Goal: Contribute content: Contribute content

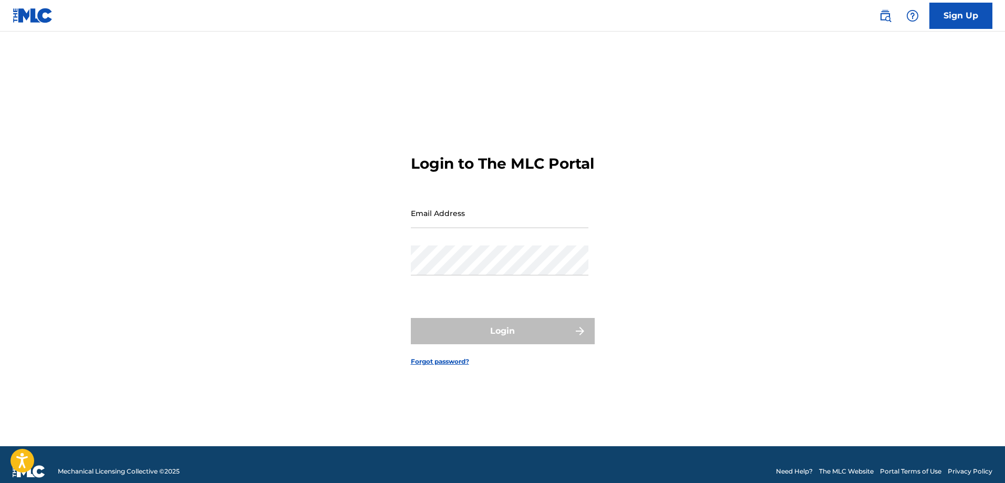
click at [435, 222] on input "Email Address" at bounding box center [500, 213] width 178 height 30
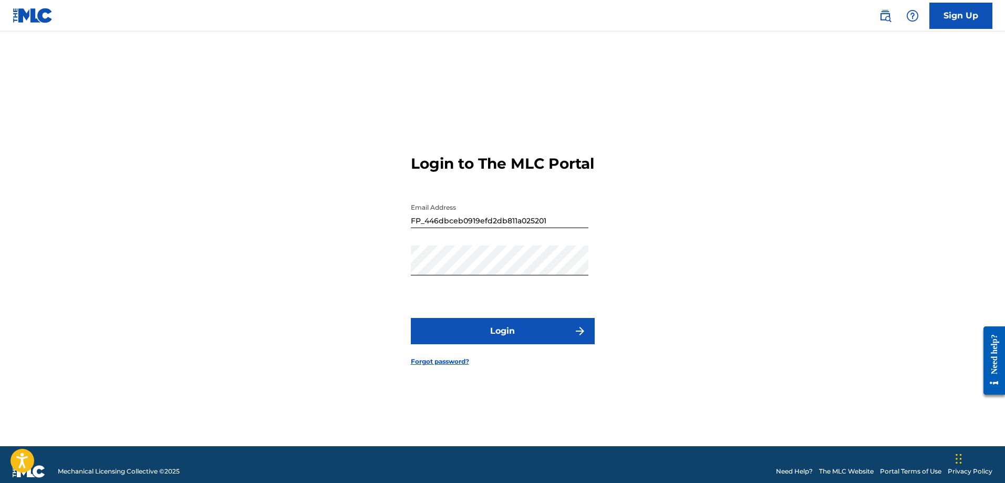
click at [525, 344] on button "Login" at bounding box center [503, 331] width 184 height 26
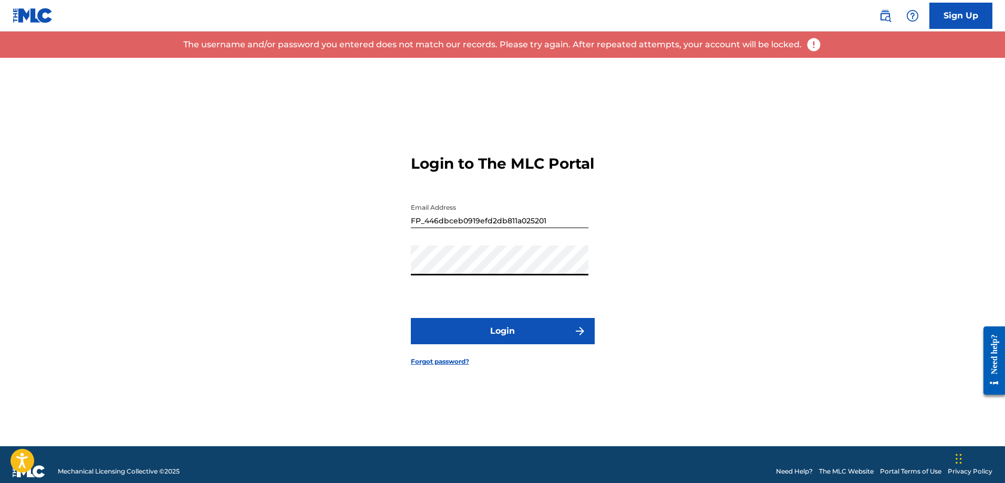
click at [225, 258] on div "Login to The MLC Portal Email Address FP_446dbceb0919efd2db811a025201 Password …" at bounding box center [502, 252] width 735 height 388
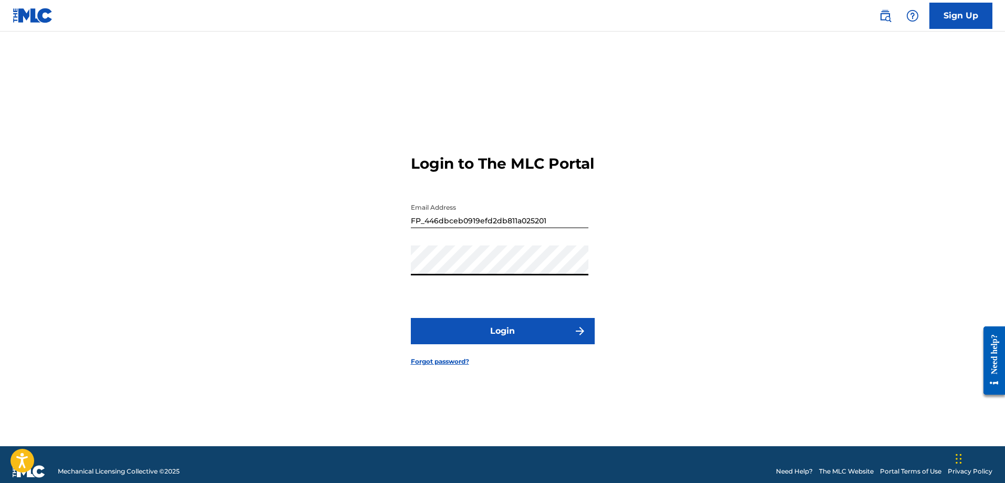
click at [411, 318] on button "Login" at bounding box center [503, 331] width 184 height 26
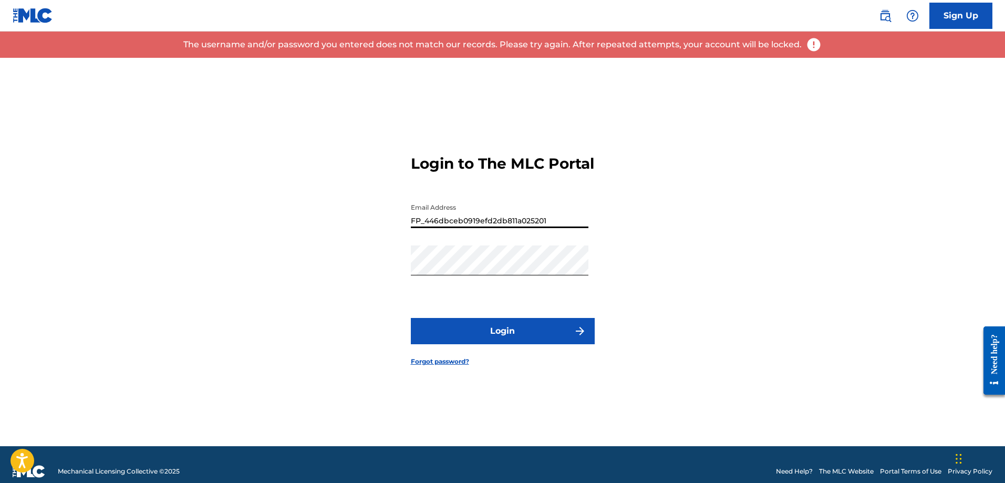
drag, startPoint x: 560, startPoint y: 232, endPoint x: 227, endPoint y: 195, distance: 334.5
click at [227, 195] on div "Login to The MLC Portal Email Address FP_446dbceb0919efd2db811a025201 Password …" at bounding box center [502, 252] width 735 height 388
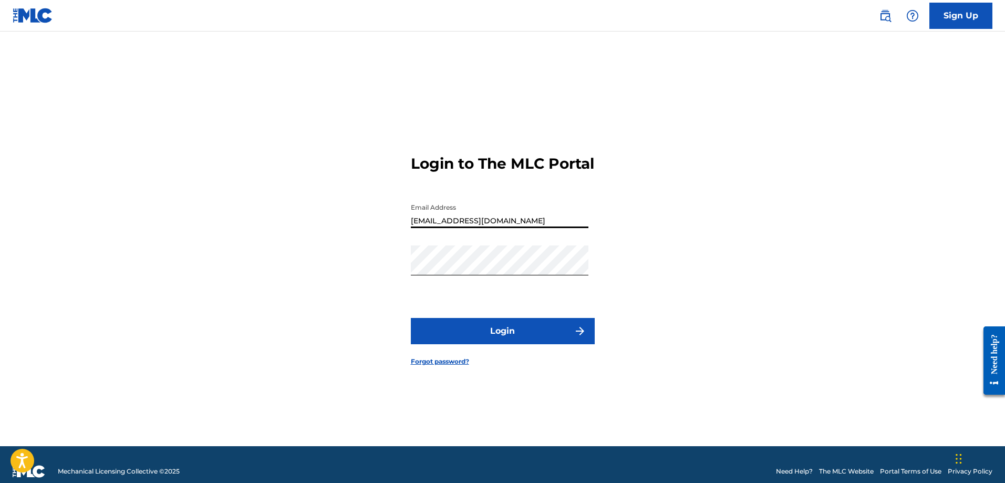
type input "[EMAIL_ADDRESS][DOMAIN_NAME]"
drag, startPoint x: 227, startPoint y: 194, endPoint x: 220, endPoint y: 195, distance: 7.4
click at [225, 194] on div "Login to The MLC Portal Email Address dougcsns@gmail.com Password Login Forgot …" at bounding box center [502, 252] width 735 height 388
click at [497, 343] on button "Login" at bounding box center [503, 331] width 184 height 26
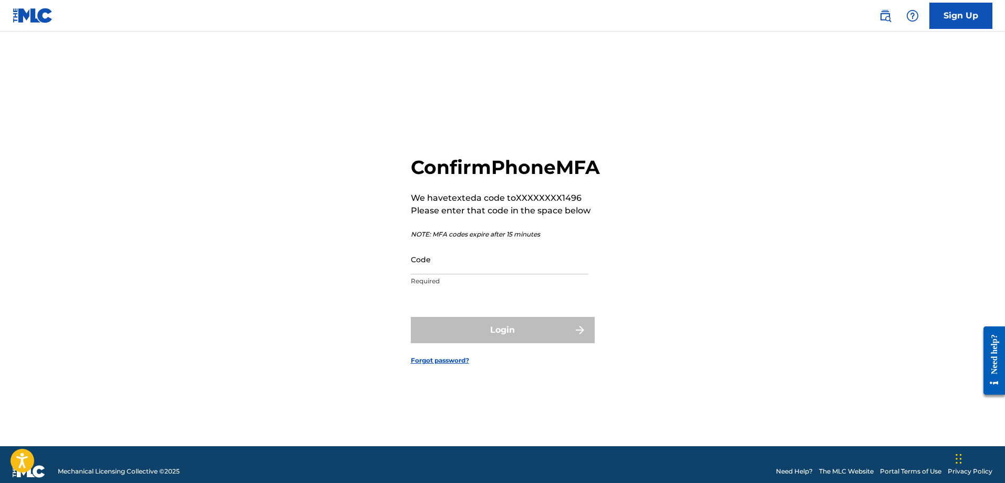
click at [459, 274] on input "Code" at bounding box center [500, 259] width 178 height 30
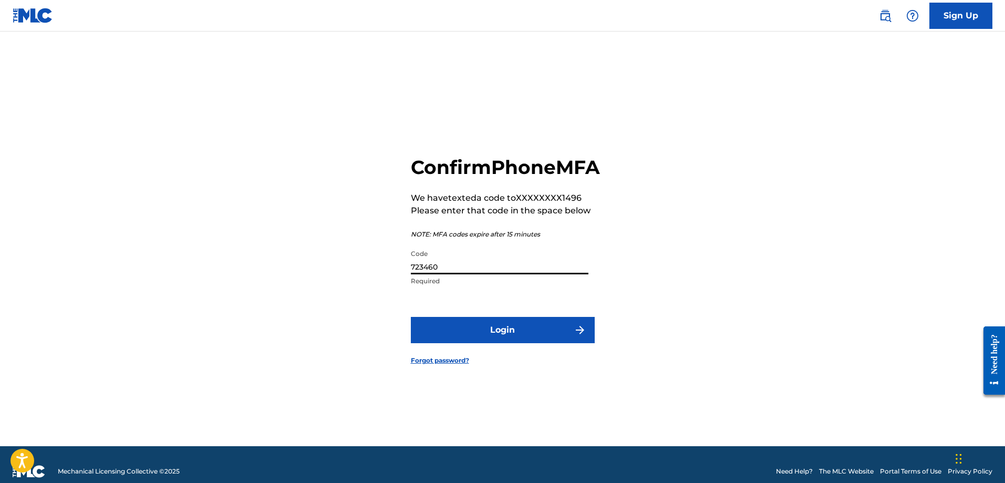
type input "723460"
click at [533, 343] on button "Login" at bounding box center [503, 330] width 184 height 26
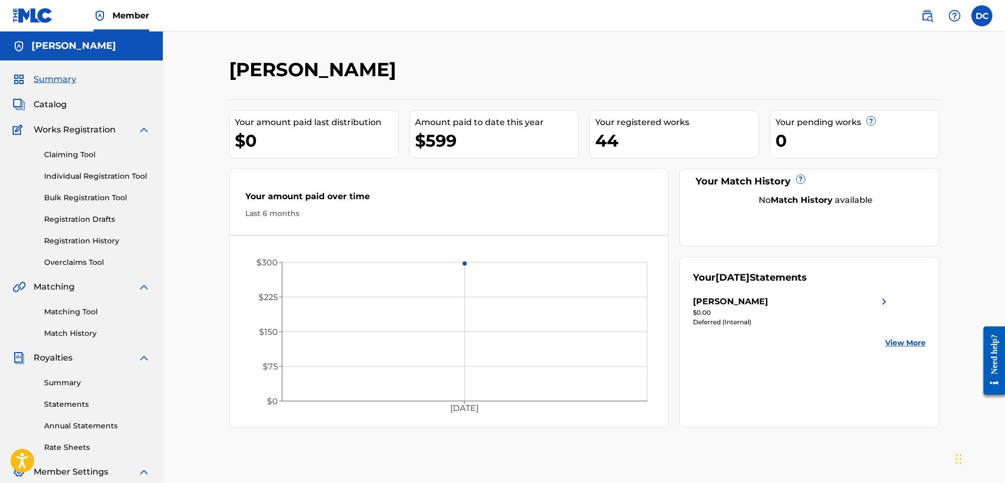
click at [75, 153] on link "Claiming Tool" at bounding box center [97, 154] width 106 height 11
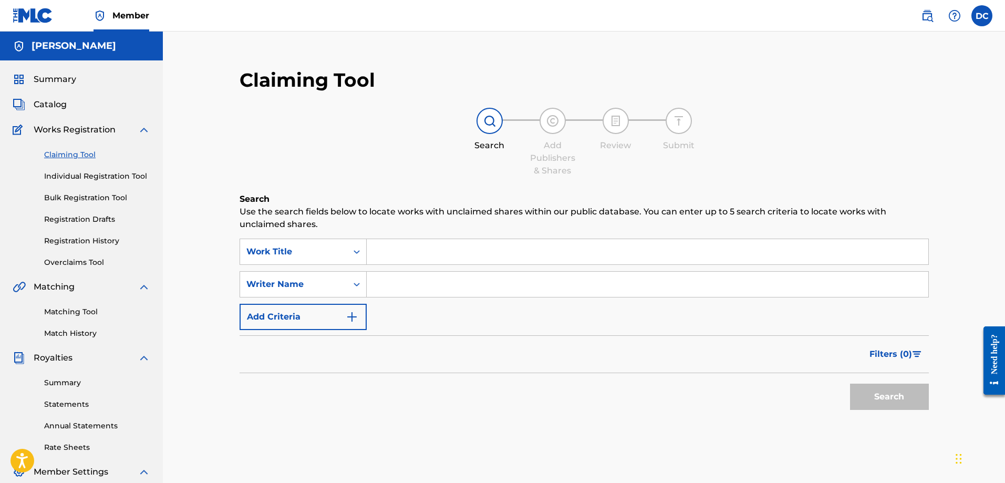
click at [415, 255] on input "Search Form" at bounding box center [647, 251] width 561 height 25
type input "Quick Release"
click at [479, 327] on div "SearchWithCriteriaadd60e31-cf62-4a9b-bcca-049dc50ac000 Work Title Quick Release…" at bounding box center [583, 283] width 689 height 91
click at [909, 398] on button "Search" at bounding box center [889, 396] width 79 height 26
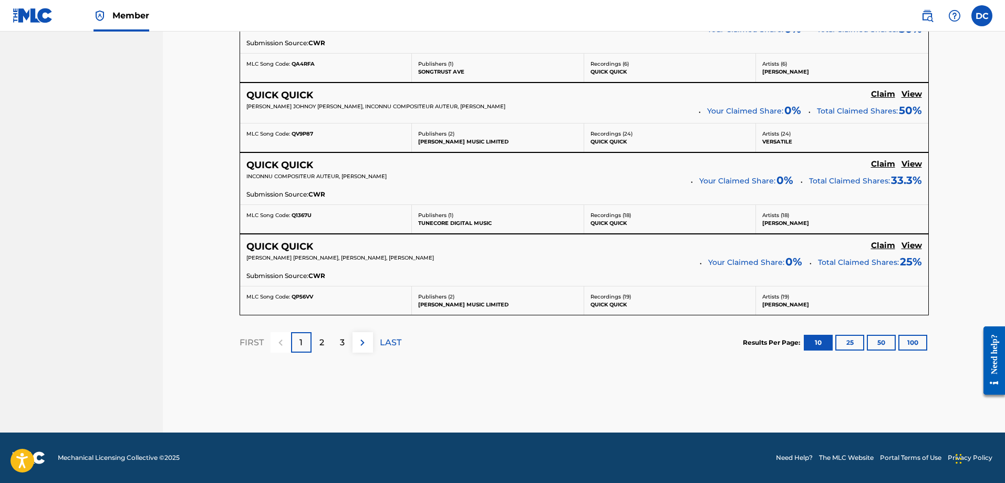
click at [322, 338] on p "2" at bounding box center [321, 342] width 5 height 13
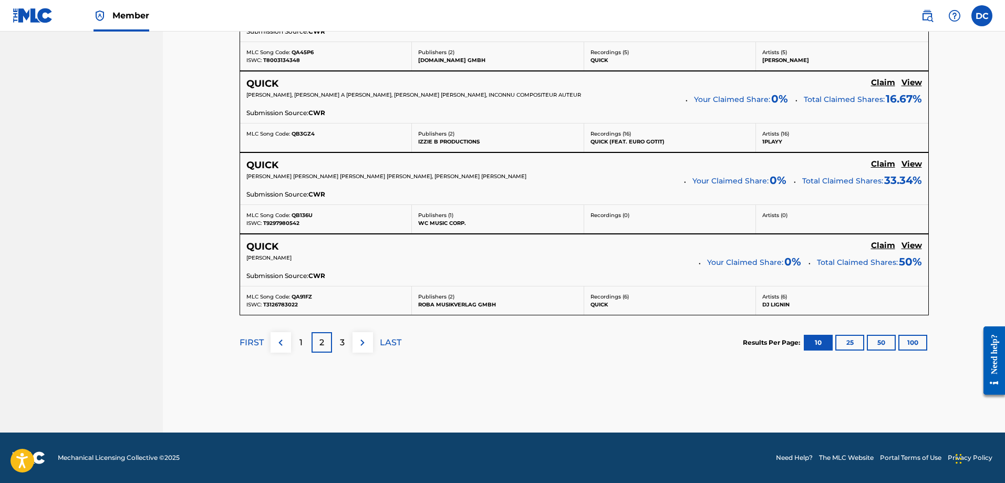
click at [340, 342] on p "3" at bounding box center [342, 342] width 5 height 13
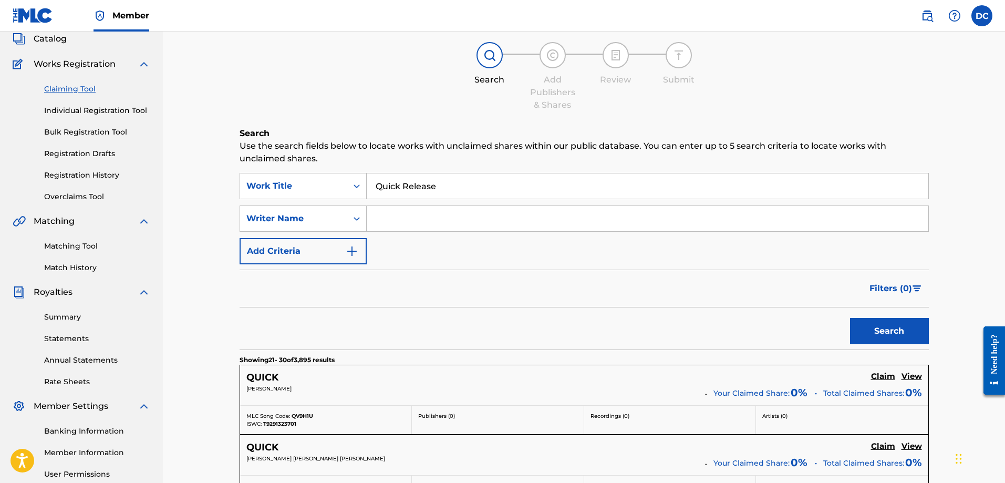
scroll to position [13, 0]
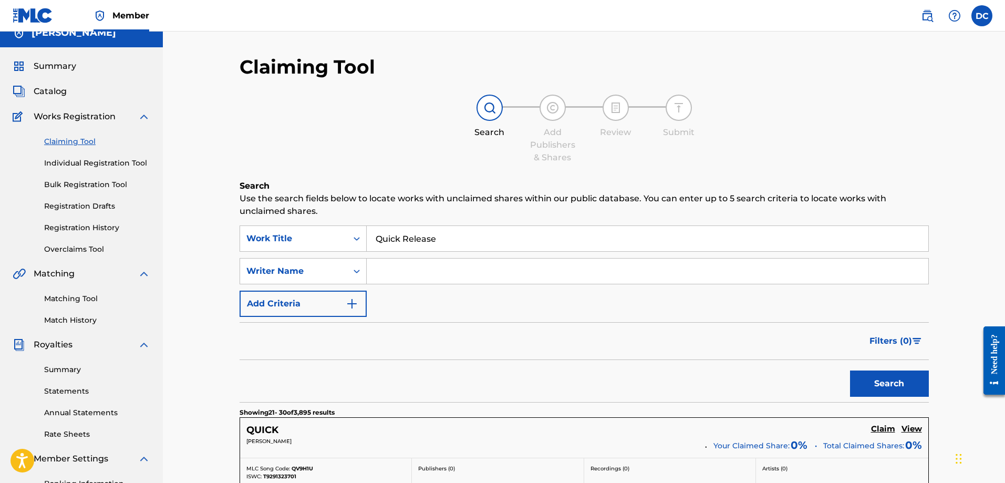
click at [82, 302] on link "Matching Tool" at bounding box center [97, 298] width 106 height 11
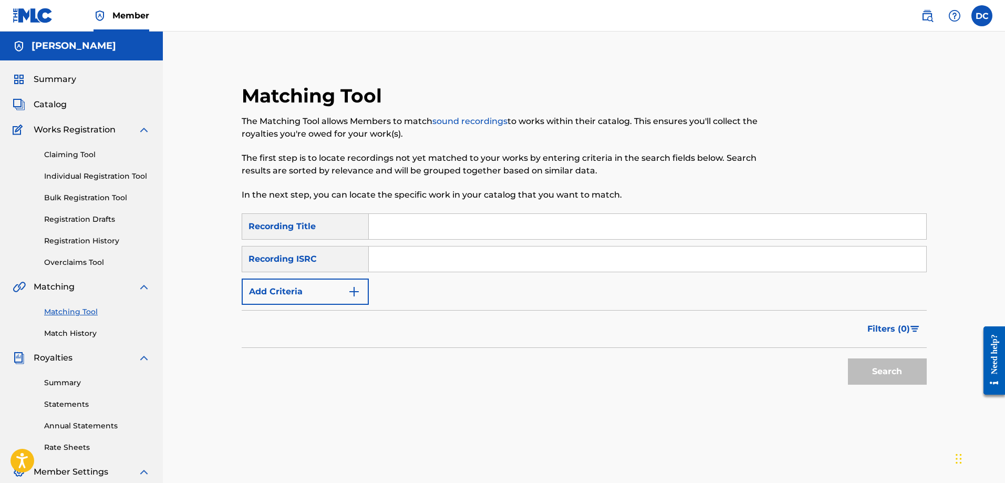
click at [423, 234] on input "Search Form" at bounding box center [647, 226] width 557 height 25
type input "Quick Release"
click at [878, 369] on button "Search" at bounding box center [887, 371] width 79 height 26
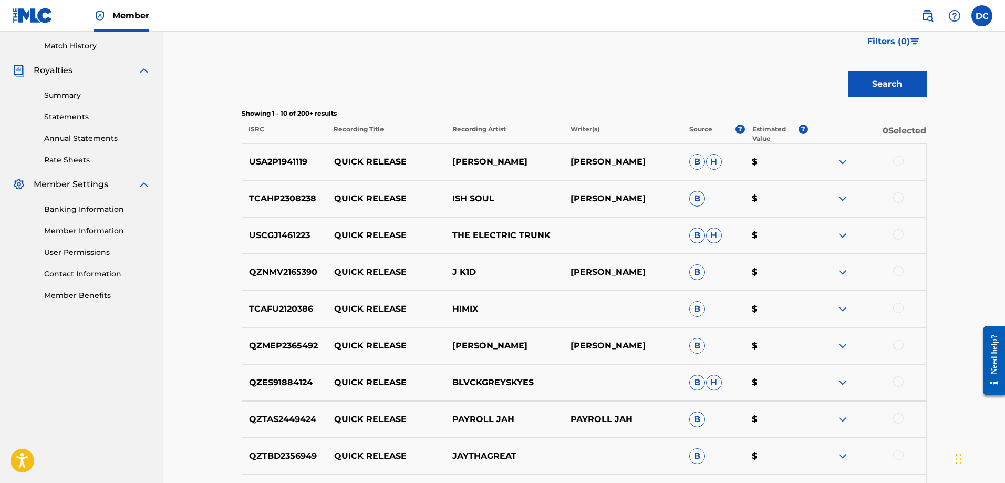
scroll to position [445, 0]
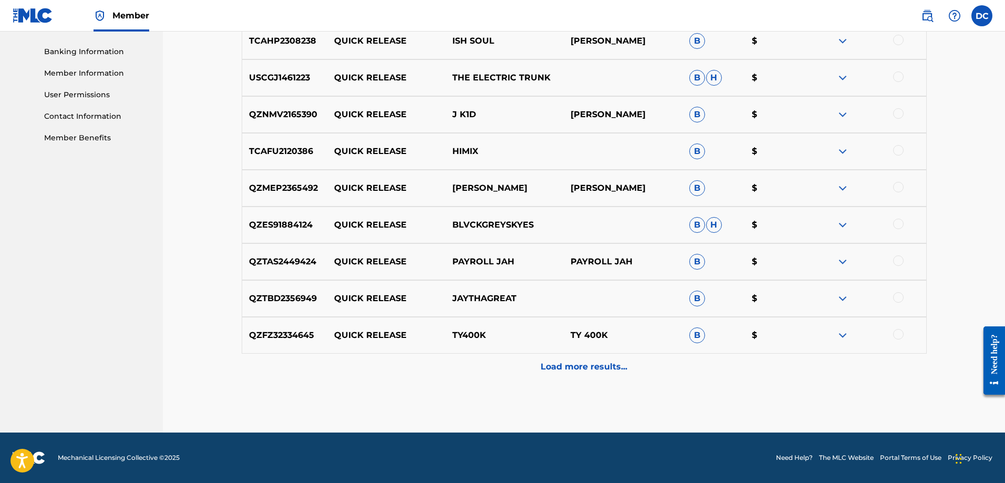
click at [606, 370] on p "Load more results..." at bounding box center [583, 366] width 87 height 13
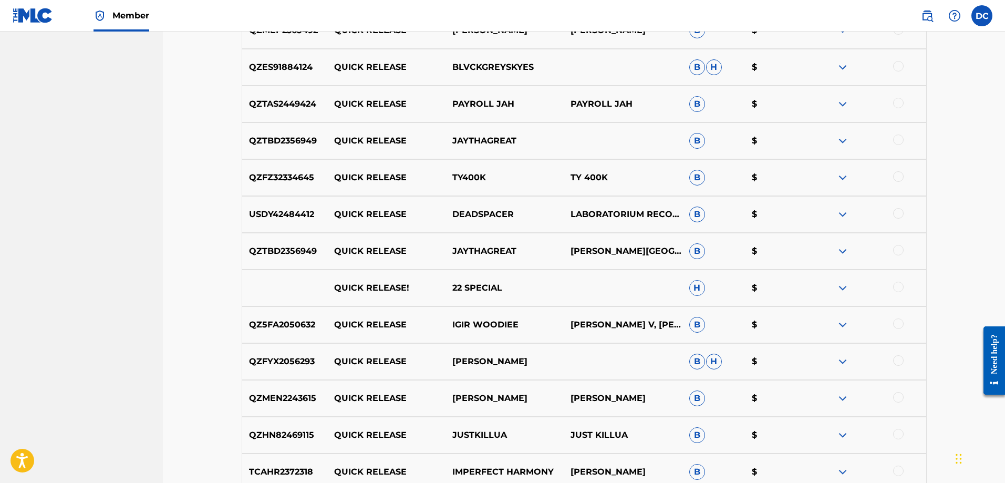
scroll to position [760, 0]
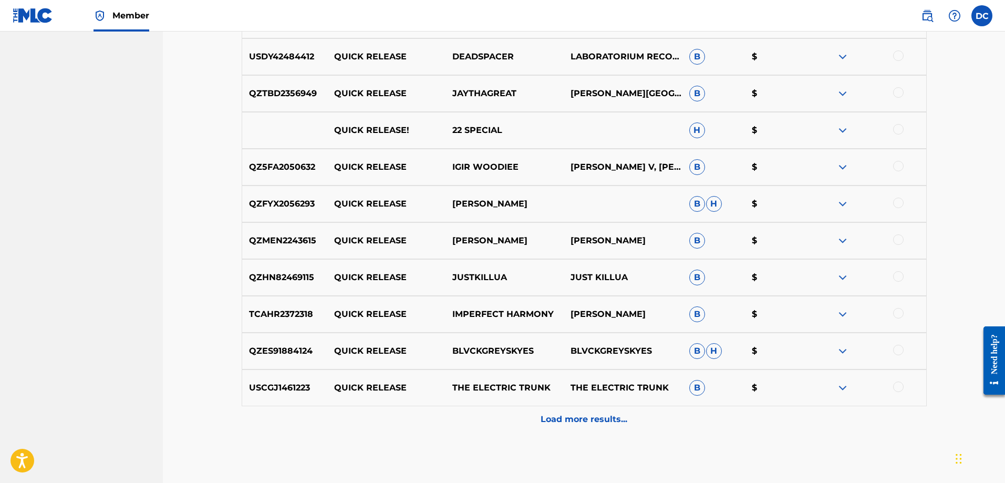
click at [580, 418] on p "Load more results..." at bounding box center [583, 419] width 87 height 13
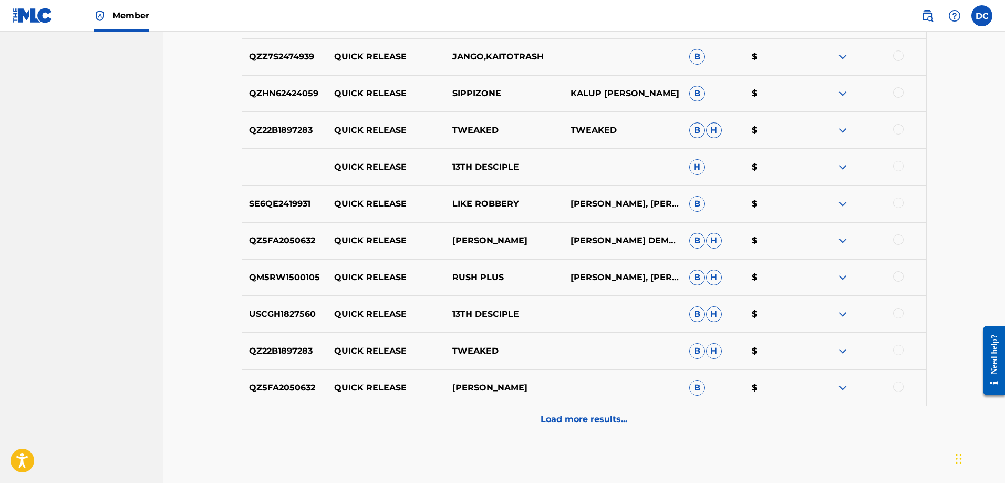
click at [579, 423] on p "Load more results..." at bounding box center [583, 419] width 87 height 13
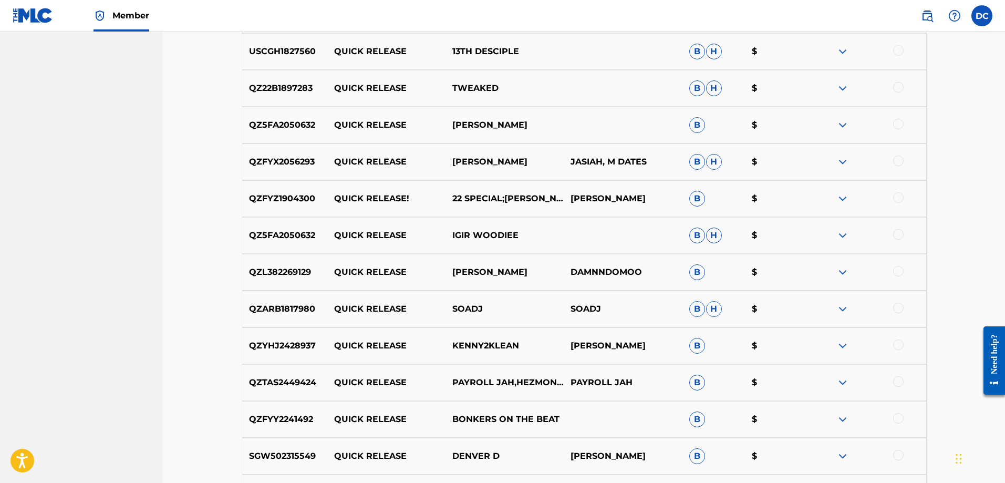
scroll to position [1548, 0]
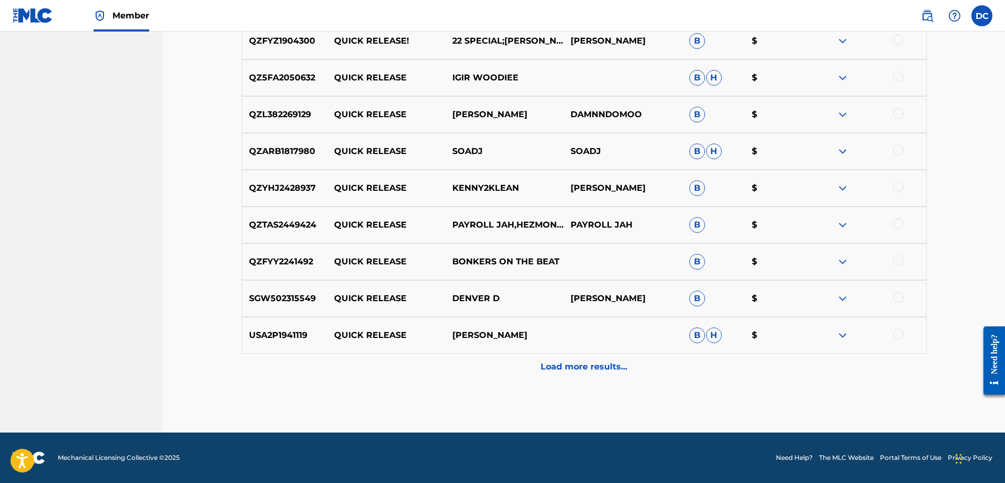
click at [592, 370] on p "Load more results..." at bounding box center [583, 366] width 87 height 13
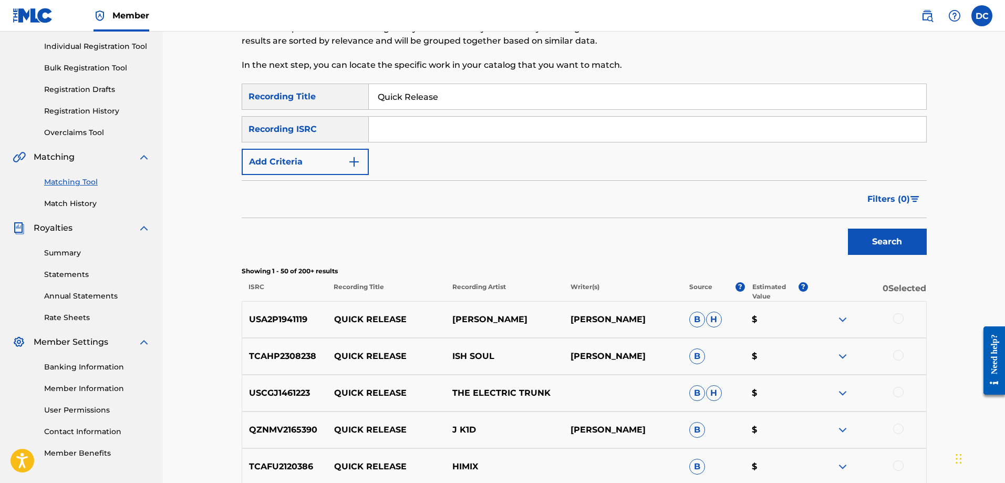
scroll to position [0, 0]
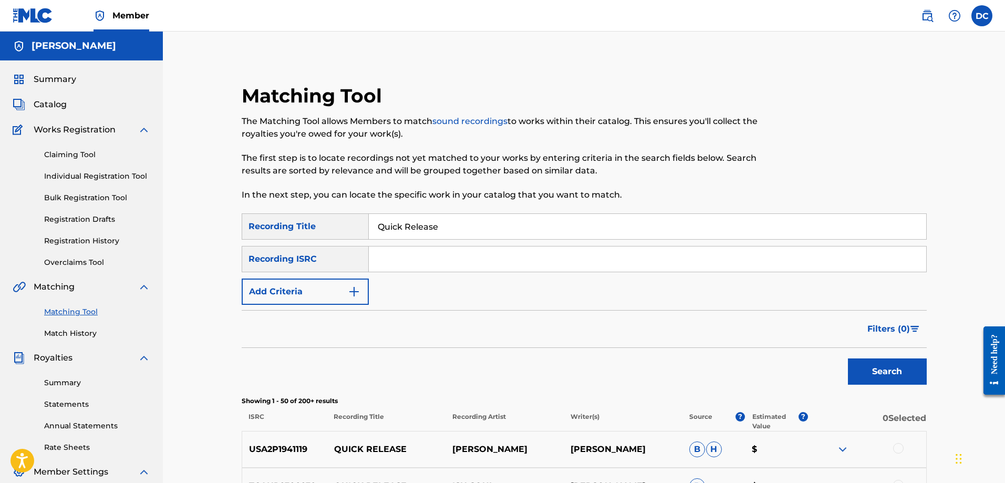
click at [87, 153] on link "Claiming Tool" at bounding box center [97, 154] width 106 height 11
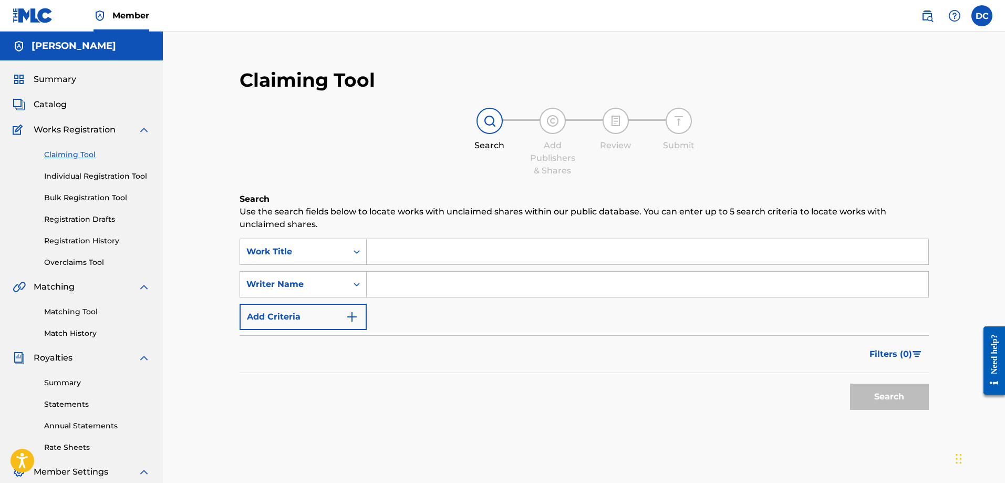
click at [412, 284] on input "Search Form" at bounding box center [647, 284] width 561 height 25
type input "Doug Cousins"
click at [488, 250] on input "Search Form" at bounding box center [647, 251] width 561 height 25
click at [873, 399] on button "Search" at bounding box center [889, 396] width 79 height 26
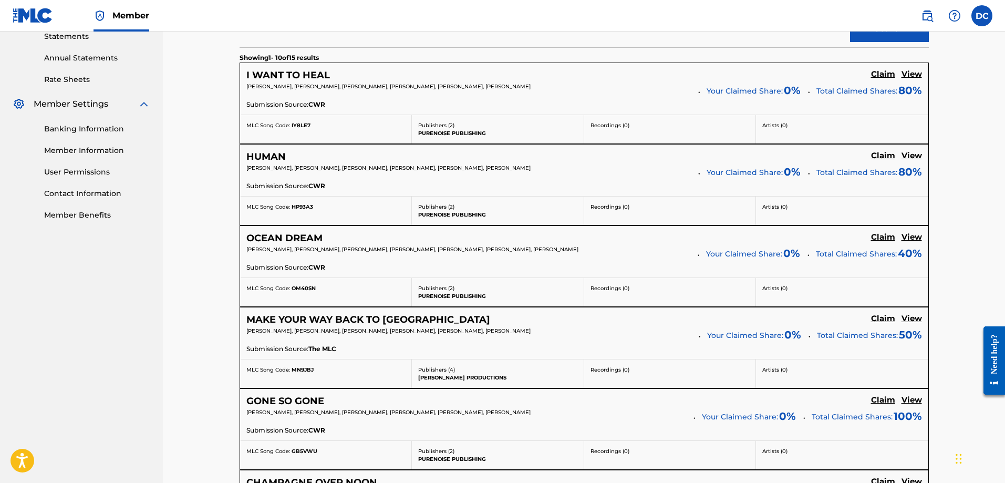
scroll to position [263, 0]
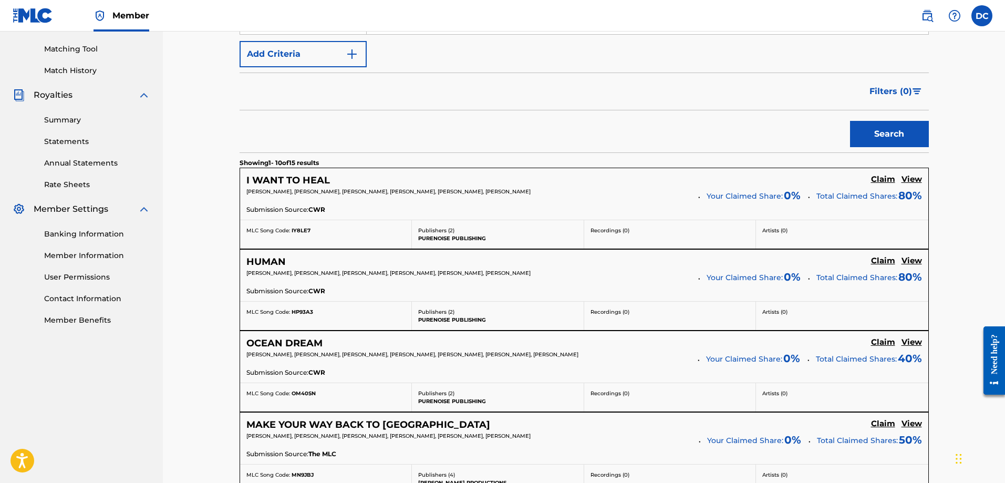
click at [747, 194] on span "Your Claimed Share:" at bounding box center [744, 196] width 76 height 11
drag, startPoint x: 421, startPoint y: 236, endPoint x: 499, endPoint y: 247, distance: 79.0
click at [499, 247] on div "Publishers ( 2 ) PURENOISE PUBLISHING" at bounding box center [498, 234] width 172 height 28
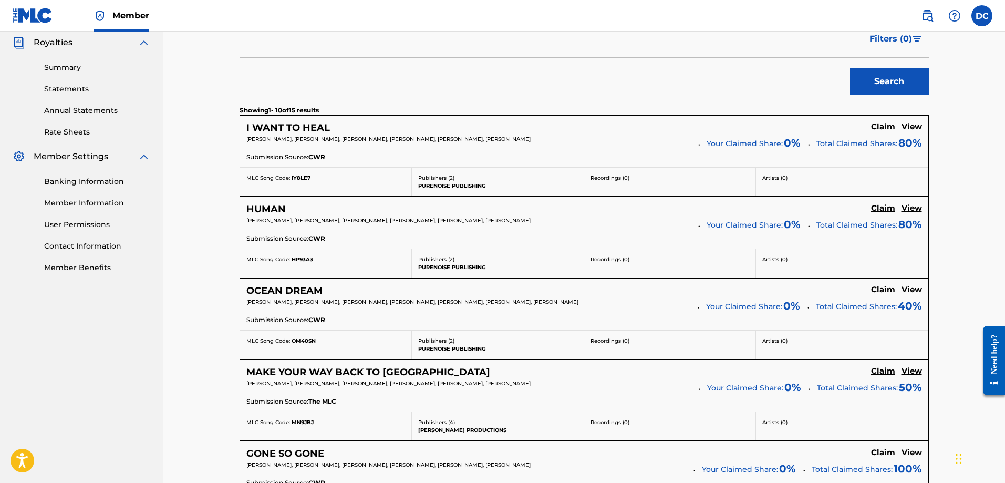
click at [910, 124] on h5 "View" at bounding box center [911, 127] width 20 height 10
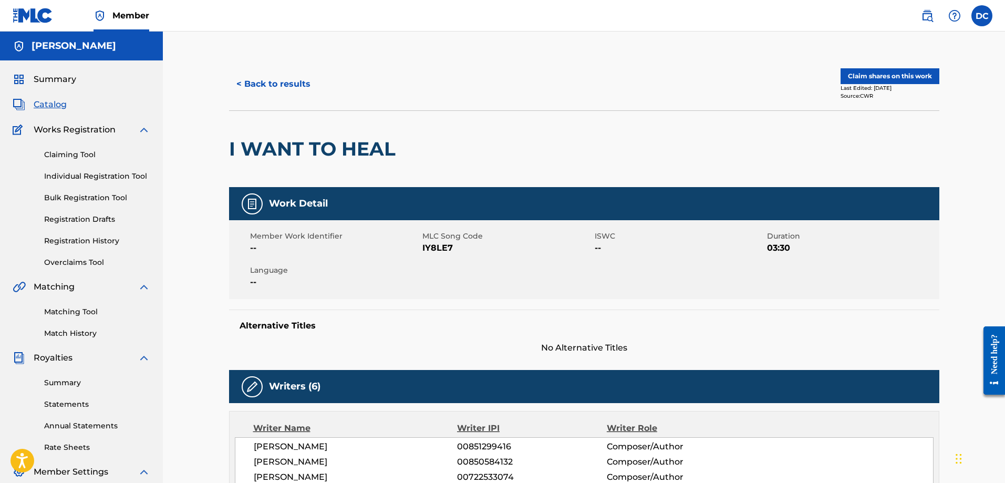
click at [252, 84] on button "< Back to results" at bounding box center [273, 84] width 89 height 26
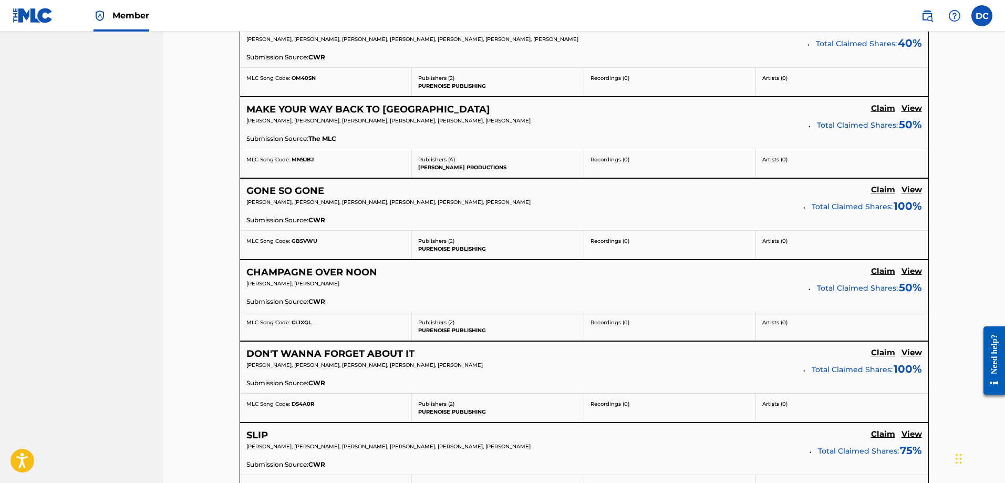
scroll to position [788, 0]
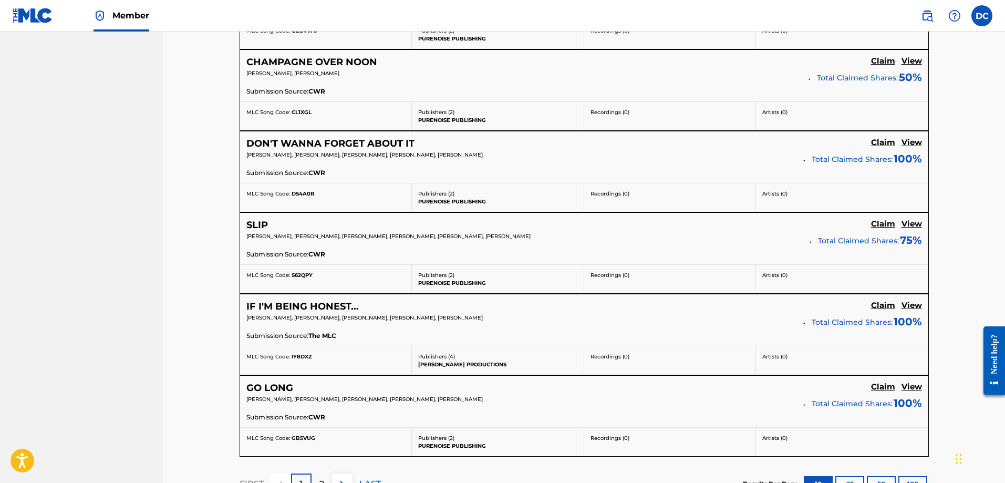
click at [915, 139] on h5 "View" at bounding box center [911, 143] width 20 height 10
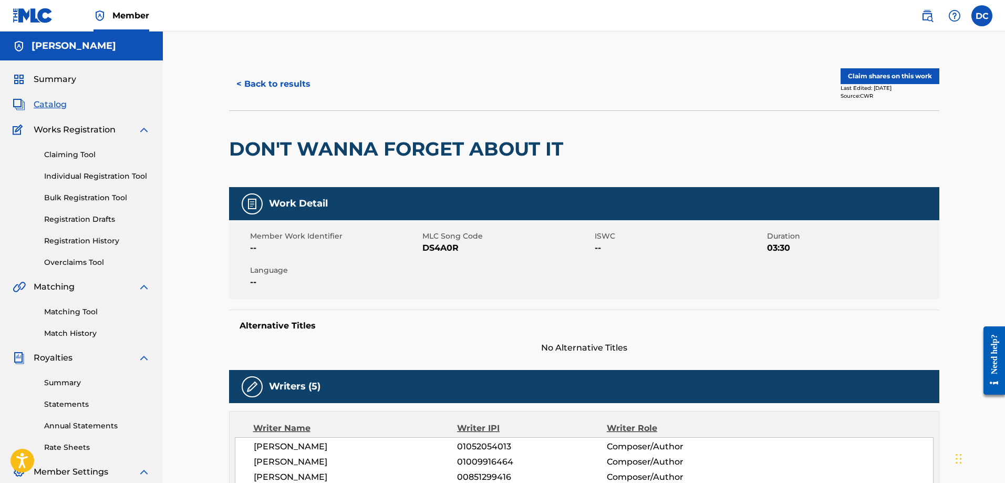
click at [45, 105] on span "Catalog" at bounding box center [50, 104] width 33 height 13
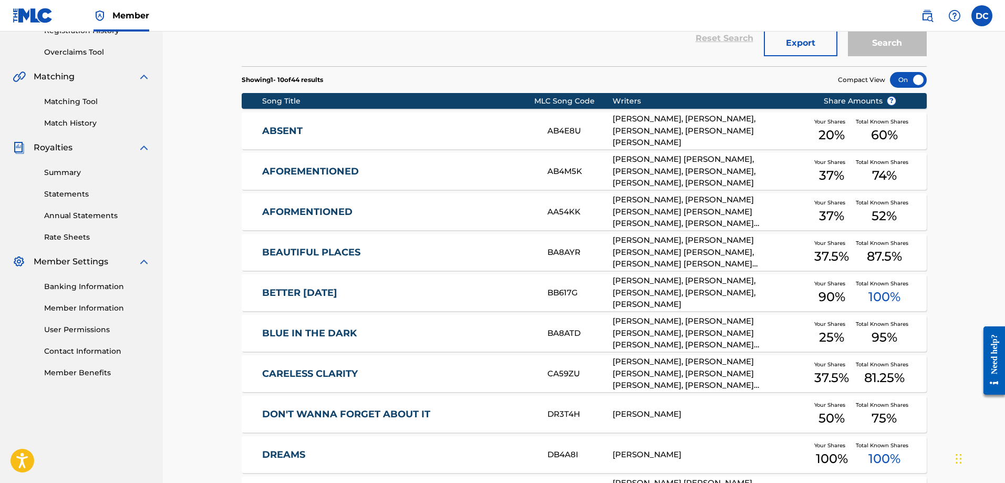
scroll to position [345, 0]
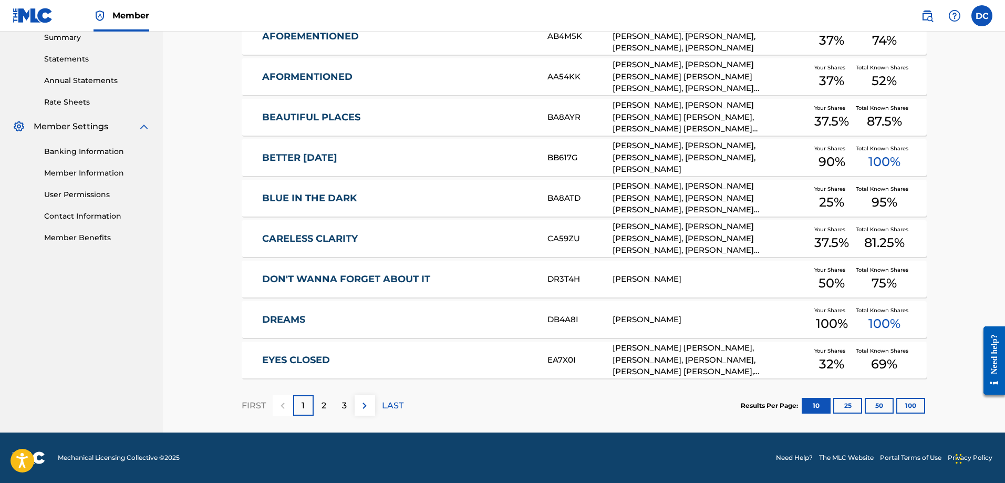
click at [330, 403] on div "2" at bounding box center [324, 405] width 20 height 20
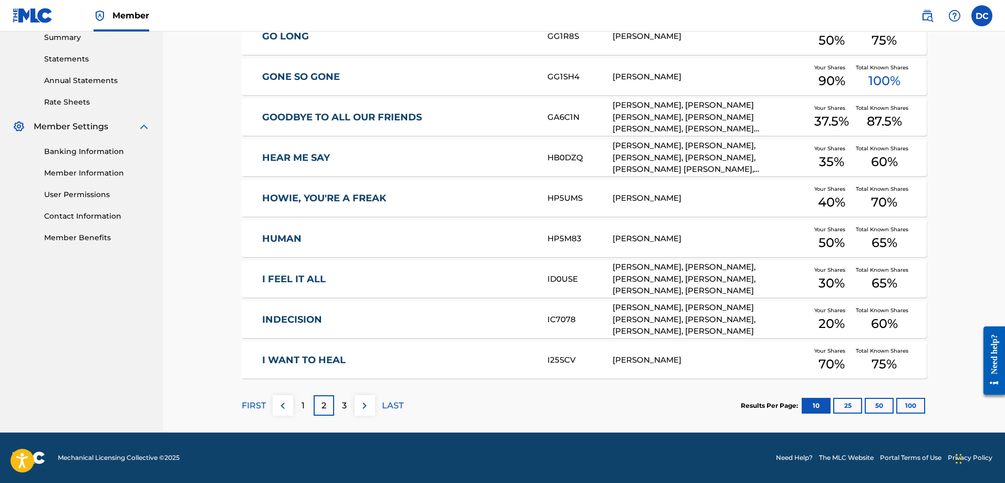
click at [343, 407] on p "3" at bounding box center [344, 405] width 5 height 13
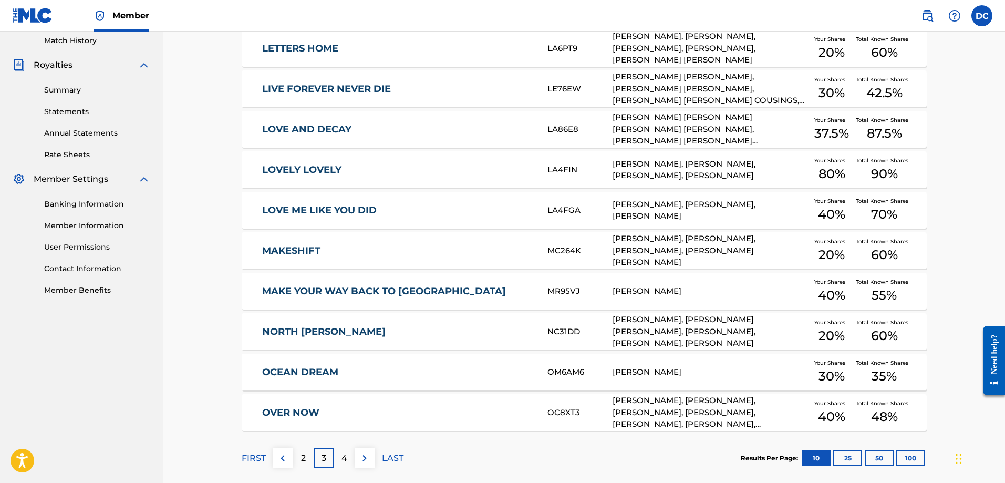
scroll to position [0, 0]
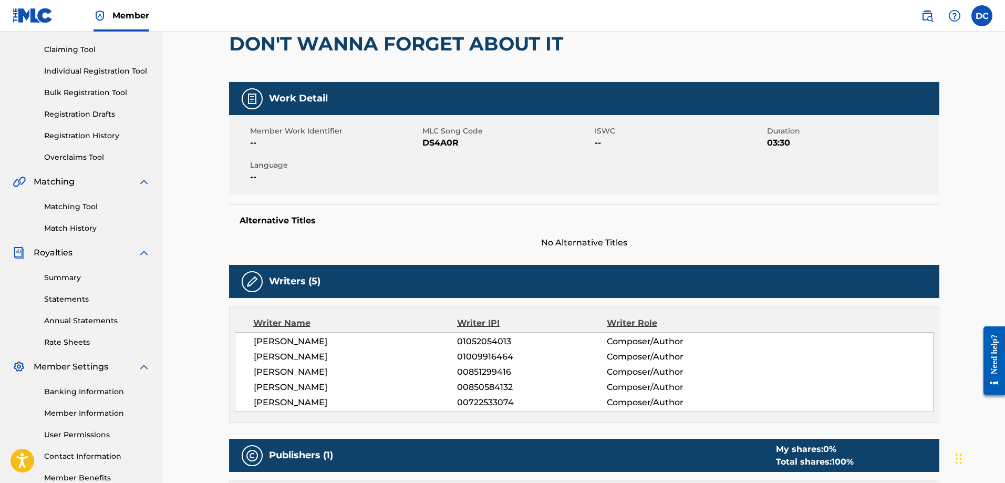
scroll to position [53, 0]
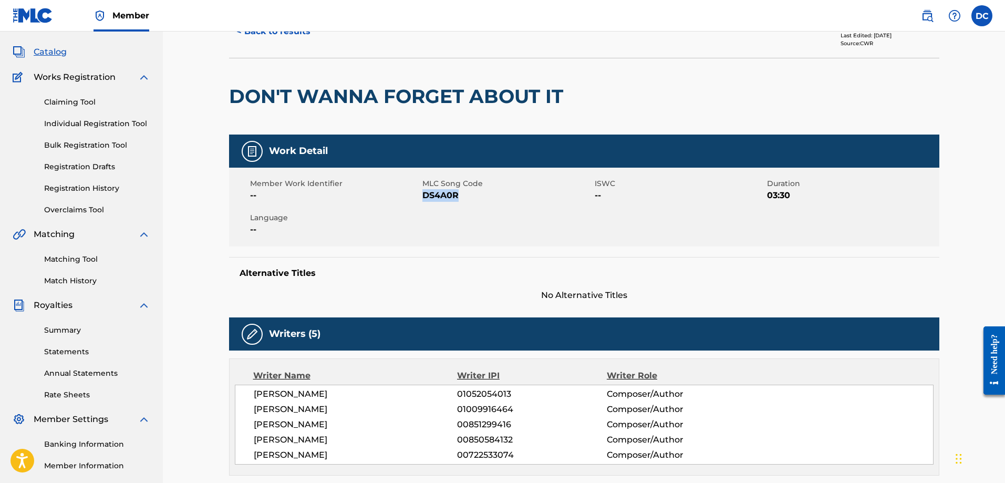
drag, startPoint x: 423, startPoint y: 191, endPoint x: 463, endPoint y: 201, distance: 41.0
click at [463, 201] on span "DS4A0R" at bounding box center [507, 195] width 170 height 13
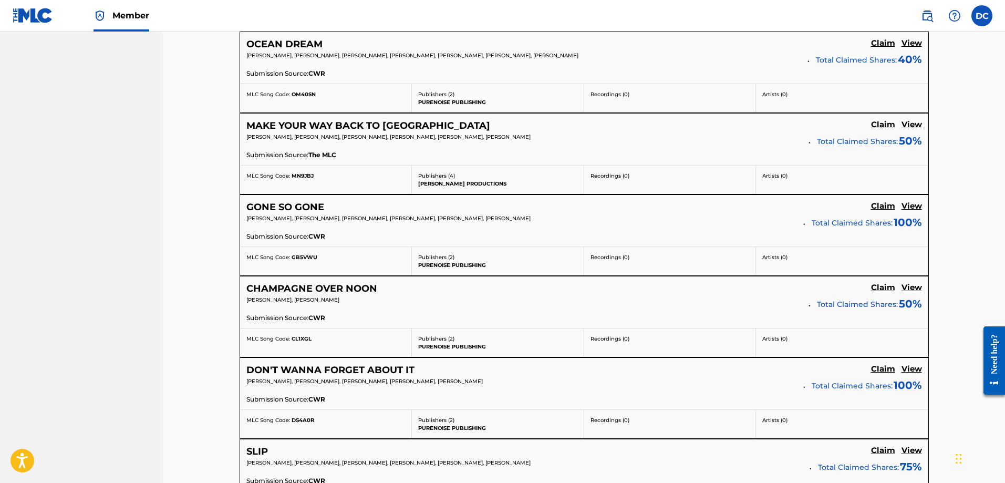
scroll to position [877, 0]
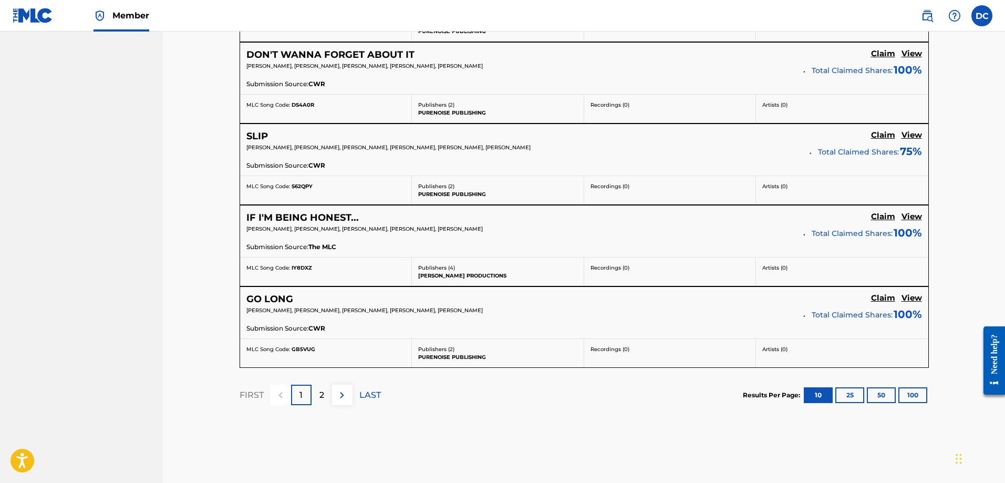
click at [321, 395] on p "2" at bounding box center [321, 395] width 5 height 13
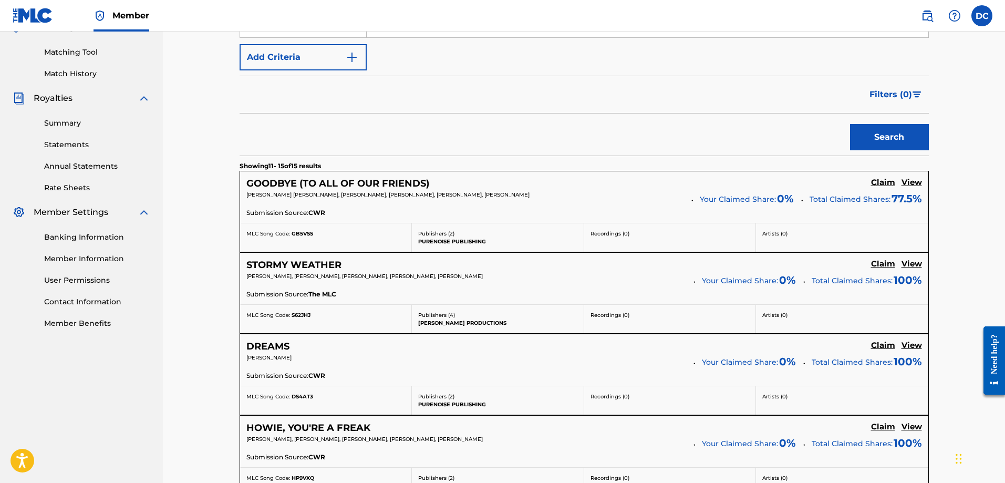
scroll to position [417, 0]
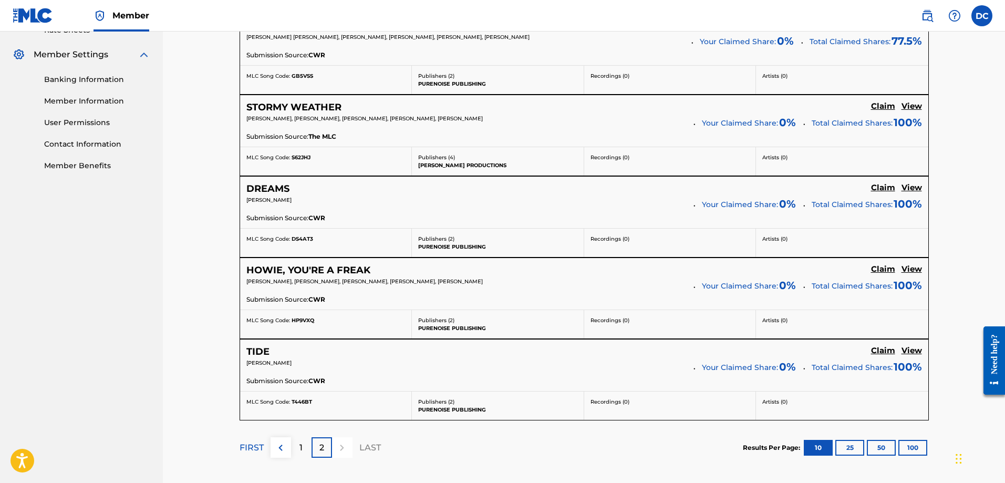
click at [881, 30] on h5 "Claim" at bounding box center [883, 25] width 24 height 10
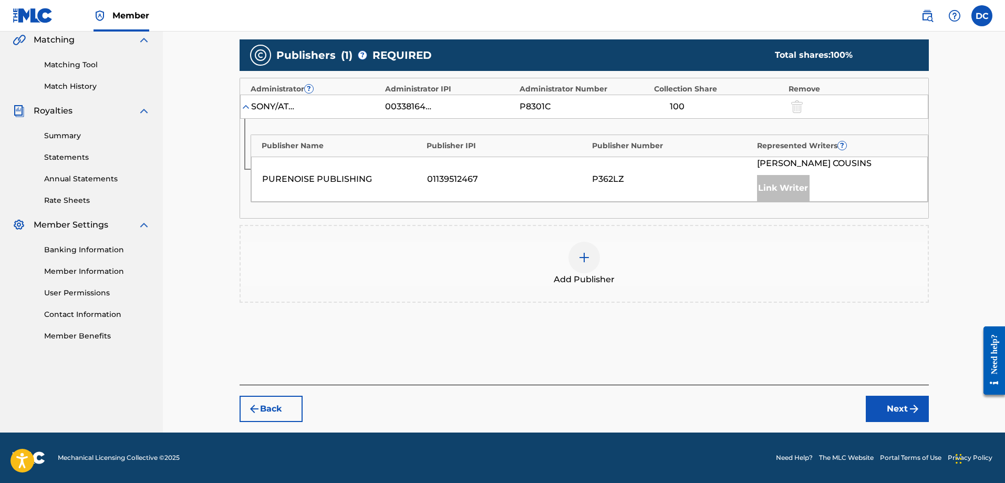
scroll to position [247, 0]
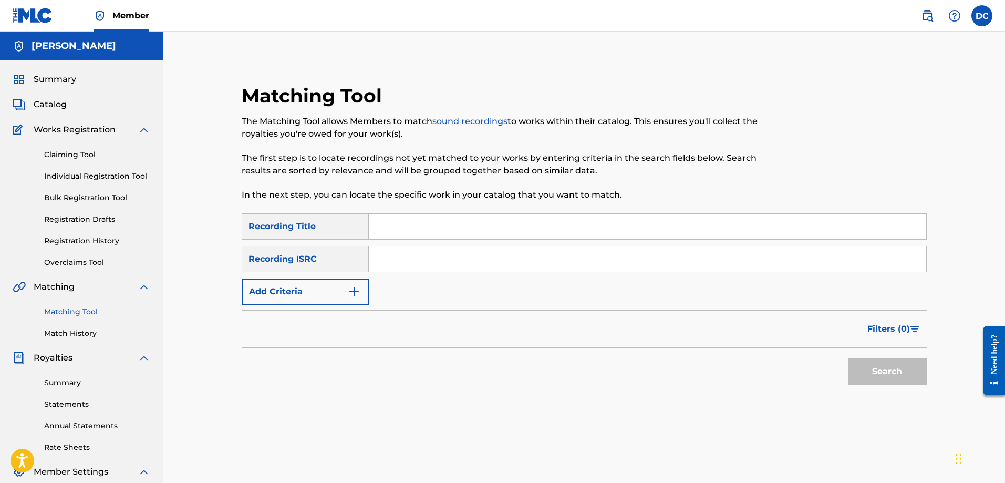
scroll to position [13, 0]
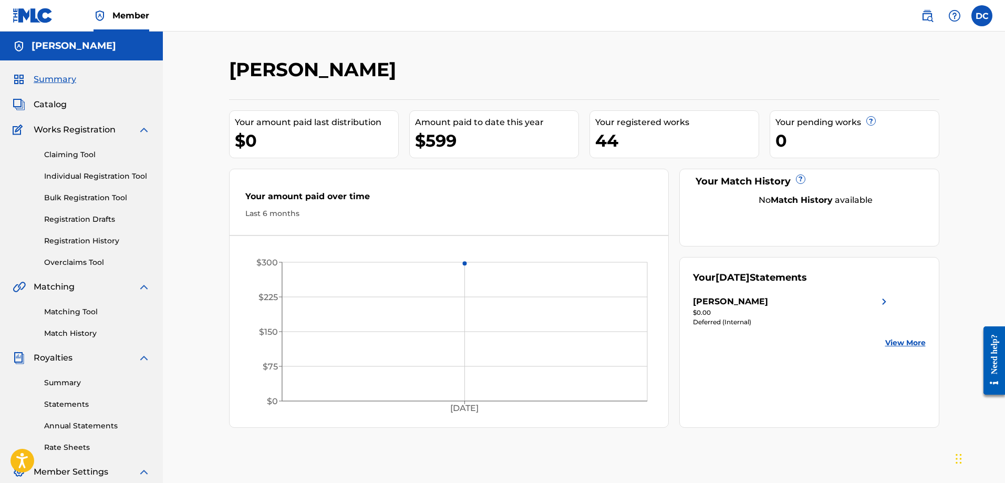
click at [63, 154] on link "Claiming Tool" at bounding box center [97, 154] width 106 height 11
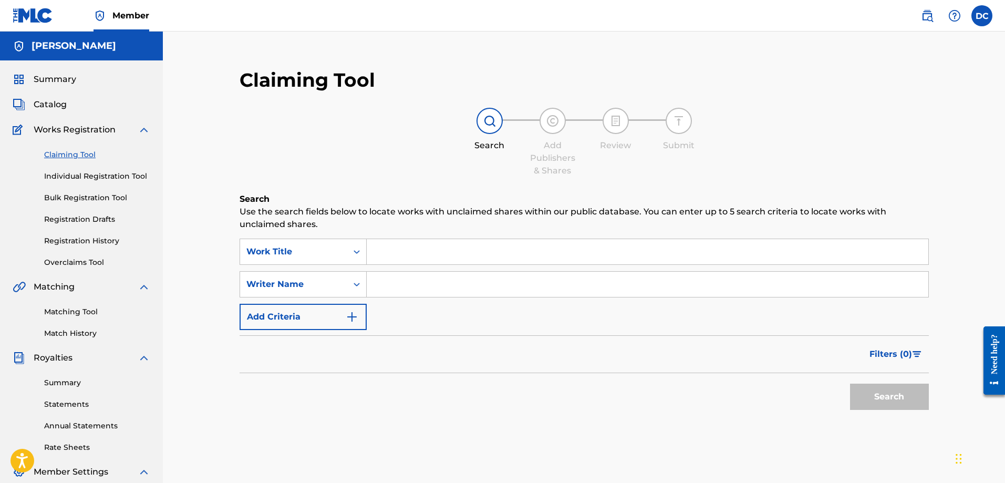
click at [430, 278] on input "Search Form" at bounding box center [647, 284] width 561 height 25
type input "Doug Cousins"
click at [894, 392] on button "Search" at bounding box center [889, 396] width 79 height 26
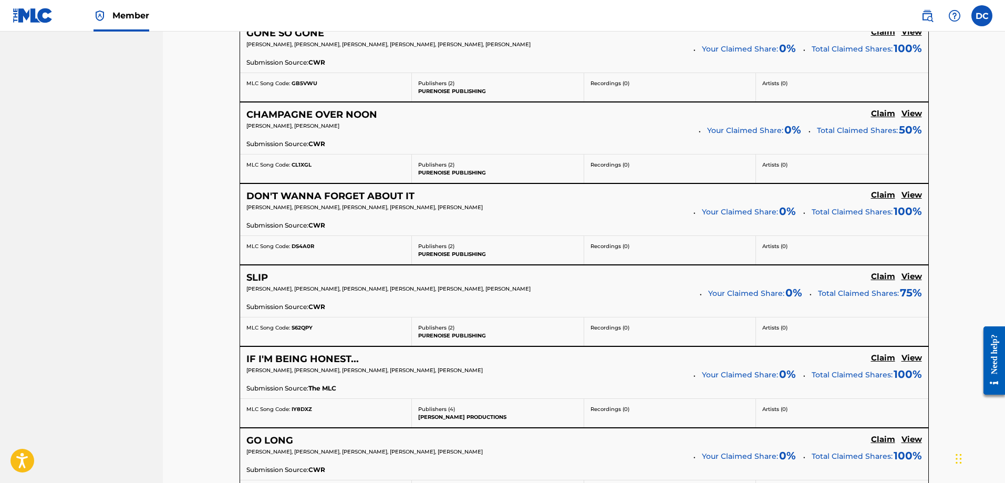
scroll to position [929, 0]
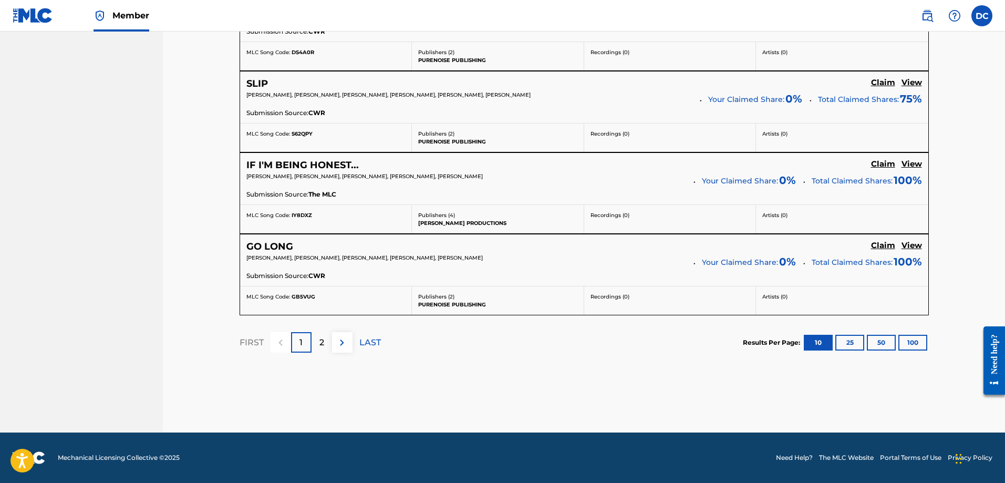
click at [323, 347] on p "2" at bounding box center [321, 342] width 5 height 13
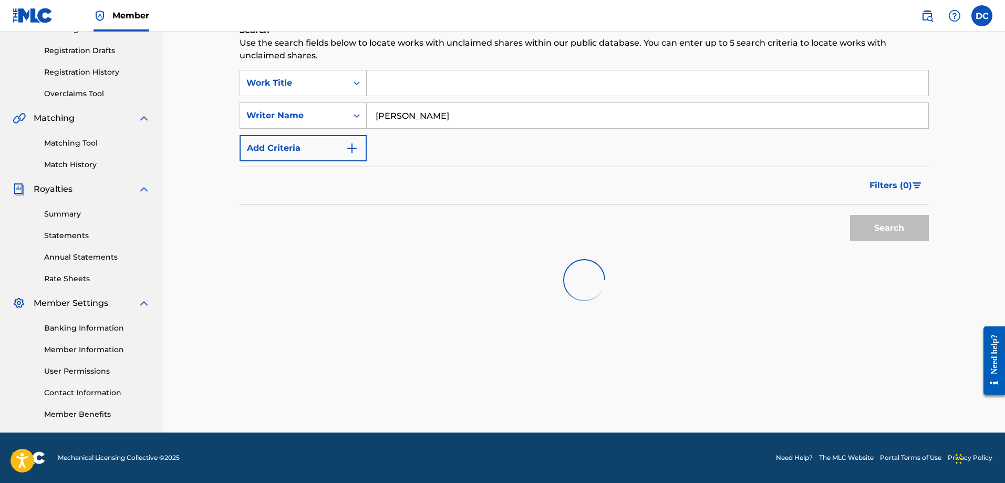
scroll to position [522, 0]
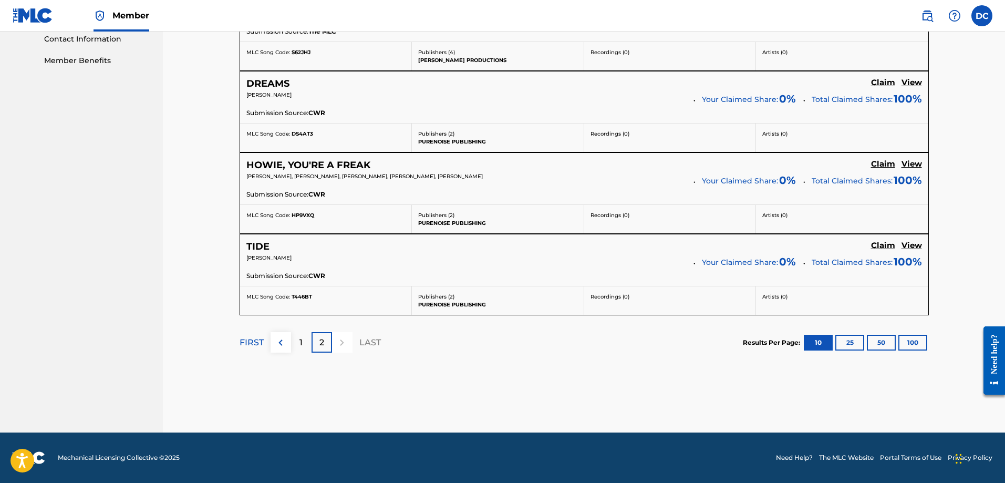
click at [917, 242] on h5 "View" at bounding box center [911, 246] width 20 height 10
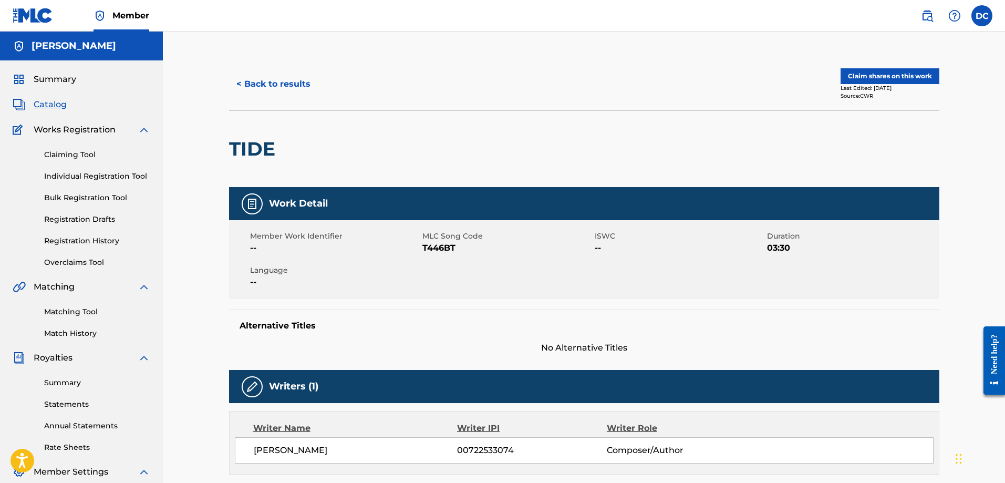
click at [289, 84] on button "< Back to results" at bounding box center [273, 84] width 89 height 26
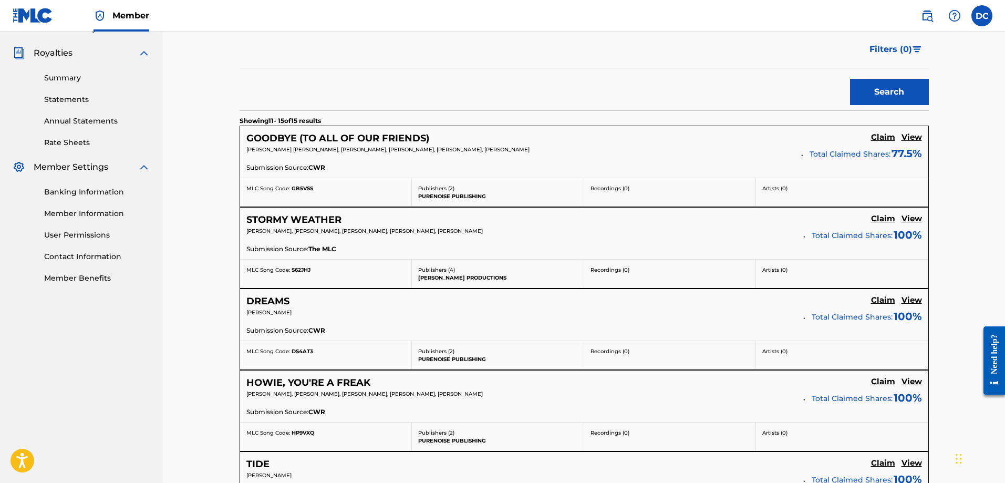
scroll to position [462, 0]
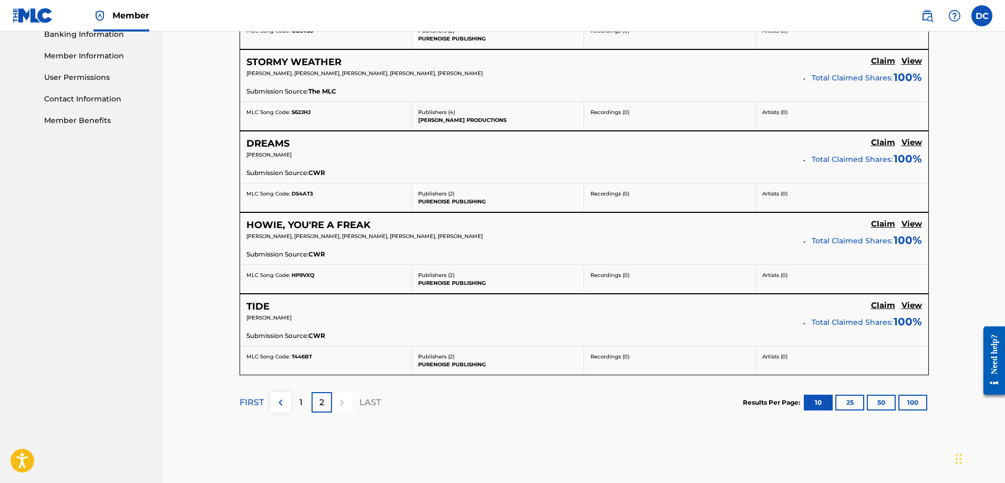
click at [298, 407] on div "1" at bounding box center [301, 402] width 20 height 20
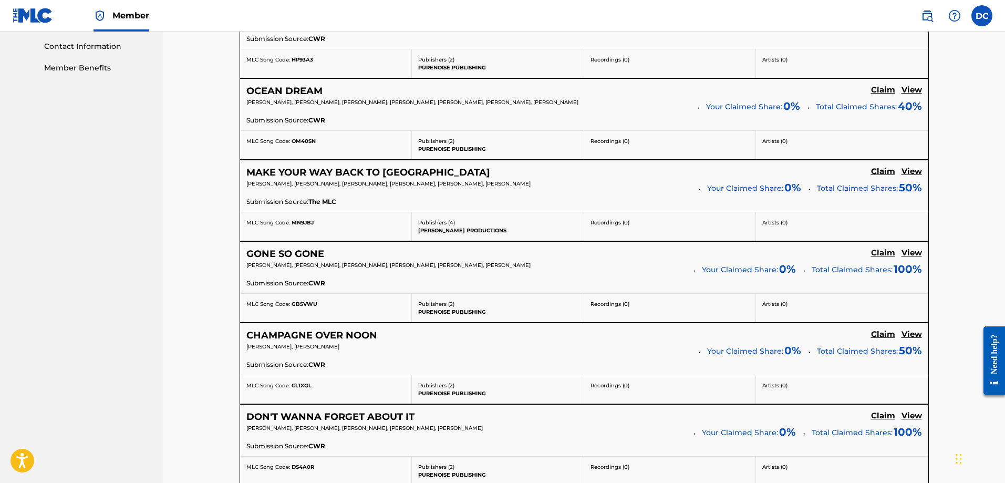
scroll to position [567, 0]
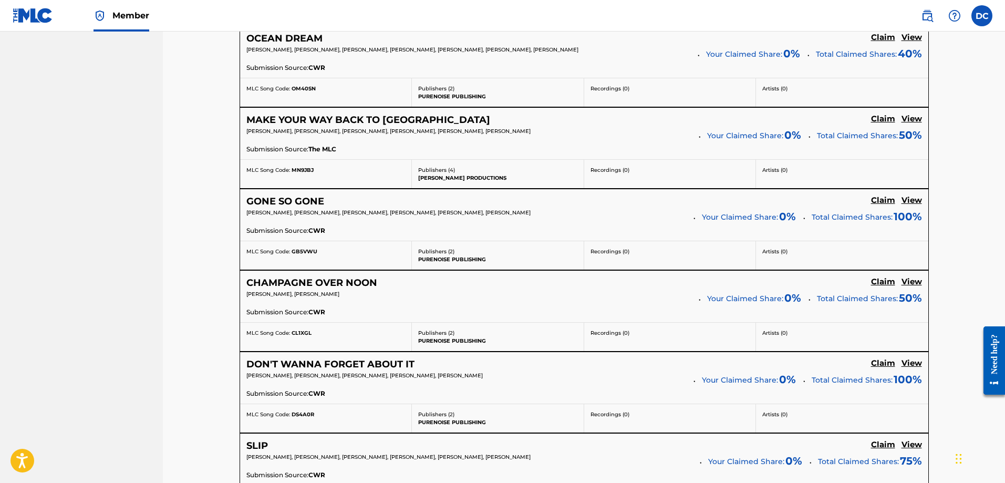
click at [916, 203] on h5 "View" at bounding box center [911, 200] width 20 height 10
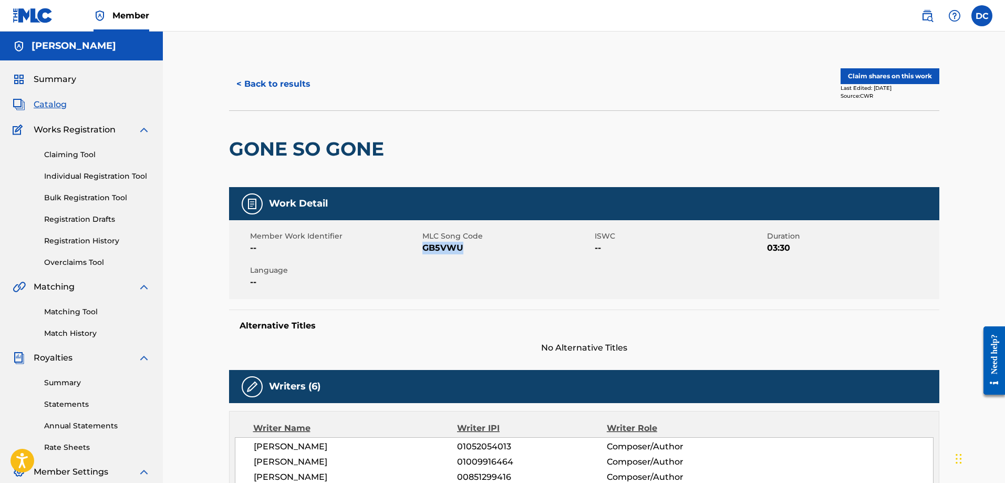
drag, startPoint x: 424, startPoint y: 248, endPoint x: 464, endPoint y: 248, distance: 39.4
click at [464, 248] on span "GB5VWU" at bounding box center [507, 248] width 170 height 13
copy span "GB5VWU"
drag, startPoint x: 519, startPoint y: 181, endPoint x: 518, endPoint y: 171, distance: 10.0
click at [519, 179] on div at bounding box center [470, 149] width 163 height 76
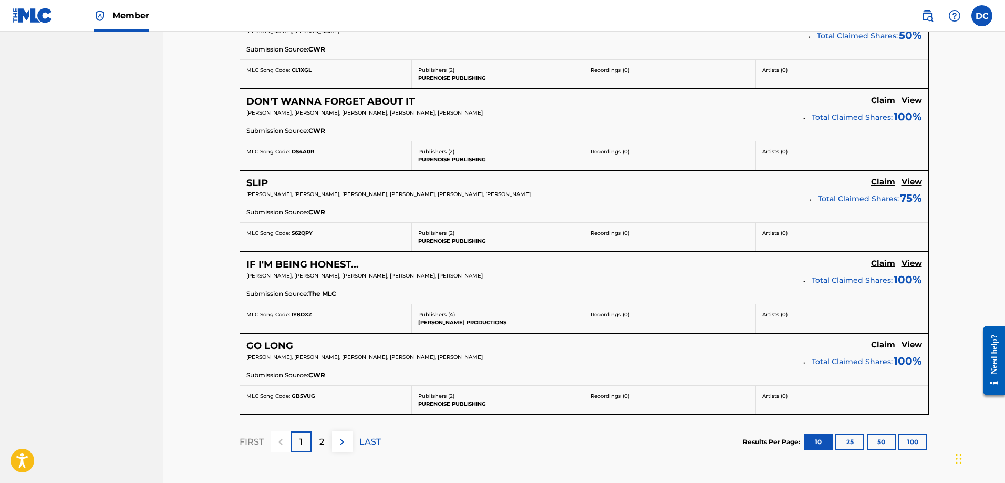
scroll to position [882, 0]
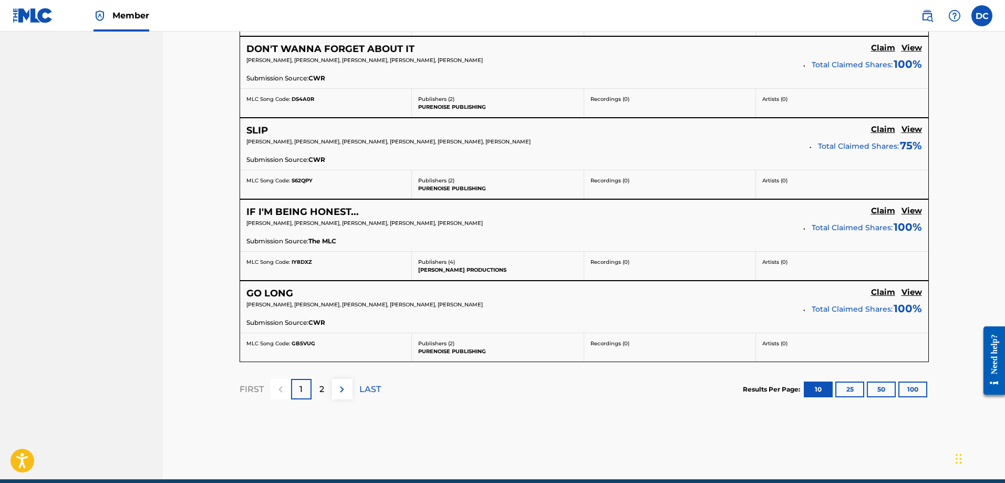
click at [314, 388] on div "2" at bounding box center [321, 389] width 20 height 20
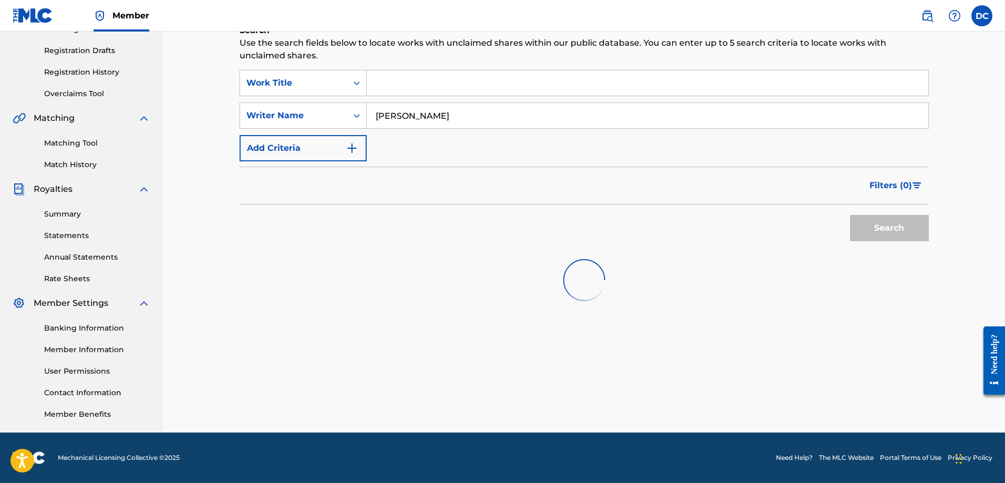
scroll to position [522, 0]
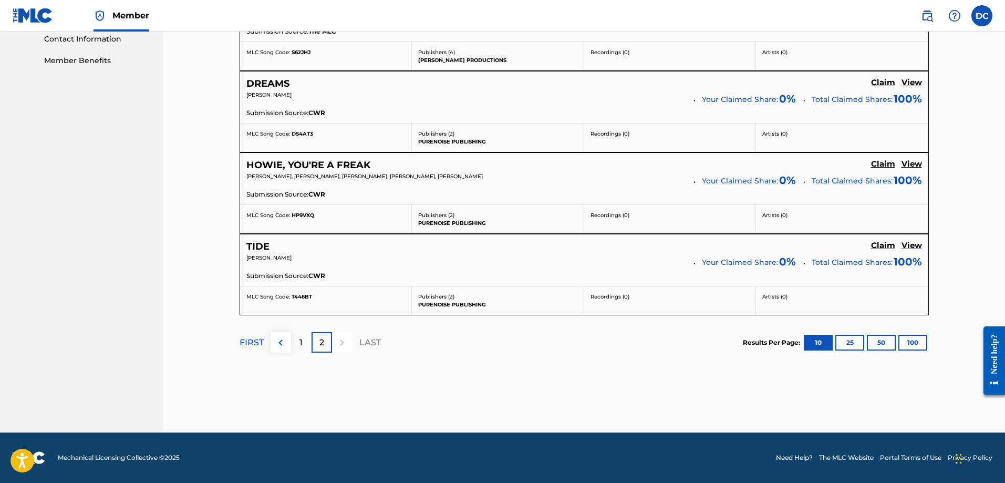
click at [919, 248] on h5 "View" at bounding box center [911, 246] width 20 height 10
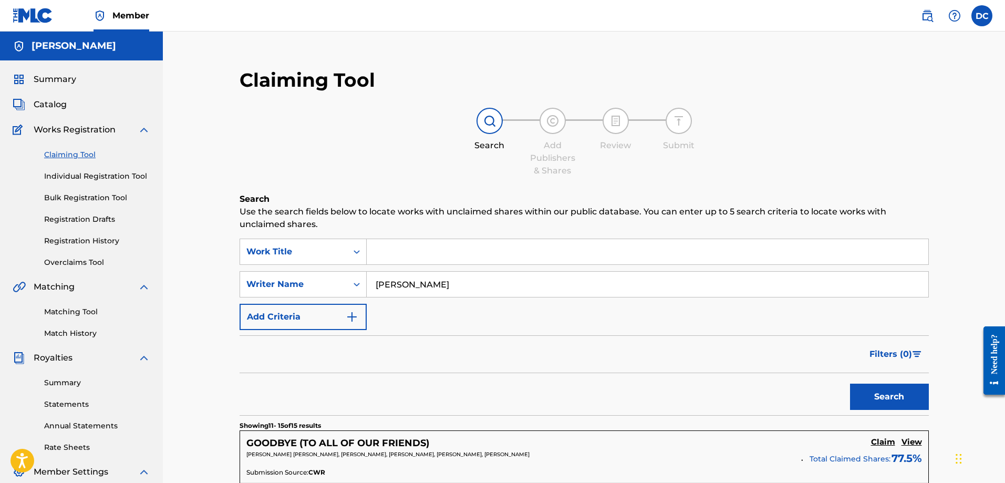
click at [397, 286] on input "Doug Cousins" at bounding box center [647, 284] width 561 height 25
click at [850, 383] on button "Search" at bounding box center [889, 396] width 79 height 26
drag, startPoint x: 462, startPoint y: 286, endPoint x: 335, endPoint y: 285, distance: 127.6
click at [335, 285] on div "SearchWithCriteriaee0643ff-4525-4f93-8a5b-30e260a2c6a5 Writer Name Douglas Cous…" at bounding box center [583, 284] width 689 height 26
type input "Dougie Cousins"
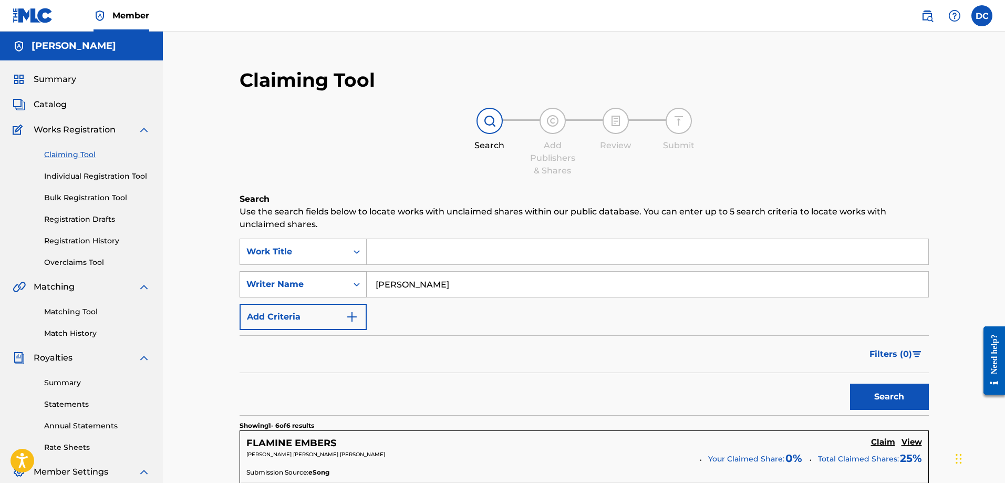
click at [850, 383] on button "Search" at bounding box center [889, 396] width 79 height 26
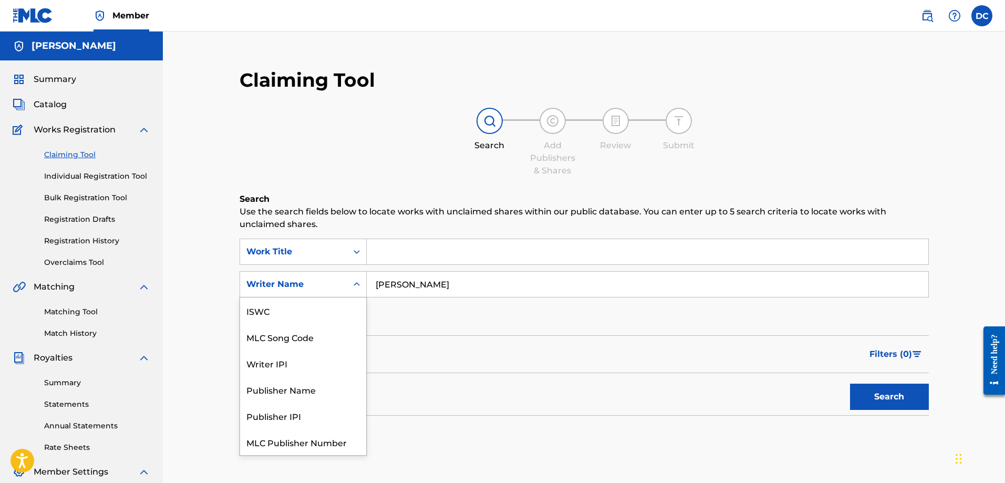
click at [357, 286] on icon "Search Form" at bounding box center [356, 284] width 11 height 11
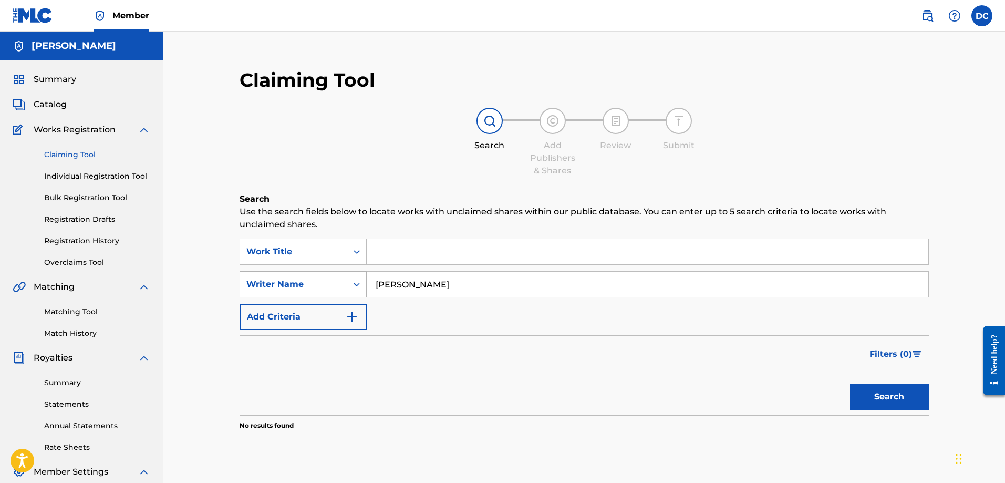
drag, startPoint x: 455, startPoint y: 294, endPoint x: 335, endPoint y: 286, distance: 120.5
click at [335, 287] on div "SearchWithCriteriaee0643ff-4525-4f93-8a5b-30e260a2c6a5 Writer Name Dougie Cousi…" at bounding box center [583, 284] width 689 height 26
click at [445, 309] on div "SearchWithCriteriaadd60e31-cf62-4a9b-bcca-049dc50ac000 Work Title SearchWithCri…" at bounding box center [583, 283] width 689 height 91
click at [323, 249] on div "Work Title" at bounding box center [293, 251] width 95 height 13
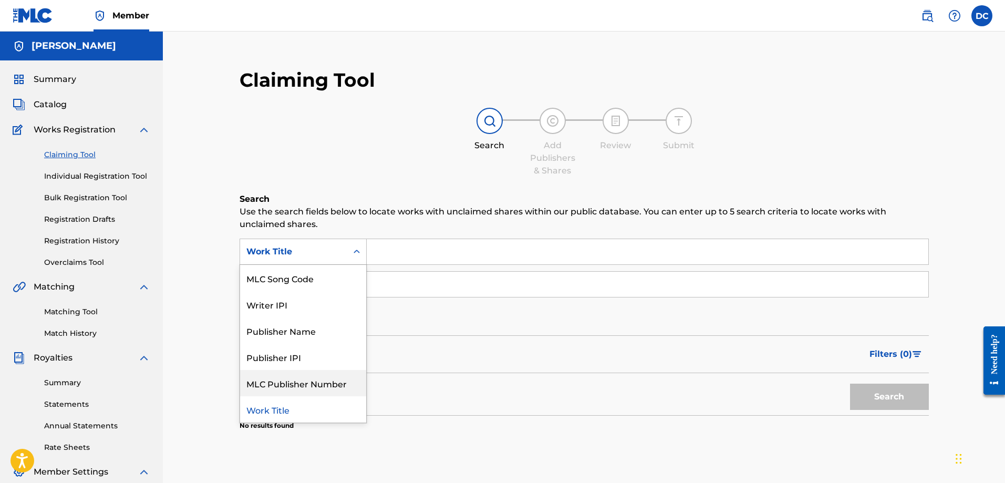
scroll to position [0, 0]
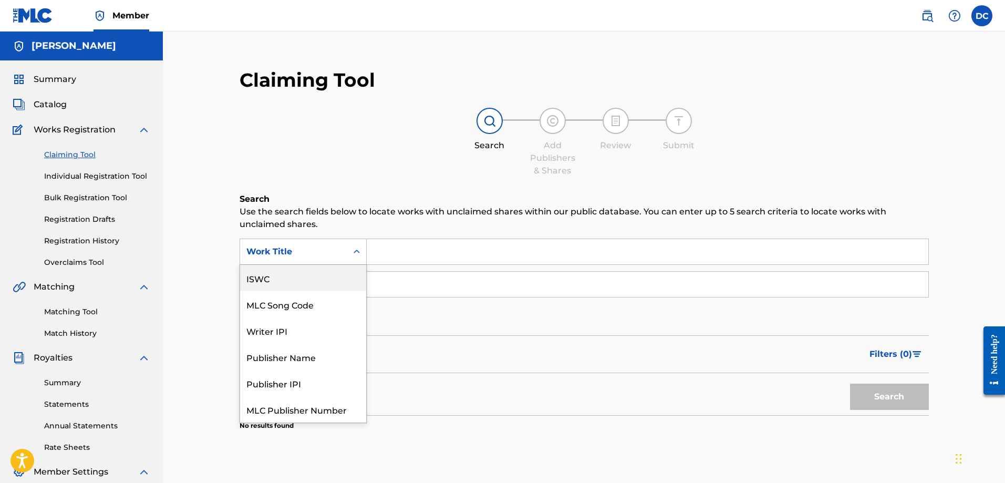
click at [308, 283] on div "ISWC" at bounding box center [303, 278] width 126 height 26
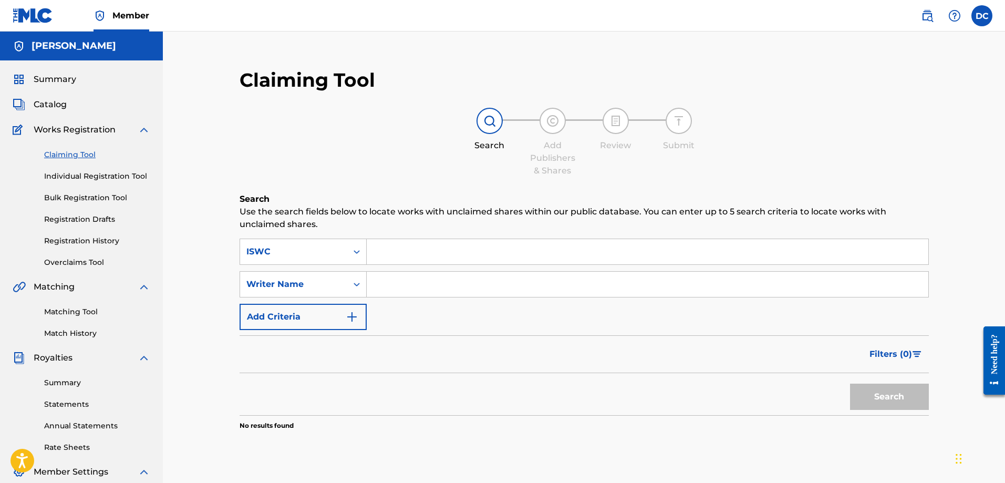
click at [419, 245] on input "Search Form" at bounding box center [647, 251] width 561 height 25
paste input "USSTT2500167"
type input "USSTT2500167"
click at [887, 390] on button "Search" at bounding box center [889, 396] width 79 height 26
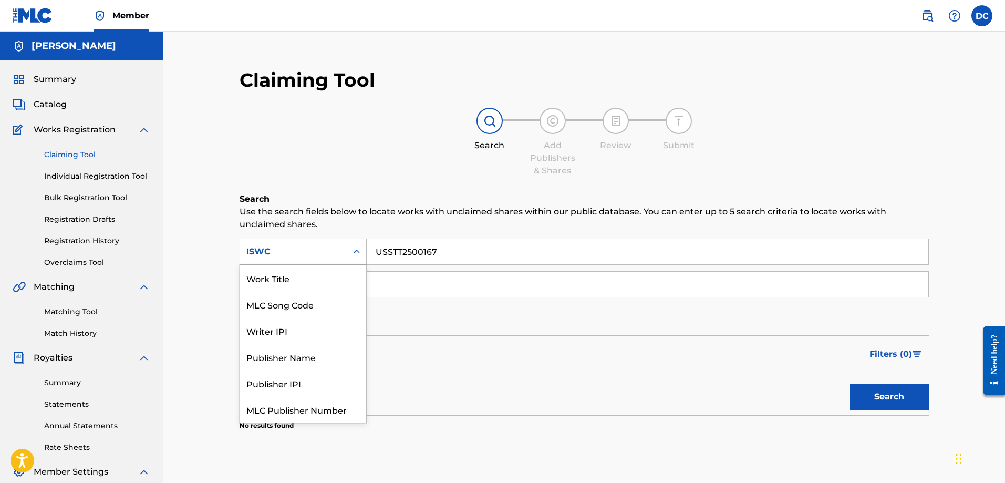
click at [312, 248] on div "ISWC" at bounding box center [293, 251] width 95 height 13
click at [283, 278] on div "Work Title" at bounding box center [303, 278] width 126 height 26
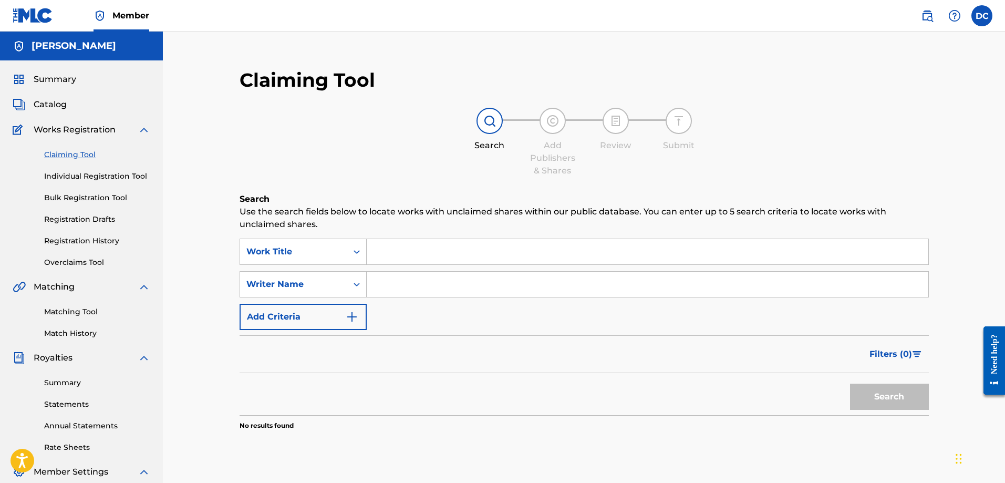
click at [410, 245] on input "Search Form" at bounding box center [647, 251] width 561 height 25
click at [98, 174] on link "Individual Registration Tool" at bounding box center [97, 176] width 106 height 11
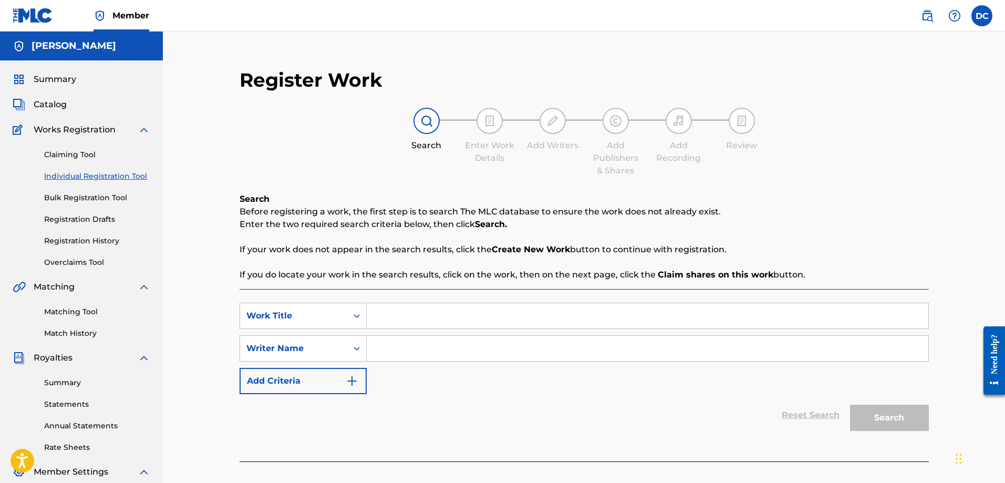
click at [412, 316] on input "Search Form" at bounding box center [647, 315] width 561 height 25
type input "Quick Release"
click at [540, 409] on div "Reset Search Search" at bounding box center [583, 415] width 689 height 42
click at [421, 356] on input "Search Form" at bounding box center [647, 348] width 561 height 25
type input "D"
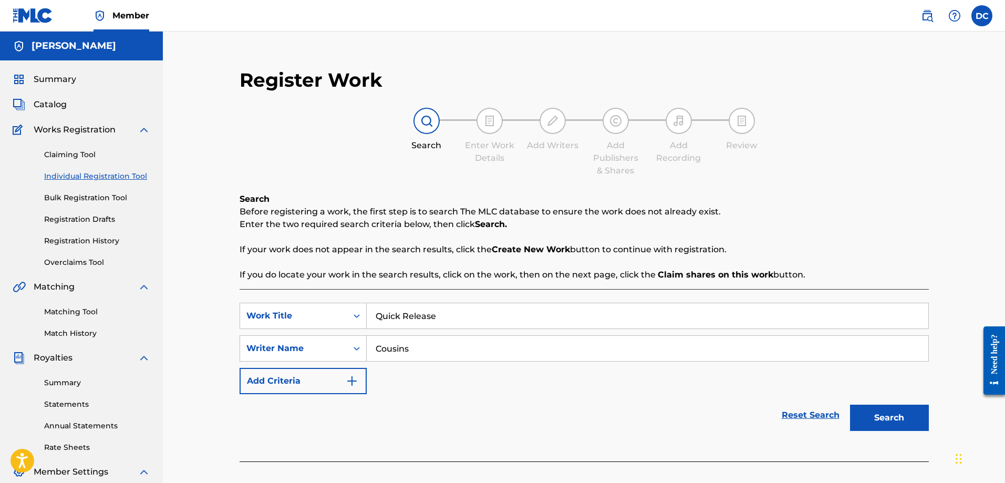
type input "Cousins"
click at [881, 404] on button "Search" at bounding box center [889, 417] width 79 height 26
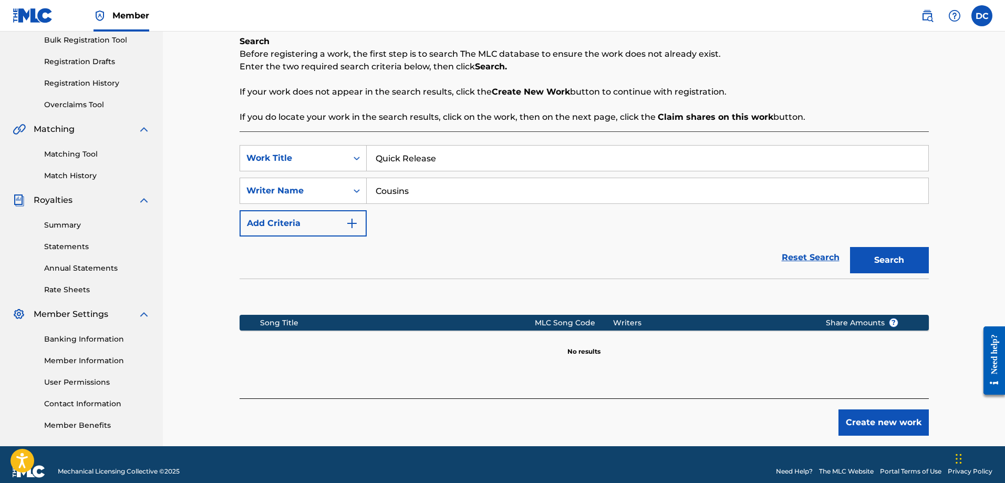
scroll to position [171, 0]
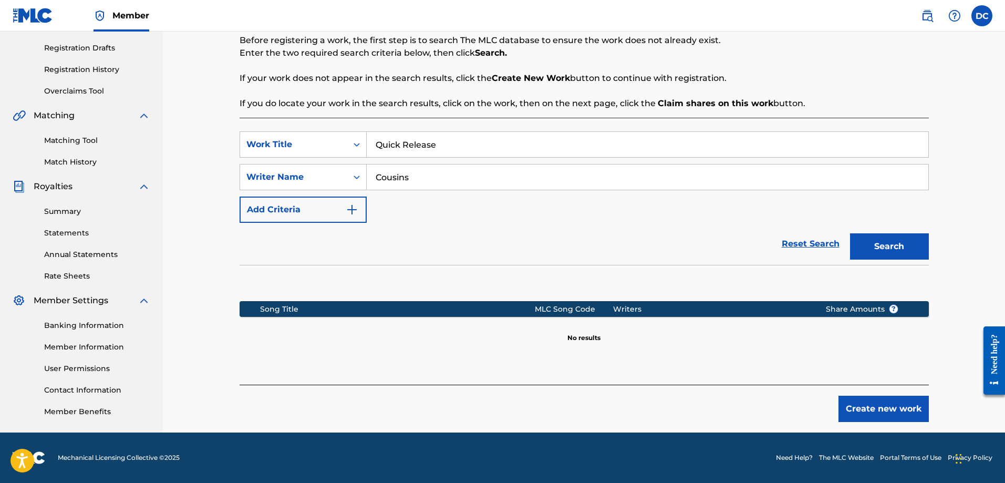
click at [903, 406] on button "Create new work" at bounding box center [883, 408] width 90 height 26
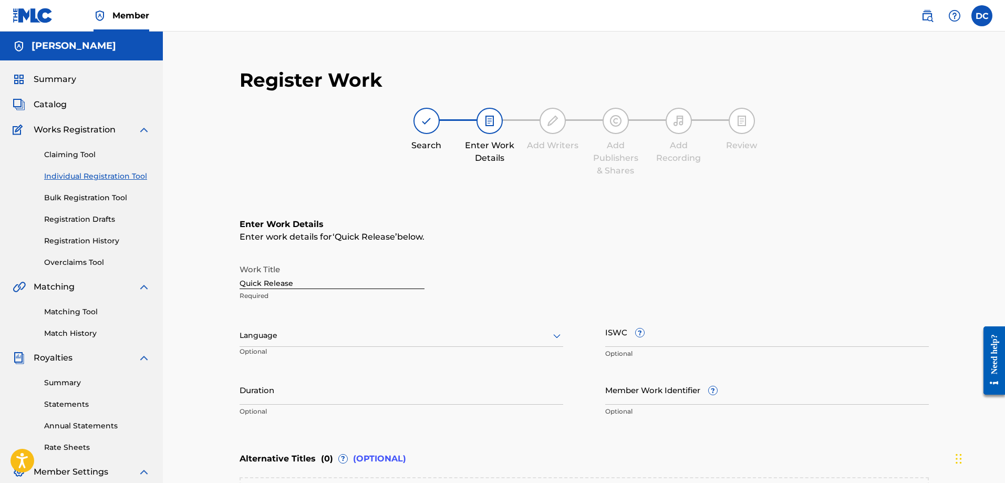
scroll to position [158, 0]
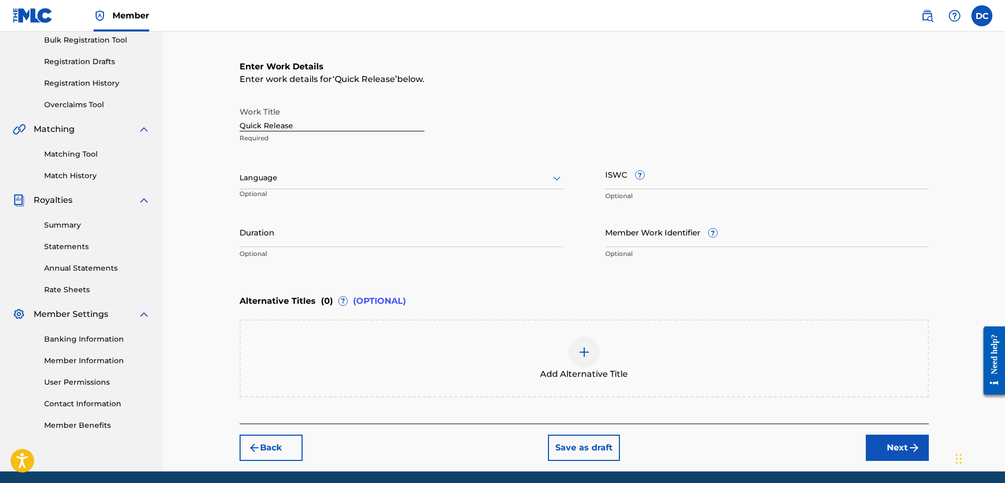
click at [303, 236] on input "Duration" at bounding box center [401, 232] width 324 height 30
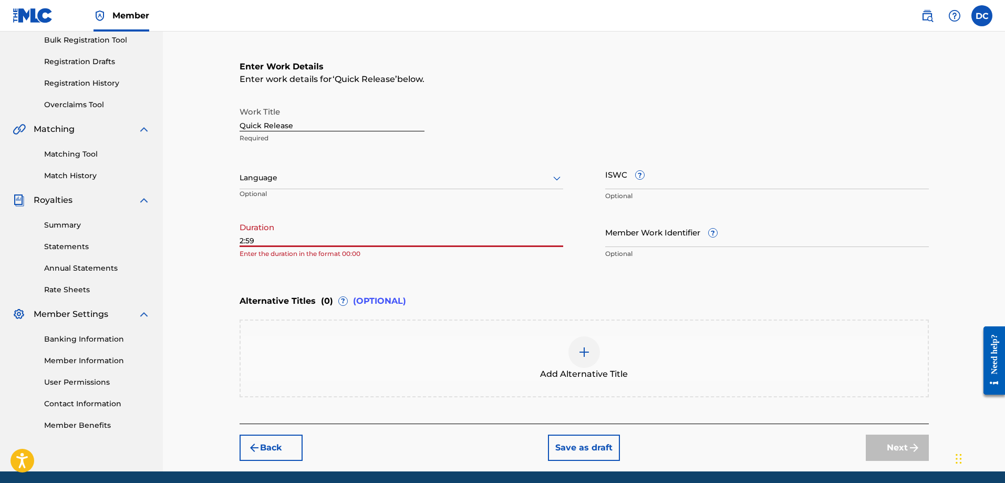
click at [237, 237] on div "Register Work Search Enter Work Details Add Writers Add Publishers & Shares Add…" at bounding box center [584, 185] width 710 height 571
click at [239, 240] on input "2:59" at bounding box center [401, 232] width 324 height 30
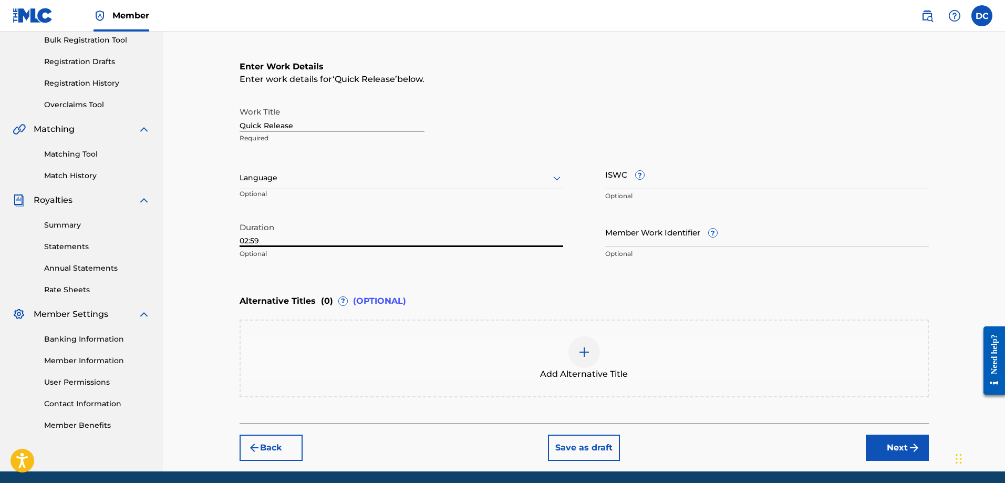
type input "02:59"
click at [222, 255] on div "Register Work Search Enter Work Details Add Writers Add Publishers & Shares Add…" at bounding box center [583, 185] width 735 height 571
click at [313, 181] on div at bounding box center [401, 177] width 324 height 13
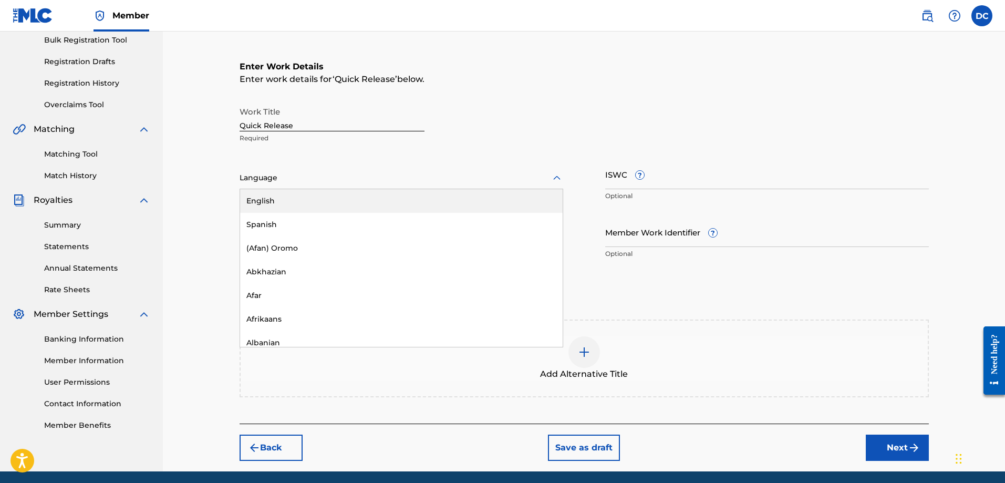
click at [307, 200] on div "English" at bounding box center [401, 201] width 322 height 24
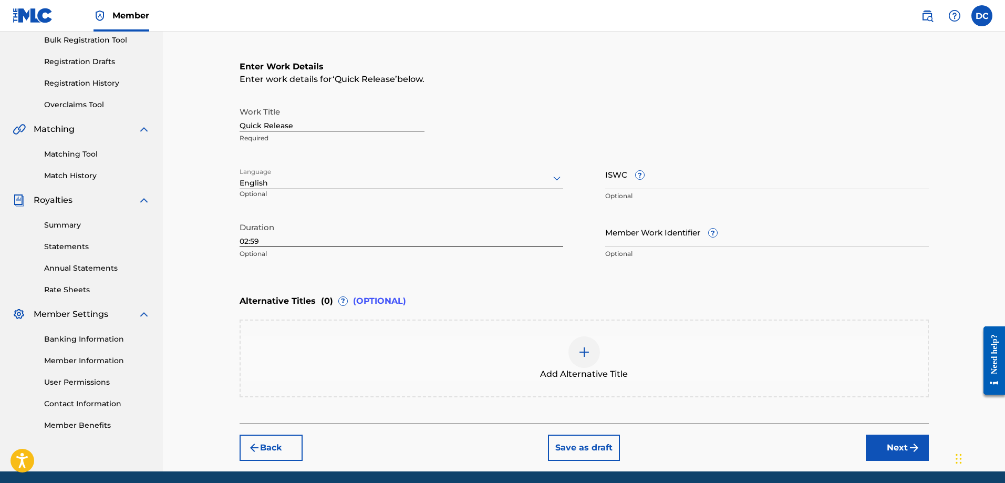
click at [220, 216] on div "Register Work Search Enter Work Details Add Writers Add Publishers & Shares Add…" at bounding box center [583, 185] width 735 height 571
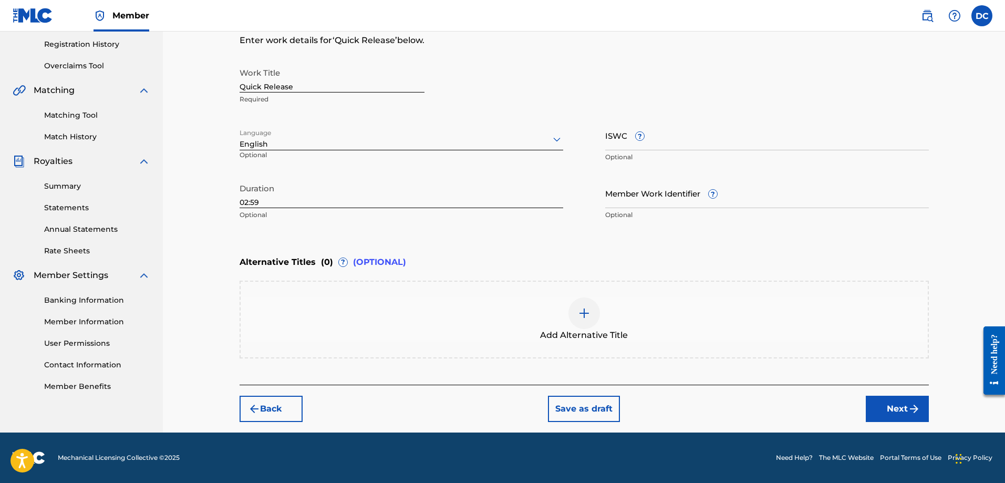
click at [908, 411] on img "submit" at bounding box center [914, 408] width 13 height 13
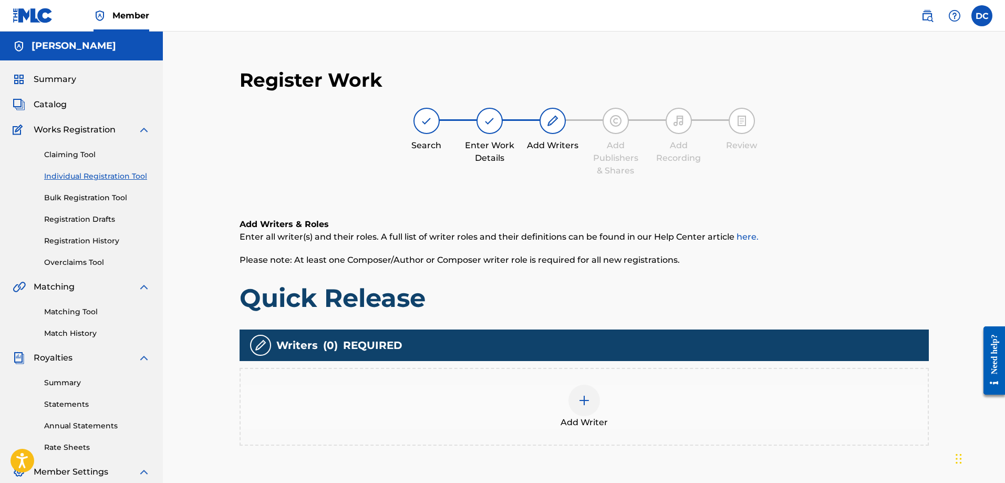
scroll to position [105, 0]
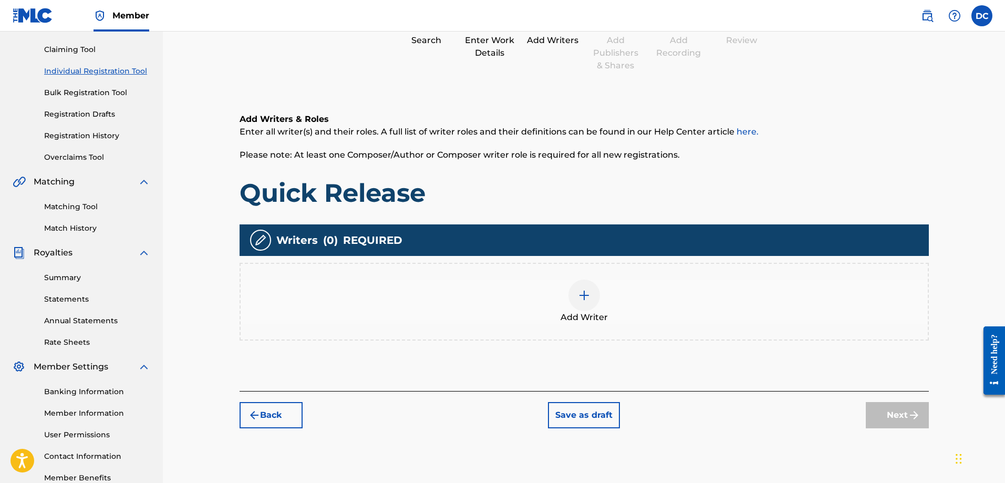
click at [586, 292] on img at bounding box center [584, 295] width 13 height 13
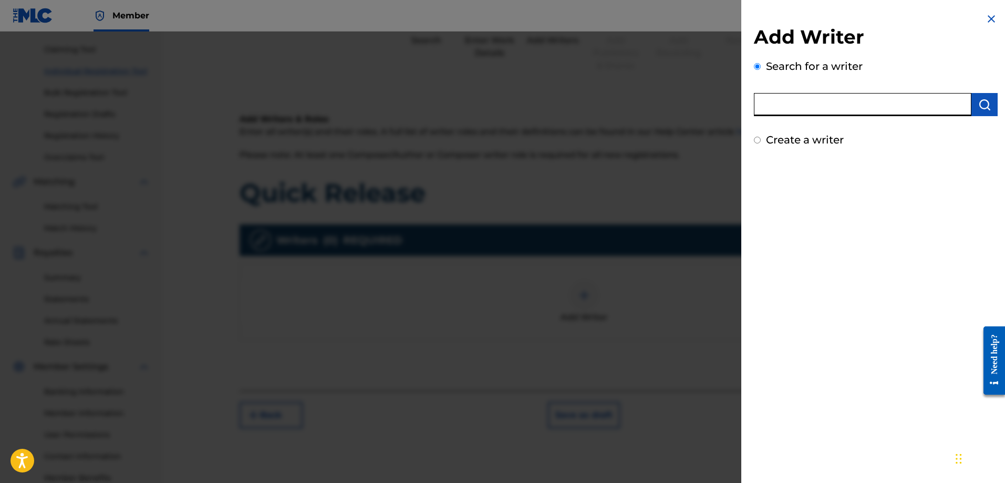
click at [846, 107] on input "text" at bounding box center [862, 104] width 217 height 23
type input "Kyle Marchand"
click at [978, 100] on img "submit" at bounding box center [984, 104] width 13 height 13
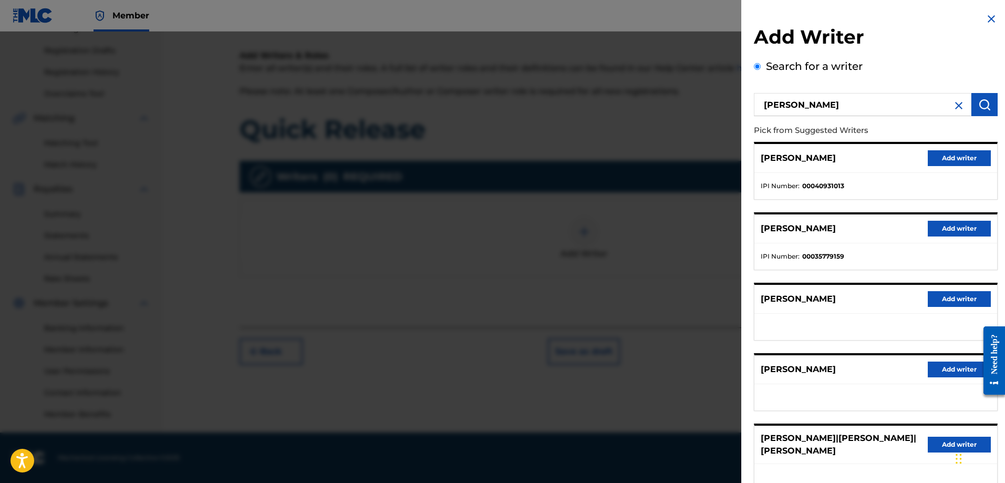
scroll to position [11, 0]
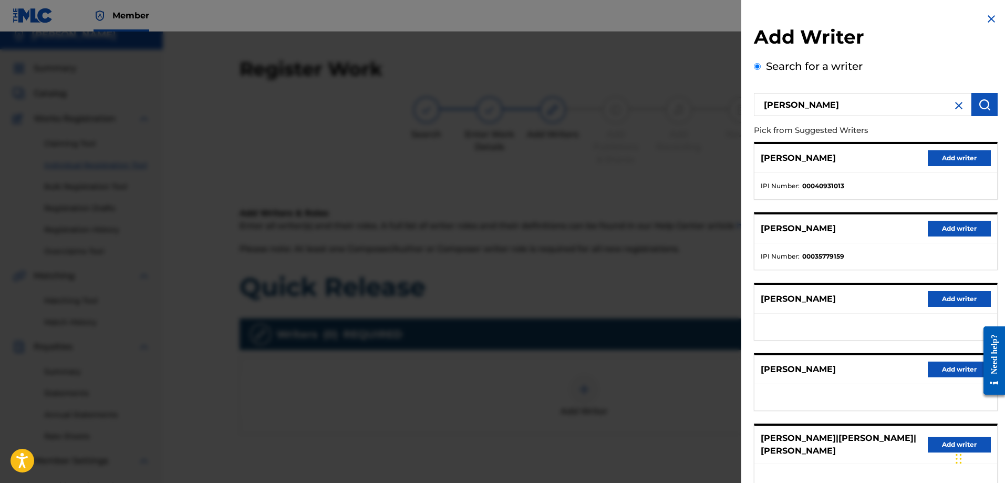
click at [958, 108] on img at bounding box center [958, 105] width 13 height 13
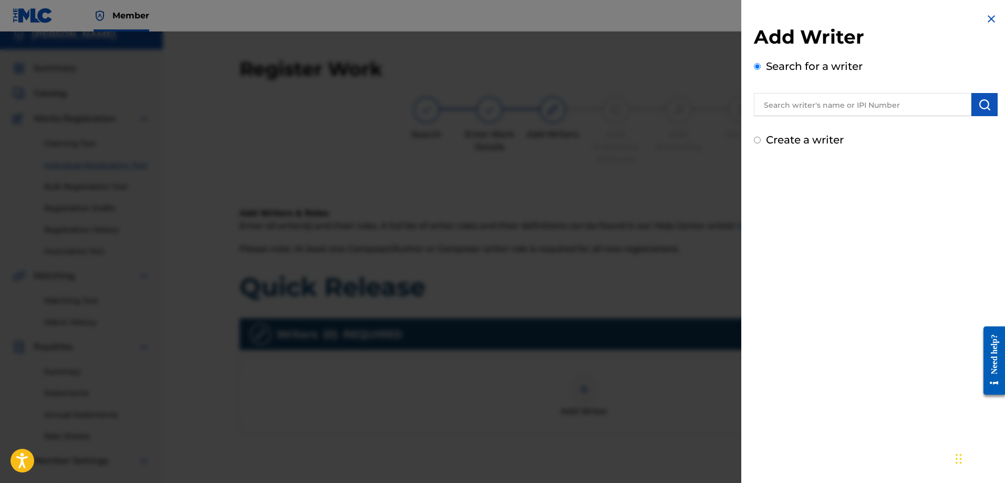
click at [772, 140] on label "Create a writer" at bounding box center [805, 139] width 78 height 13
radio input "true"
click at [761, 140] on input "Create a writer" at bounding box center [757, 140] width 7 height 7
radio input "false"
radio input "true"
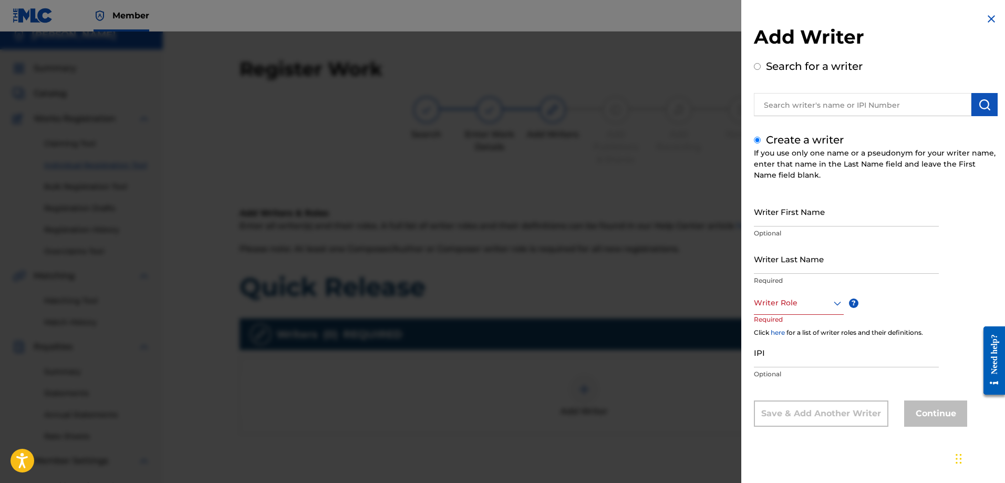
click at [794, 69] on label "Search for a writer" at bounding box center [814, 66] width 97 height 13
click at [761, 69] on input "Search for a writer" at bounding box center [757, 66] width 7 height 7
radio input "false"
radio input "true"
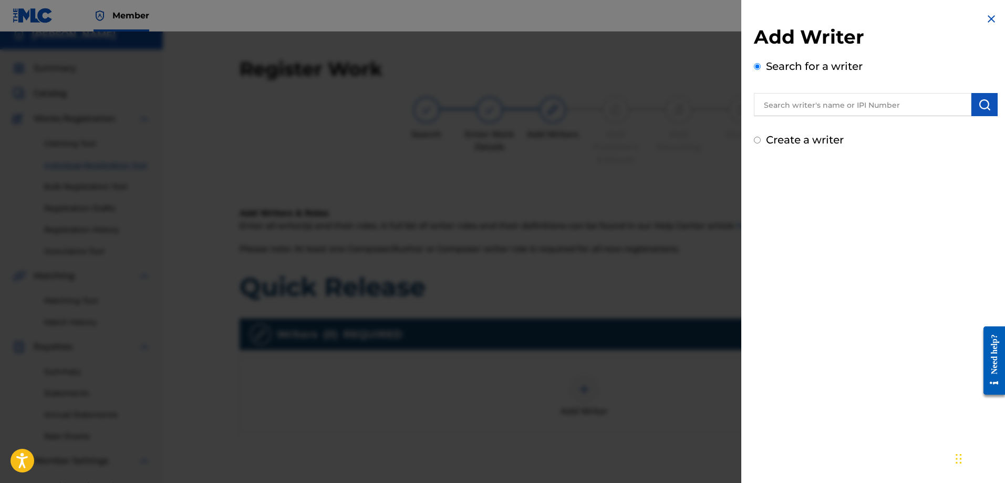
click at [992, 17] on img at bounding box center [991, 19] width 13 height 13
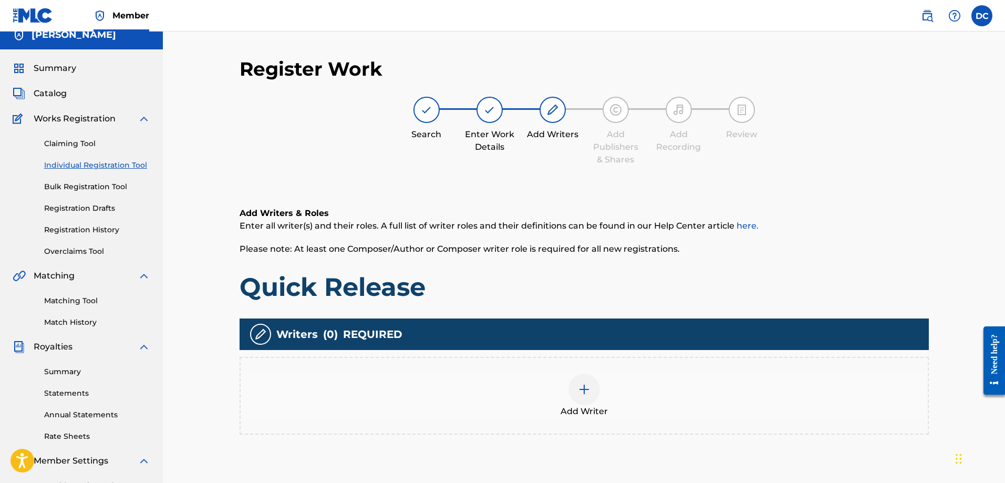
click at [600, 380] on div "Add Writer" at bounding box center [584, 395] width 687 height 44
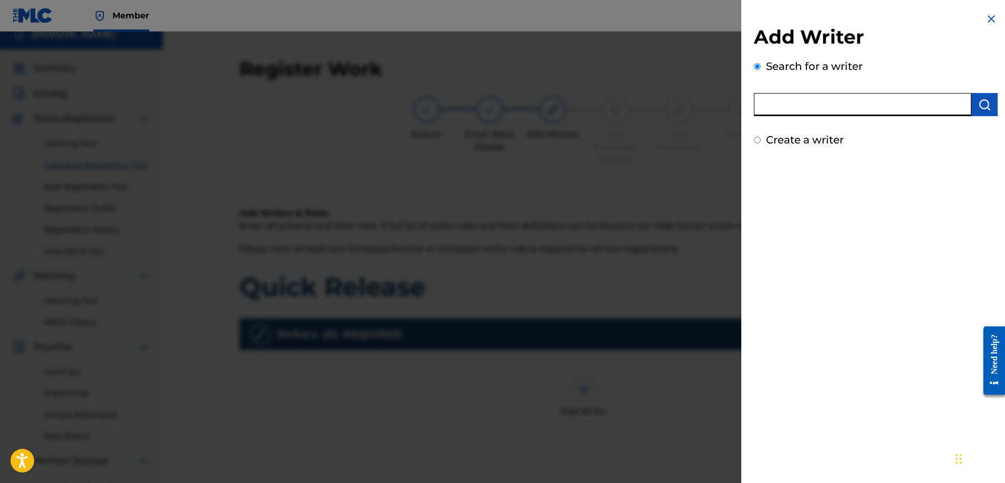
click at [889, 106] on input "text" at bounding box center [862, 104] width 217 height 23
type input "Michael McKerracher"
click at [973, 110] on button "submit" at bounding box center [984, 104] width 26 height 23
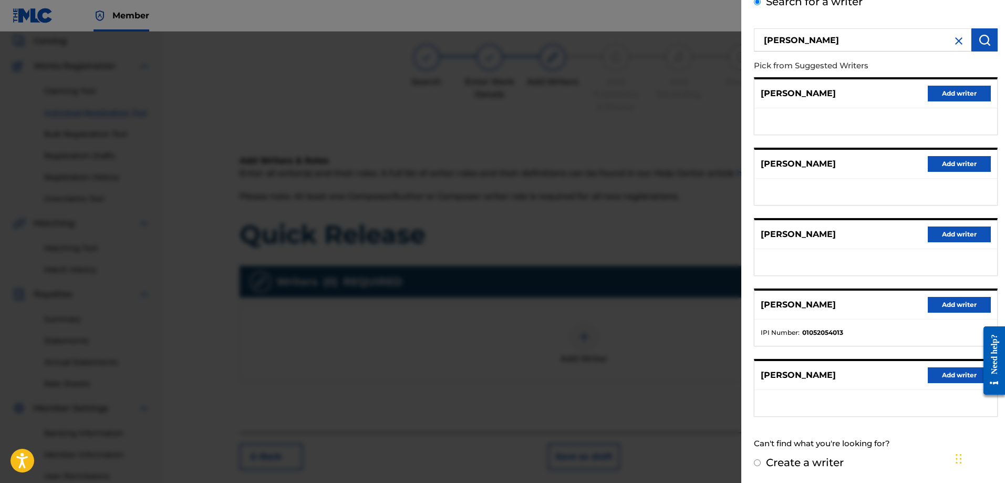
scroll to position [0, 0]
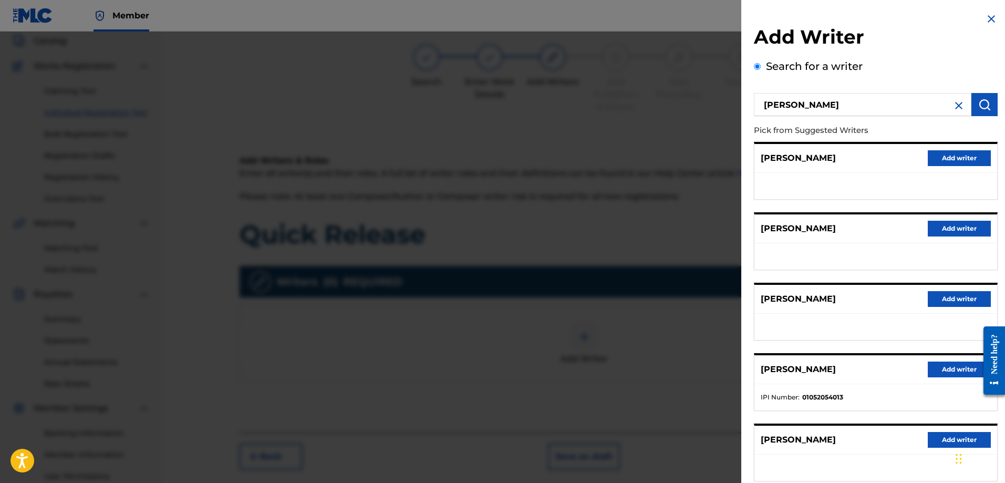
click at [952, 103] on img at bounding box center [958, 105] width 13 height 13
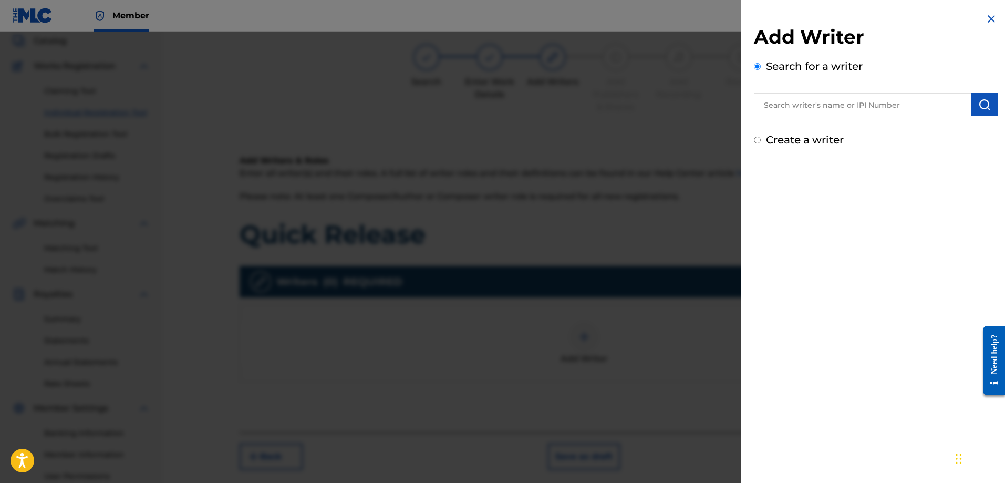
click at [901, 107] on input "text" at bounding box center [862, 104] width 217 height 23
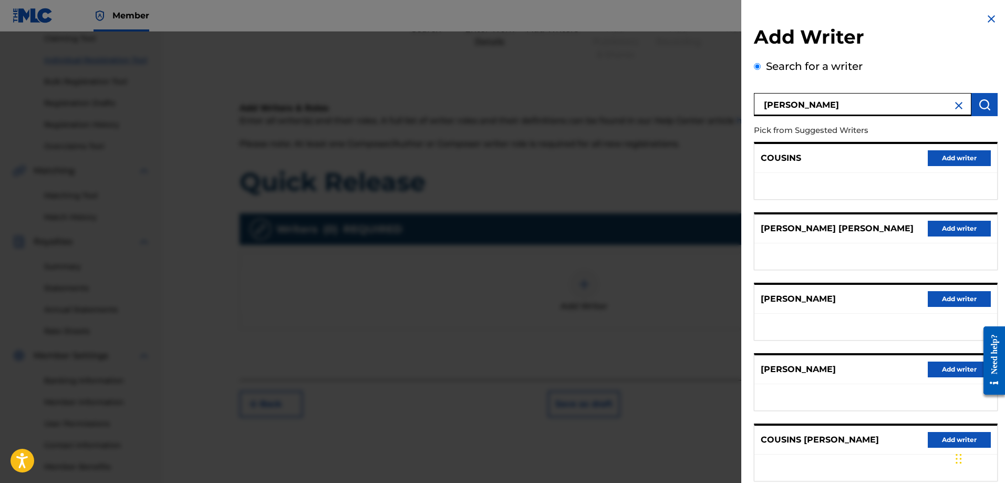
drag, startPoint x: 866, startPoint y: 105, endPoint x: 666, endPoint y: 100, distance: 199.6
click at [666, 100] on div "Add Writer Search for a writer Douglas Cousins Pick from Suggested Writers COUS…" at bounding box center [502, 257] width 1005 height 451
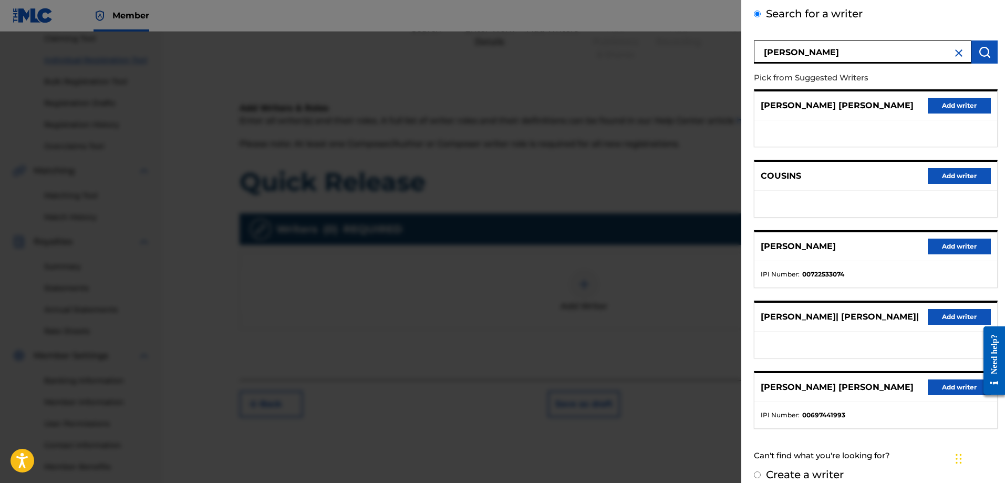
scroll to position [65, 0]
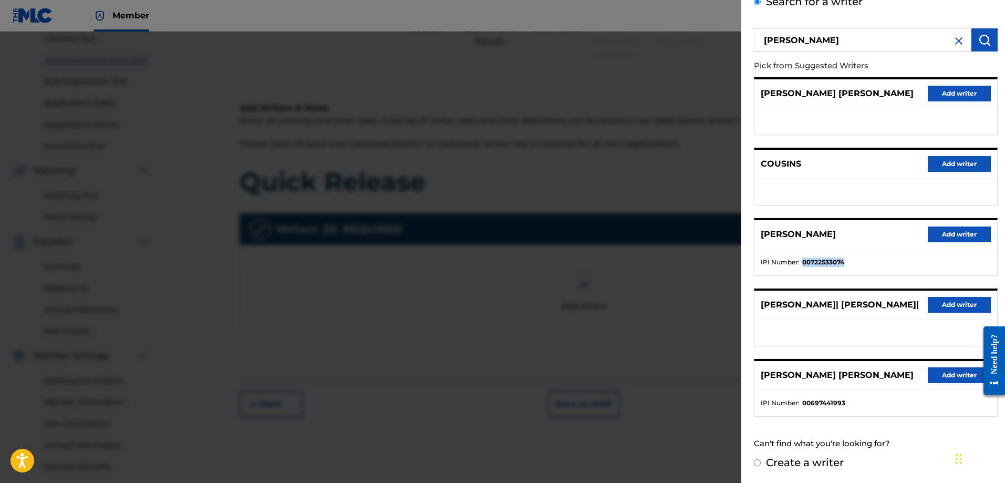
drag, startPoint x: 802, startPoint y: 262, endPoint x: 847, endPoint y: 269, distance: 45.8
click at [847, 269] on ul "IPI Number : 00722533074" at bounding box center [875, 262] width 243 height 26
copy strong "00722533074"
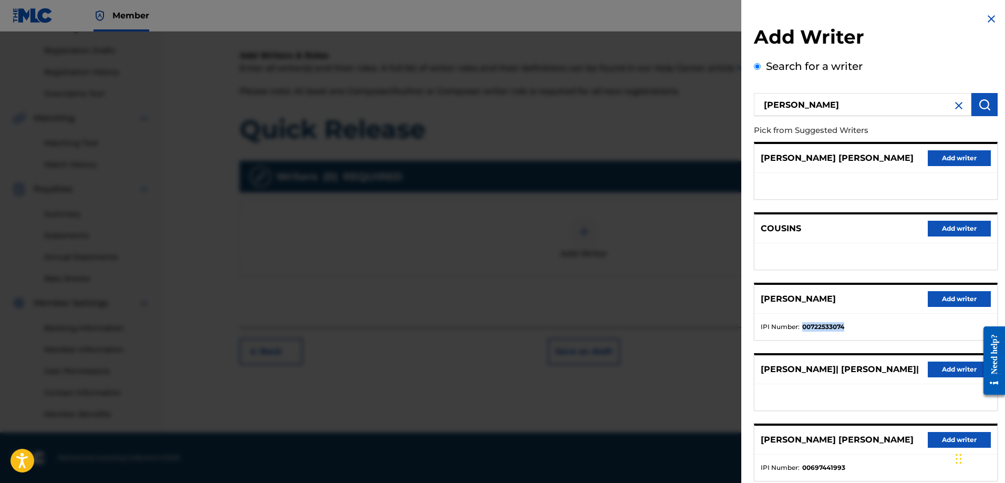
scroll to position [0, 0]
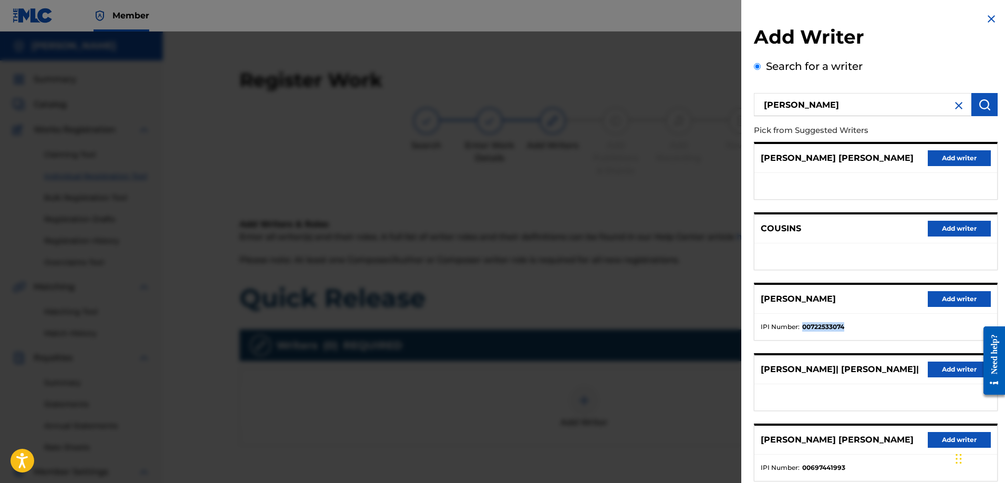
click at [837, 100] on input "Doug Cousins" at bounding box center [862, 104] width 217 height 23
click at [784, 107] on input "Doug Cousins" at bounding box center [862, 104] width 217 height 23
type input "Dougie Cousins"
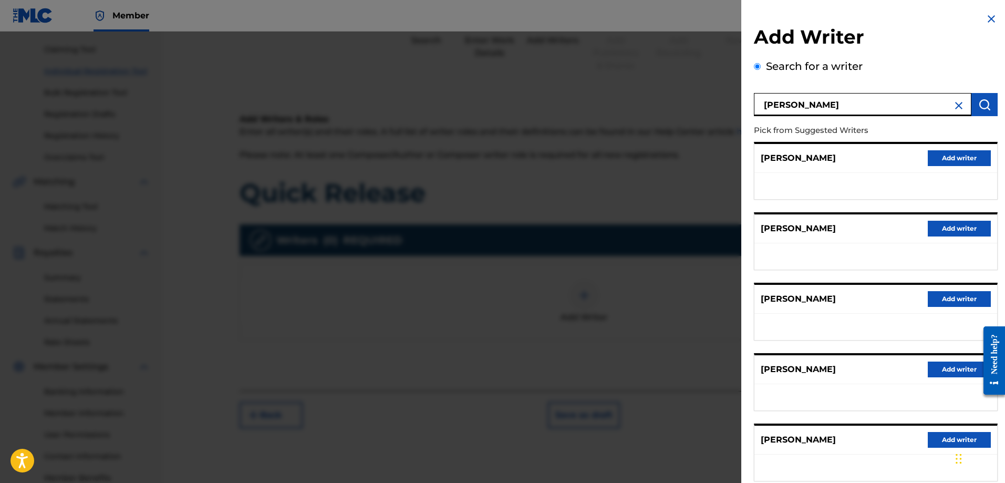
scroll to position [53, 0]
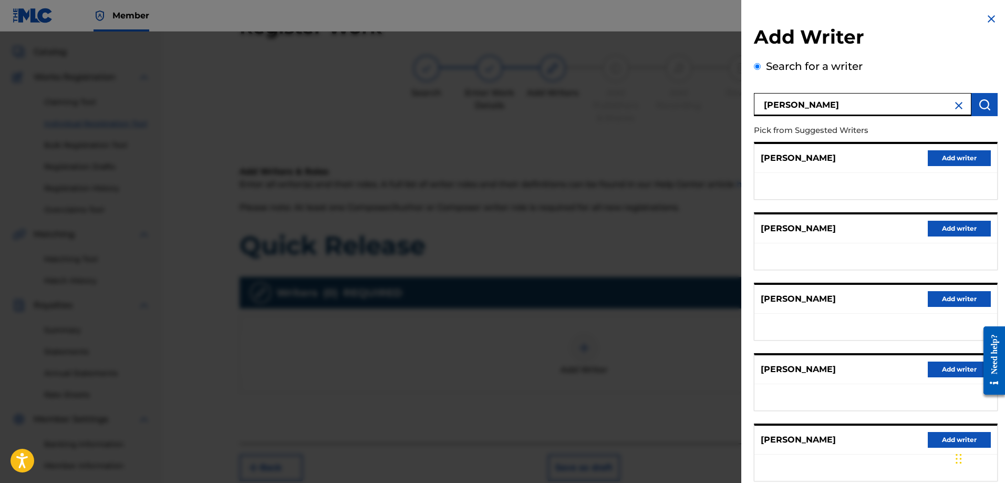
click at [407, 157] on div at bounding box center [502, 273] width 1005 height 483
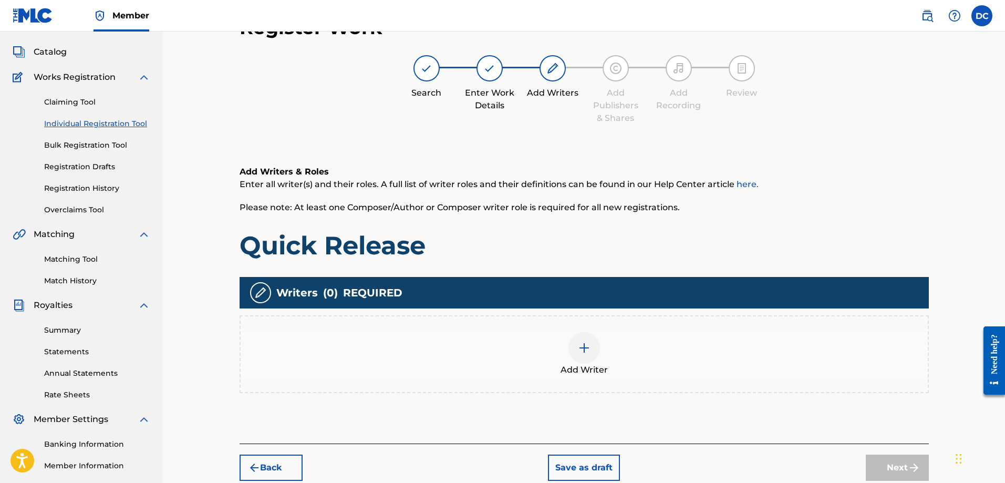
scroll to position [0, 0]
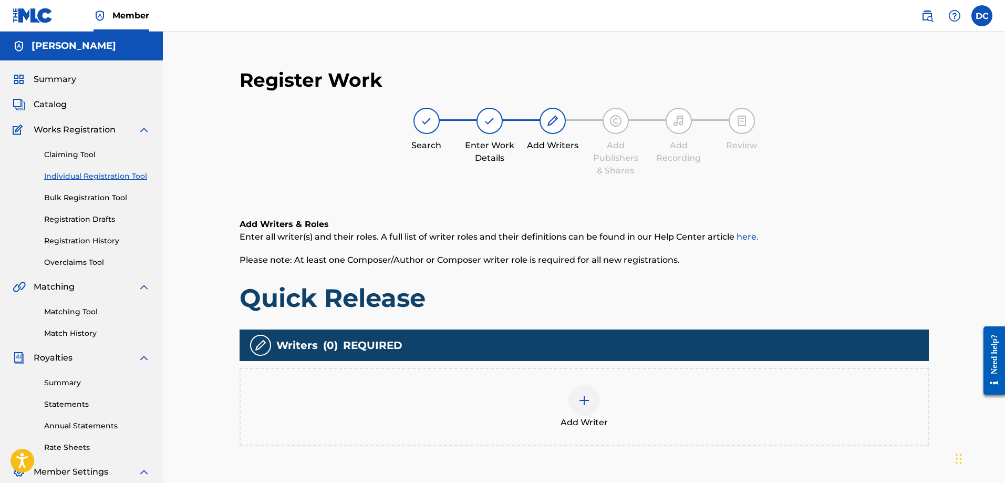
click at [55, 104] on span "Catalog" at bounding box center [50, 104] width 33 height 13
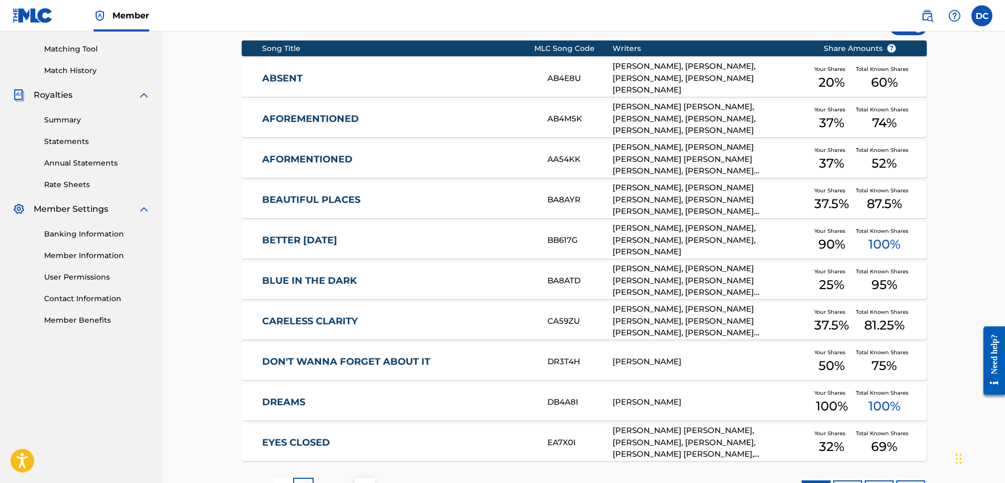
scroll to position [315, 0]
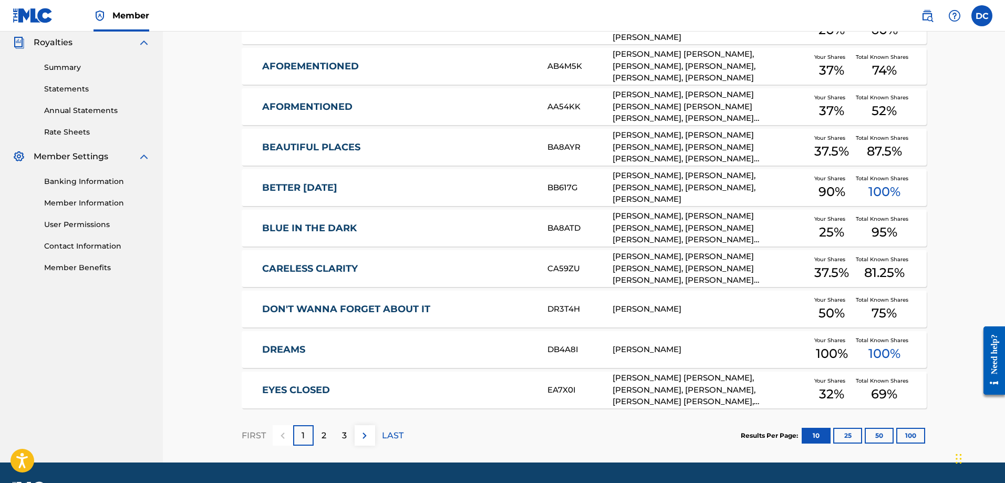
click at [672, 309] on div "[PERSON_NAME]" at bounding box center [709, 309] width 195 height 12
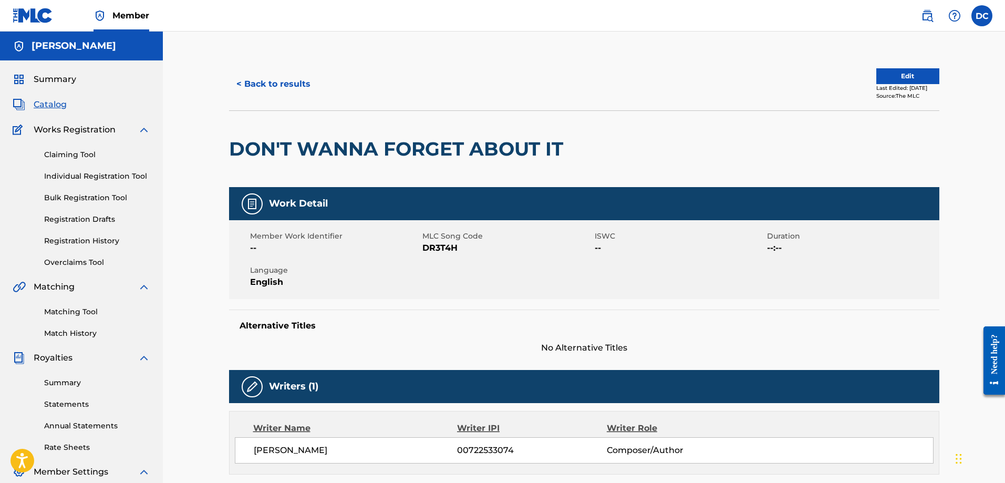
click at [111, 172] on link "Individual Registration Tool" at bounding box center [97, 176] width 106 height 11
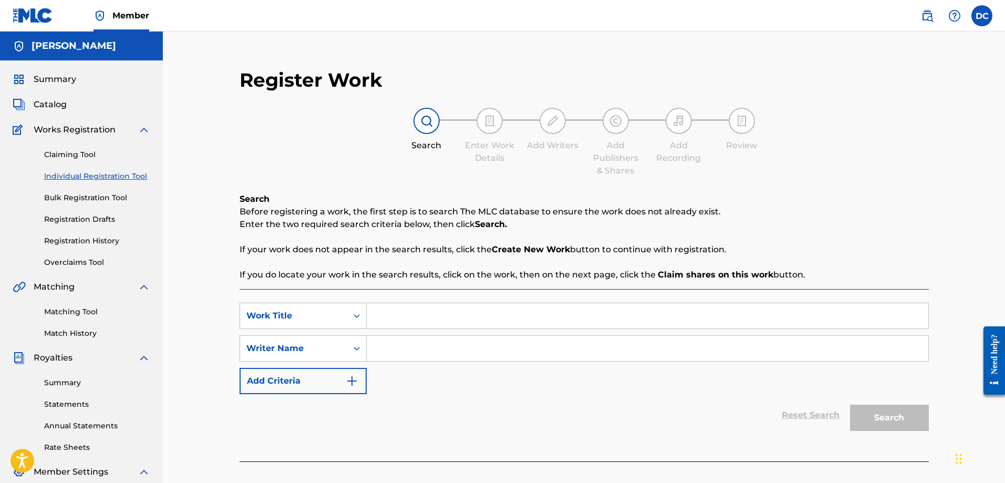
click at [433, 311] on input "Search Form" at bounding box center [647, 315] width 561 height 25
type input "Quick Release"
click at [392, 355] on input "Search Form" at bounding box center [647, 348] width 561 height 25
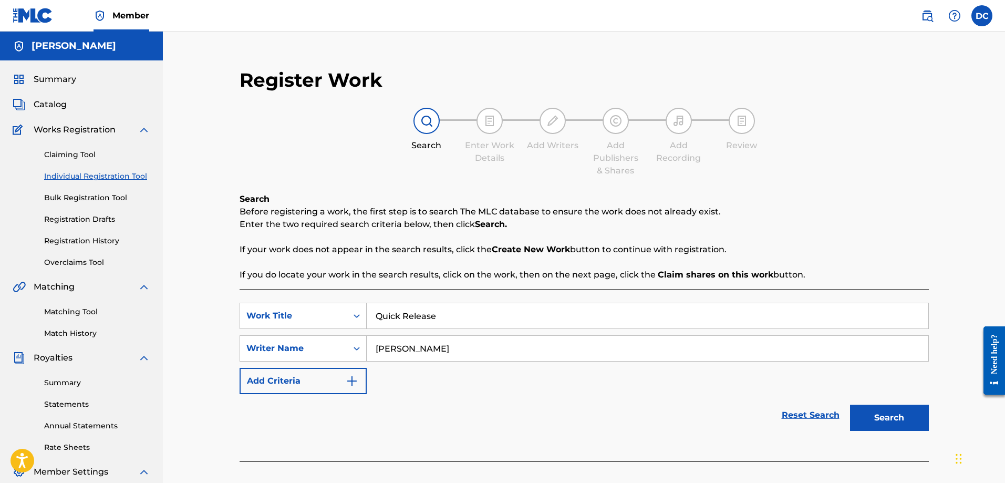
type input "Doug Cousins"
click at [850, 404] on button "Search" at bounding box center [889, 417] width 79 height 26
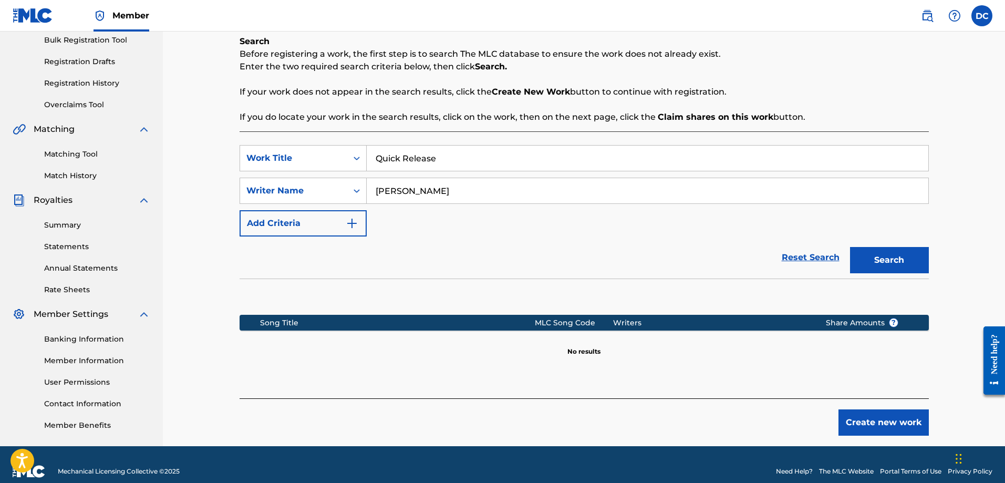
scroll to position [171, 0]
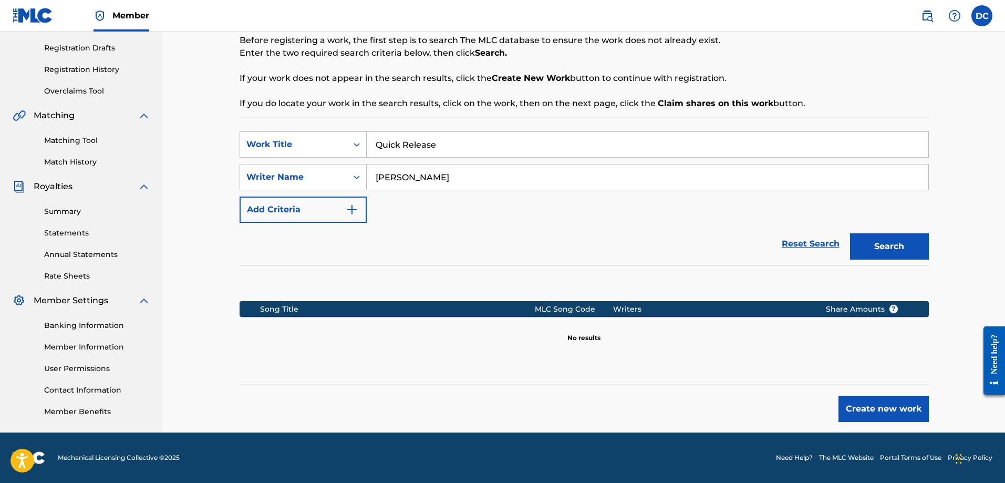
click at [868, 402] on button "Create new work" at bounding box center [883, 408] width 90 height 26
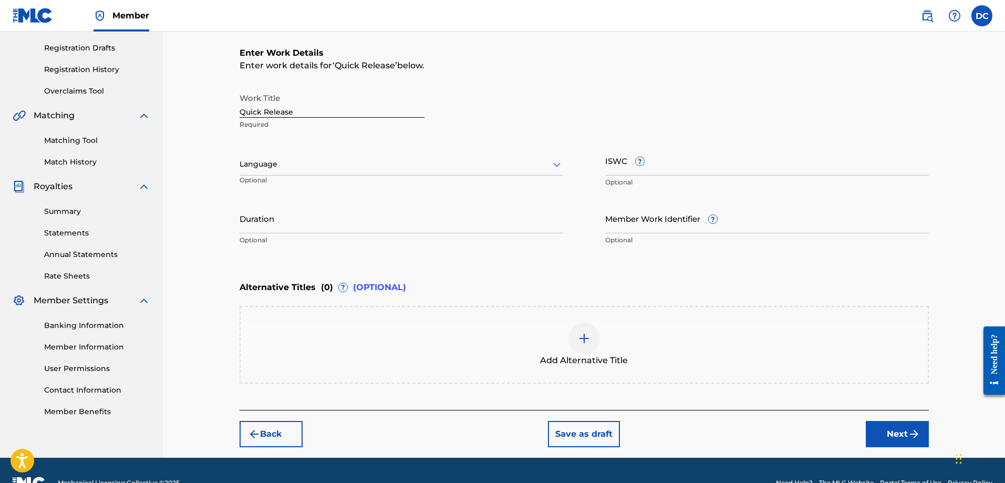
click at [340, 168] on div at bounding box center [401, 164] width 324 height 13
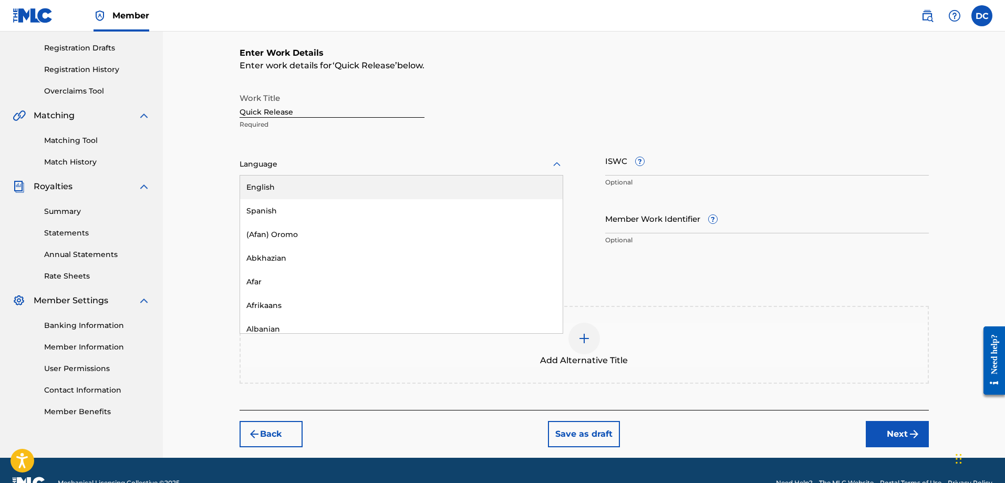
click at [308, 196] on div "English" at bounding box center [401, 187] width 322 height 24
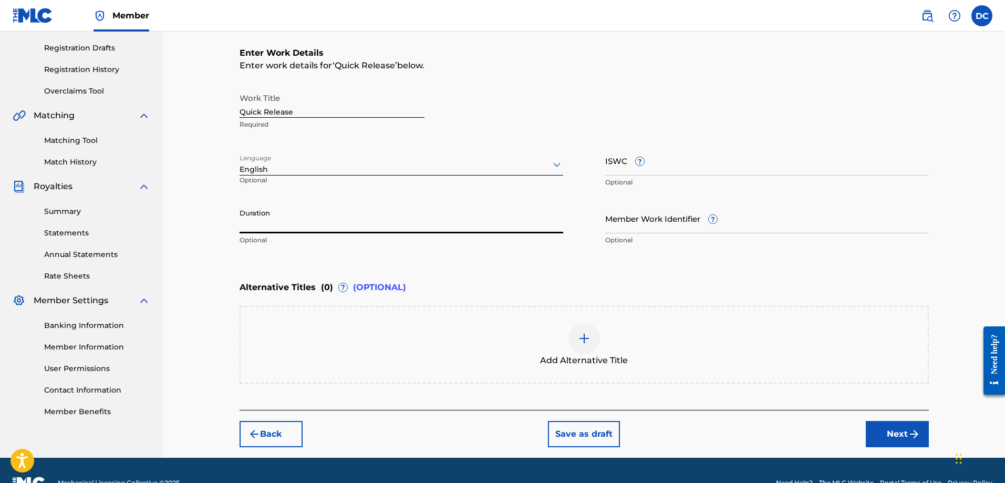
click at [286, 224] on input "Duration" at bounding box center [401, 218] width 324 height 30
type input "02:59"
click at [534, 275] on div "Enter Work Details Enter work details for ‘ Quick Release ’ below. Work Title Q…" at bounding box center [583, 149] width 689 height 254
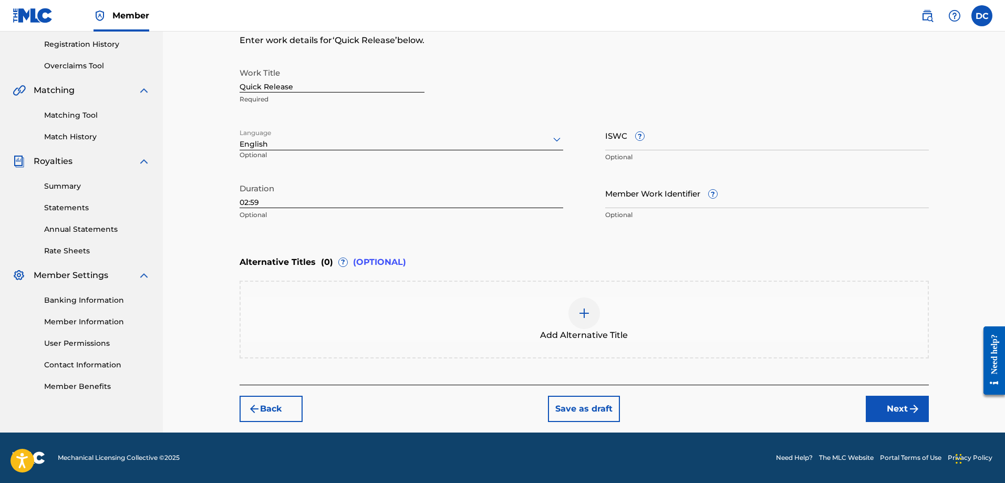
click at [901, 410] on button "Next" at bounding box center [897, 408] width 63 height 26
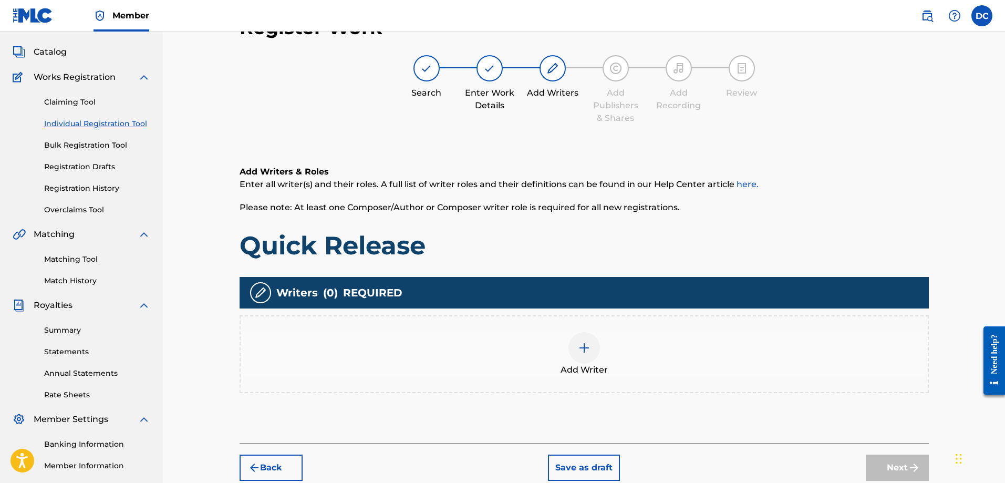
scroll to position [169, 0]
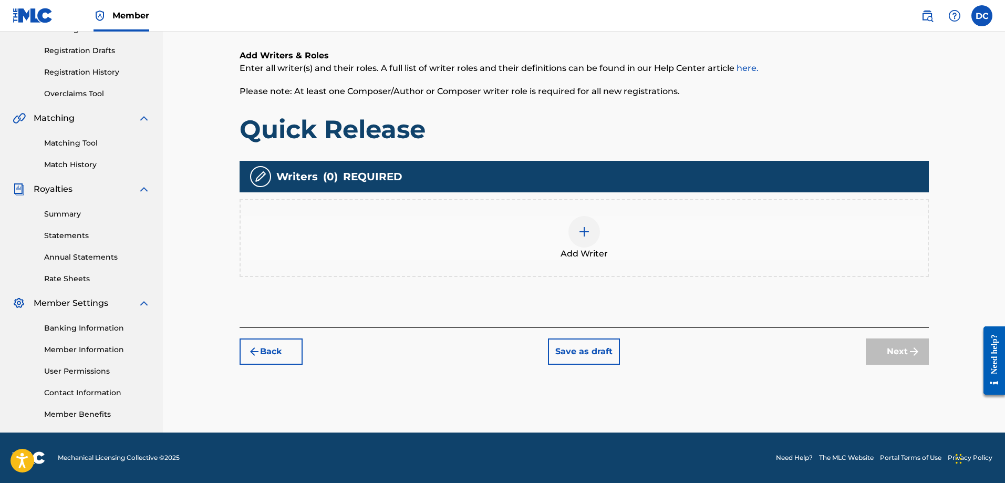
click at [578, 233] on img at bounding box center [584, 231] width 13 height 13
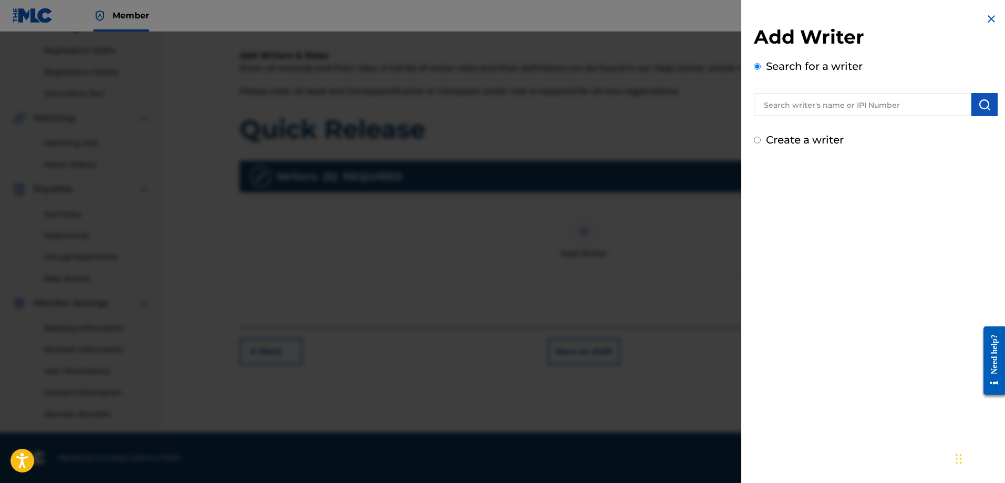
click at [844, 98] on input "text" at bounding box center [862, 104] width 217 height 23
type input "Doug Cousins"
click at [978, 106] on img "submit" at bounding box center [984, 104] width 13 height 13
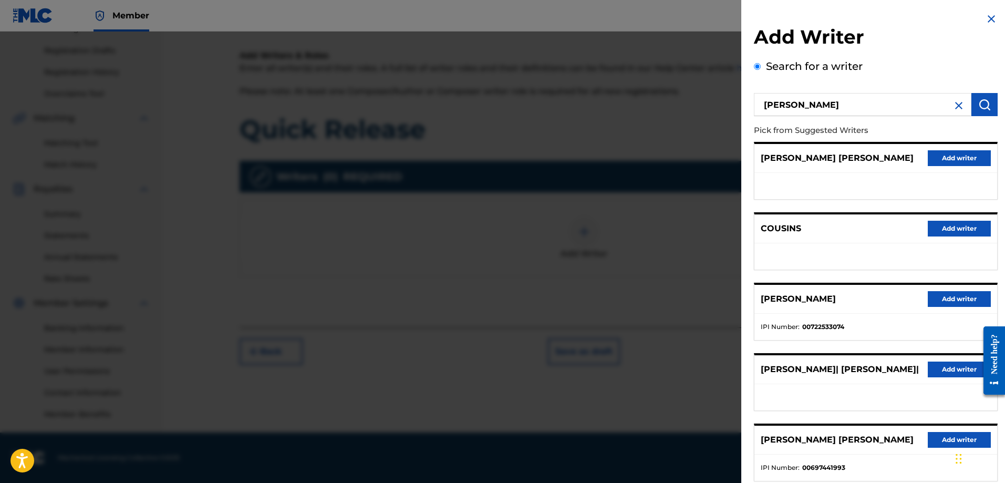
click at [941, 299] on button "Add writer" at bounding box center [959, 299] width 63 height 16
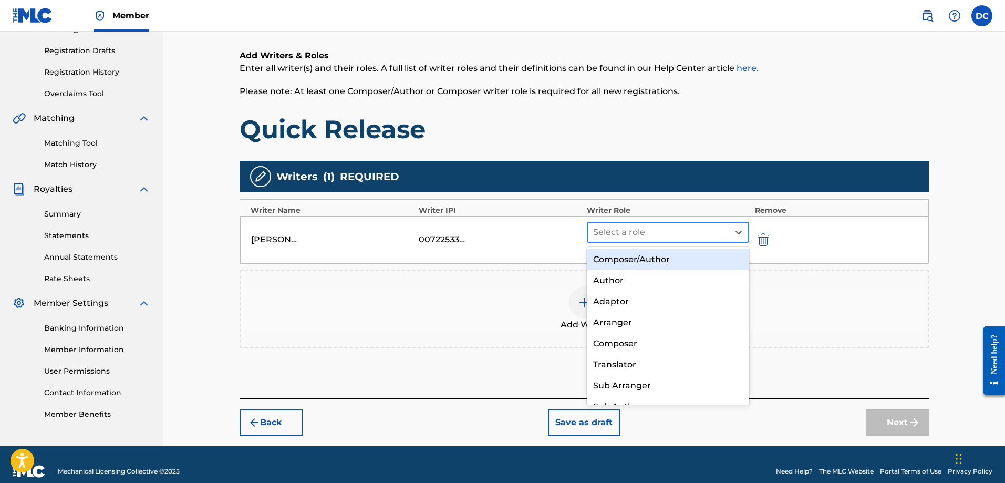
click at [628, 230] on div at bounding box center [658, 232] width 131 height 15
click at [668, 261] on div "Composer/Author" at bounding box center [668, 259] width 163 height 21
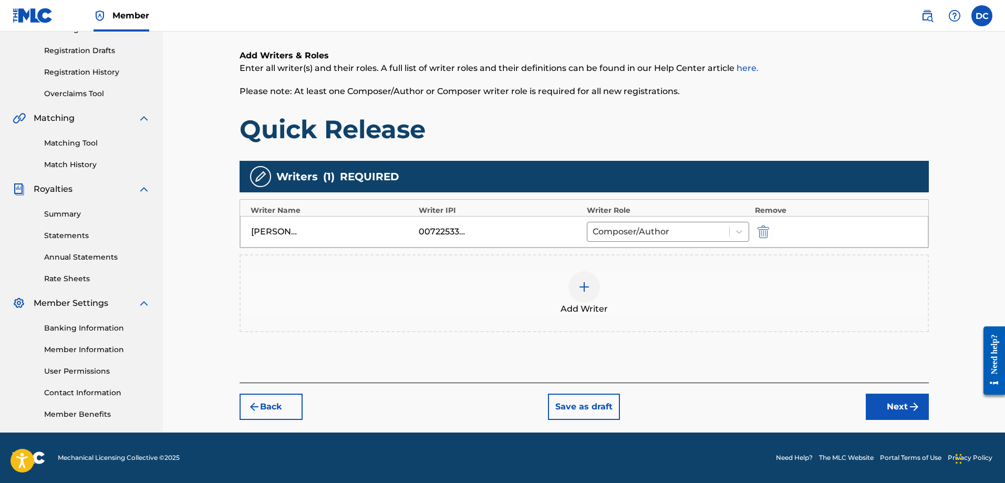
click at [584, 284] on img at bounding box center [584, 286] width 13 height 13
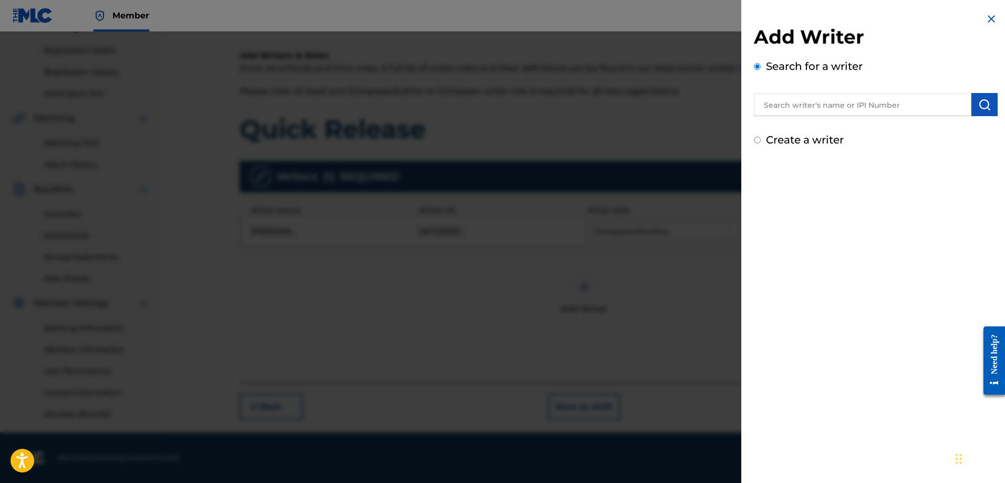
click at [795, 110] on input "text" at bounding box center [862, 104] width 217 height 23
type input "Mike McKerracher"
click at [976, 111] on button "submit" at bounding box center [984, 104] width 26 height 23
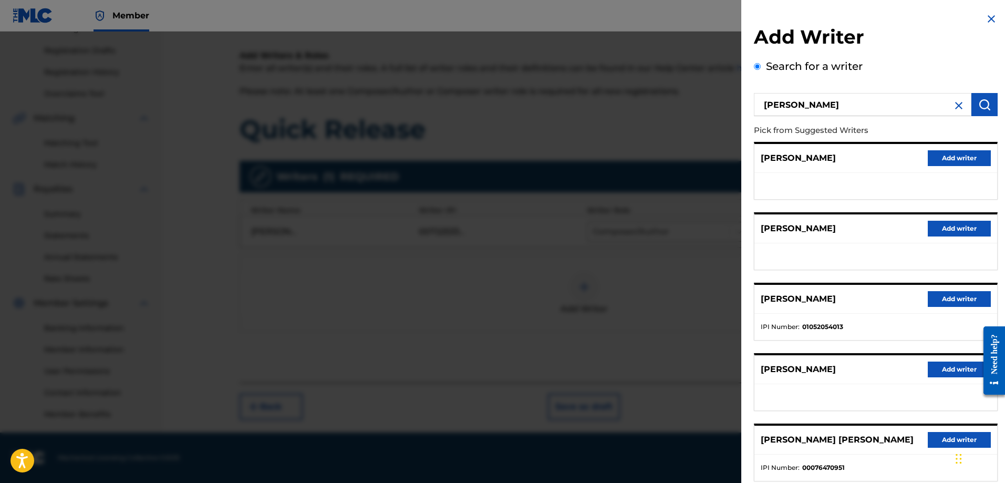
click at [954, 300] on button "Add writer" at bounding box center [959, 299] width 63 height 16
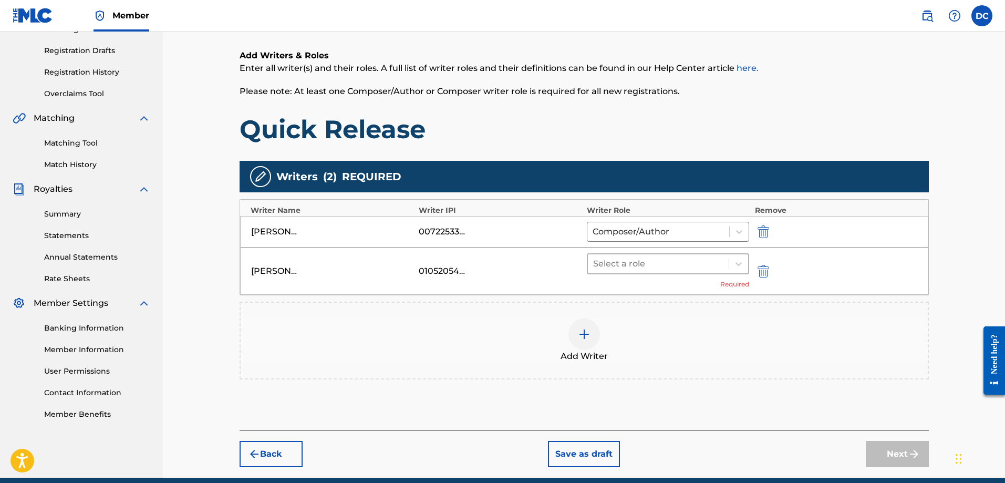
click at [695, 271] on div "Select a role" at bounding box center [658, 263] width 141 height 19
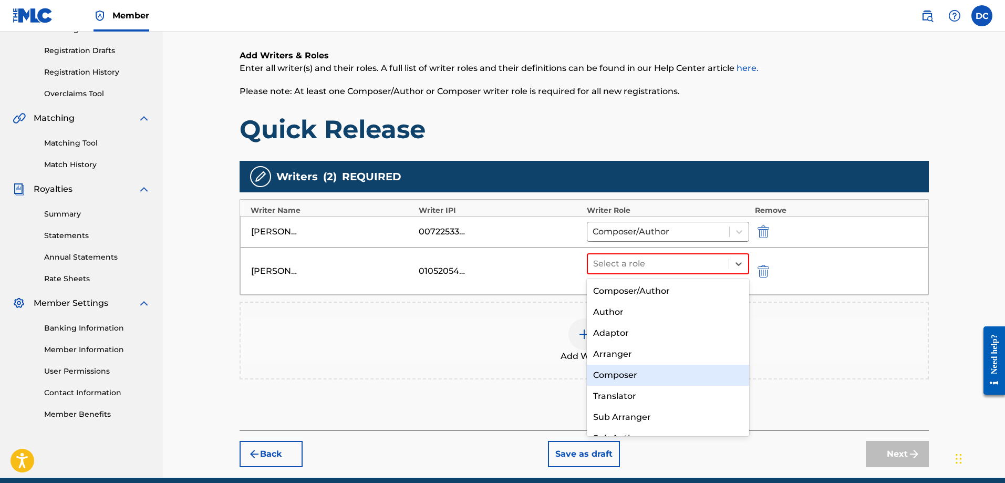
click at [661, 372] on div "Composer" at bounding box center [668, 374] width 163 height 21
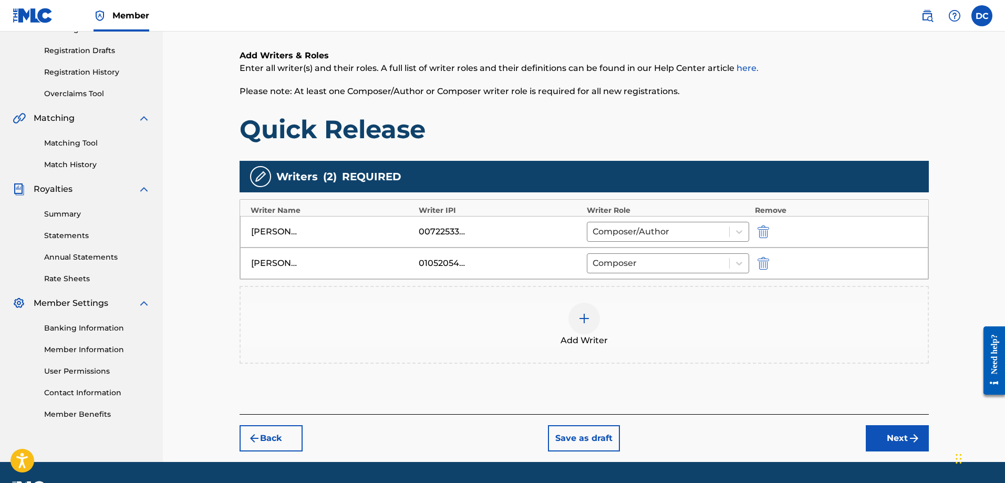
click at [584, 317] on img at bounding box center [584, 318] width 13 height 13
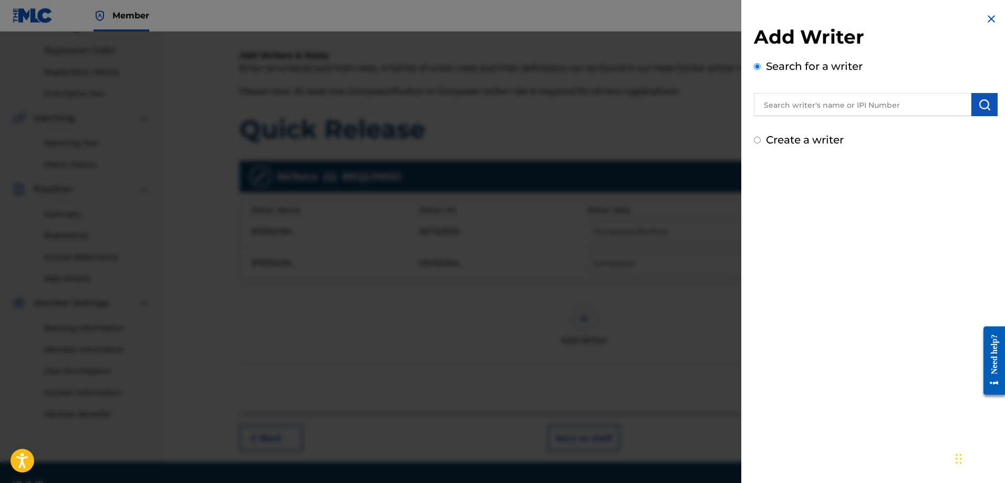
click at [839, 99] on input "text" at bounding box center [862, 104] width 217 height 23
type input "Ryan Culligan"
click at [981, 113] on button "submit" at bounding box center [984, 104] width 26 height 23
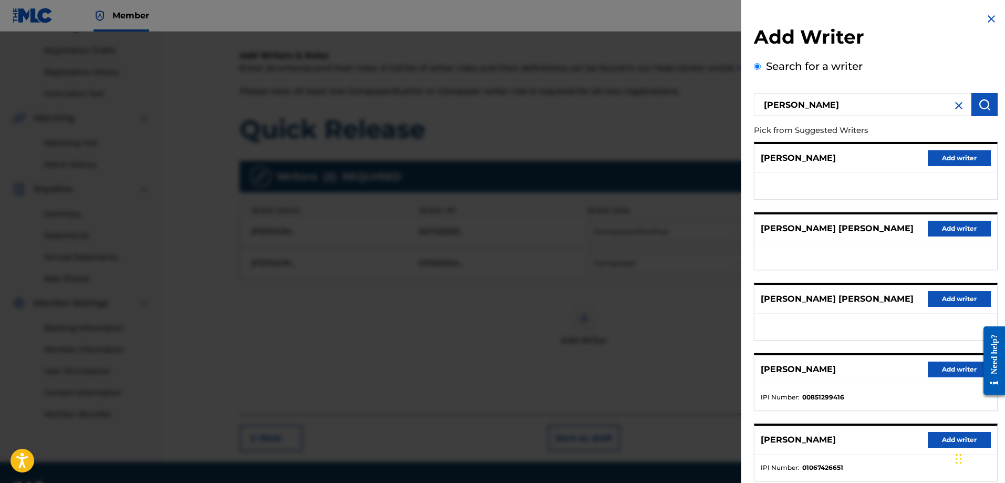
scroll to position [53, 0]
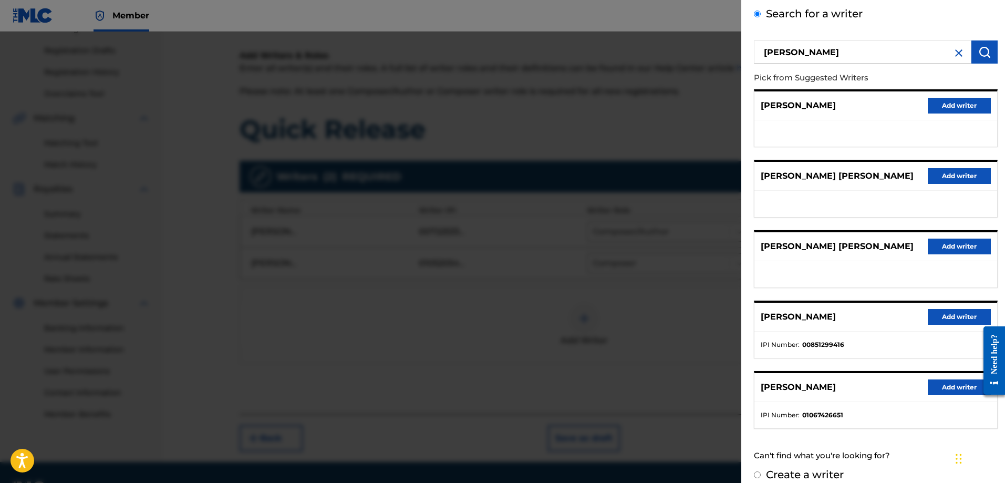
click at [949, 315] on button "Add writer" at bounding box center [959, 317] width 63 height 16
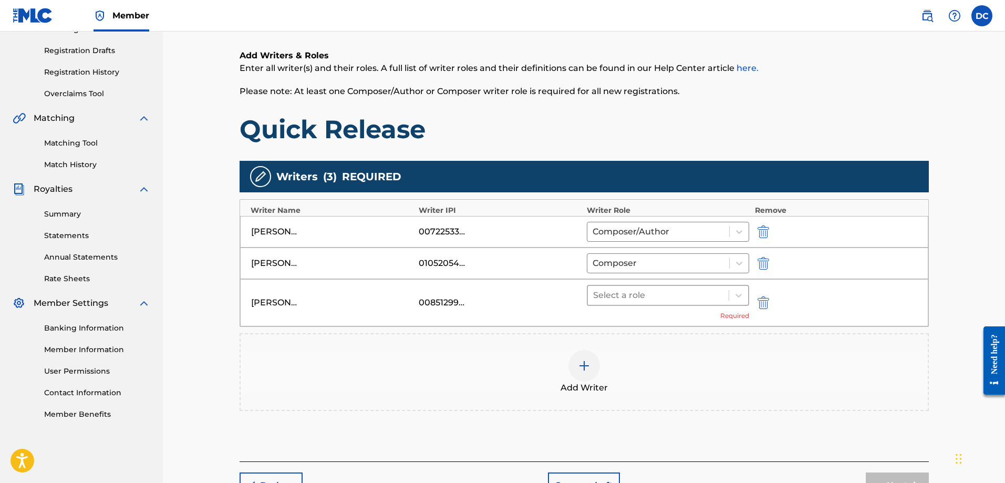
click at [672, 294] on div at bounding box center [658, 295] width 131 height 15
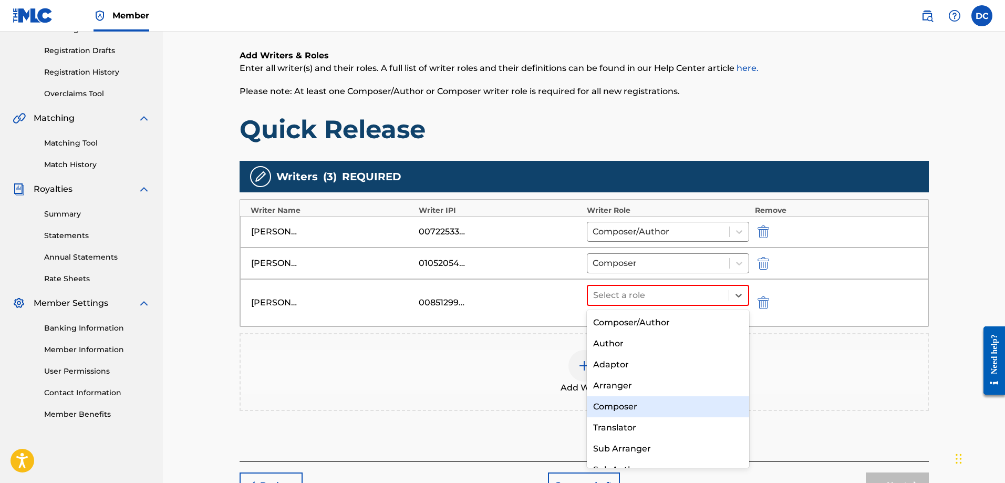
click at [636, 403] on div "Composer" at bounding box center [668, 406] width 163 height 21
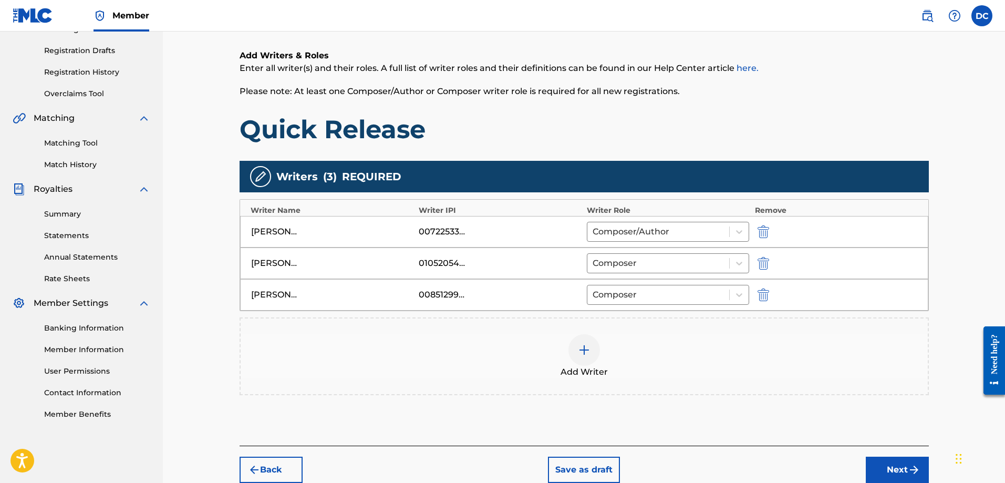
click at [582, 349] on img at bounding box center [584, 349] width 13 height 13
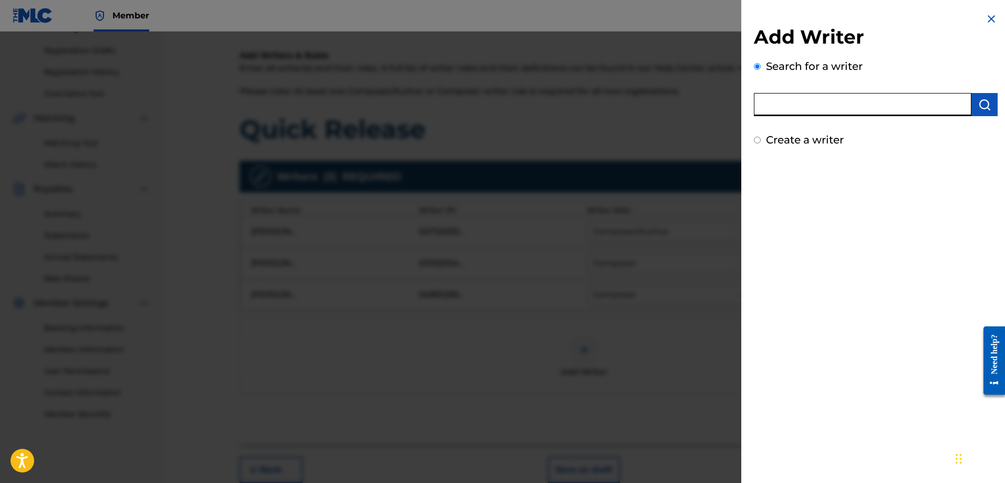
click at [816, 109] on input "text" at bounding box center [862, 104] width 217 height 23
type input "[PERSON_NAME]"
click at [991, 112] on button "submit" at bounding box center [984, 104] width 26 height 23
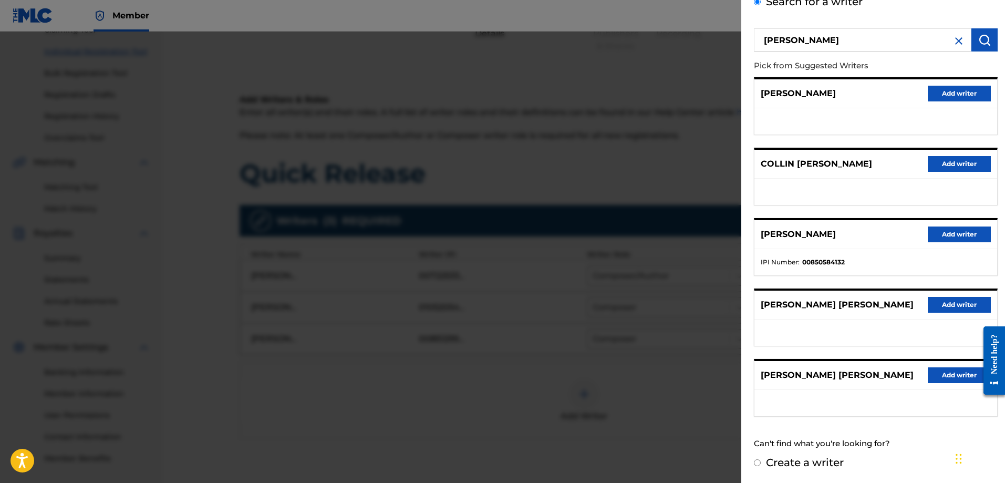
scroll to position [22, 0]
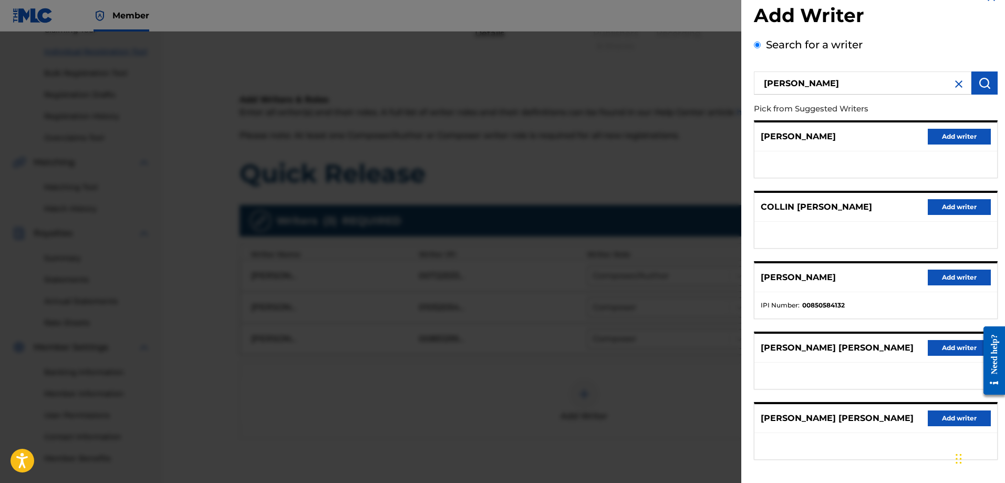
click at [950, 279] on button "Add writer" at bounding box center [959, 277] width 63 height 16
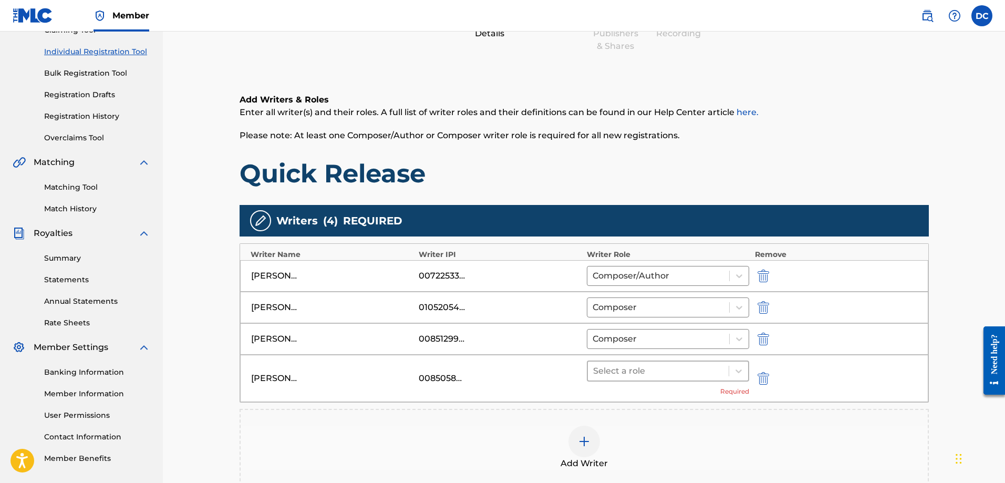
click at [720, 369] on div at bounding box center [658, 370] width 131 height 15
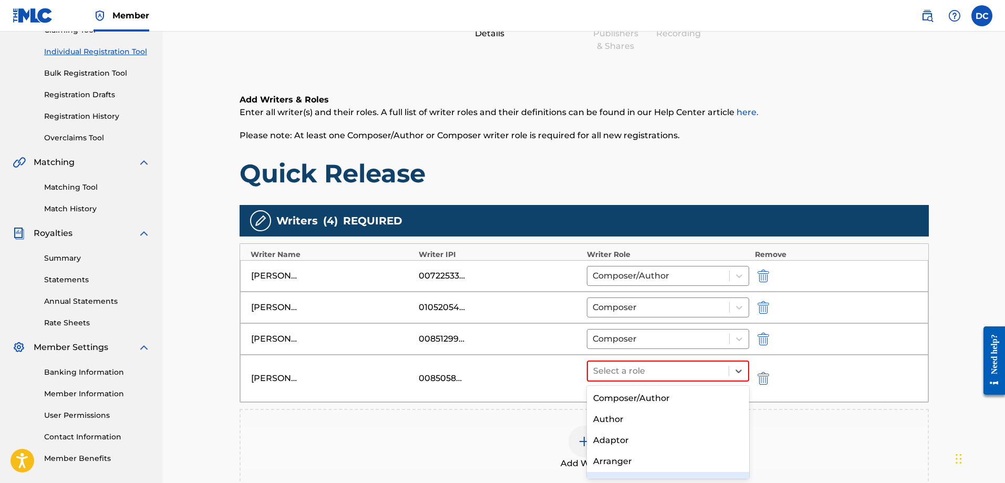
scroll to position [79, 0]
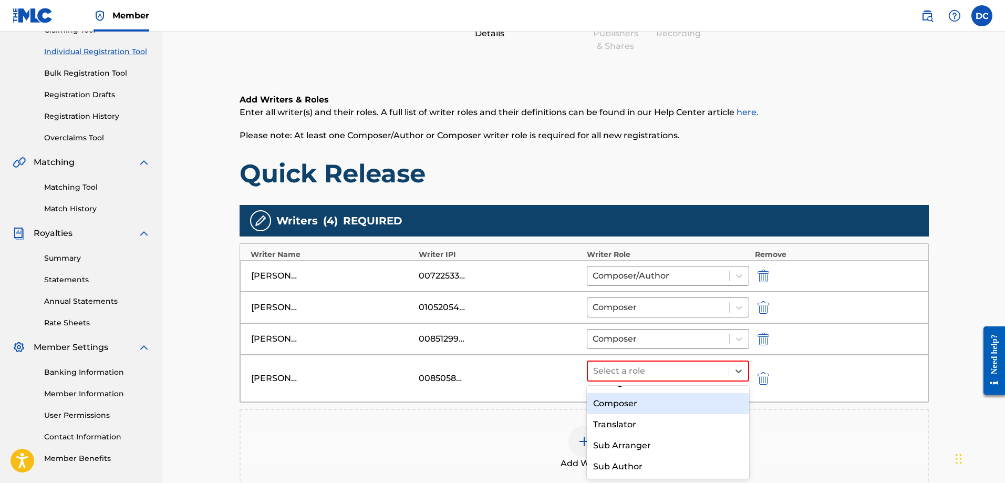
click at [663, 409] on div "Composer" at bounding box center [668, 403] width 163 height 21
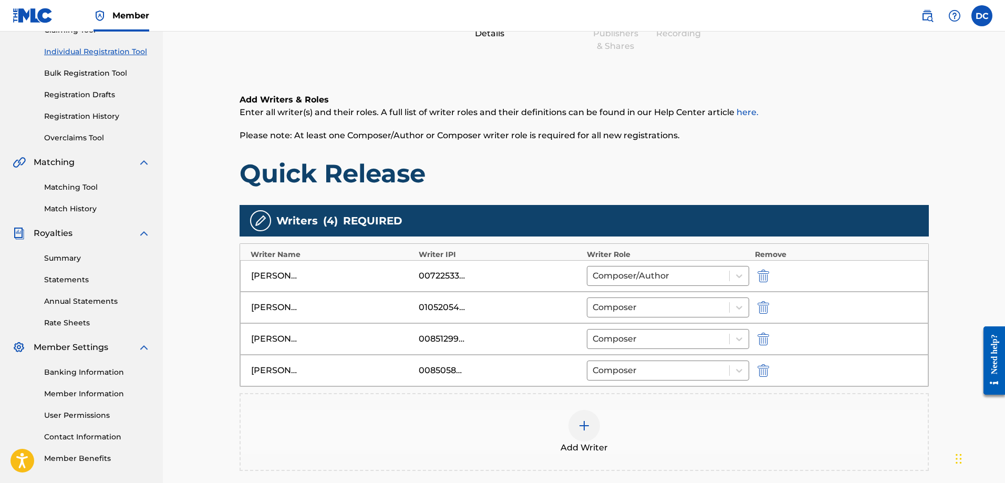
click at [954, 251] on div "Register Work Search Enter Work Details Add Writers Add Publishers & Shares Add…" at bounding box center [584, 238] width 842 height 662
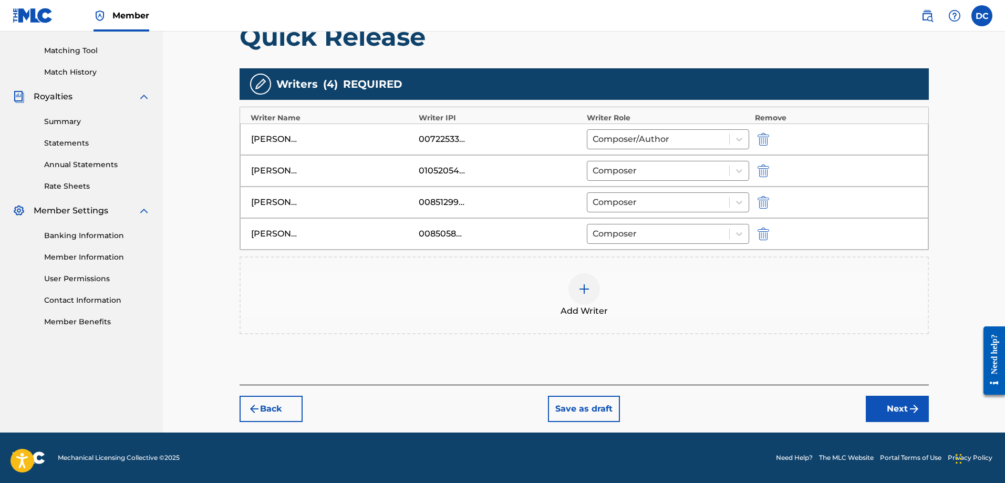
click at [589, 287] on img at bounding box center [584, 289] width 13 height 13
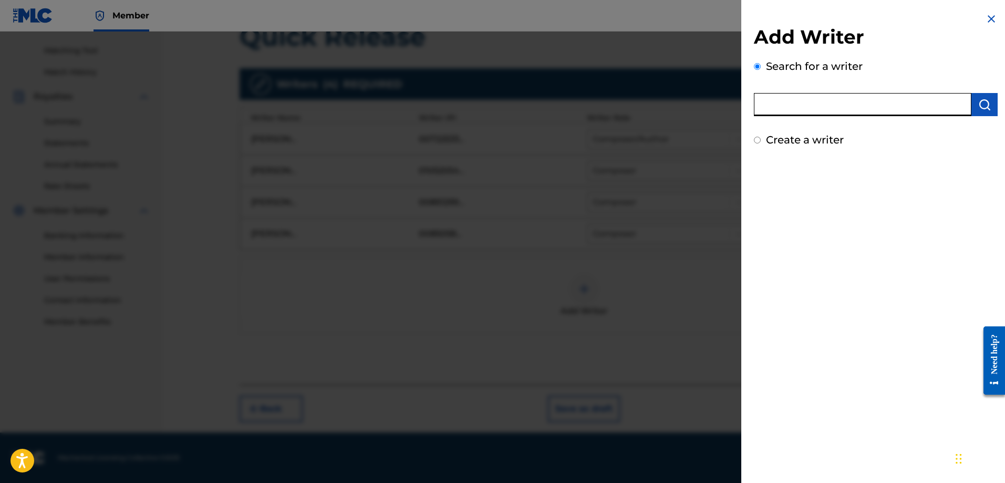
click at [841, 104] on input "text" at bounding box center [862, 104] width 217 height 23
type input "Kyle Marchand"
click at [978, 107] on img "submit" at bounding box center [984, 104] width 13 height 13
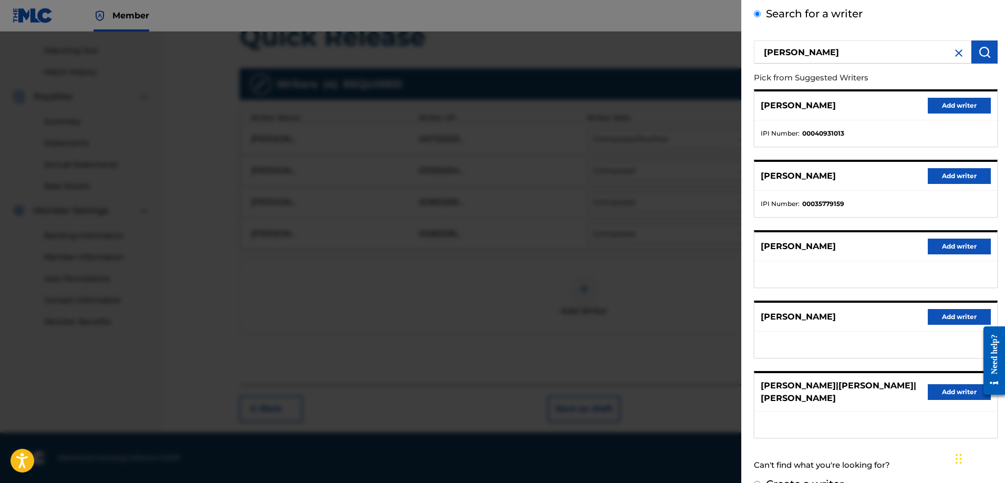
scroll to position [74, 0]
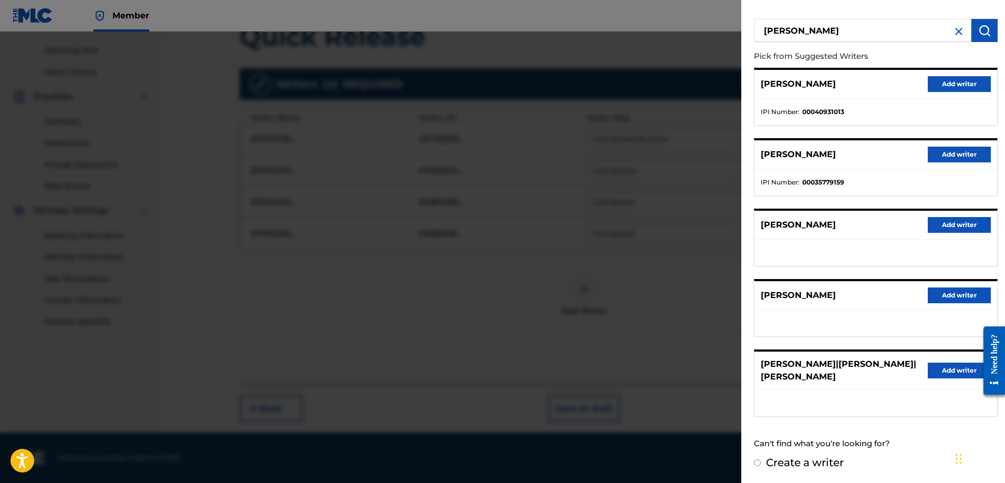
click at [960, 33] on img at bounding box center [958, 31] width 13 height 13
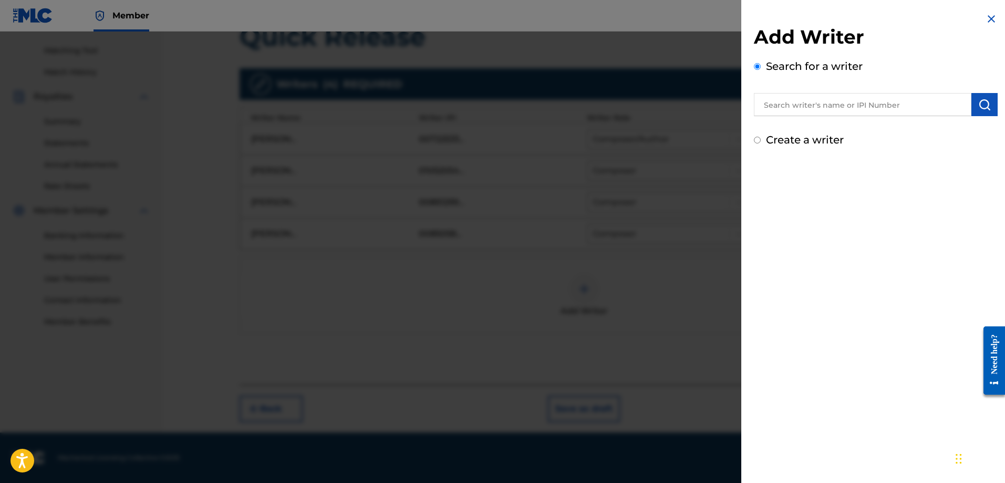
click at [992, 24] on img at bounding box center [991, 19] width 13 height 13
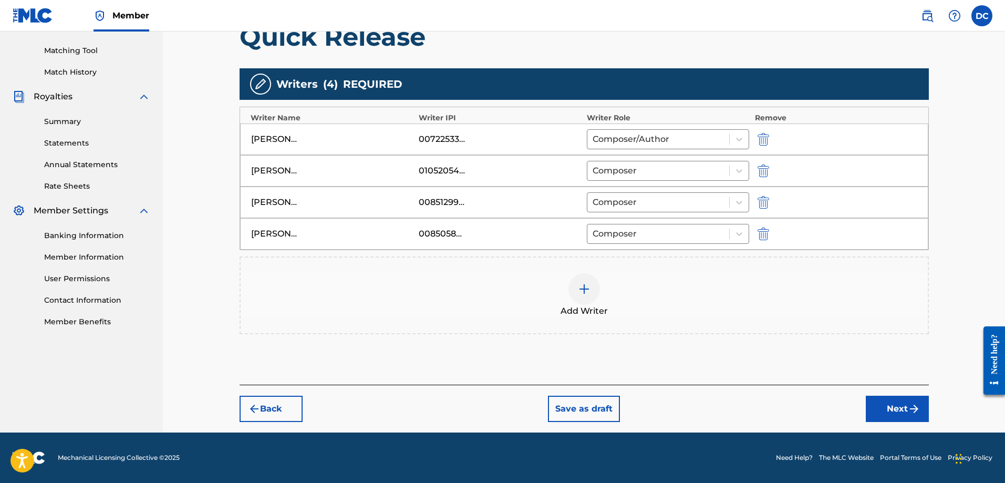
click at [581, 284] on img at bounding box center [584, 289] width 13 height 13
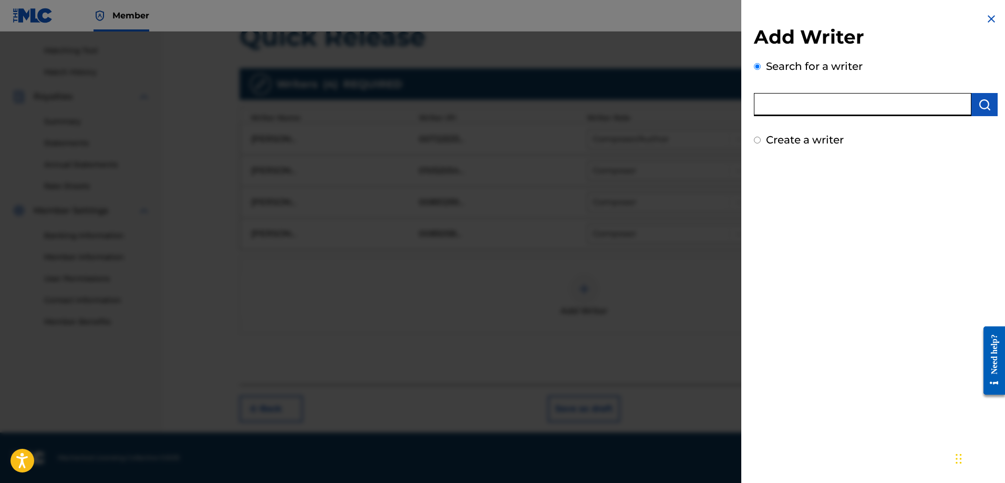
click at [815, 110] on input "text" at bounding box center [862, 104] width 217 height 23
click at [772, 137] on label "Create a writer" at bounding box center [805, 139] width 78 height 13
radio input "true"
click at [761, 137] on input "Create a writer" at bounding box center [757, 140] width 7 height 7
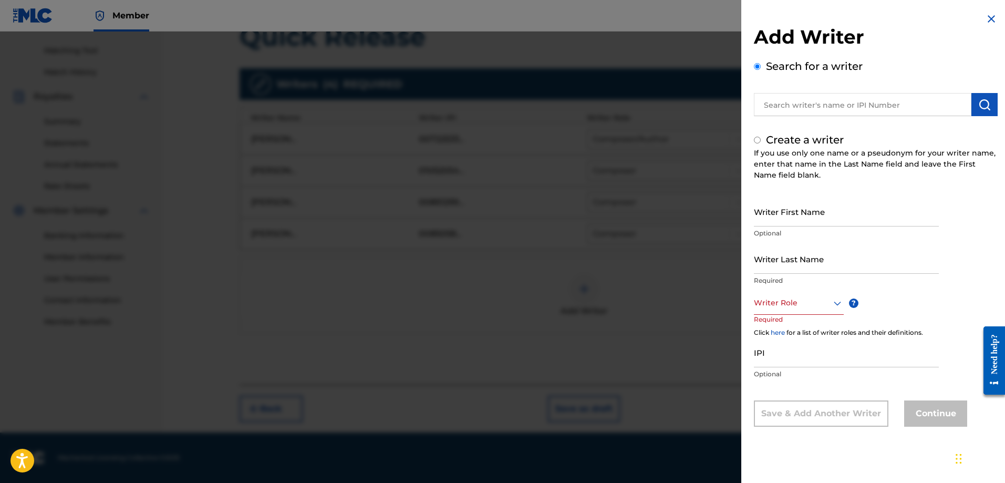
radio input "false"
radio input "true"
click at [770, 71] on label "Search for a writer" at bounding box center [814, 66] width 97 height 13
click at [761, 70] on input "Search for a writer" at bounding box center [757, 66] width 7 height 7
radio input "false"
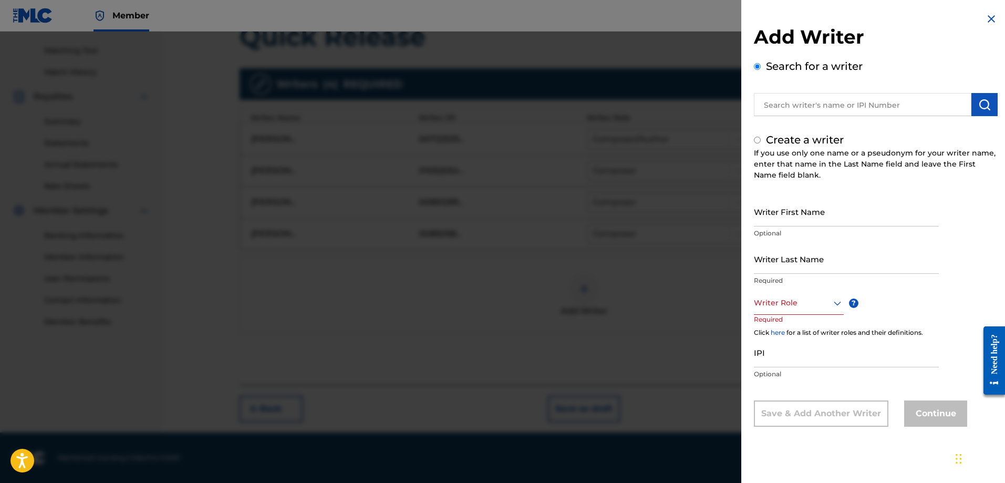
radio input "true"
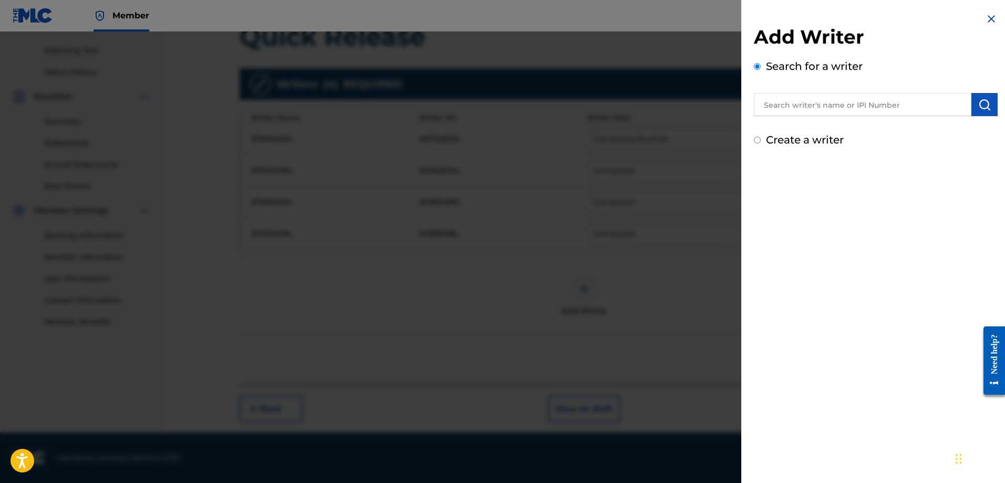
click at [788, 109] on input "text" at bounding box center [862, 104] width 217 height 23
type input "Kyle Marchand"
click at [972, 109] on button "submit" at bounding box center [984, 104] width 26 height 23
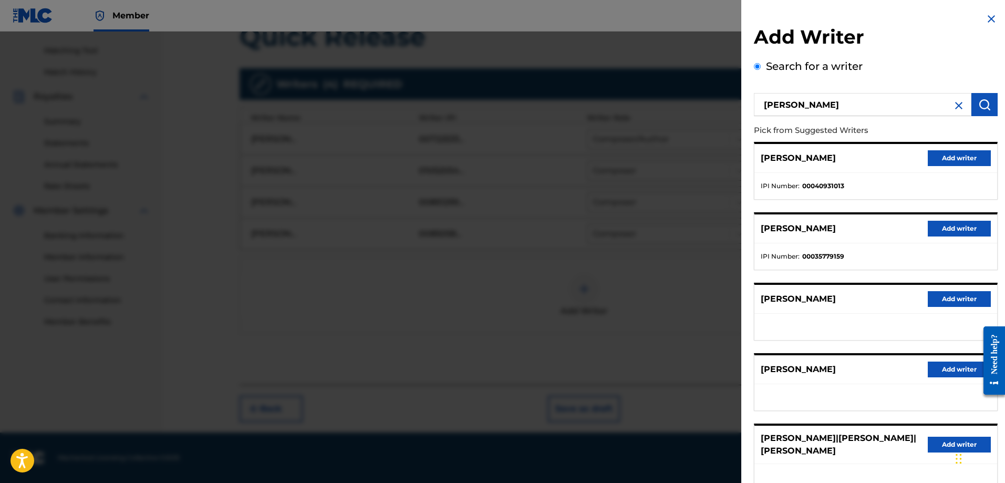
scroll to position [209, 0]
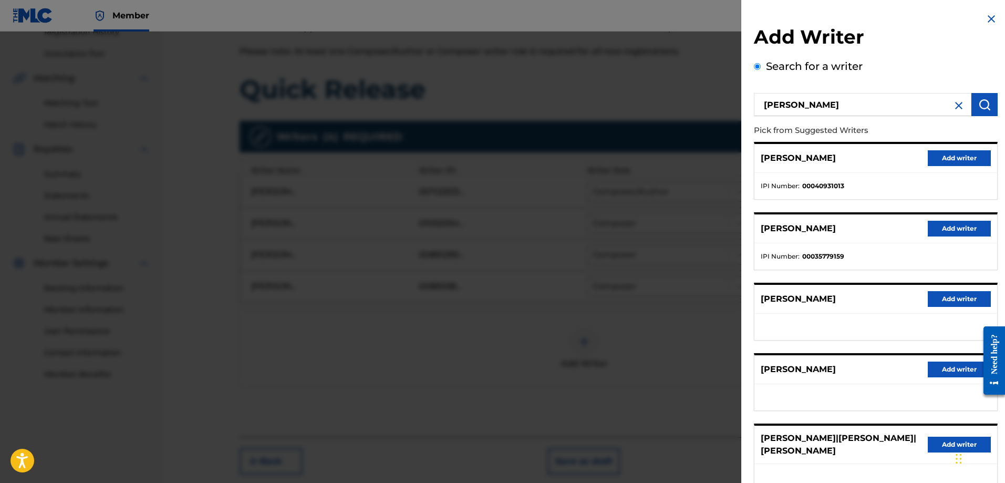
click at [952, 108] on img at bounding box center [958, 105] width 13 height 13
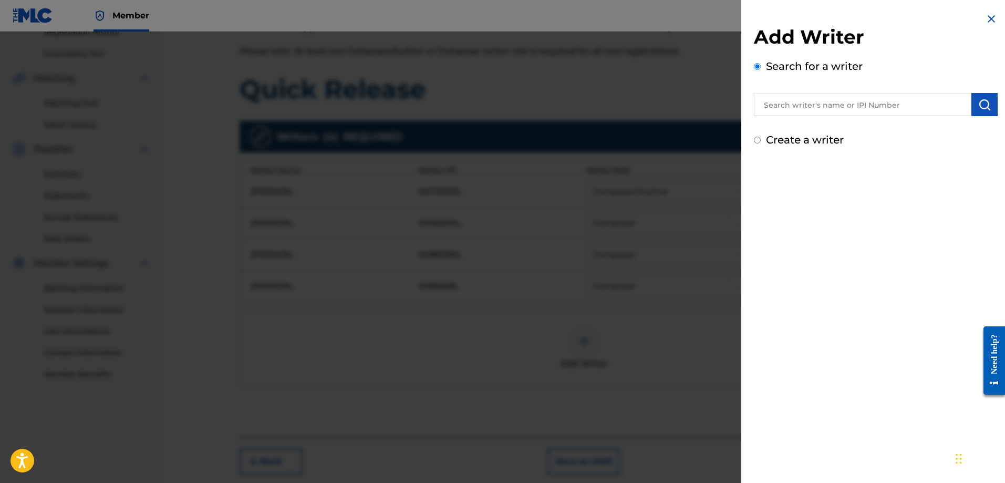
click at [777, 139] on label "Create a writer" at bounding box center [805, 139] width 78 height 13
radio input "true"
click at [761, 139] on input "Create a writer" at bounding box center [757, 140] width 7 height 7
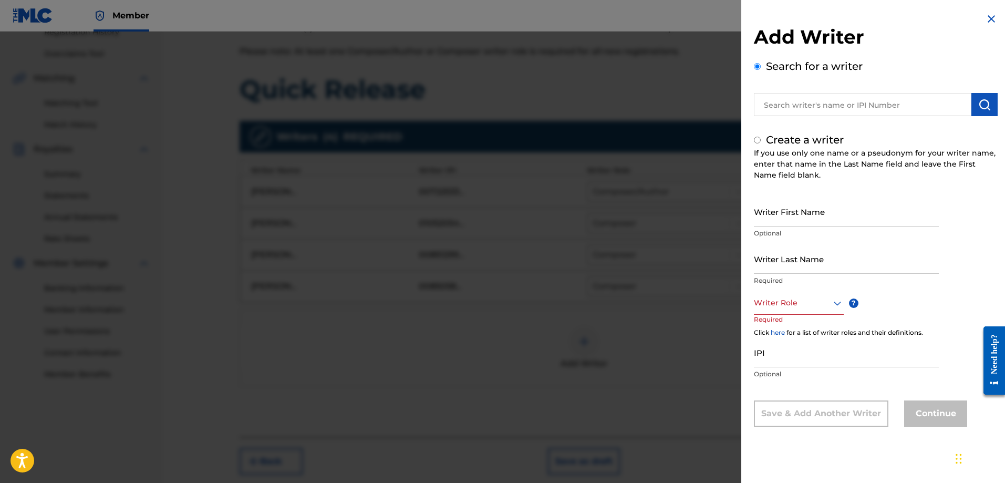
radio input "false"
radio input "true"
click at [819, 215] on input "Writer First Name" at bounding box center [846, 211] width 185 height 30
type input "[PERSON_NAME]"
click at [836, 272] on input "Writer Last Name" at bounding box center [846, 259] width 185 height 30
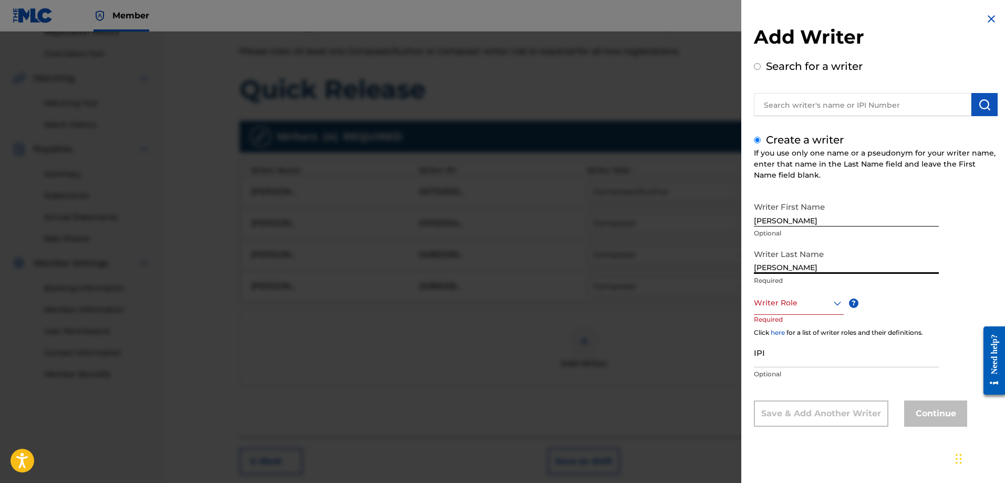
type input "Marchand"
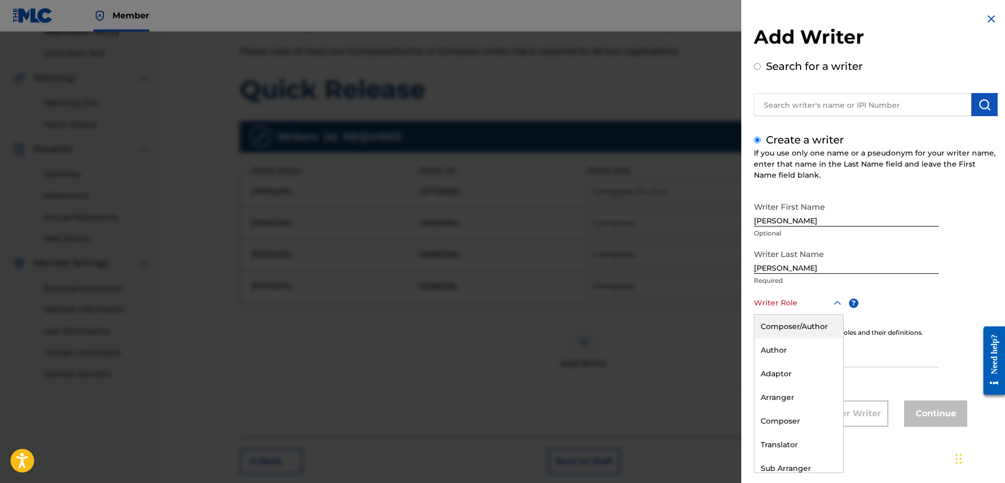
click at [806, 298] on div at bounding box center [799, 302] width 90 height 13
click at [801, 329] on div "Composer/Author" at bounding box center [798, 327] width 89 height 24
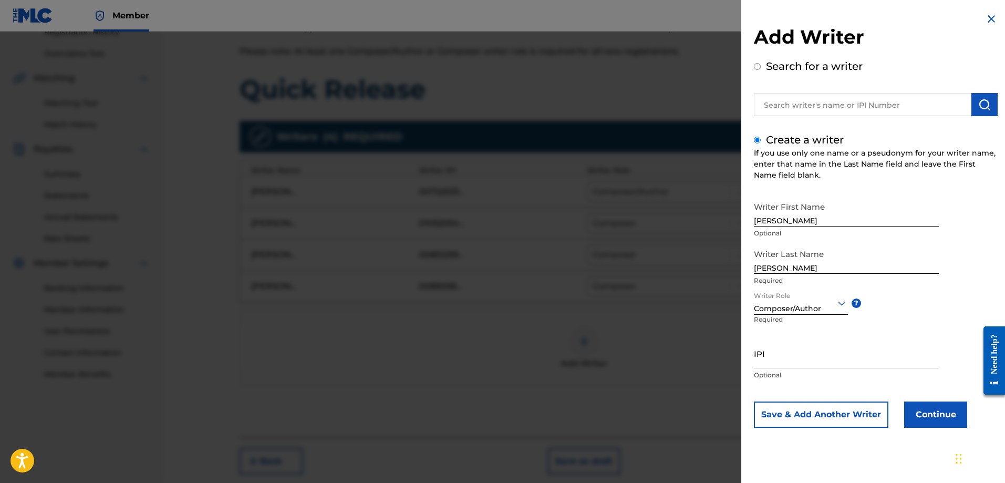
click at [928, 417] on button "Continue" at bounding box center [935, 414] width 63 height 26
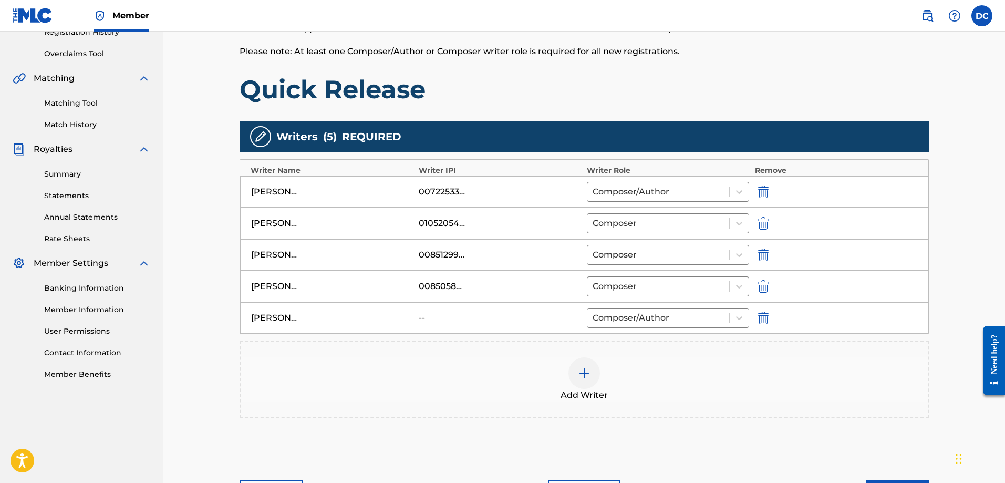
scroll to position [293, 0]
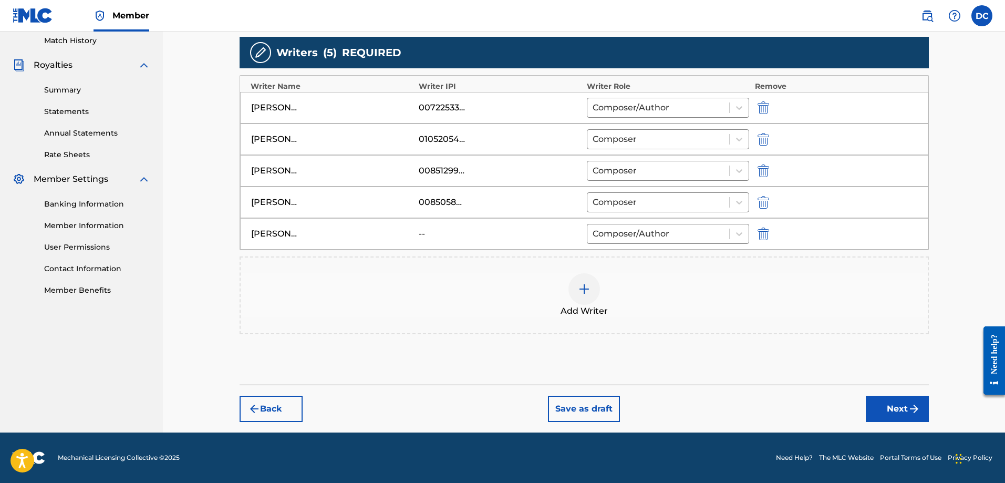
click at [891, 413] on button "Next" at bounding box center [897, 408] width 63 height 26
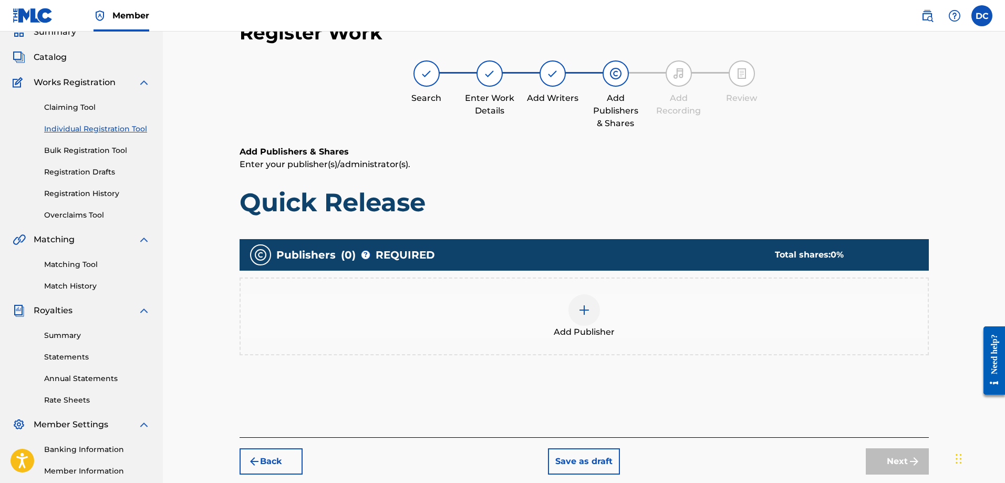
scroll to position [152, 0]
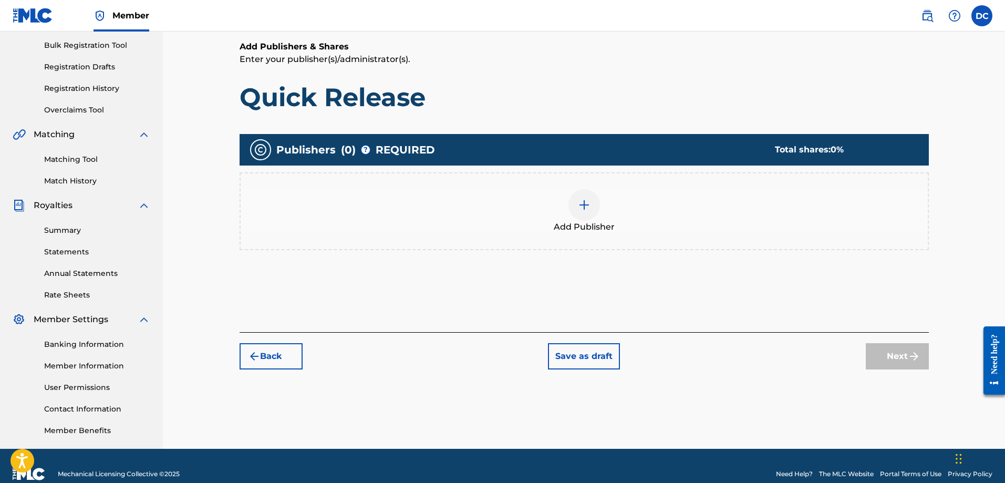
click at [586, 206] on img at bounding box center [584, 205] width 13 height 13
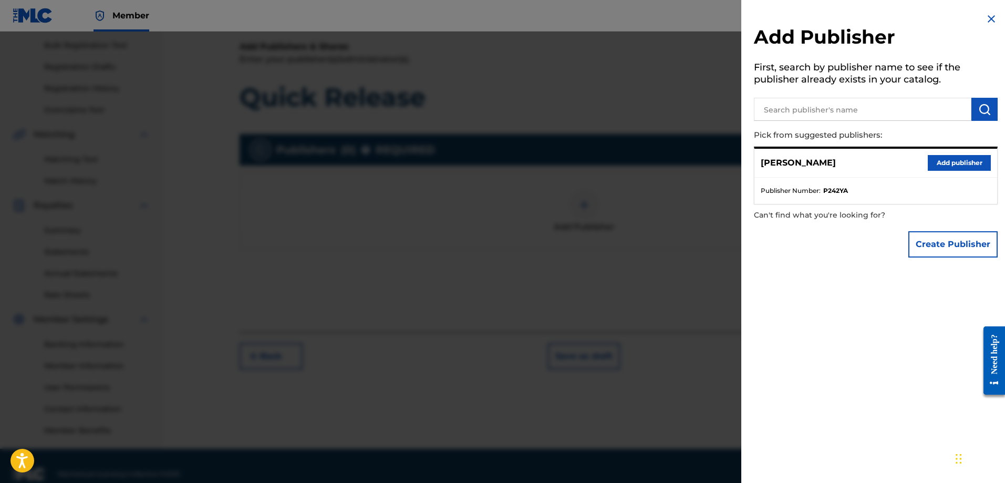
click at [950, 158] on button "Add publisher" at bounding box center [959, 163] width 63 height 16
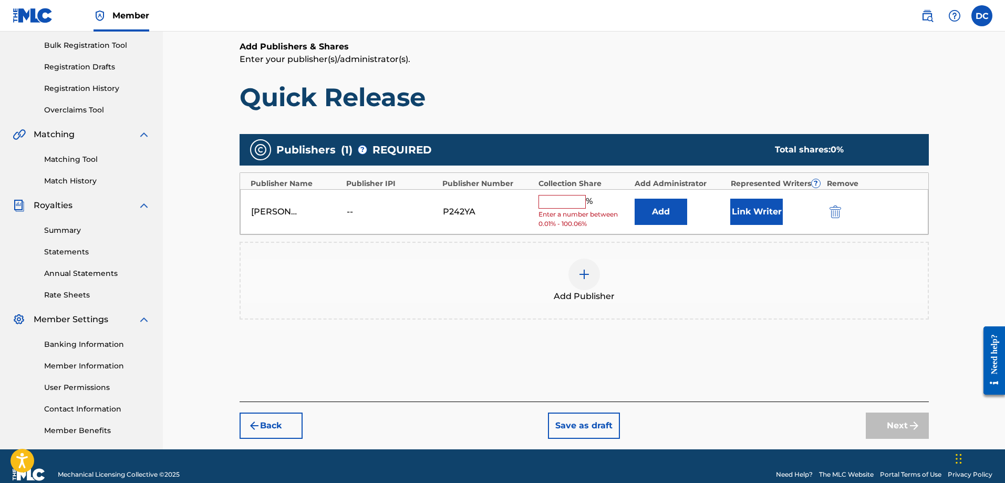
click at [555, 197] on input "text" at bounding box center [561, 202] width 47 height 14
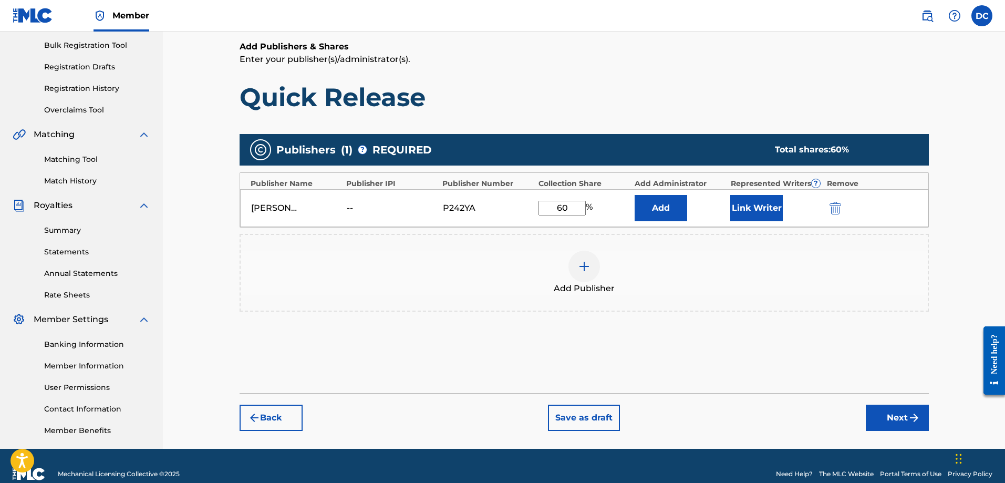
type input "60"
click at [973, 220] on div "Register Work Search Enter Work Details Add Writers Add Publishers & Shares Add…" at bounding box center [584, 163] width 842 height 569
click at [760, 207] on button "Link Writer" at bounding box center [756, 208] width 53 height 26
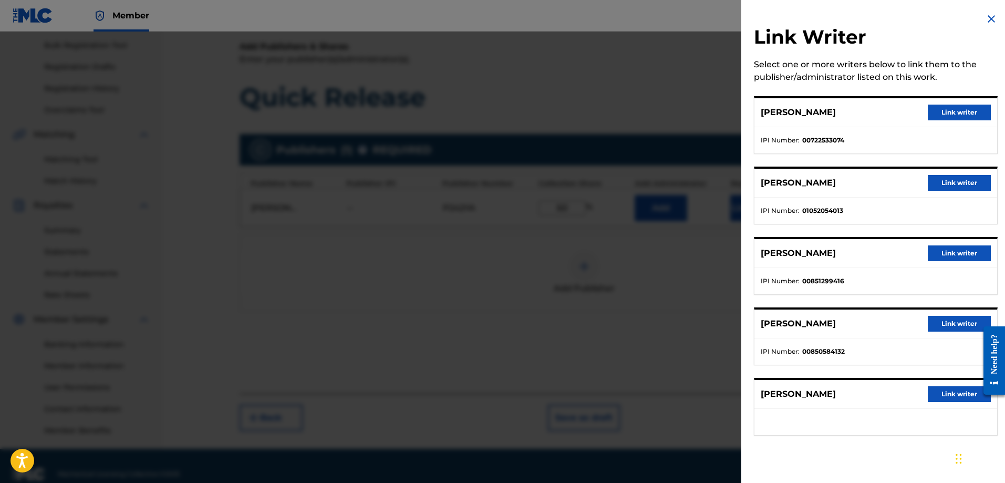
click at [950, 113] on button "Link writer" at bounding box center [959, 113] width 63 height 16
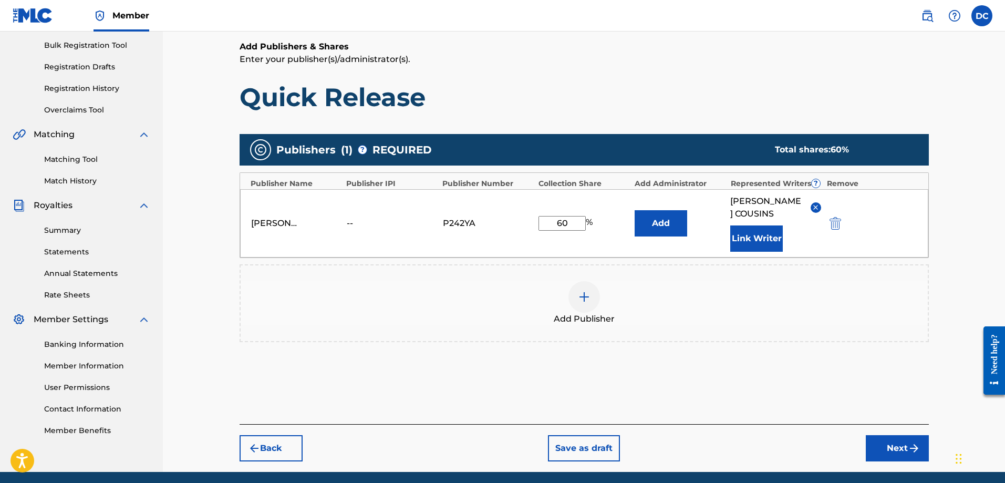
click at [981, 208] on div "Register Work Search Enter Work Details Add Writers Add Publishers & Shares Add…" at bounding box center [584, 175] width 842 height 592
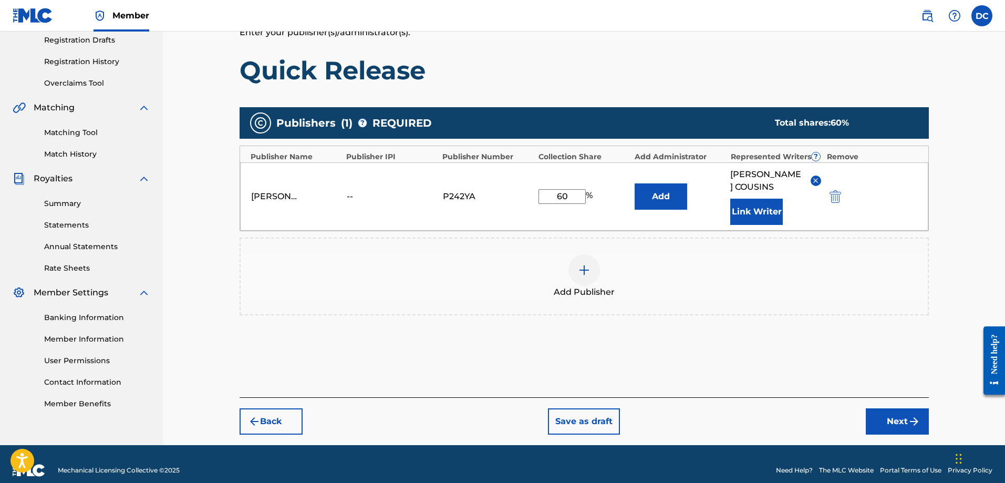
click at [589, 264] on div at bounding box center [584, 270] width 32 height 32
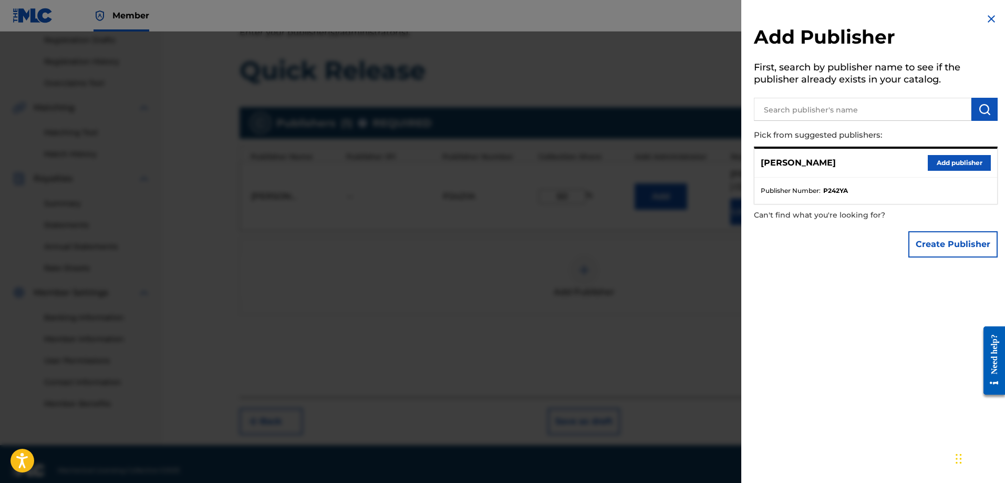
click at [874, 99] on input "text" at bounding box center [862, 109] width 217 height 23
type input "Mike McKerracher"
click at [985, 102] on button "submit" at bounding box center [984, 109] width 26 height 23
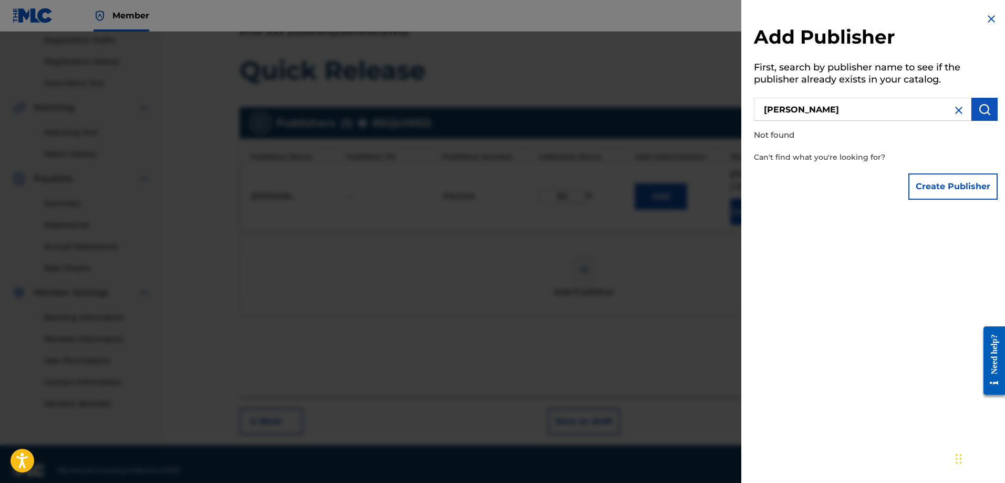
click at [956, 108] on img at bounding box center [958, 110] width 13 height 13
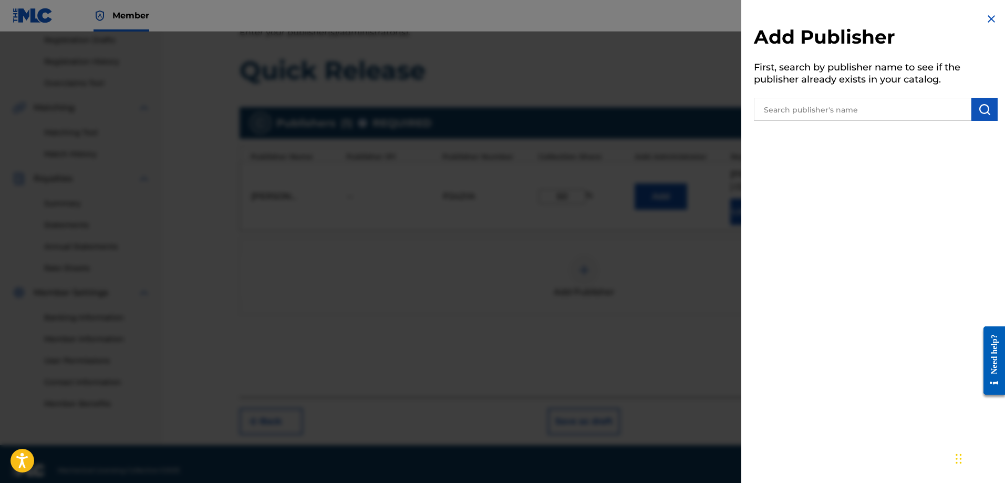
click at [986, 23] on img at bounding box center [991, 19] width 13 height 13
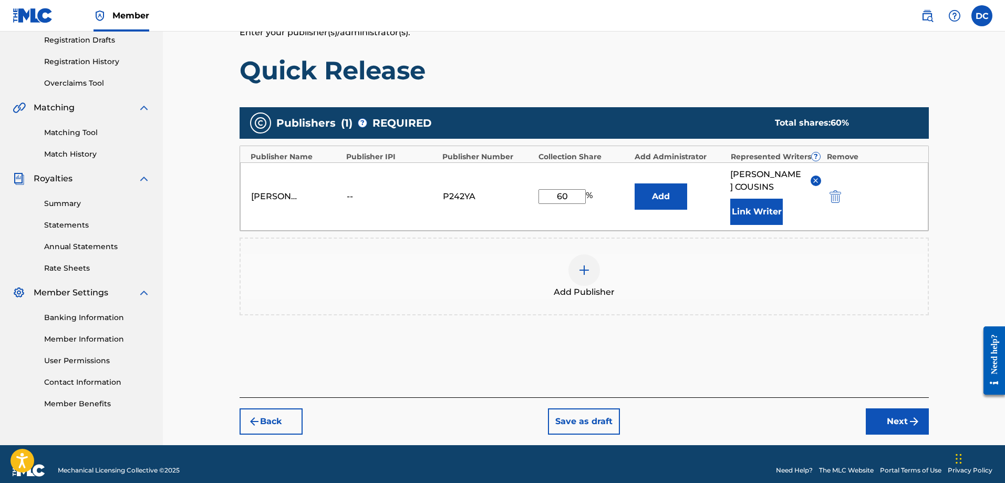
click at [995, 223] on div "Register Work Search Enter Work Details Add Writers Add Publishers & Shares Add…" at bounding box center [584, 148] width 842 height 592
click at [907, 410] on button "Next" at bounding box center [897, 421] width 63 height 26
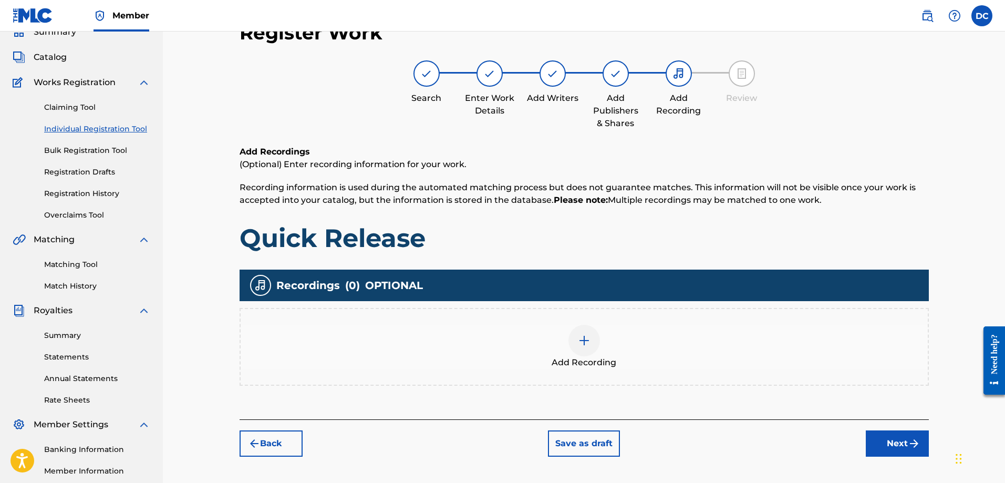
scroll to position [152, 0]
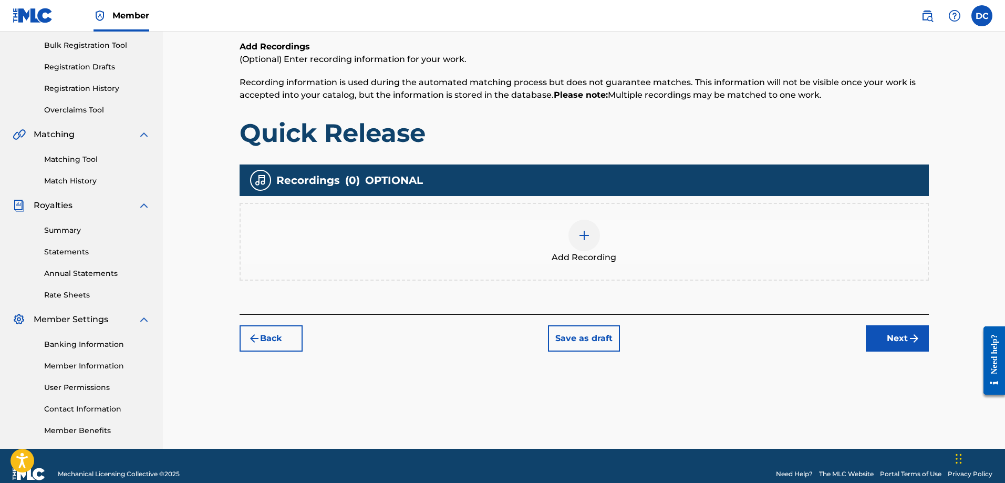
click at [592, 237] on div at bounding box center [584, 236] width 32 height 32
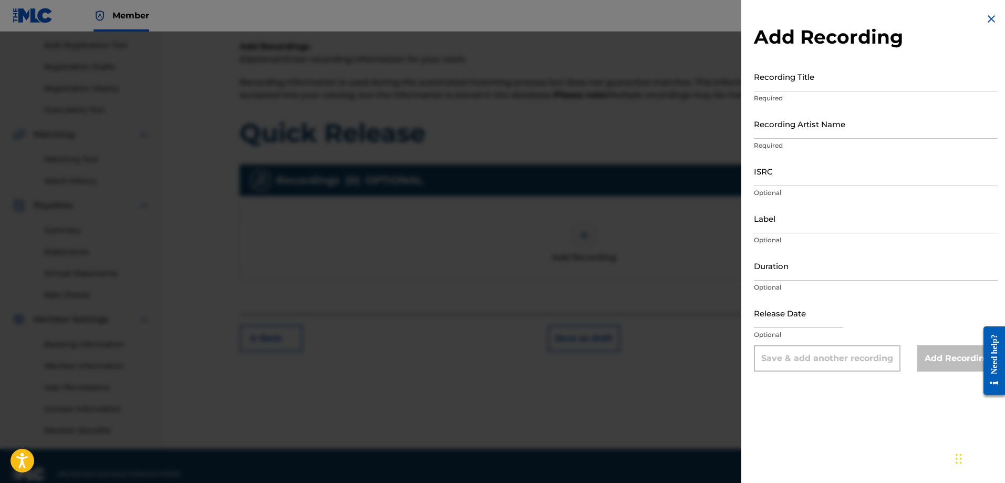
click at [843, 83] on input "Recording Title" at bounding box center [876, 76] width 244 height 30
type input "Quick Release"
click at [829, 129] on input "Recording Artist Name" at bounding box center [876, 124] width 244 height 30
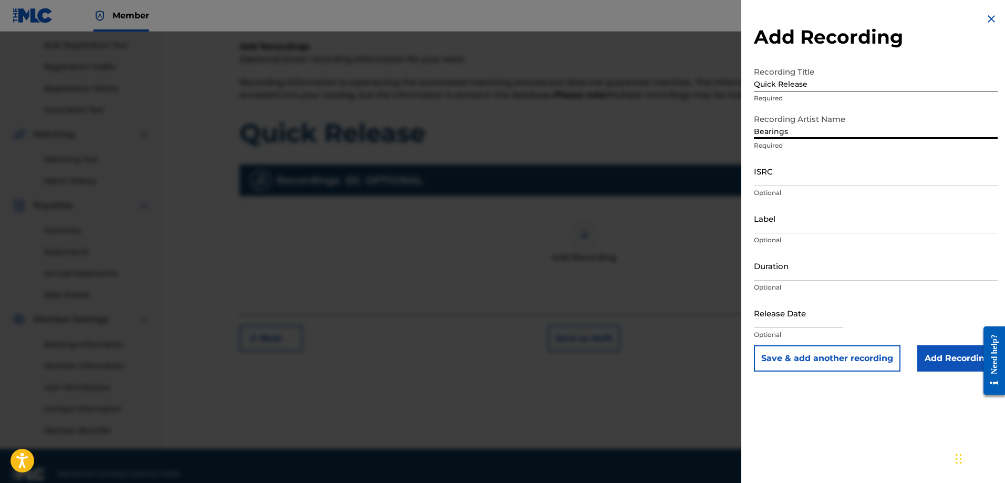
type input "Bearings"
click at [811, 175] on input "ISRC" at bounding box center [876, 171] width 244 height 30
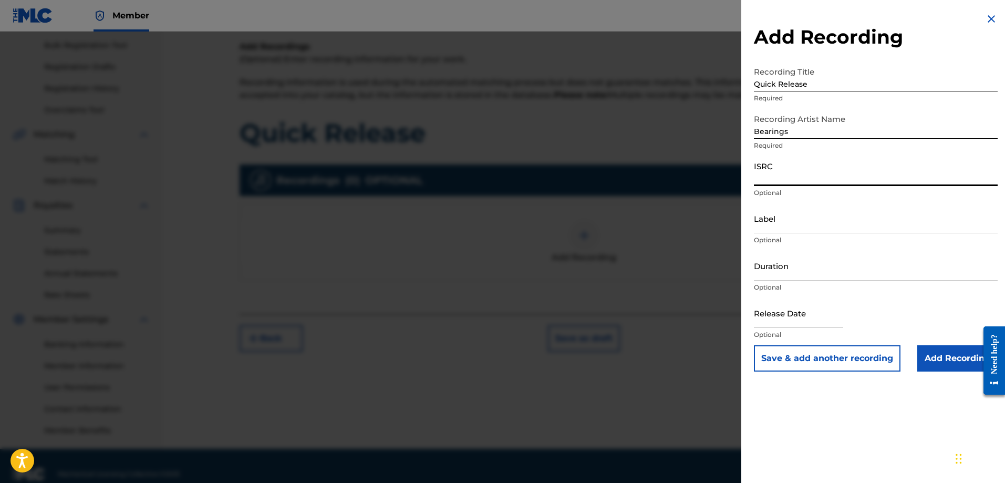
click at [772, 228] on input "Label" at bounding box center [876, 218] width 244 height 30
click at [777, 178] on input "ISRC" at bounding box center [876, 171] width 244 height 30
paste input "USSTT2500167"
type input "USSTT2500167"
click at [801, 226] on input "Label" at bounding box center [876, 218] width 244 height 30
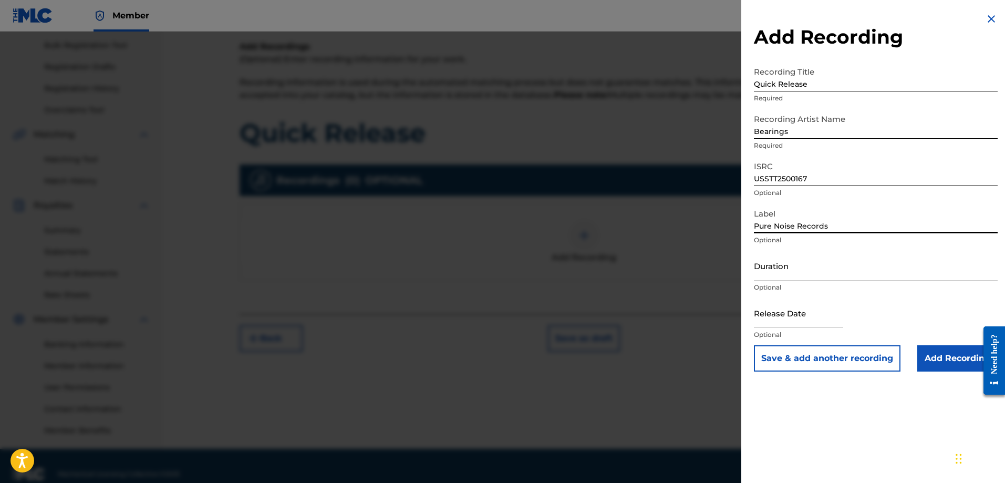
type input "Pure Noise Records"
click at [817, 276] on input "Duration" at bounding box center [876, 266] width 244 height 30
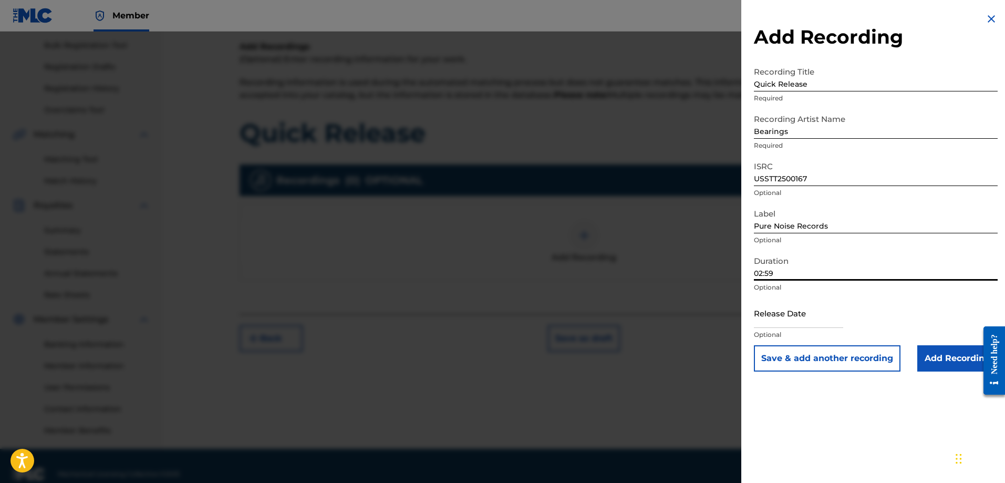
type input "02:59"
click at [785, 322] on input "text" at bounding box center [798, 313] width 89 height 30
select select "7"
select select "2025"
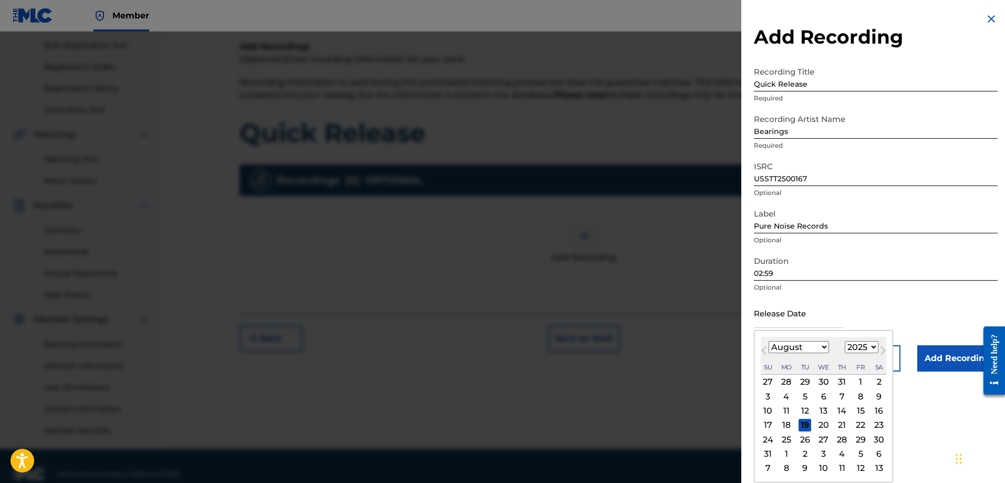
click at [845, 411] on div "14" at bounding box center [842, 410] width 13 height 13
type input "August 14 2025"
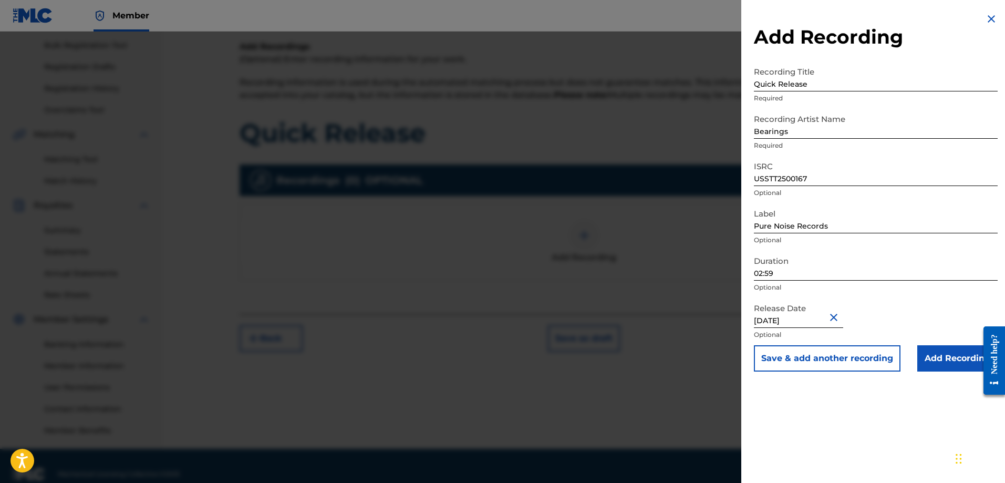
click at [860, 398] on div "Add Recording Recording Title Quick Release Required Recording Artist Name Bear…" at bounding box center [875, 241] width 269 height 483
click at [958, 359] on input "Add Recording" at bounding box center [957, 358] width 80 height 26
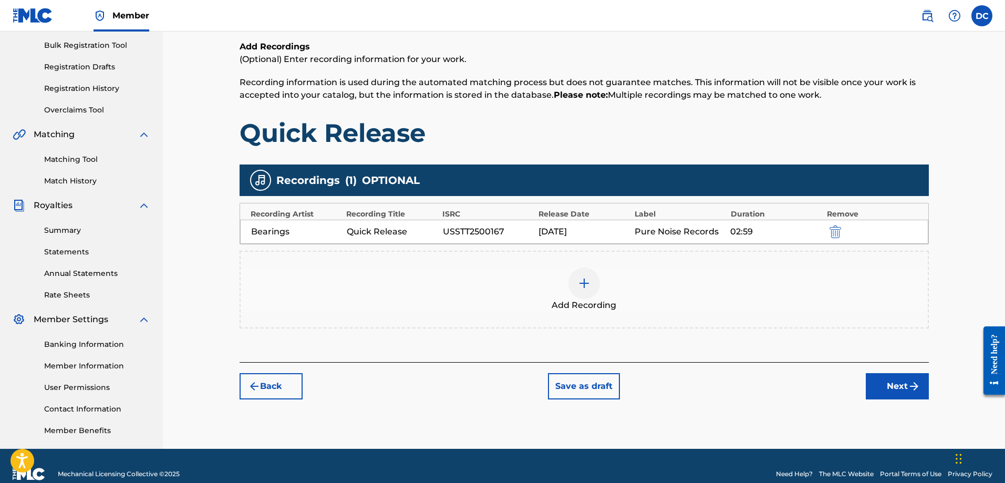
click at [897, 381] on button "Next" at bounding box center [897, 386] width 63 height 26
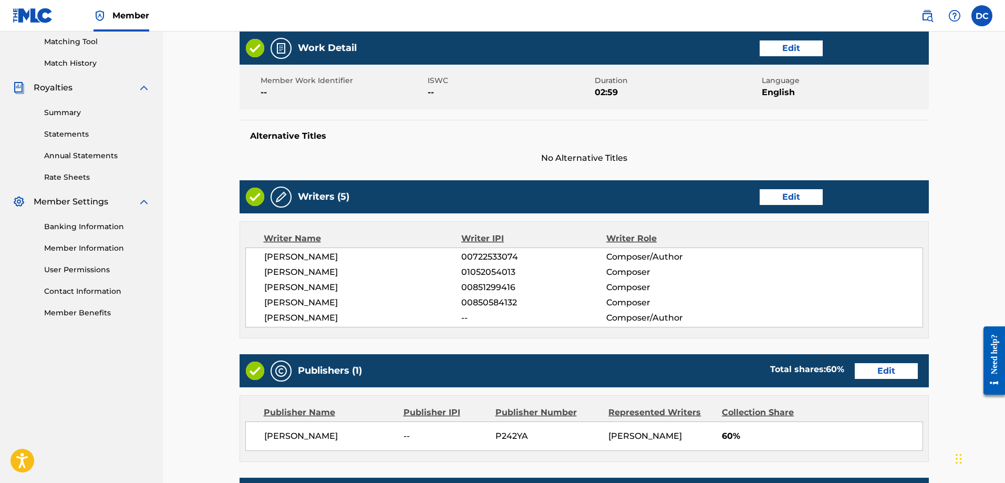
scroll to position [112, 0]
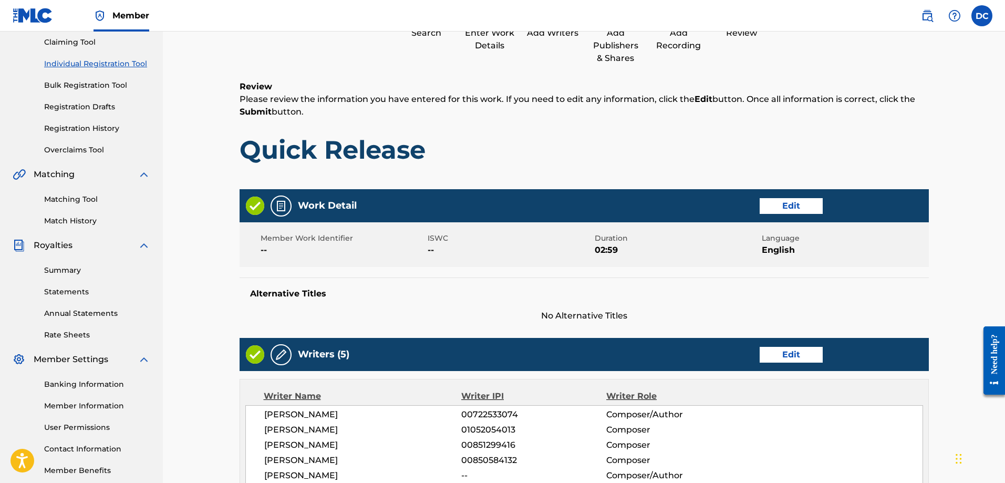
click at [793, 208] on button "Edit" at bounding box center [790, 206] width 63 height 16
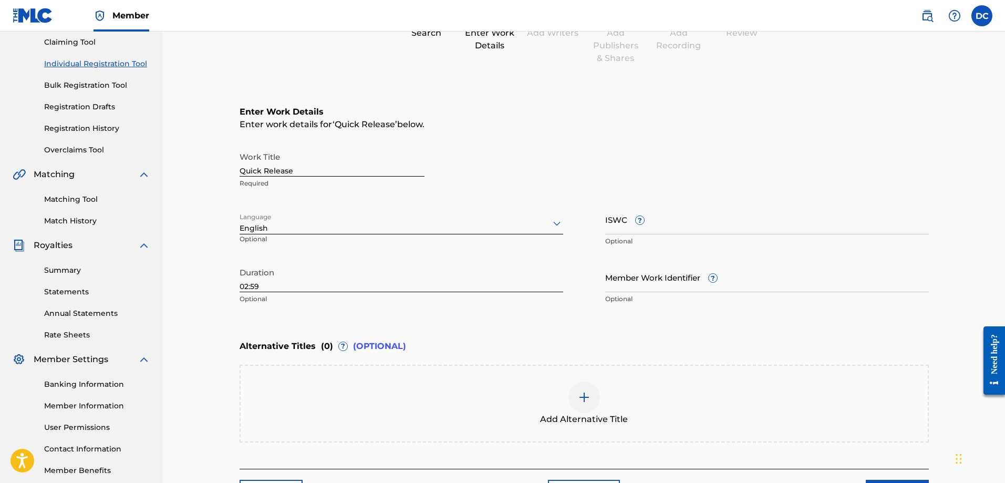
click at [246, 285] on input "02:59" at bounding box center [401, 277] width 324 height 30
type input "03:00"
click at [972, 162] on div "Register Work Search Enter Work Details Add Writers Add Publishers & Shares Add…" at bounding box center [584, 217] width 842 height 597
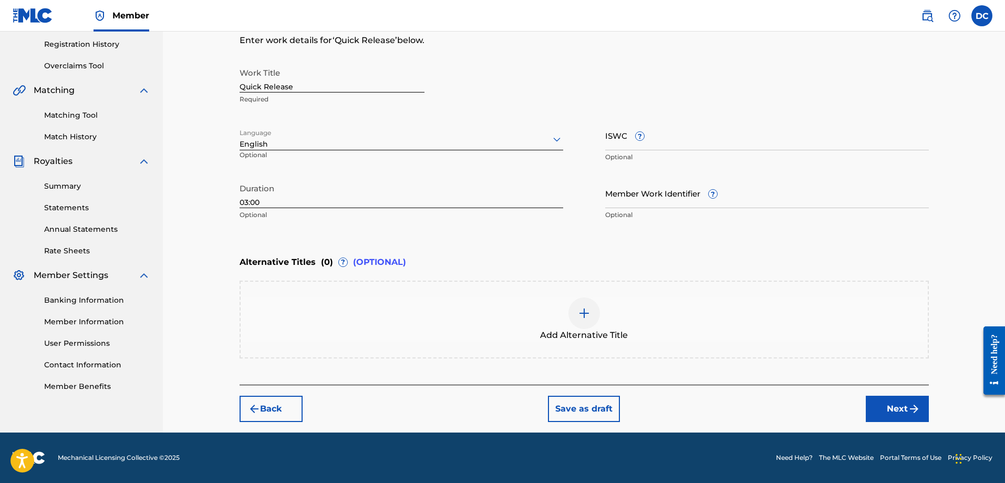
click at [888, 421] on button "Next" at bounding box center [897, 408] width 63 height 26
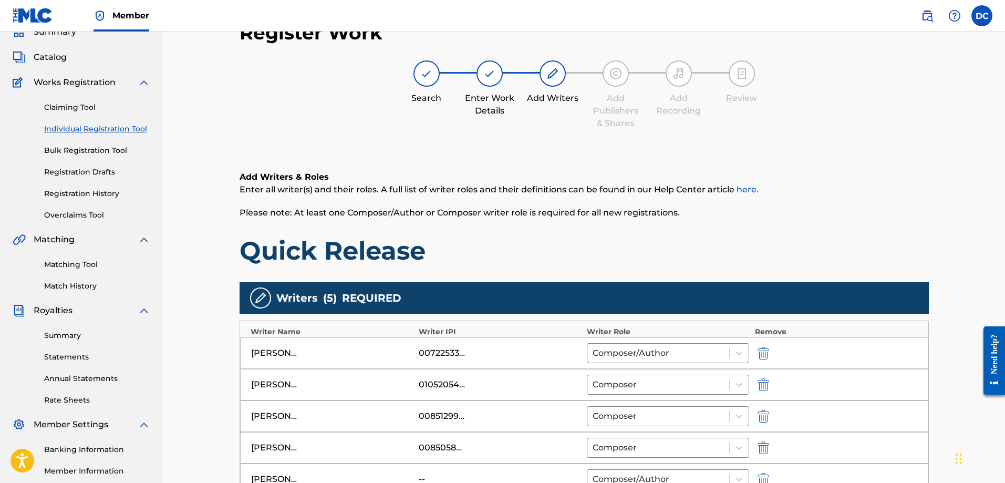
scroll to position [293, 0]
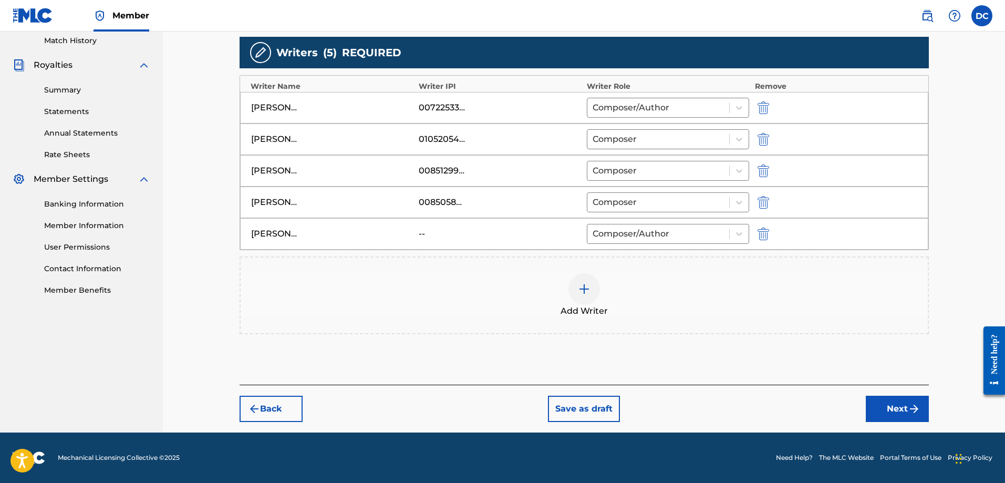
click at [890, 408] on button "Next" at bounding box center [897, 408] width 63 height 26
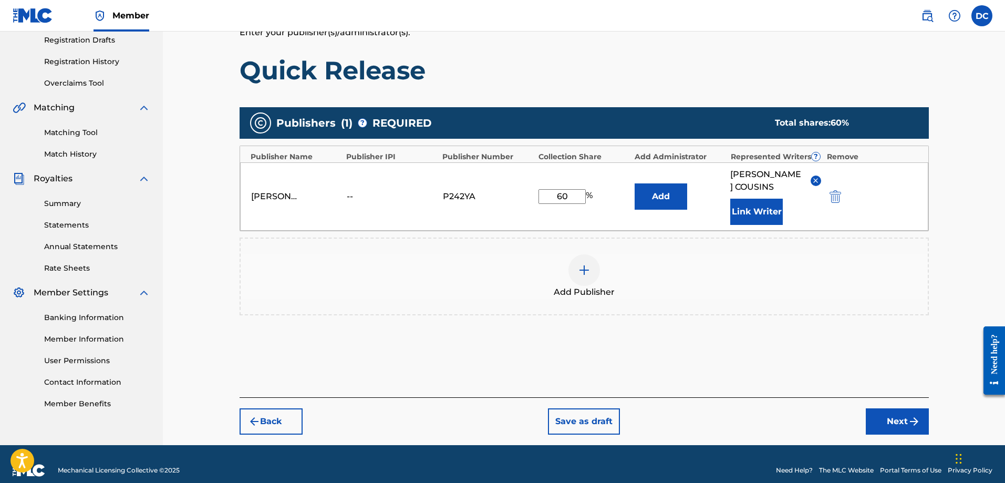
click at [901, 416] on button "Next" at bounding box center [897, 421] width 63 height 26
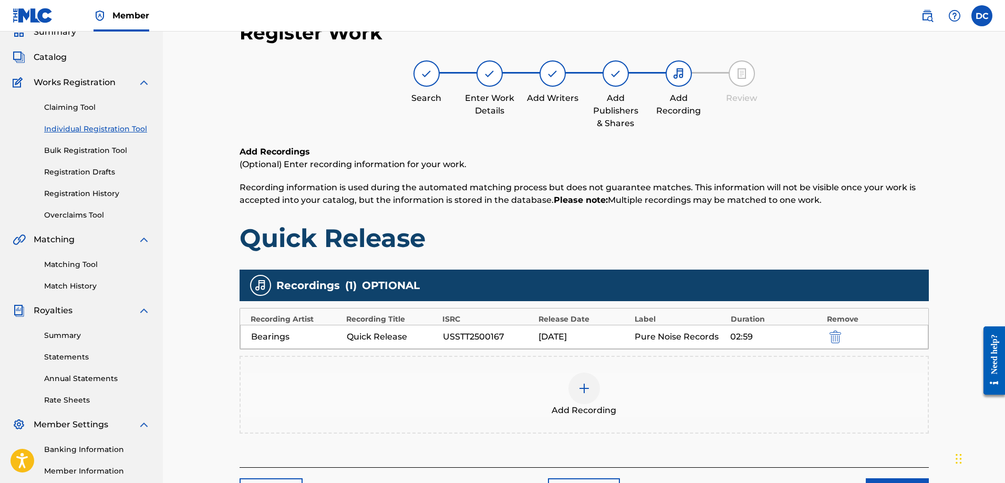
scroll to position [169, 0]
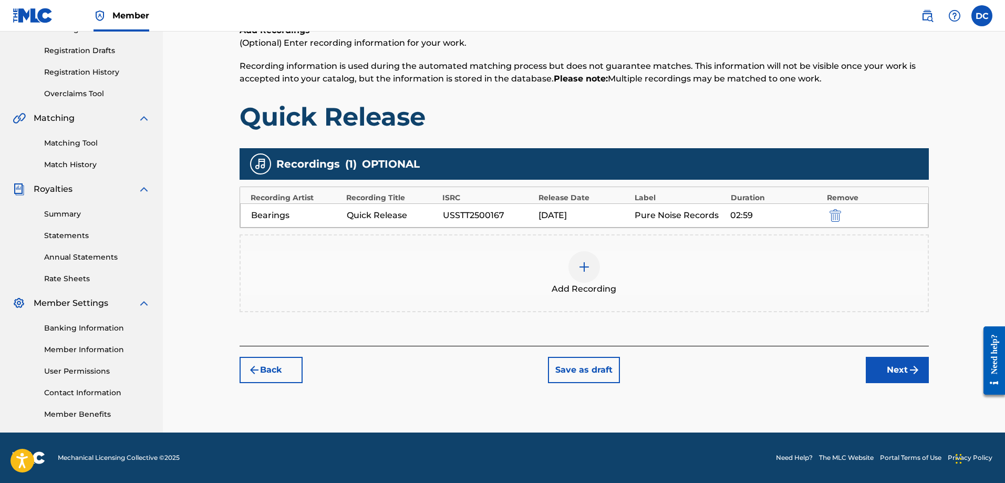
click at [834, 216] on img "submit" at bounding box center [835, 215] width 12 height 13
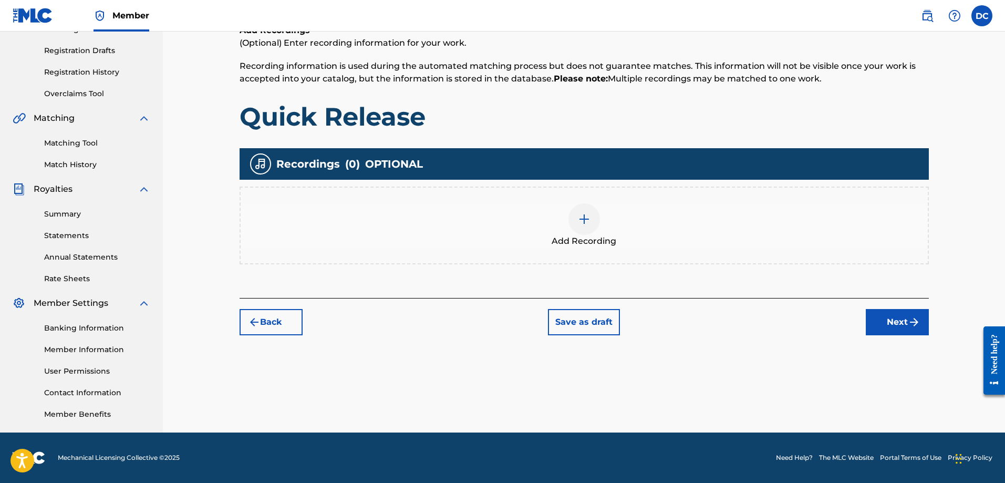
click at [582, 219] on img at bounding box center [584, 219] width 13 height 13
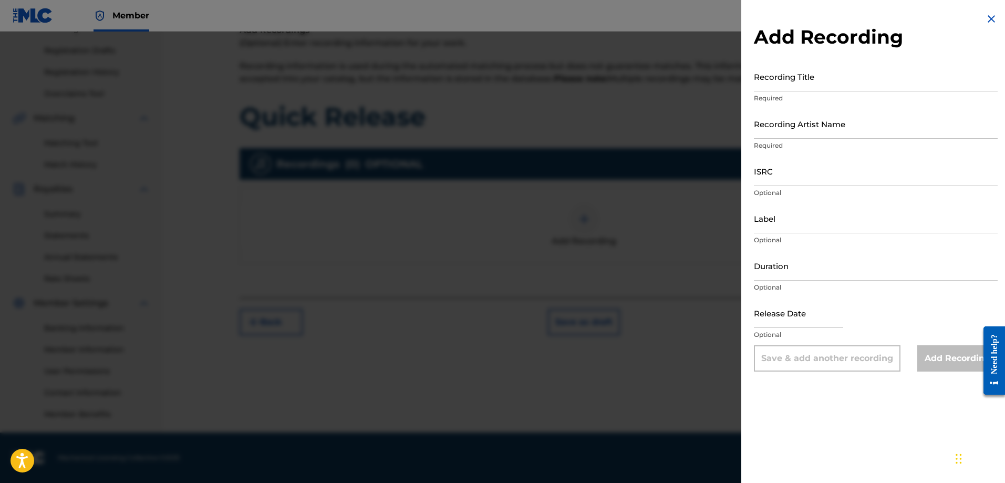
click at [824, 87] on input "Recording Title" at bounding box center [876, 76] width 244 height 30
type input "Quick Release"
click at [796, 136] on input "Recording Artist Name" at bounding box center [876, 124] width 244 height 30
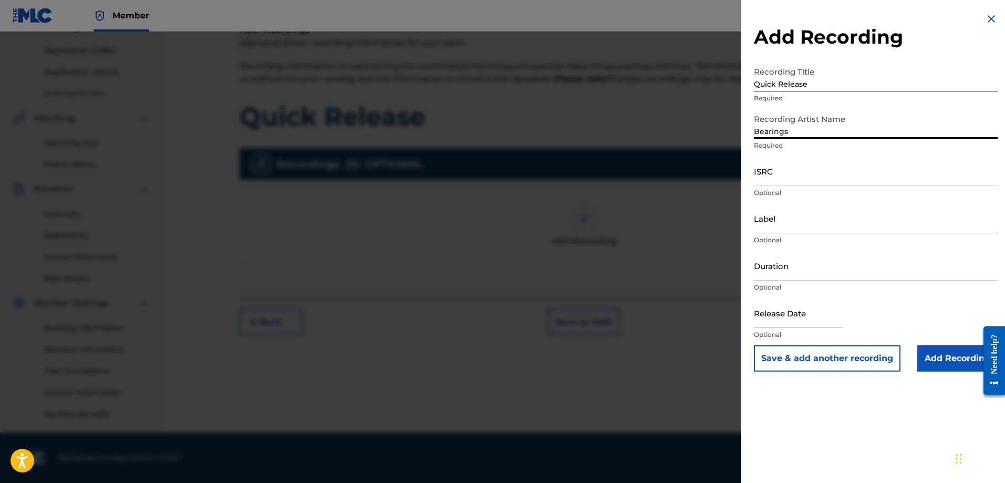
type input "Bearings"
drag, startPoint x: 792, startPoint y: 185, endPoint x: 650, endPoint y: 156, distance: 145.2
click at [792, 185] on input "ISRC" at bounding box center [876, 171] width 244 height 30
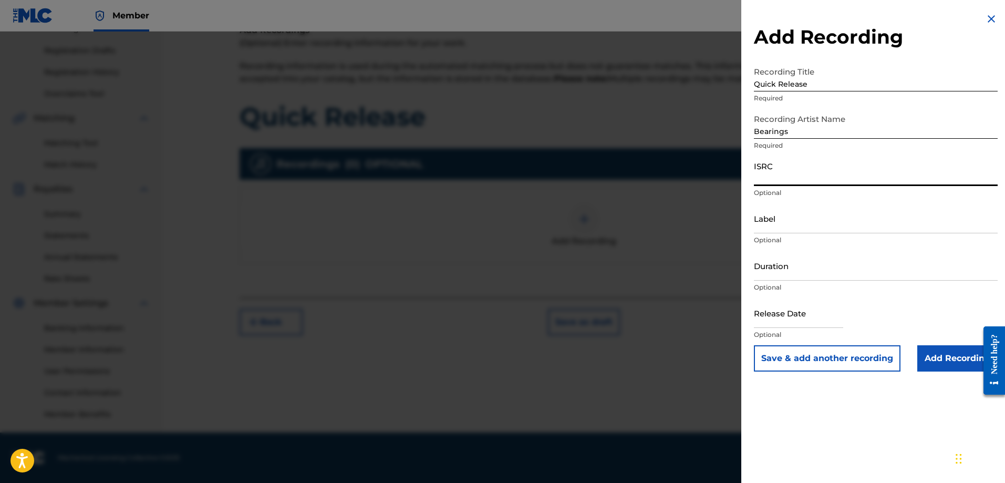
paste input "USSTT2500167"
type input "USSTT2500167"
click at [807, 226] on input "Label" at bounding box center [876, 218] width 244 height 30
type input "Pure Noise Records"
click at [803, 279] on input "Duration" at bounding box center [876, 266] width 244 height 30
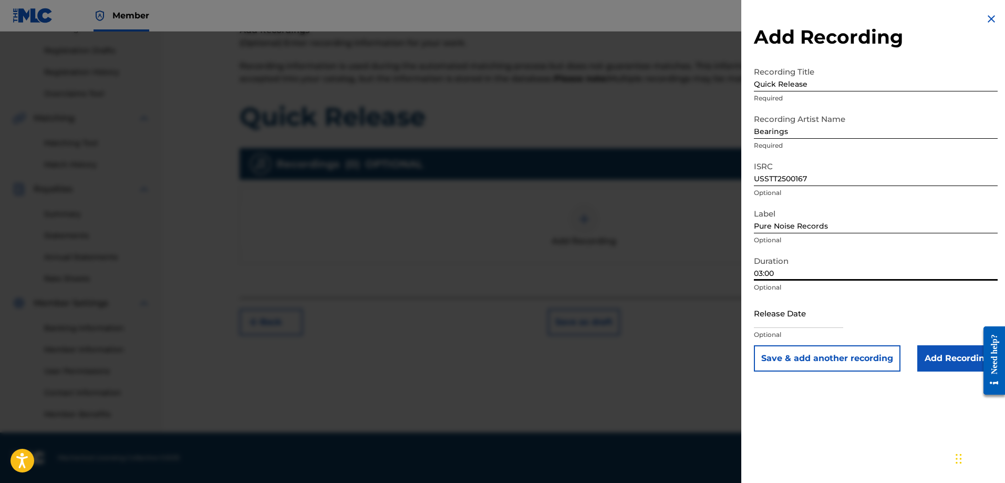
type input "03:00"
click at [802, 320] on input "text" at bounding box center [798, 313] width 89 height 30
select select "7"
select select "2025"
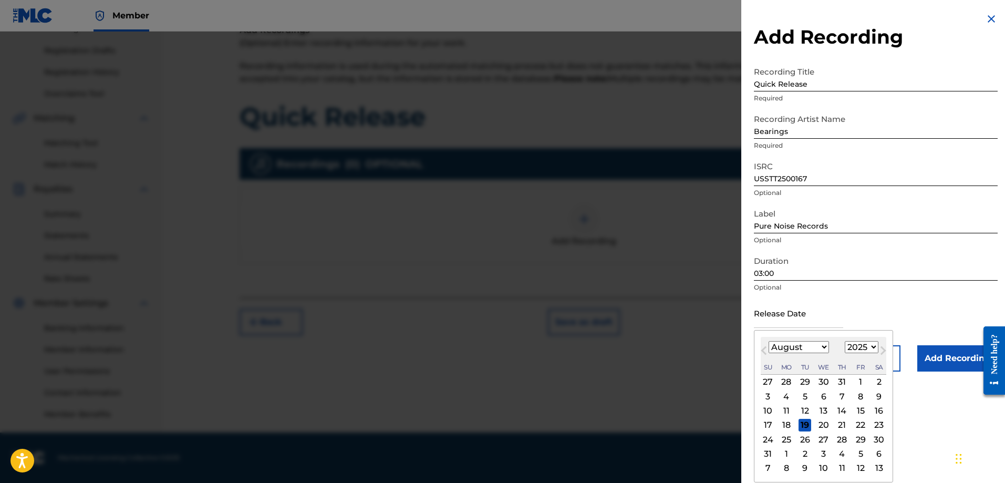
click at [839, 411] on div "14" at bounding box center [842, 410] width 13 height 13
type input "August 14 2025"
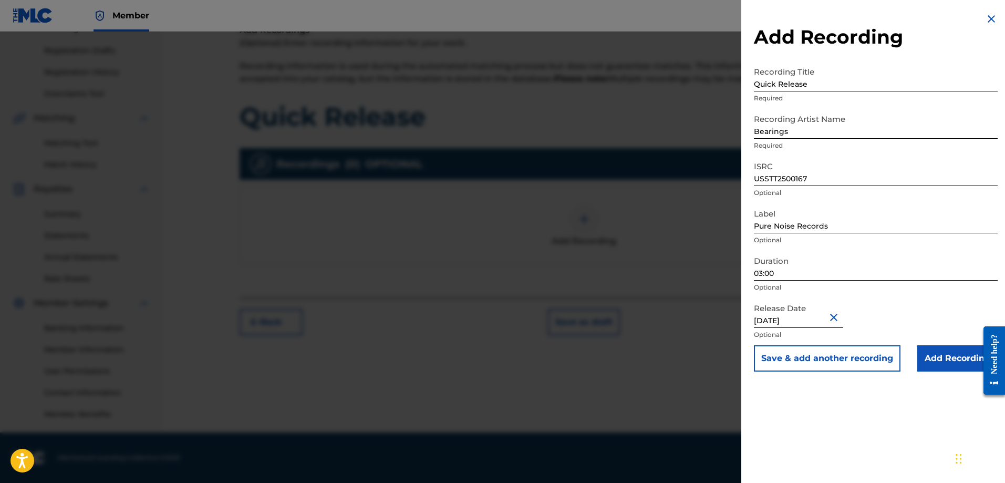
click at [839, 411] on div "Add Recording Recording Title Quick Release Required Recording Artist Name Bear…" at bounding box center [875, 241] width 269 height 483
click at [948, 356] on input "Add Recording" at bounding box center [957, 358] width 80 height 26
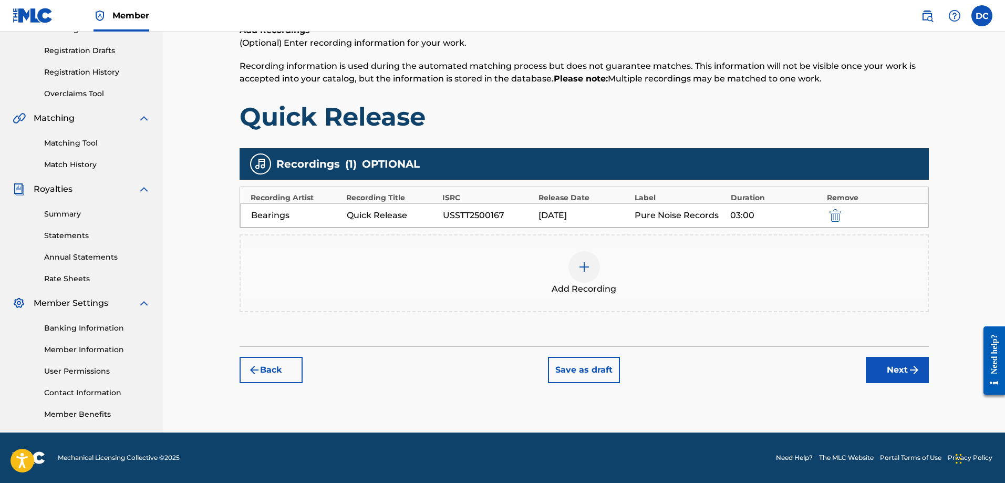
click at [887, 371] on button "Next" at bounding box center [897, 370] width 63 height 26
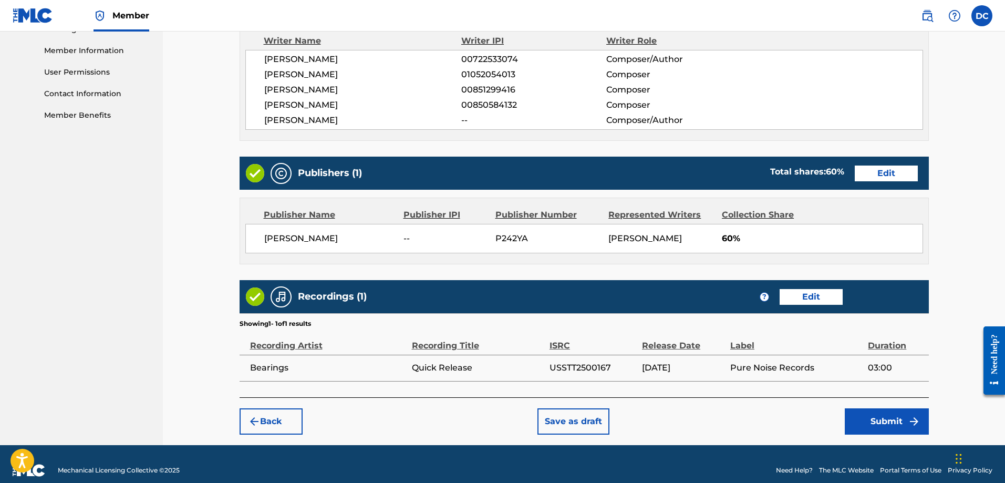
scroll to position [480, 0]
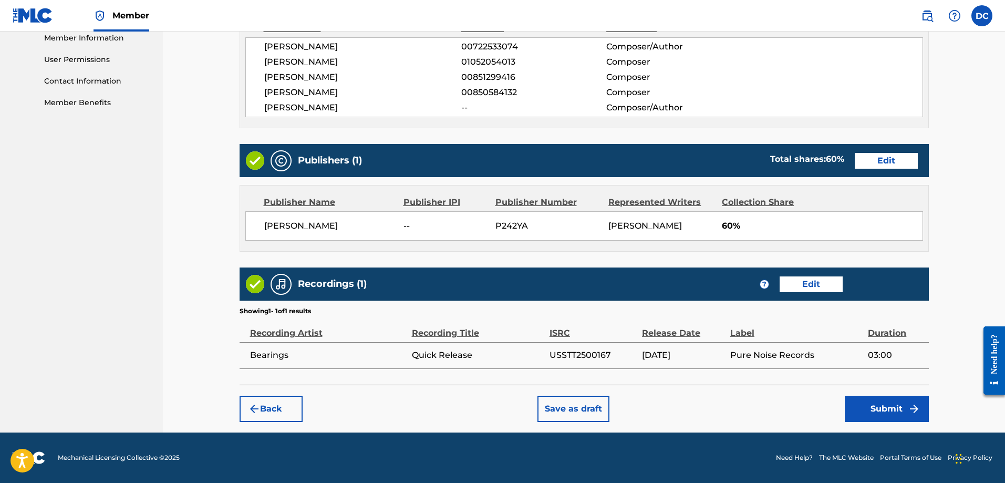
click at [889, 409] on button "Submit" at bounding box center [887, 408] width 84 height 26
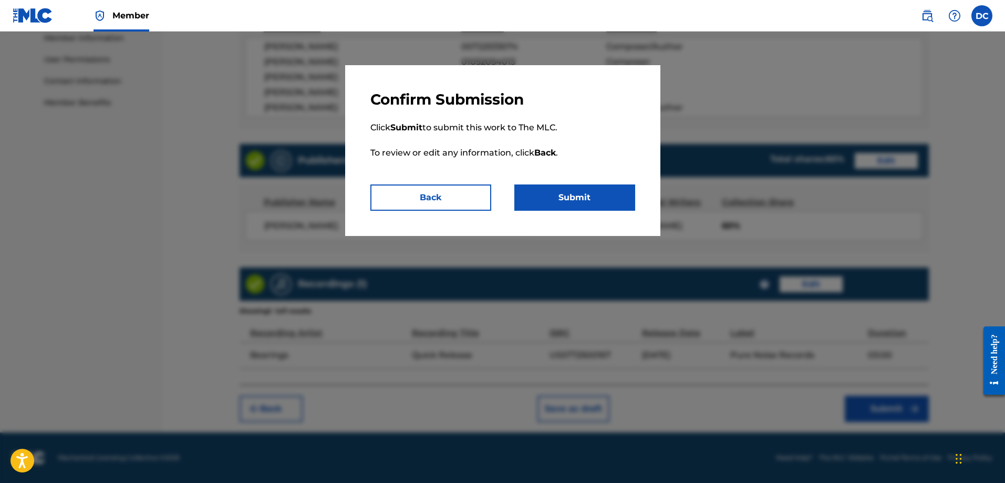
click at [570, 198] on button "Submit" at bounding box center [574, 197] width 121 height 26
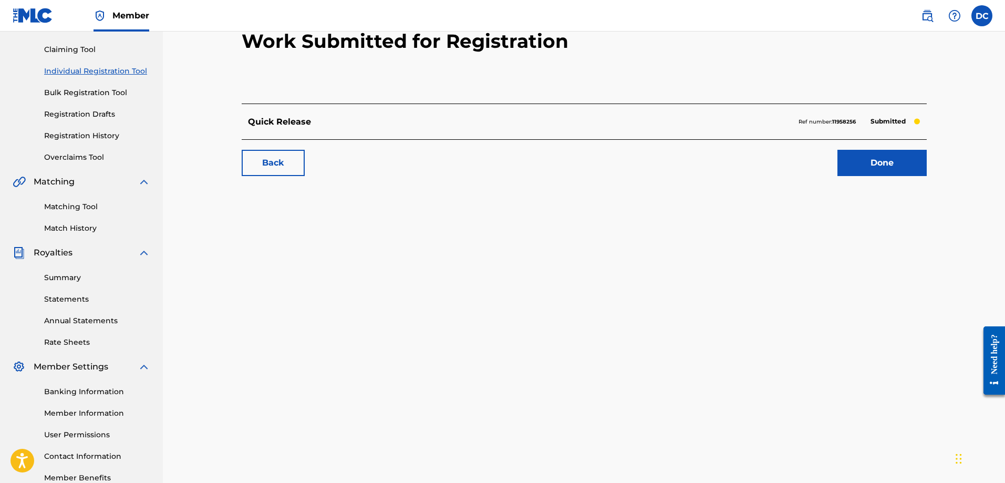
scroll to position [169, 0]
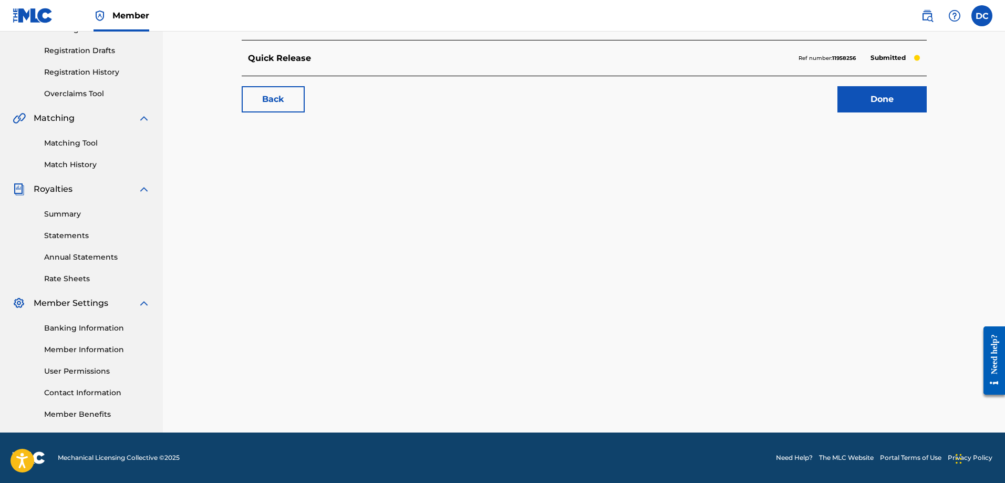
click at [81, 331] on link "Banking Information" at bounding box center [97, 327] width 106 height 11
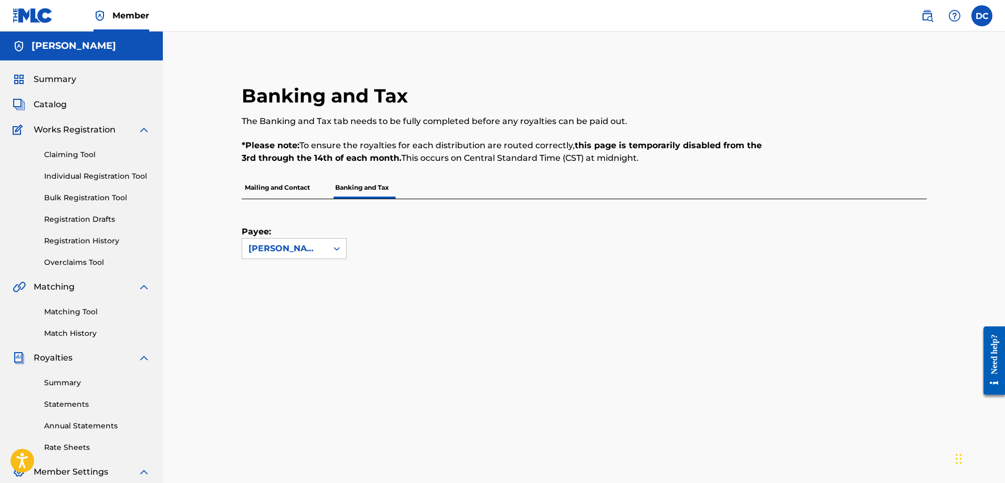
scroll to position [158, 0]
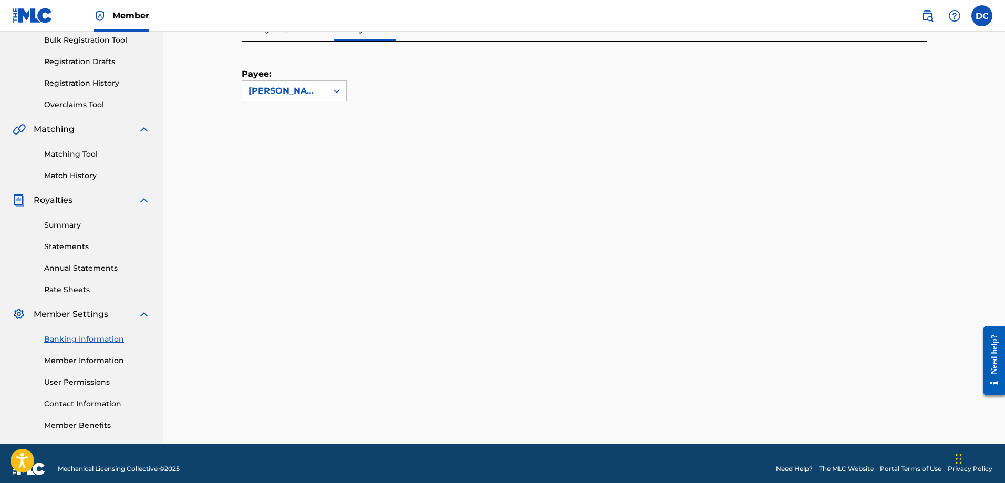
click at [72, 245] on link "Statements" at bounding box center [97, 246] width 106 height 11
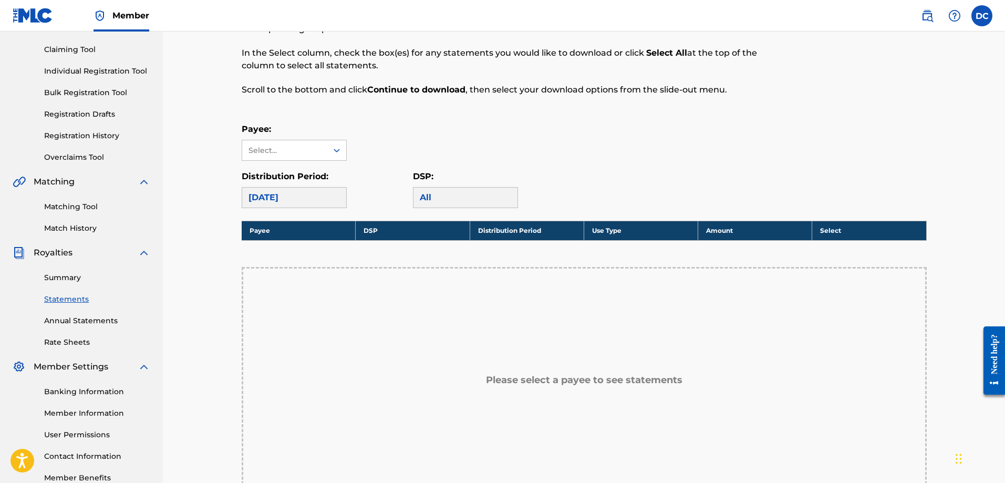
scroll to position [158, 0]
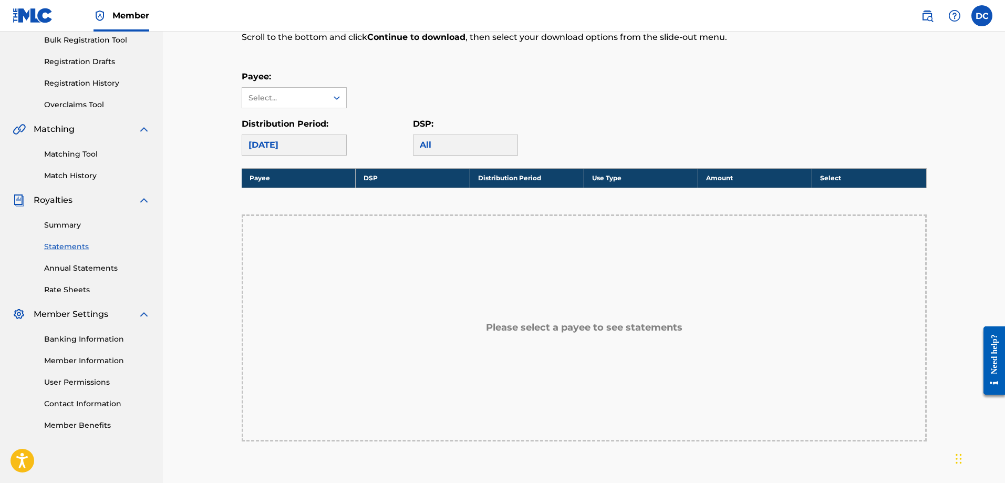
click at [321, 111] on div "Payee: Select... Distribution Period: August 2025 DSP: All" at bounding box center [584, 112] width 685 height 85
click at [322, 106] on div "Select..." at bounding box center [284, 98] width 85 height 20
click at [316, 128] on div "[PERSON_NAME]" at bounding box center [294, 121] width 104 height 26
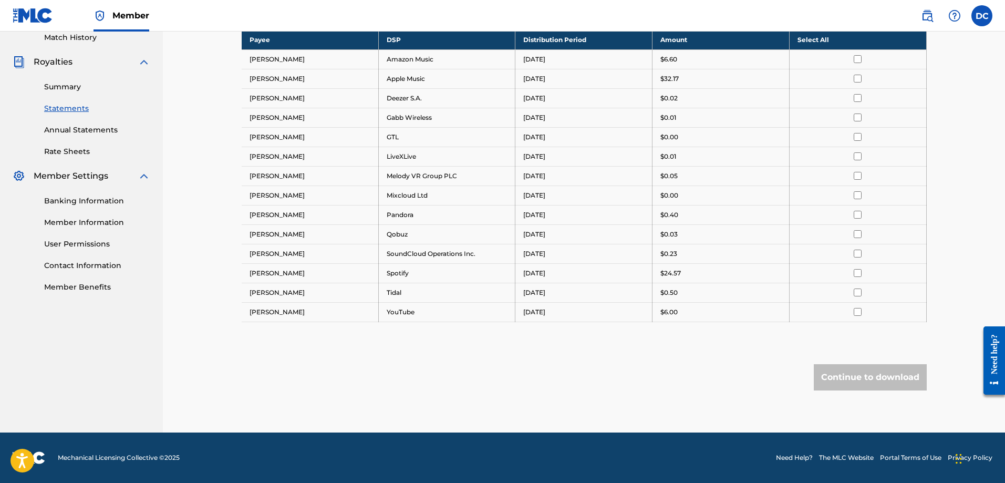
scroll to position [138, 0]
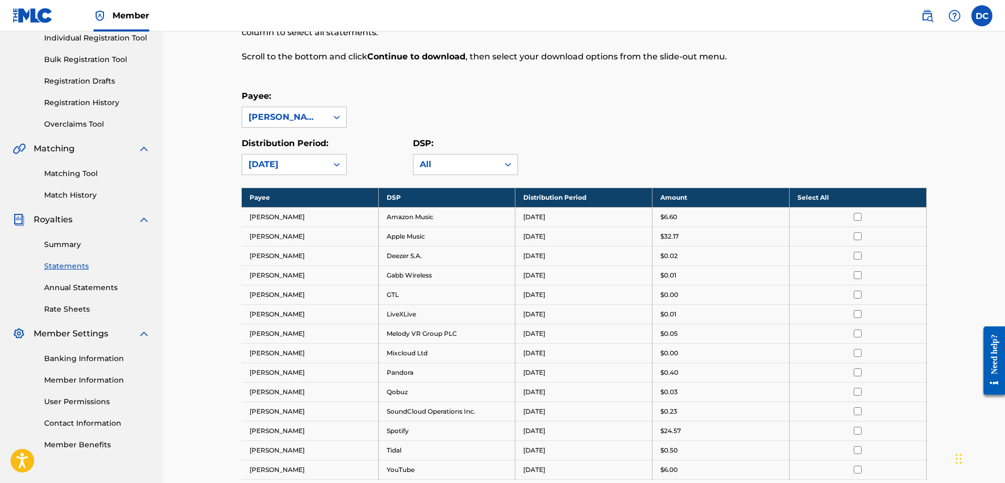
click at [63, 246] on link "Summary" at bounding box center [97, 244] width 106 height 11
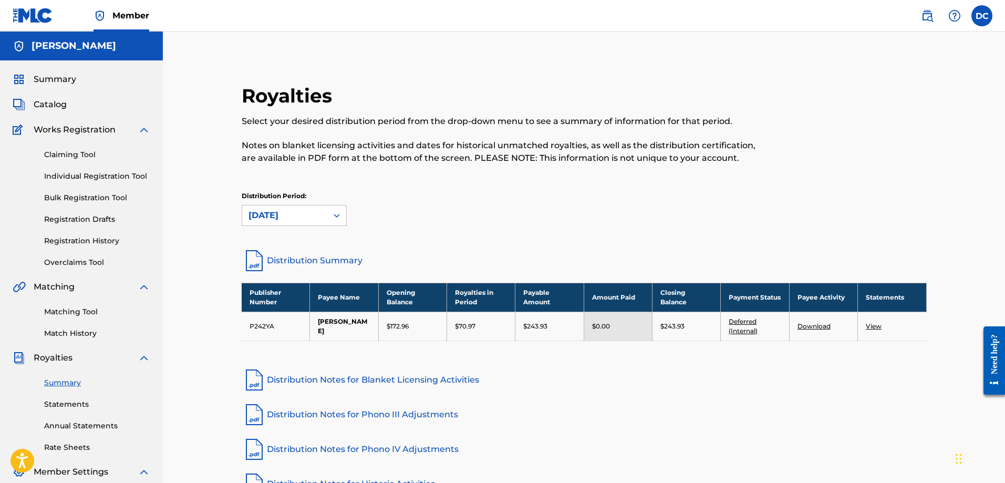
scroll to position [53, 0]
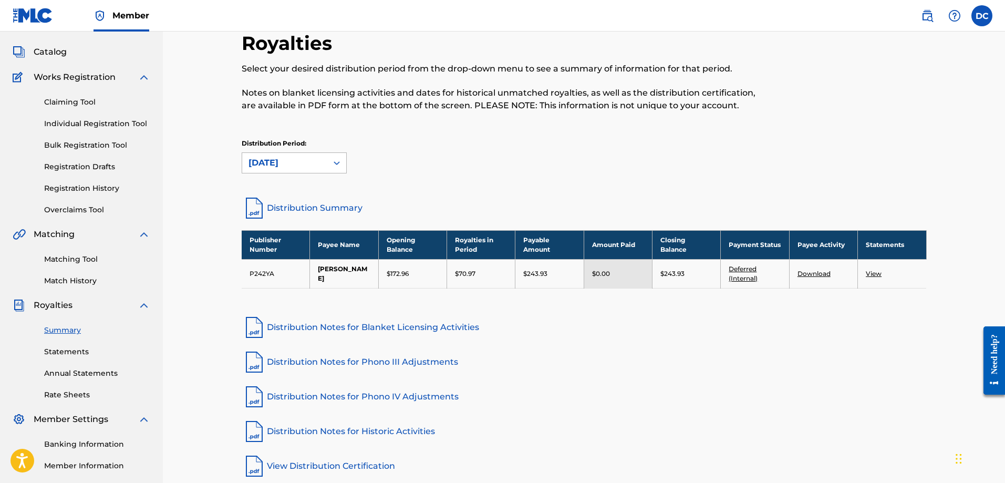
click at [331, 168] on div at bounding box center [336, 162] width 19 height 19
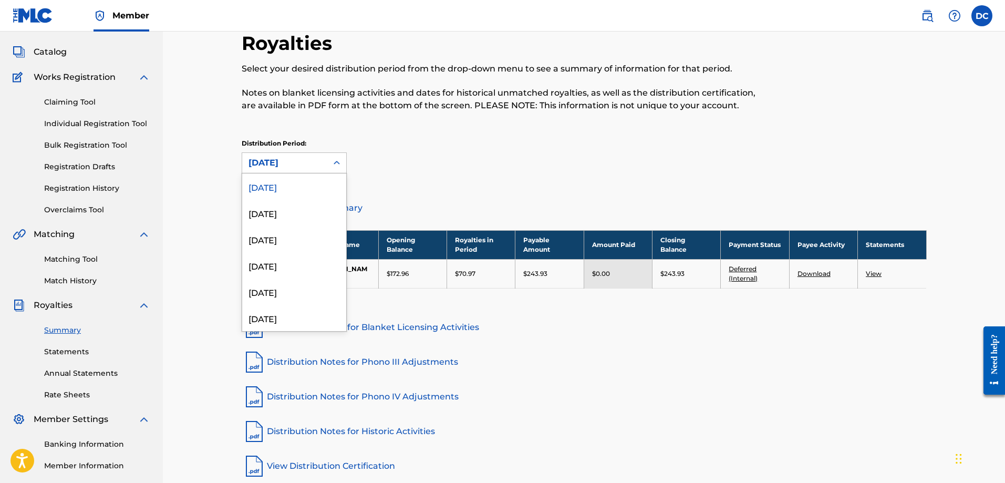
click at [329, 168] on div at bounding box center [336, 162] width 19 height 19
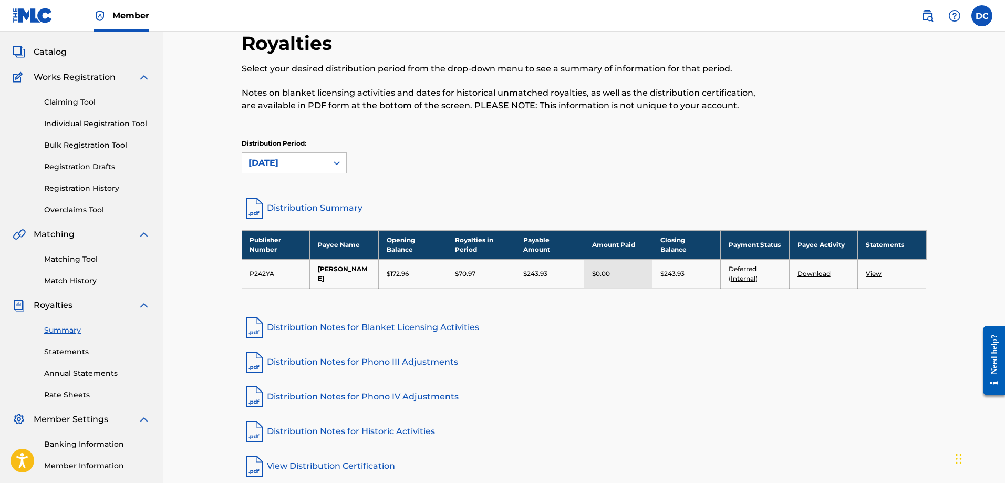
click at [526, 185] on div "Royalties Select your desired distribution period from the drop-down menu to se…" at bounding box center [584, 255] width 710 height 447
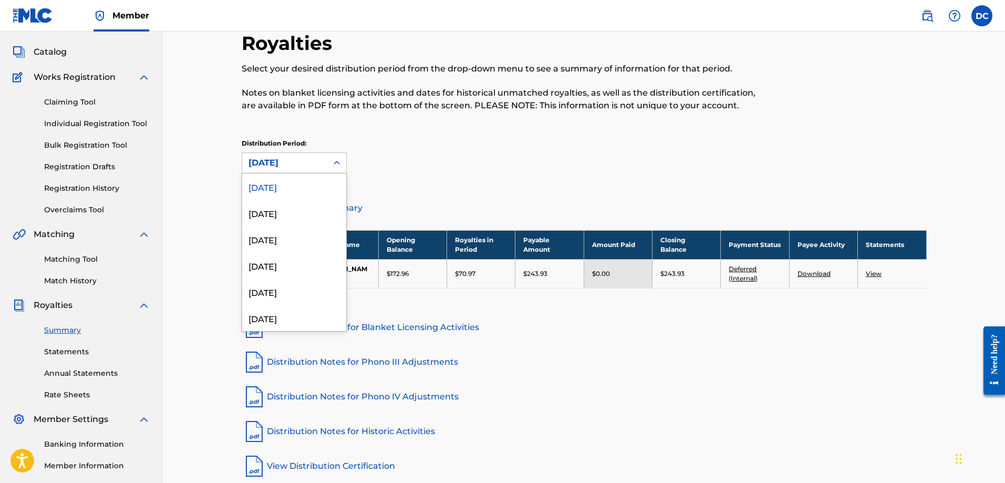
click at [321, 164] on div "August 2025" at bounding box center [284, 163] width 85 height 20
click at [283, 210] on div "July 2025" at bounding box center [294, 213] width 104 height 26
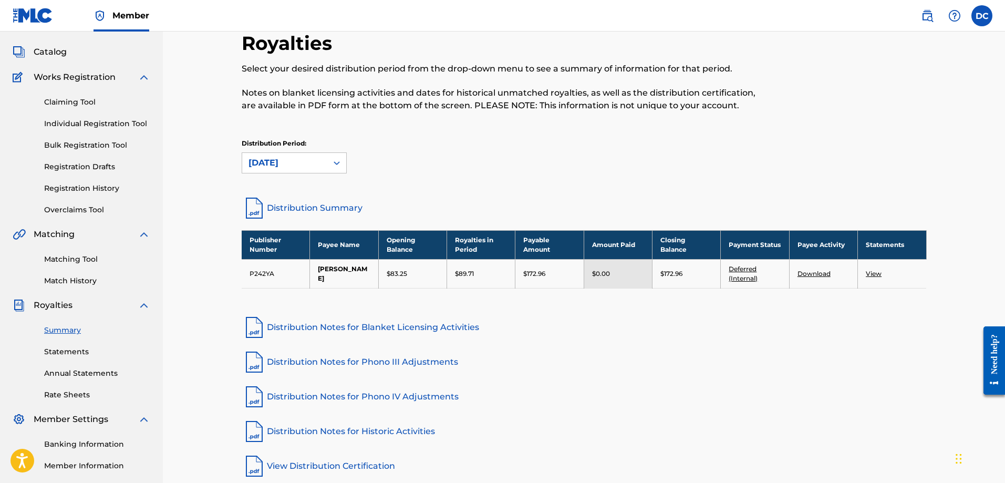
click at [320, 159] on div "July 2025" at bounding box center [284, 163] width 72 height 13
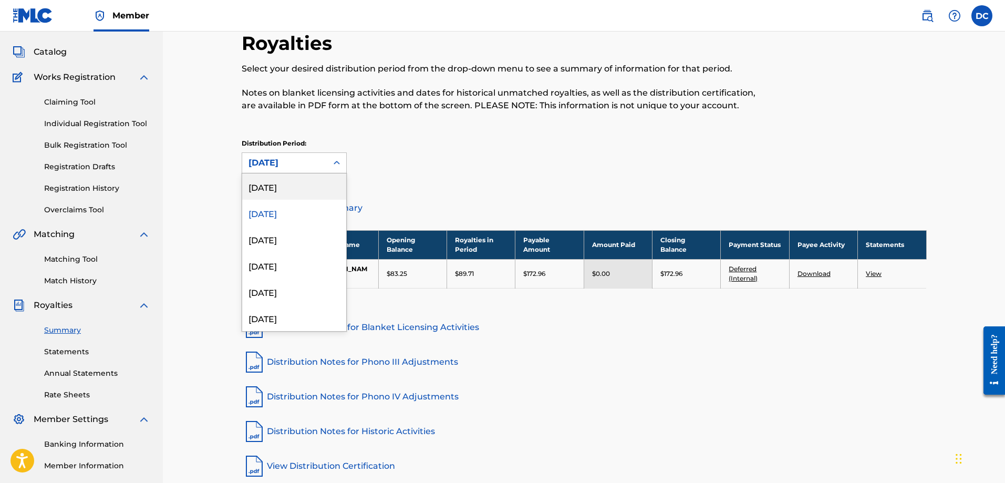
click at [304, 195] on div "August 2025" at bounding box center [294, 186] width 104 height 26
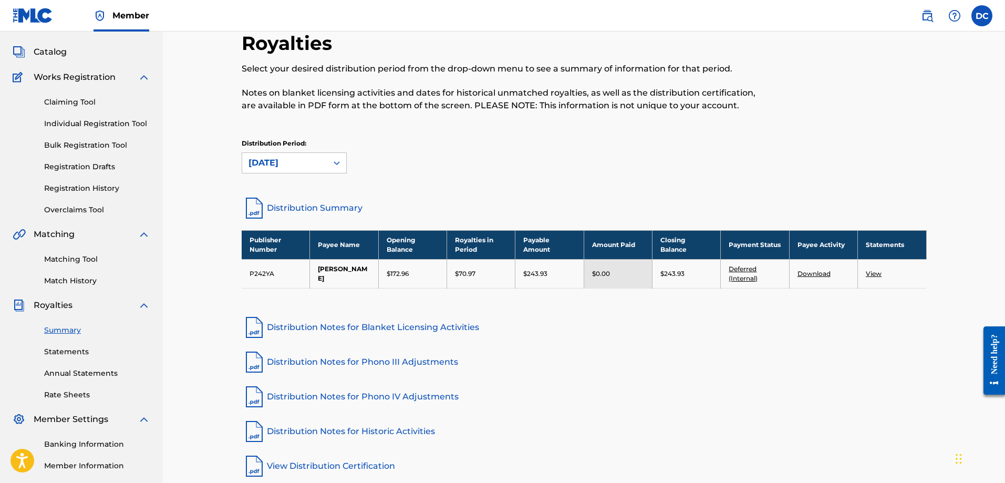
scroll to position [0, 0]
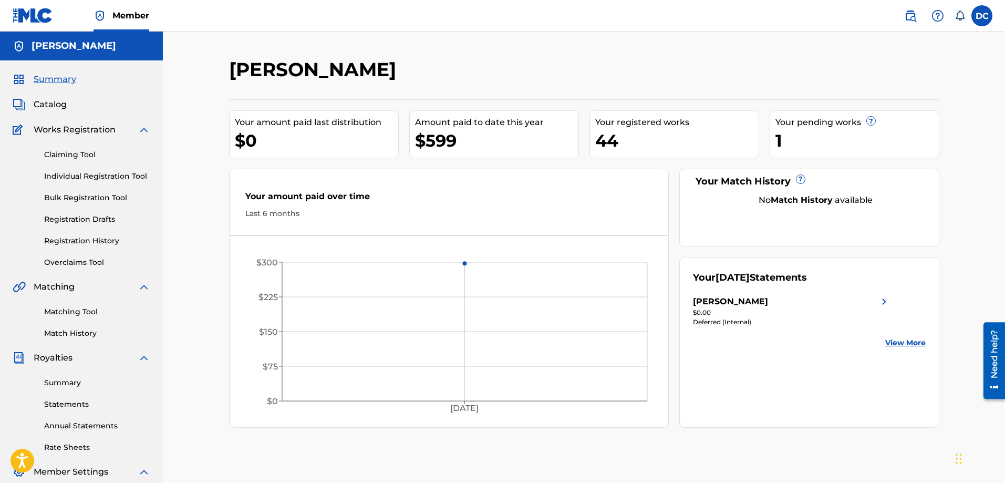
scroll to position [158, 0]
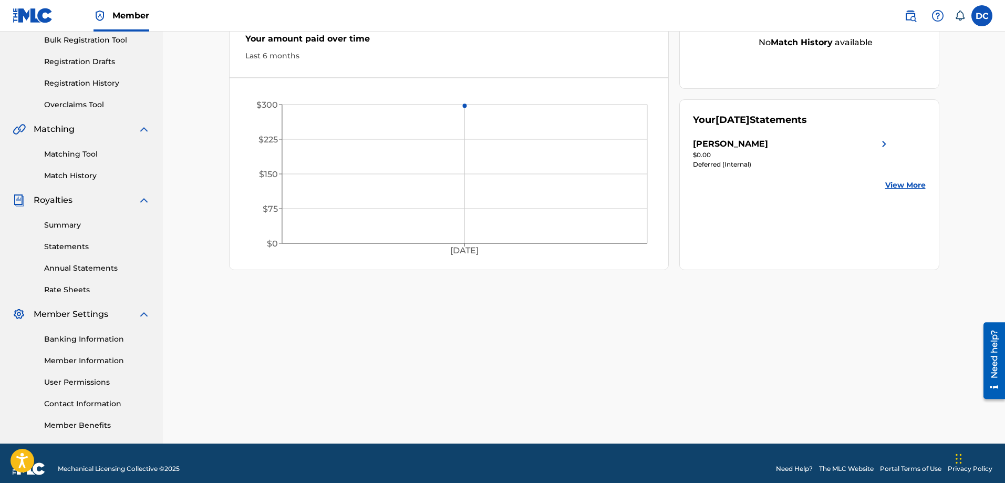
click at [69, 341] on link "Banking Information" at bounding box center [97, 339] width 106 height 11
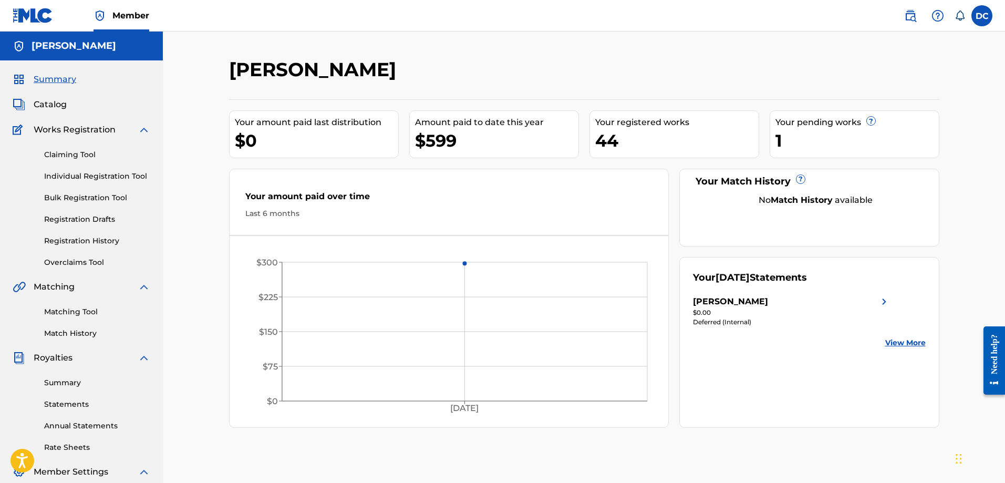
click at [71, 156] on link "Claiming Tool" at bounding box center [97, 154] width 106 height 11
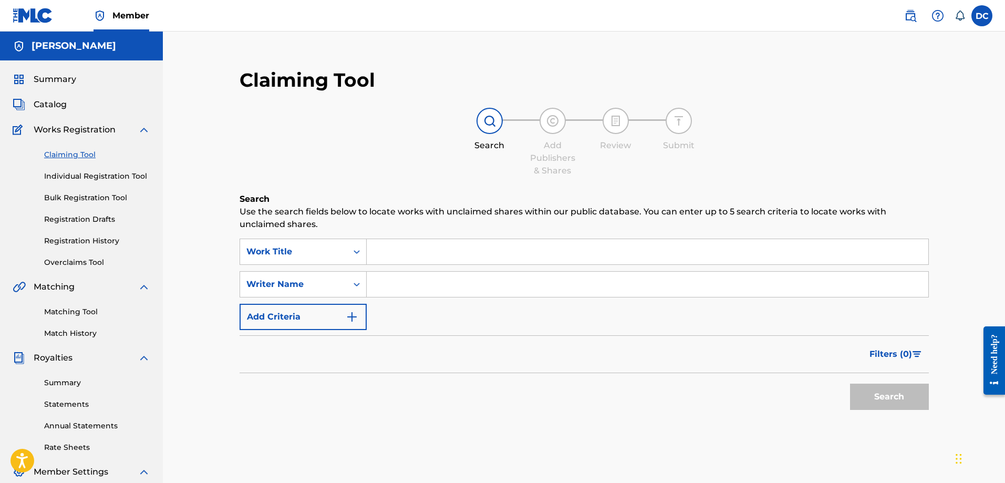
click at [422, 249] on input "Search Form" at bounding box center [647, 251] width 561 height 25
click at [441, 286] on input "Search Form" at bounding box center [647, 284] width 561 height 25
type input "Doug Cousins"
click at [765, 430] on div "Search Use the search fields below to locate works with unclaimed shares within…" at bounding box center [583, 330] width 689 height 275
click at [860, 402] on button "Search" at bounding box center [889, 396] width 79 height 26
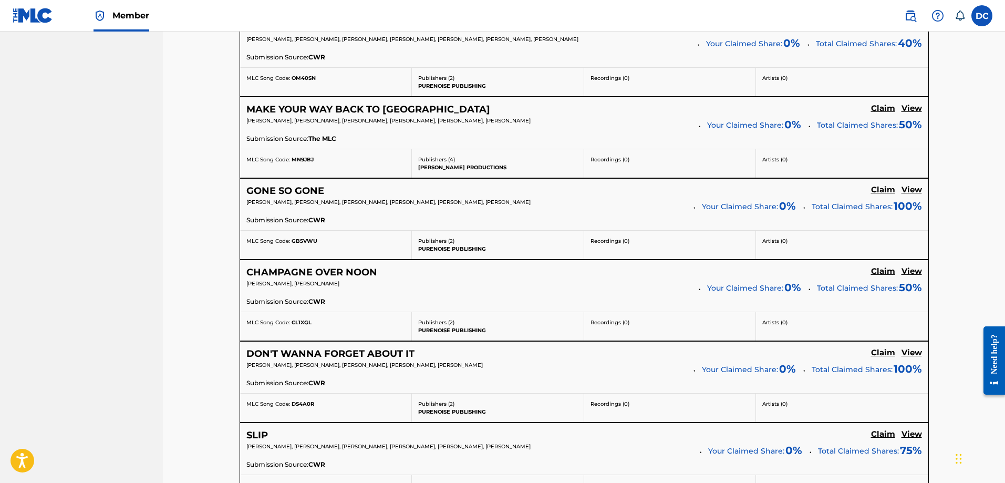
scroll to position [840, 0]
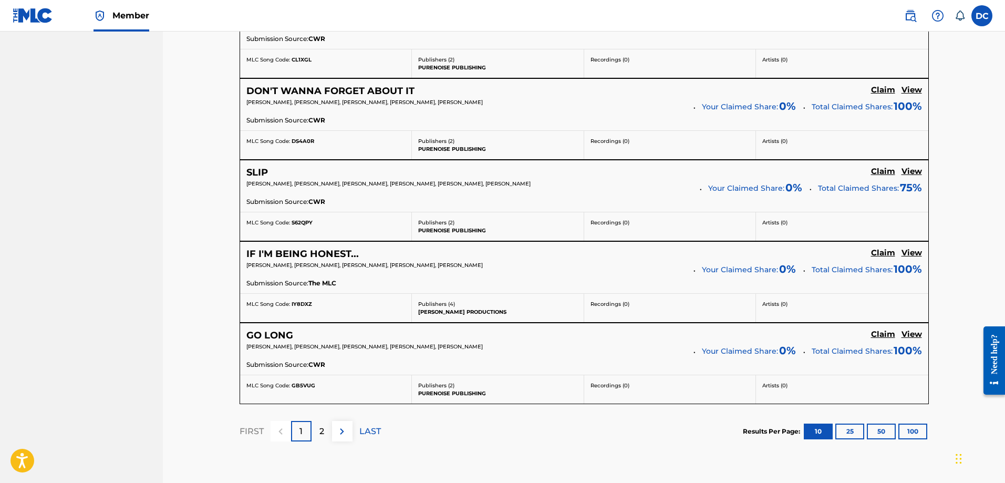
click at [318, 426] on div "2" at bounding box center [321, 431] width 20 height 20
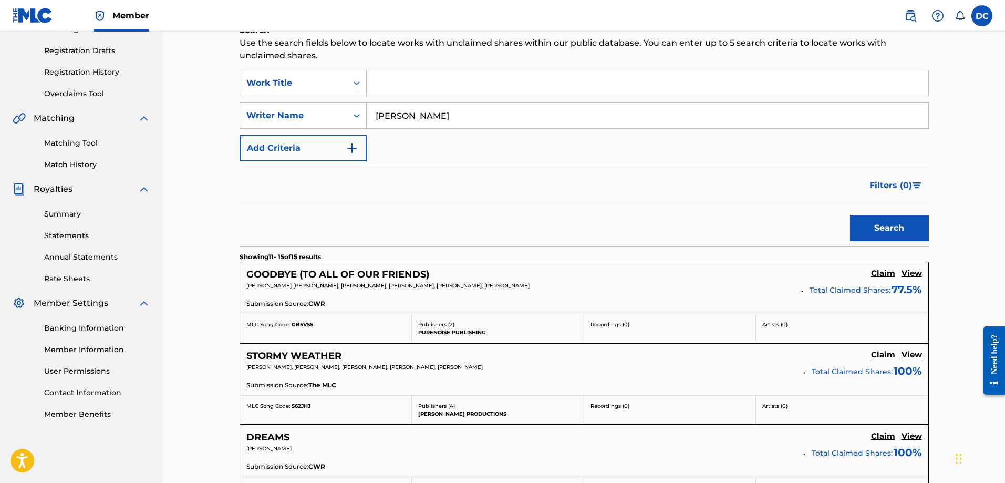
scroll to position [522, 0]
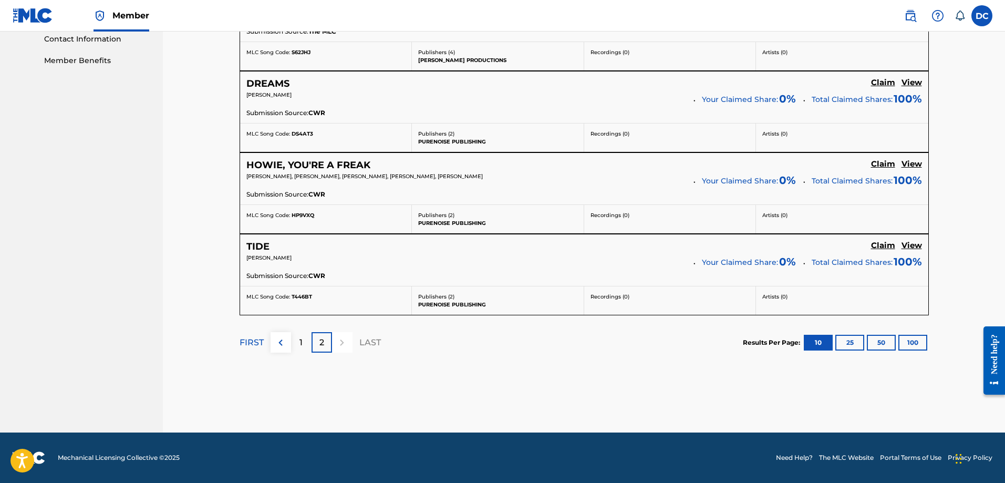
click at [909, 244] on h5 "View" at bounding box center [911, 246] width 20 height 10
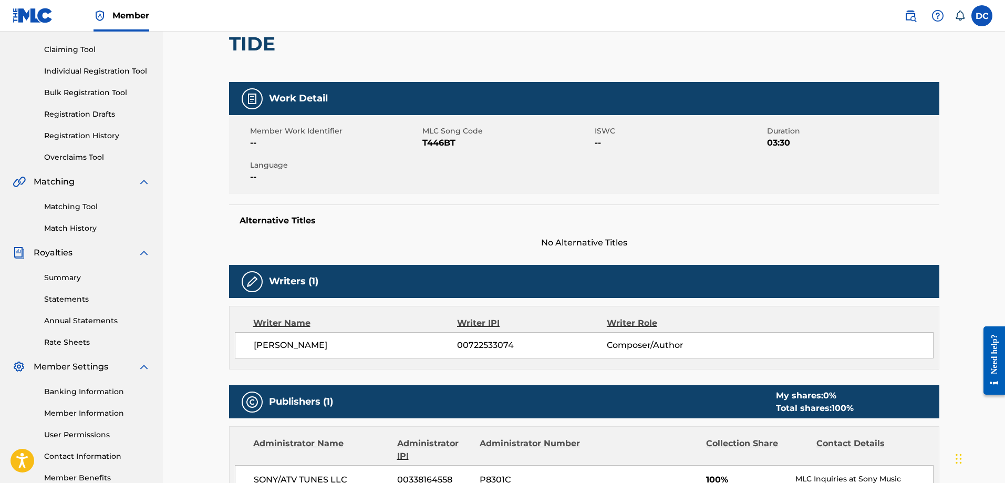
scroll to position [158, 0]
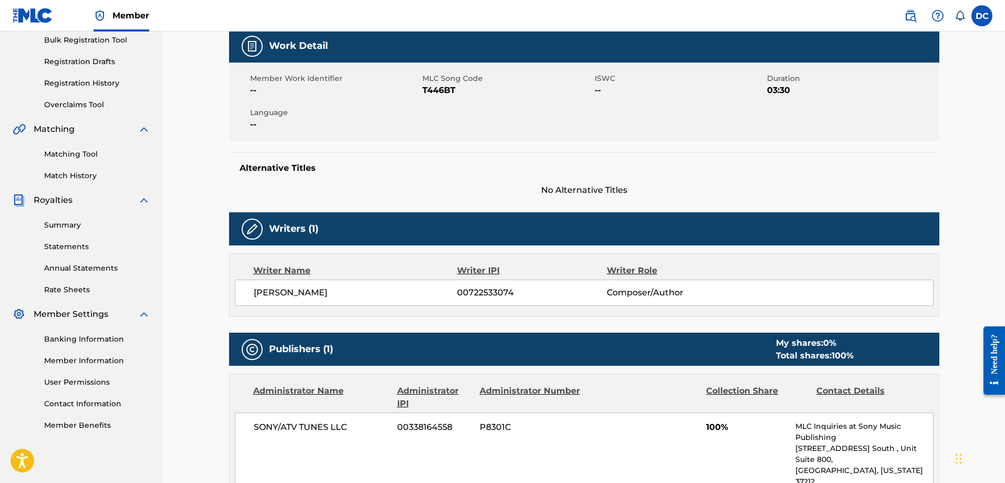
click at [89, 269] on link "Annual Statements" at bounding box center [97, 268] width 106 height 11
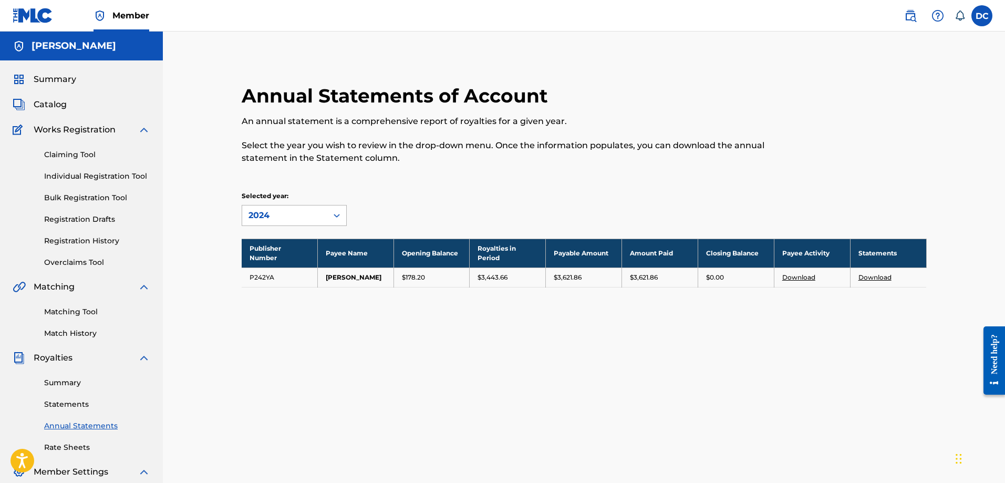
click at [317, 218] on div "2024" at bounding box center [284, 215] width 72 height 13
click at [316, 217] on div "2024" at bounding box center [284, 215] width 72 height 13
click at [268, 271] on div "2023" at bounding box center [294, 265] width 104 height 26
click at [304, 209] on div "2023" at bounding box center [284, 215] width 72 height 13
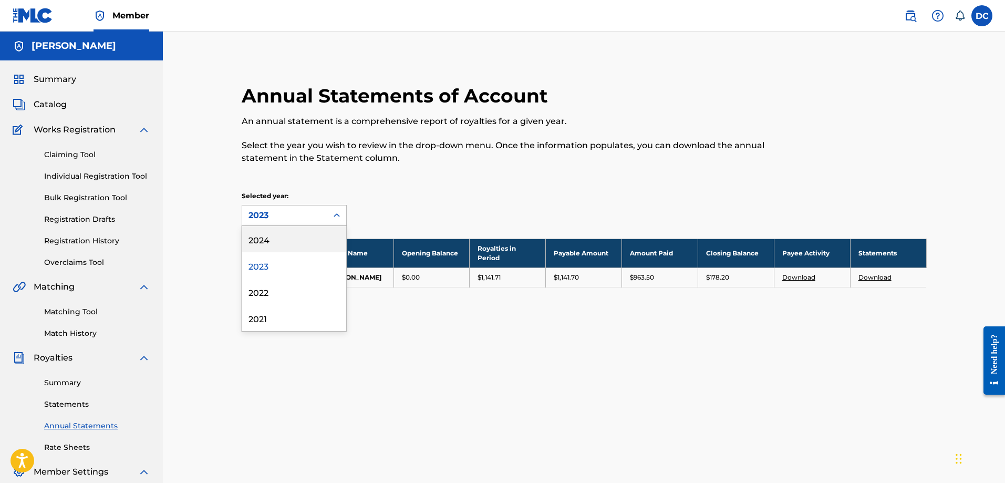
click at [276, 242] on div "2024" at bounding box center [294, 239] width 104 height 26
click at [79, 408] on link "Statements" at bounding box center [97, 404] width 106 height 11
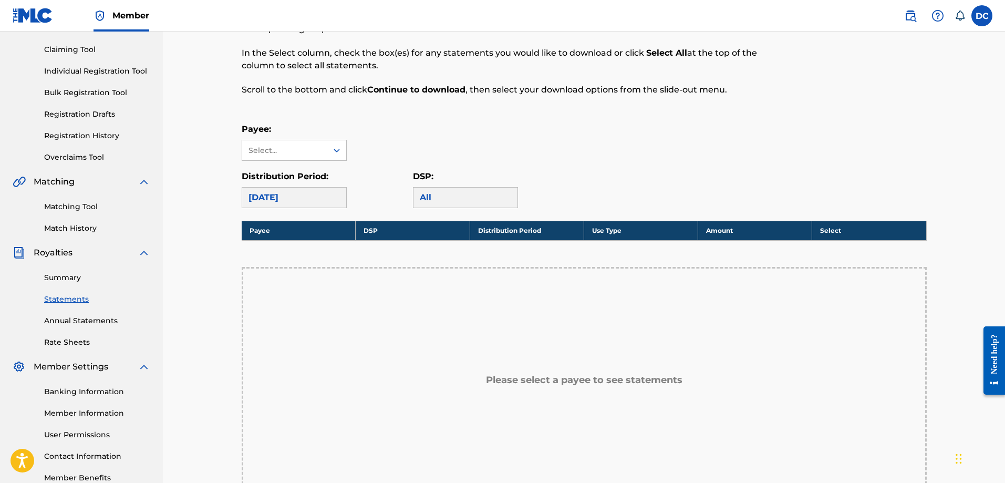
scroll to position [158, 0]
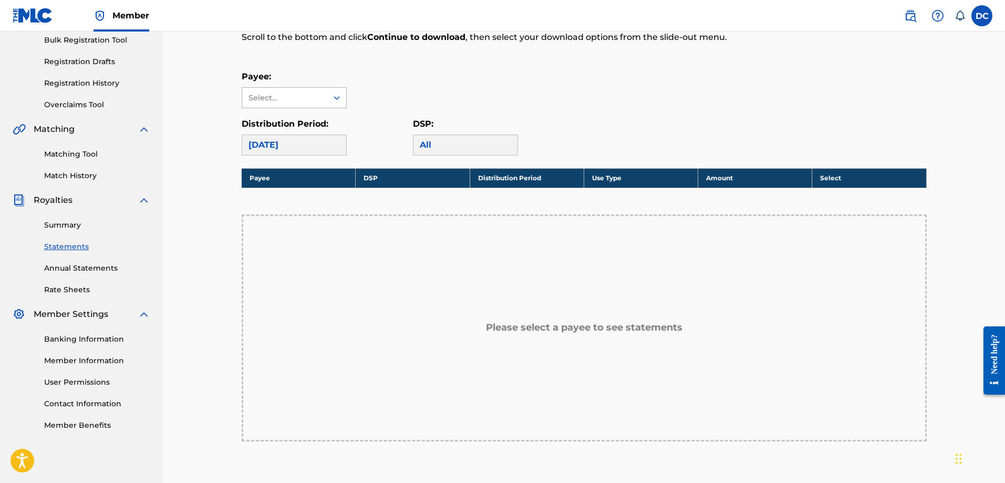
click at [296, 95] on div "Select..." at bounding box center [283, 97] width 71 height 11
click at [287, 120] on div "[PERSON_NAME]" at bounding box center [294, 121] width 104 height 26
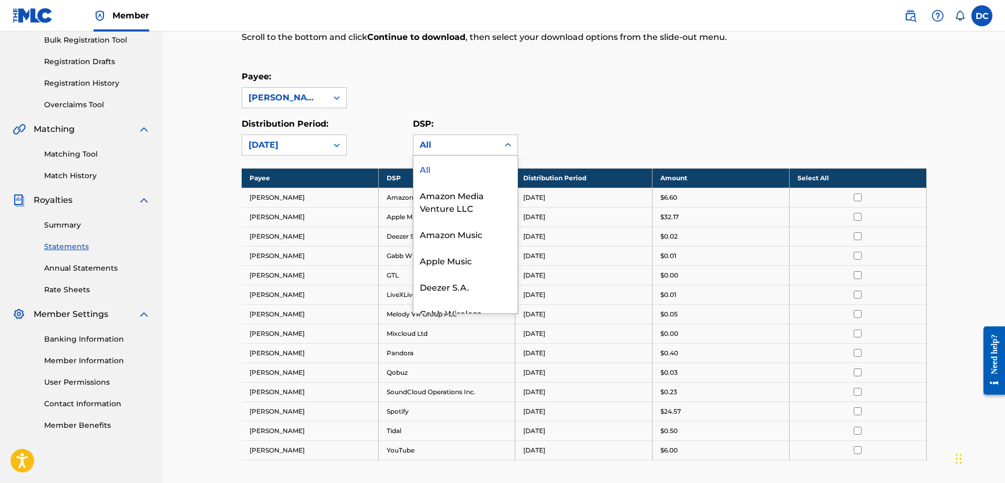
click at [486, 141] on div "All" at bounding box center [456, 145] width 72 height 13
click at [485, 149] on div "All" at bounding box center [456, 145] width 72 height 13
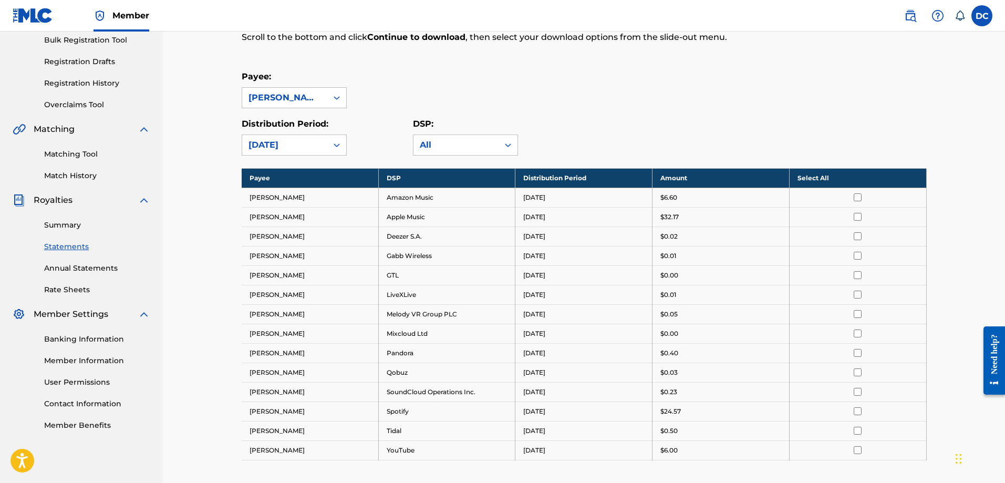
scroll to position [296, 0]
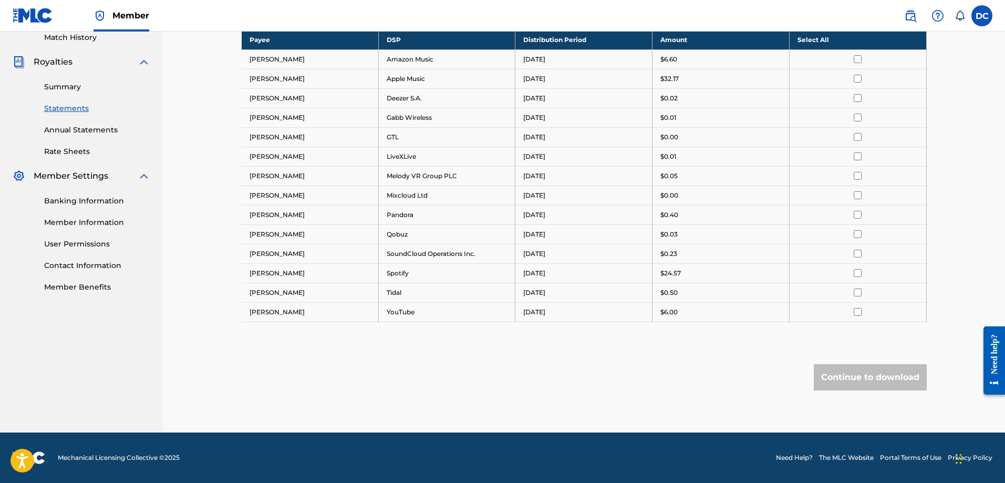
click at [297, 192] on td "[PERSON_NAME]" at bounding box center [310, 194] width 137 height 19
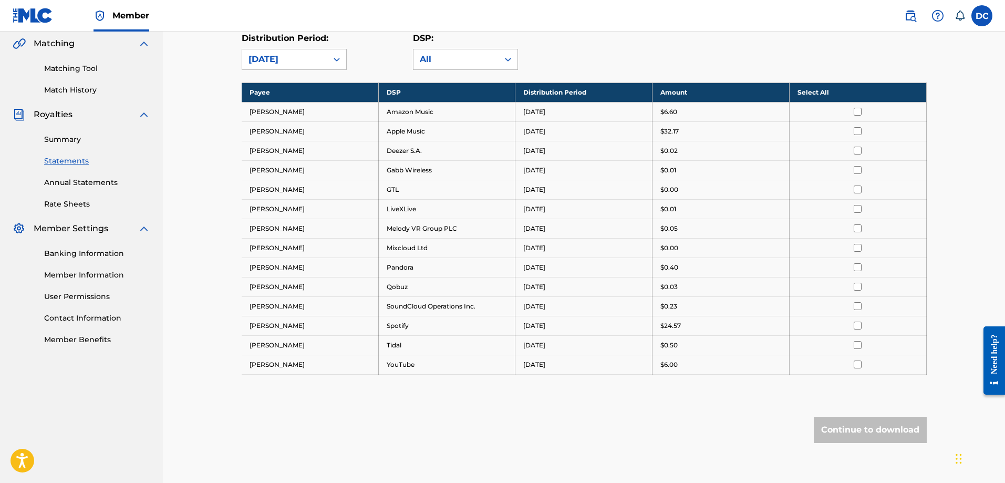
scroll to position [191, 0]
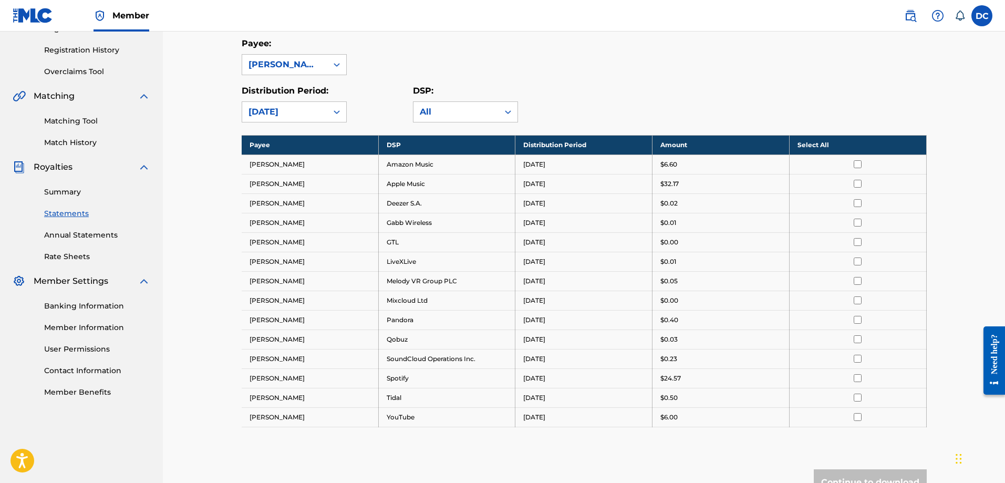
click at [863, 400] on div at bounding box center [857, 397] width 121 height 8
click at [859, 398] on input "checkbox" at bounding box center [857, 397] width 8 height 8
click at [856, 380] on input "checkbox" at bounding box center [857, 378] width 8 height 8
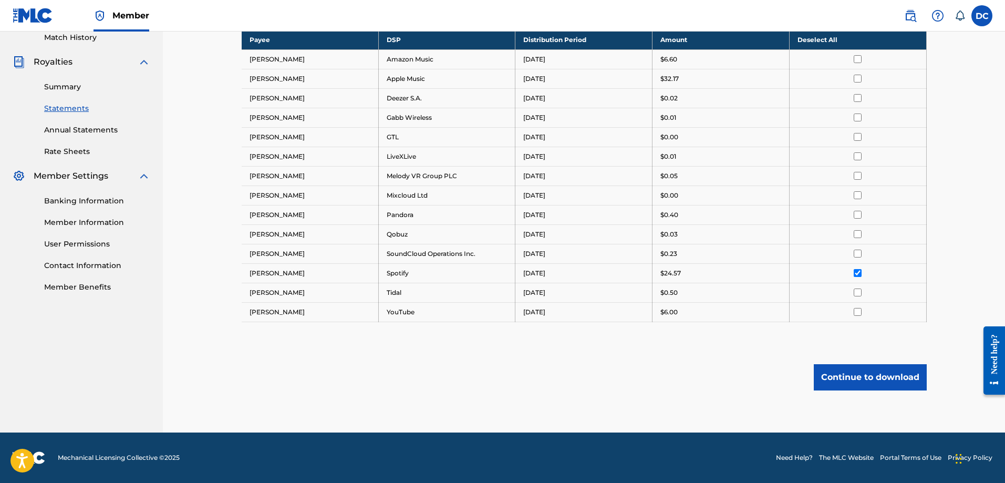
click at [887, 374] on button "Continue to download" at bounding box center [870, 377] width 113 height 26
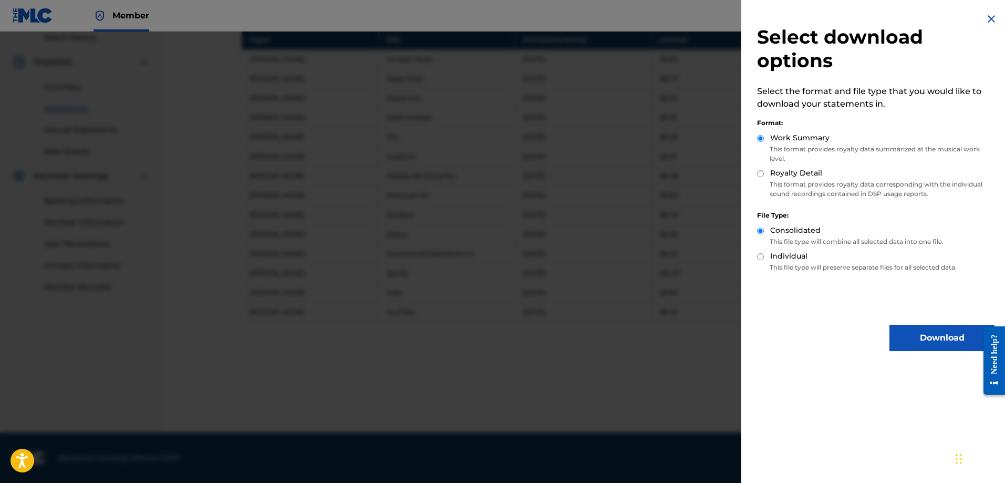
click at [936, 343] on button "Download" at bounding box center [941, 338] width 105 height 26
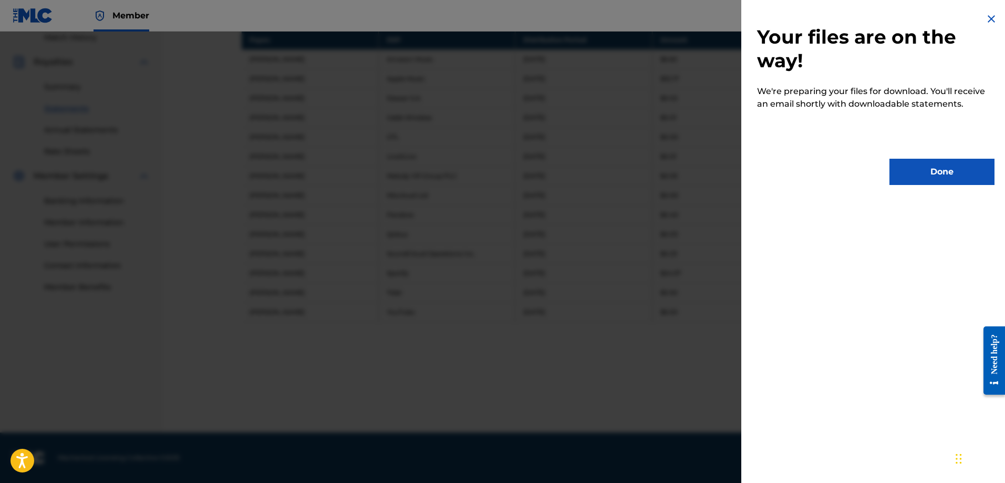
click at [913, 175] on button "Done" at bounding box center [941, 172] width 105 height 26
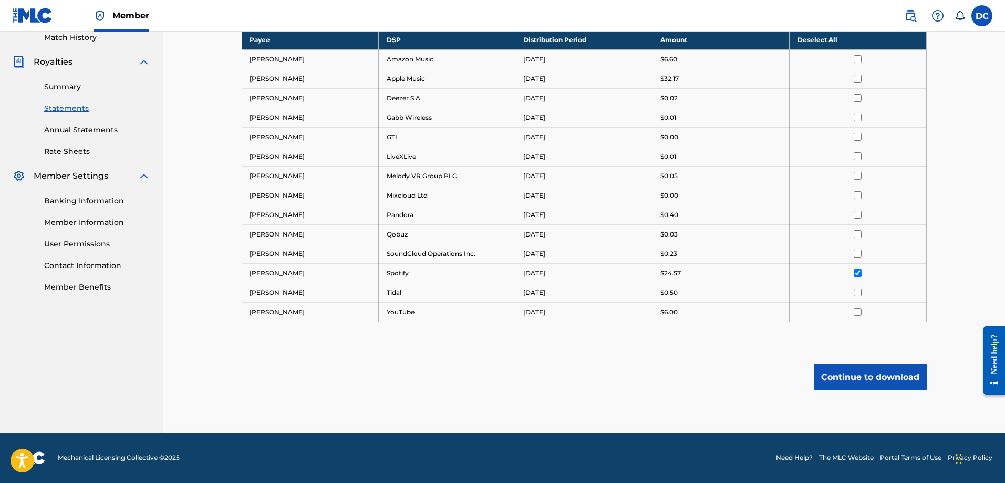
click at [857, 273] on input "checkbox" at bounding box center [857, 273] width 8 height 8
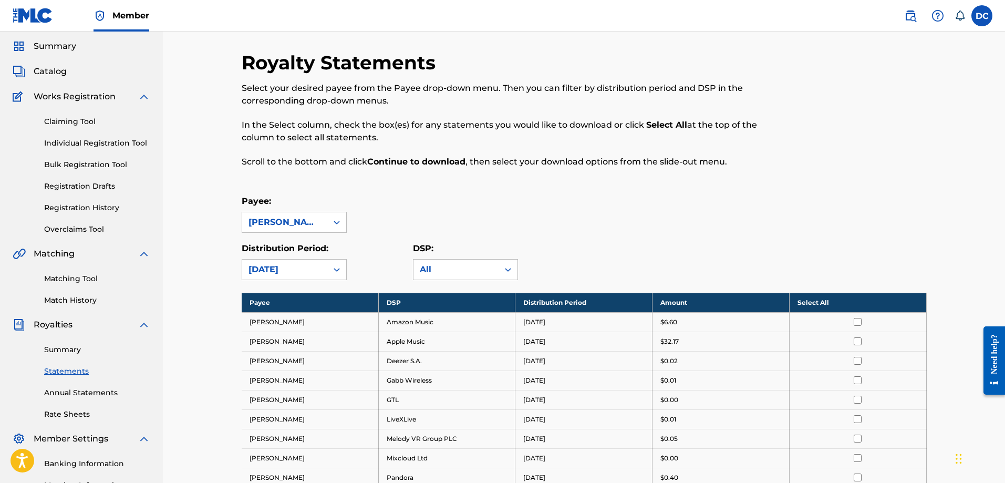
scroll to position [0, 0]
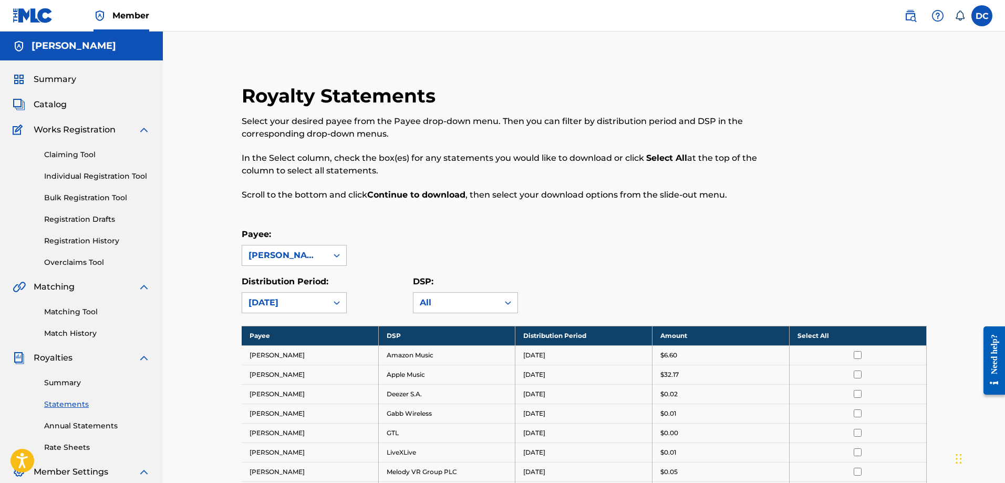
click at [68, 159] on link "Claiming Tool" at bounding box center [97, 154] width 106 height 11
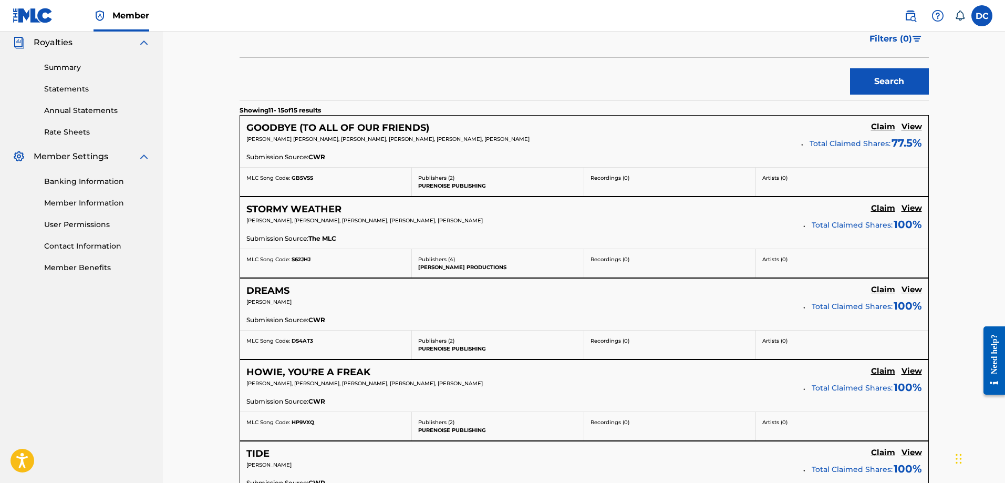
scroll to position [522, 0]
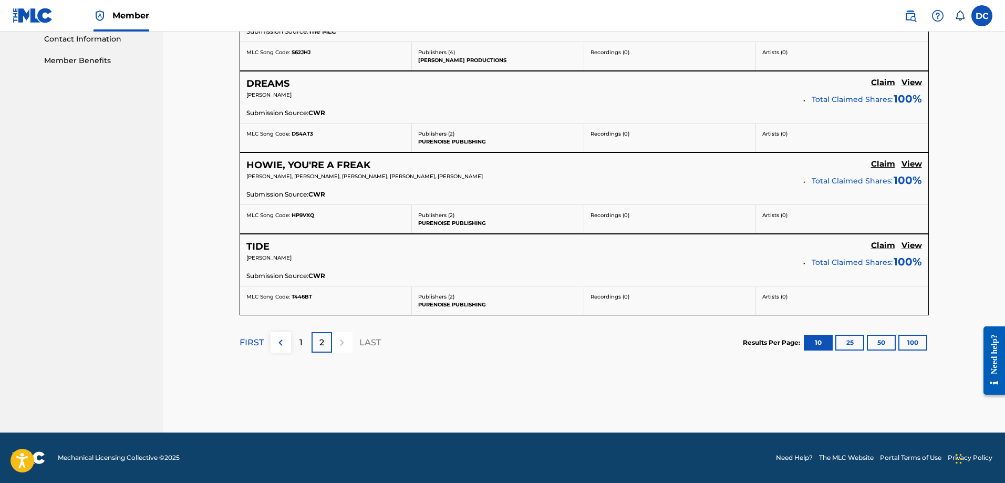
click at [319, 348] on p "2" at bounding box center [321, 342] width 5 height 13
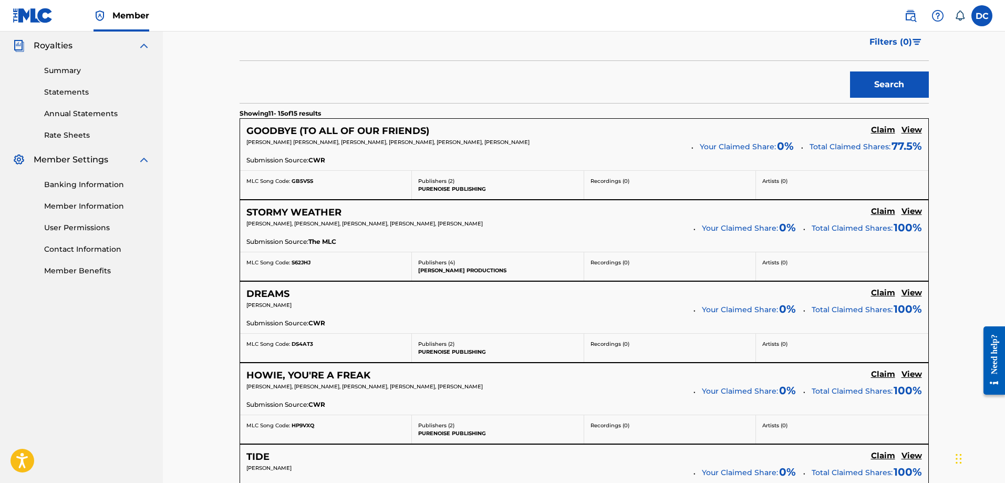
scroll to position [417, 0]
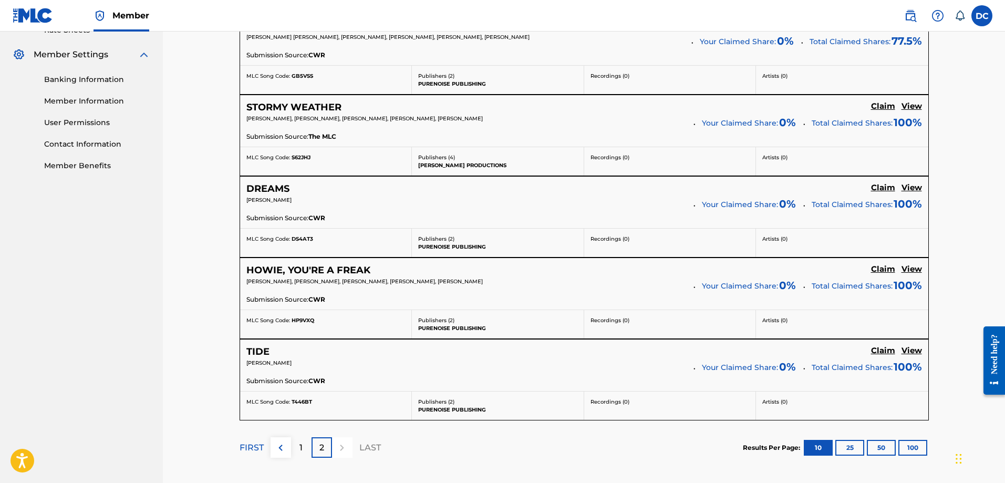
click at [921, 349] on h5 "View" at bounding box center [911, 351] width 20 height 10
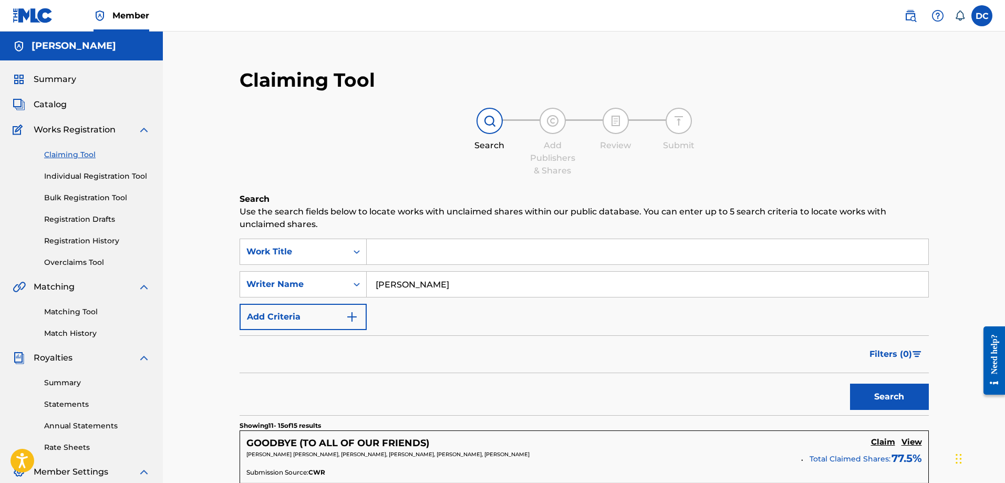
click at [47, 107] on span "Catalog" at bounding box center [50, 104] width 33 height 13
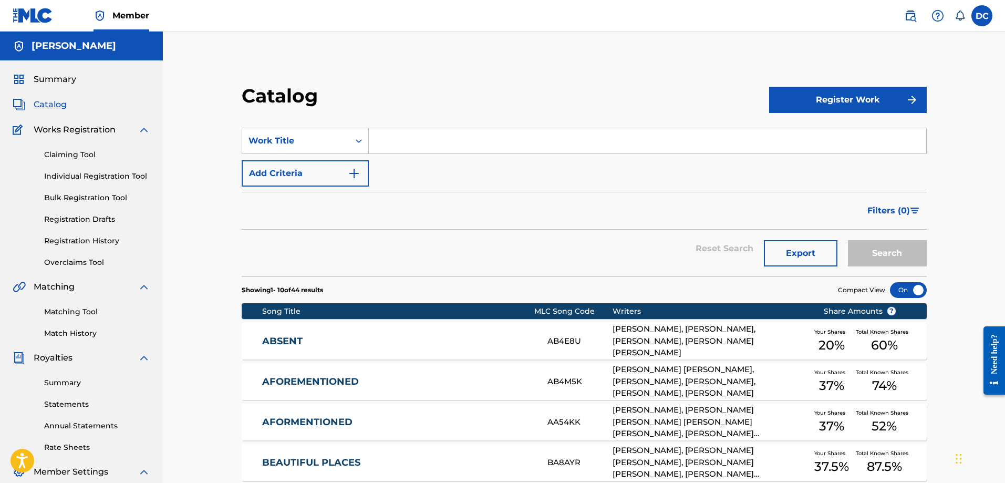
click at [450, 138] on input "Search Form" at bounding box center [647, 140] width 557 height 25
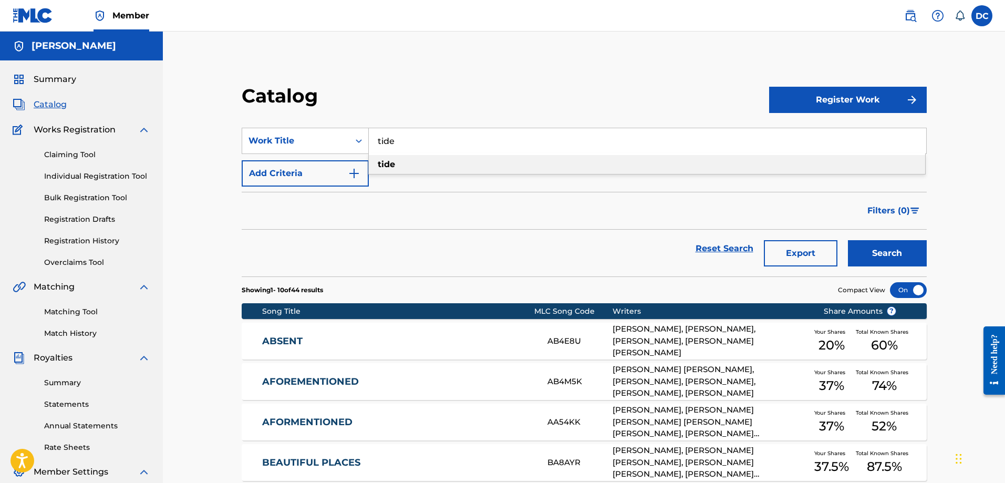
type input "tide"
click at [448, 167] on div "tide" at bounding box center [647, 164] width 556 height 19
click at [899, 249] on button "Search" at bounding box center [887, 253] width 79 height 26
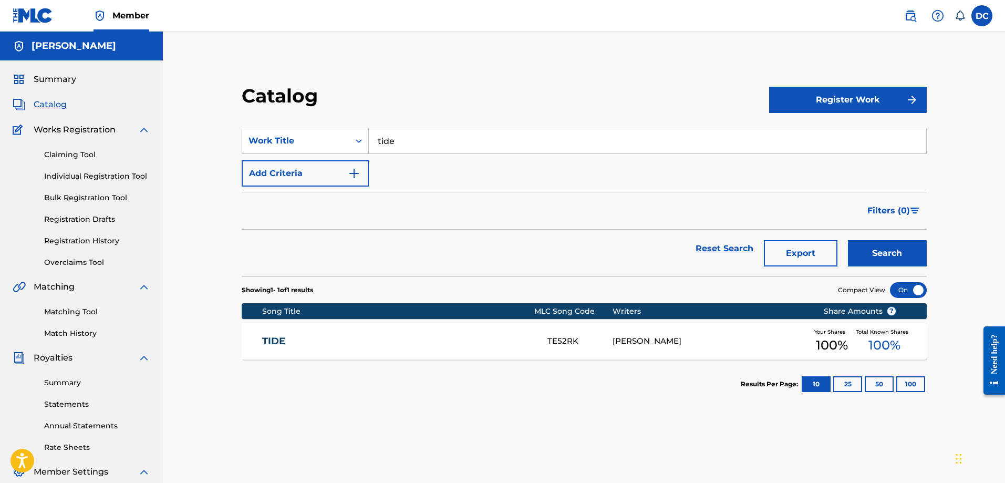
click at [561, 338] on div "TE52RK" at bounding box center [579, 341] width 65 height 12
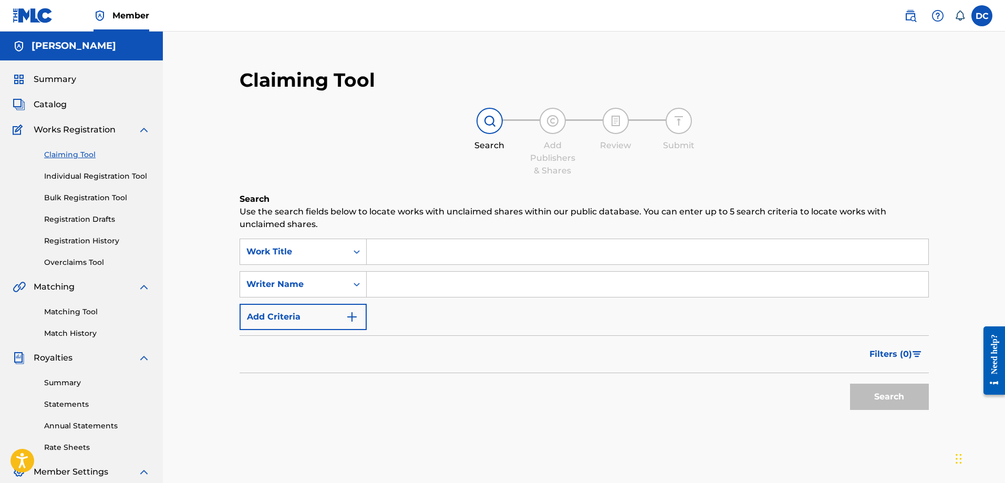
click at [412, 277] on input "Search Form" at bounding box center [647, 284] width 561 height 25
type input "Doug Cousins"
click at [850, 383] on button "Search" at bounding box center [889, 396] width 79 height 26
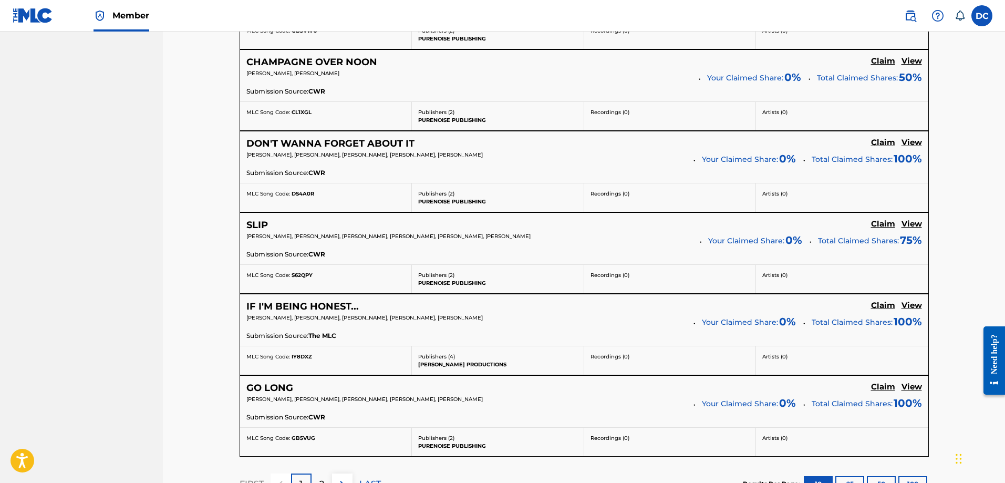
scroll to position [893, 0]
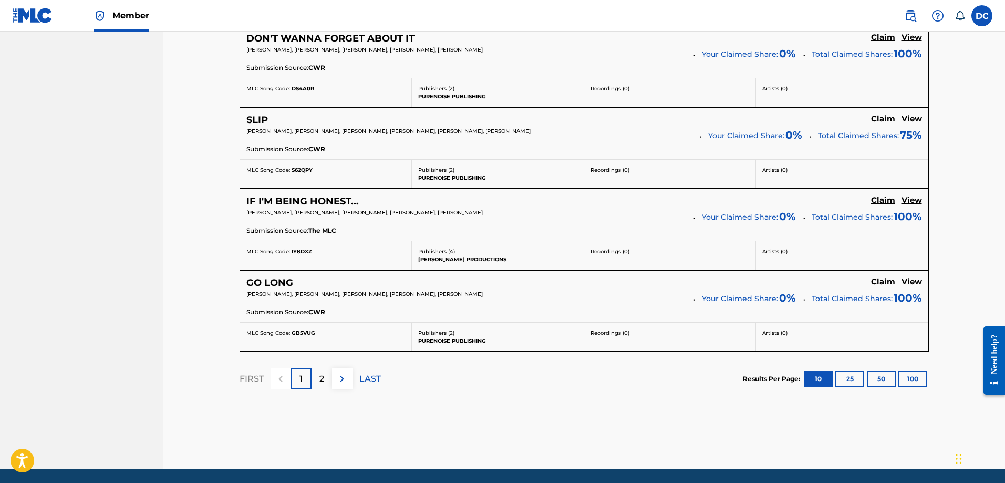
click at [319, 379] on p "2" at bounding box center [321, 378] width 5 height 13
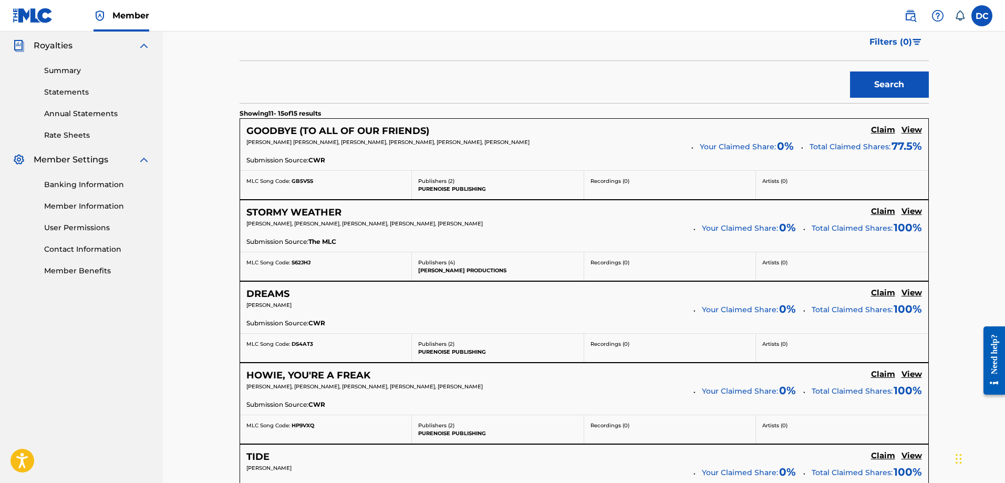
scroll to position [364, 0]
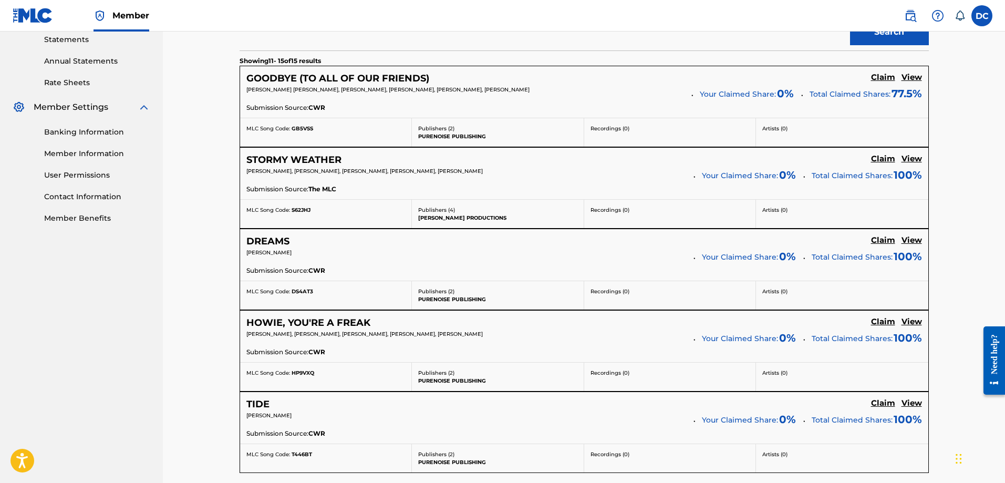
click at [452, 300] on p "PURENOISE PUBLISHING" at bounding box center [497, 299] width 159 height 8
click at [914, 236] on h5 "View" at bounding box center [911, 240] width 20 height 10
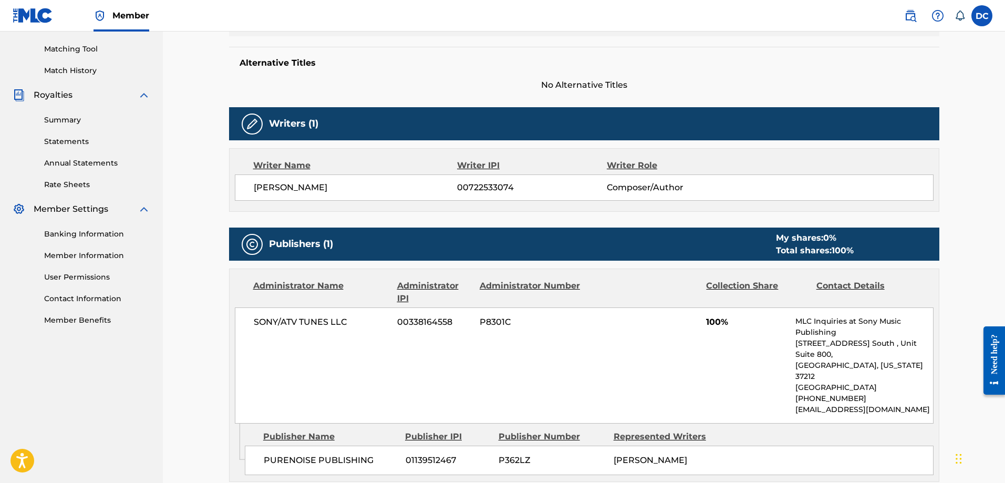
scroll to position [414, 0]
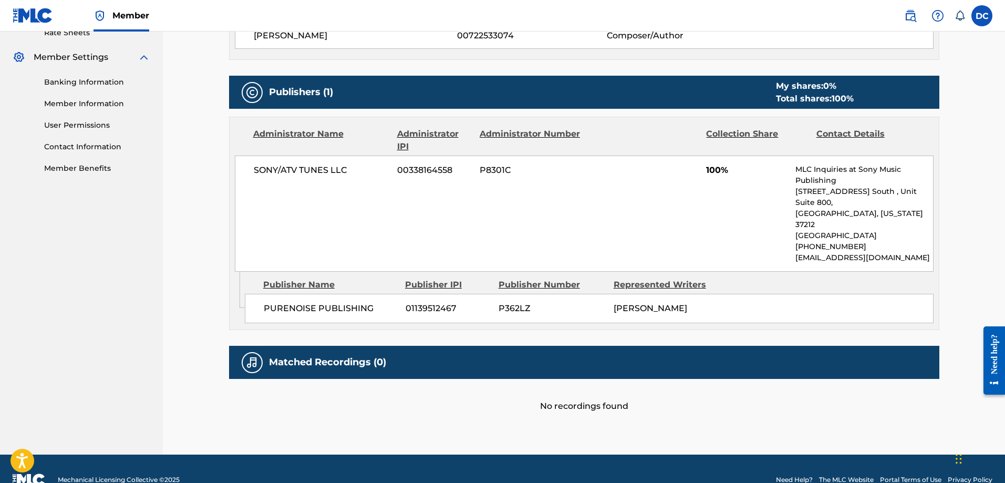
click at [331, 294] on div "PURENOISE PUBLISHING 01139512467 P362LZ DOUG COUSINS" at bounding box center [589, 308] width 689 height 29
click at [335, 302] on span "PURENOISE PUBLISHING" at bounding box center [331, 308] width 134 height 13
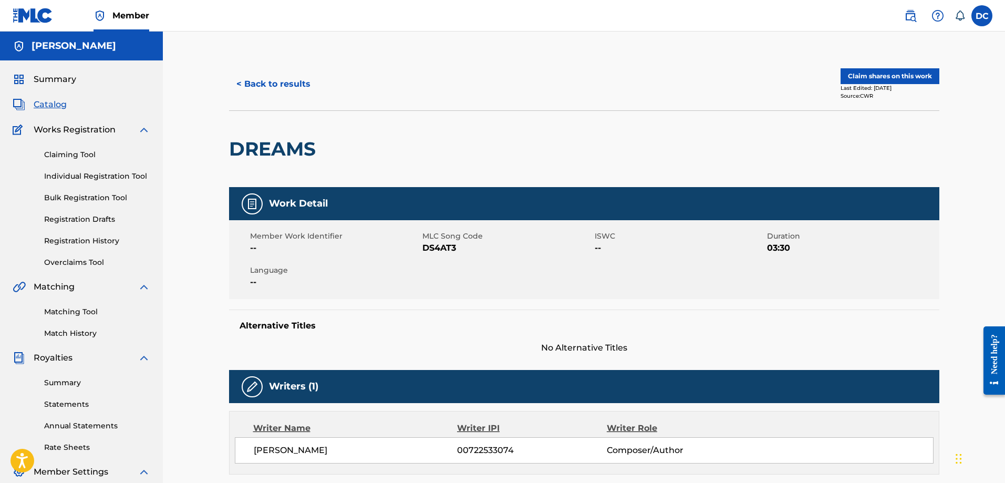
scroll to position [315, 0]
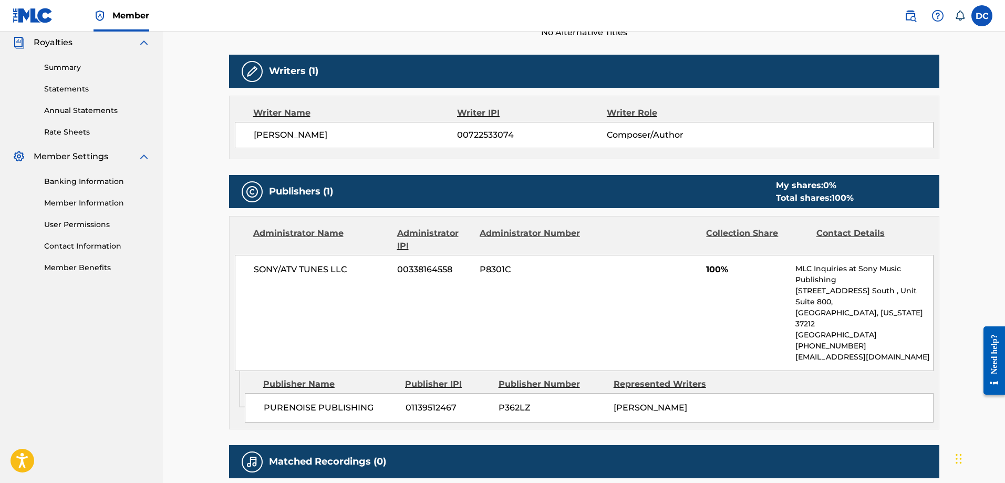
scroll to position [364, 0]
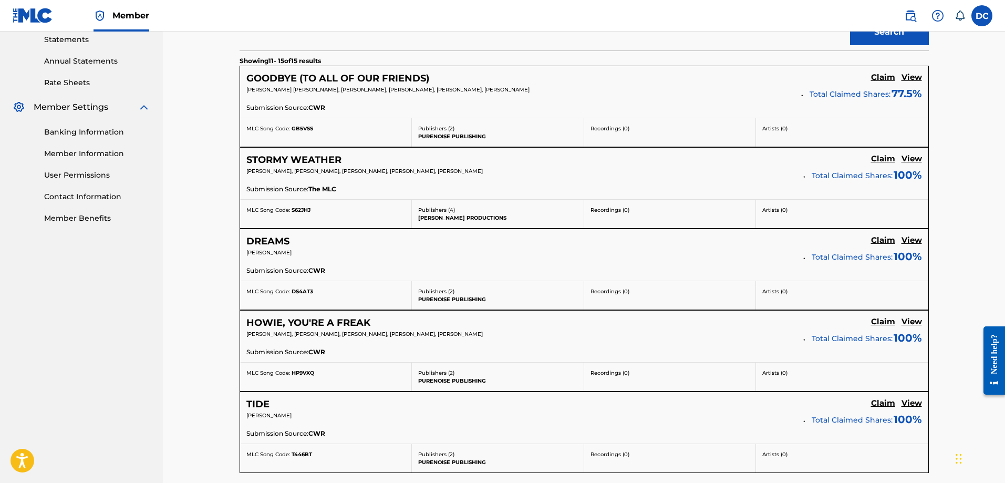
click at [914, 157] on h5 "View" at bounding box center [911, 159] width 20 height 10
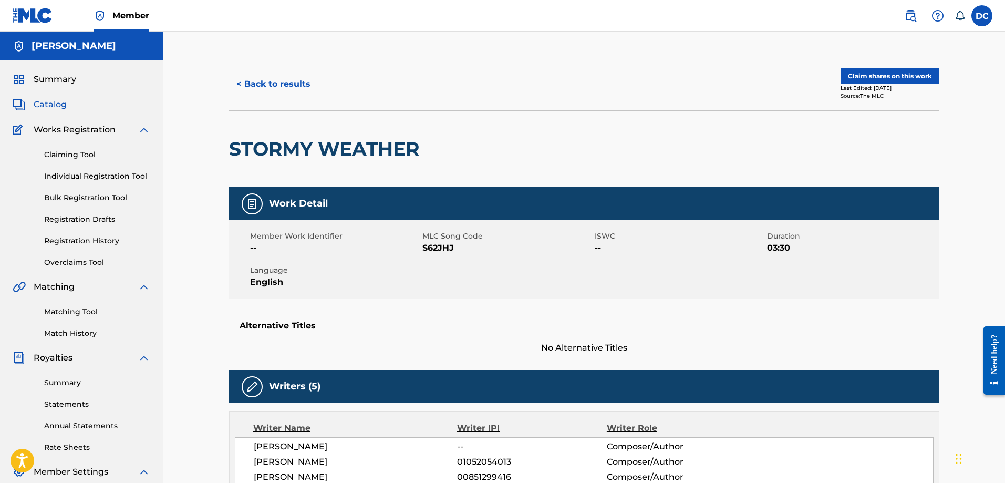
click at [252, 83] on button "< Back to results" at bounding box center [273, 84] width 89 height 26
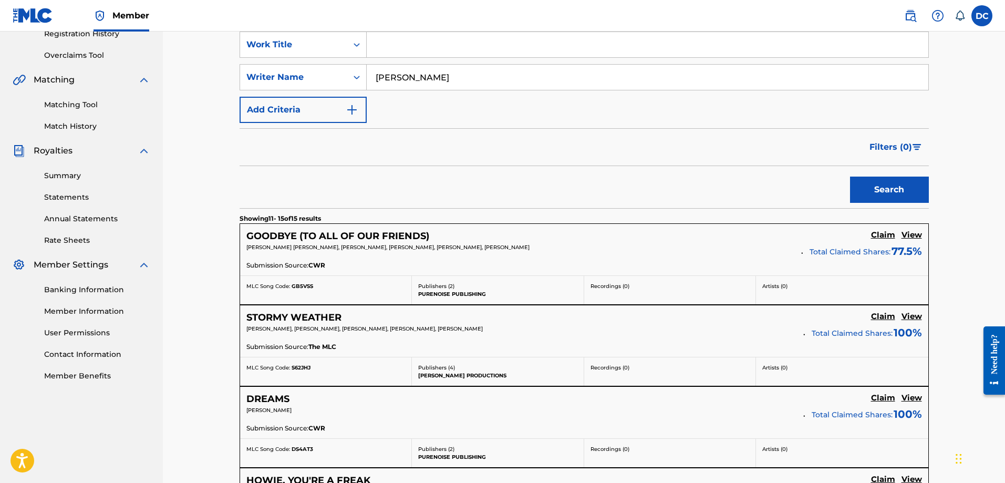
scroll to position [154, 0]
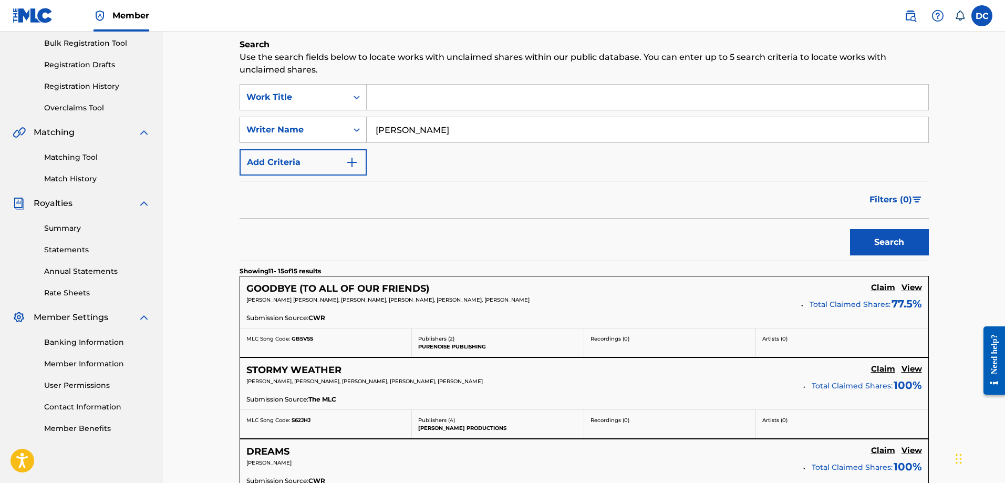
drag, startPoint x: 454, startPoint y: 134, endPoint x: 351, endPoint y: 123, distance: 103.5
click at [351, 123] on div "SearchWithCriteria5a054d17-ece3-42ae-b35a-6b3df7a793b8 Writer Name Doug Cousins" at bounding box center [583, 130] width 689 height 26
type input "Purenoise"
click at [850, 229] on button "Search" at bounding box center [889, 242] width 79 height 26
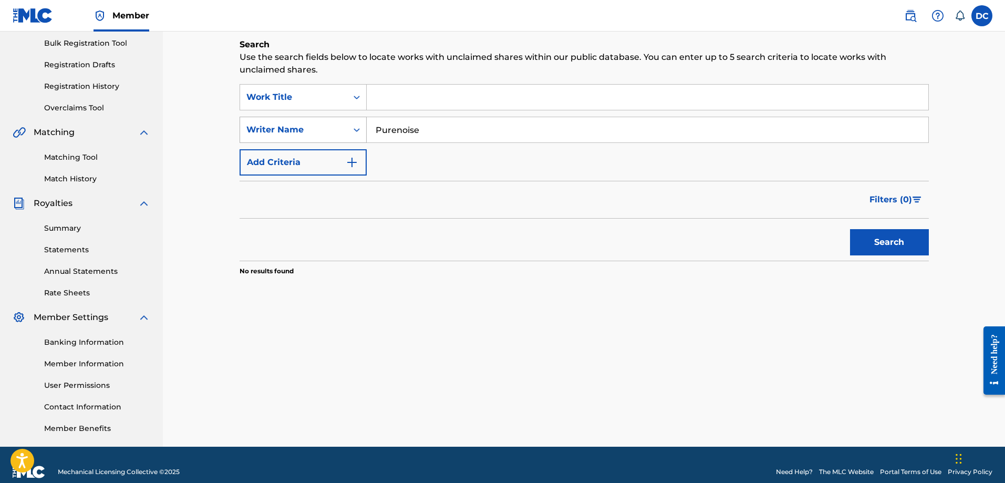
drag, startPoint x: 395, startPoint y: 135, endPoint x: 336, endPoint y: 135, distance: 58.8
click at [337, 135] on div "SearchWithCriteria5a054d17-ece3-42ae-b35a-6b3df7a793b8 Writer Name Purenoise" at bounding box center [583, 130] width 689 height 26
click at [429, 105] on input "Search Form" at bounding box center [647, 97] width 561 height 25
drag, startPoint x: 383, startPoint y: 146, endPoint x: 331, endPoint y: 145, distance: 51.5
click at [331, 145] on div "SearchWithCriteriaa13c0d34-4d9f-468b-9e7c-0c9a123e42c6 Work Title SearchWithCri…" at bounding box center [583, 129] width 689 height 91
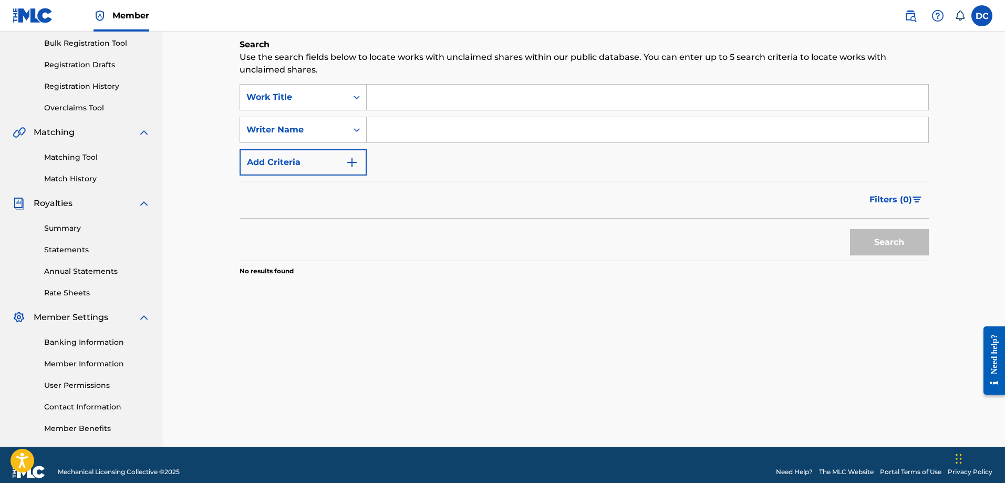
click at [434, 96] on input "Search Form" at bounding box center [647, 97] width 561 height 25
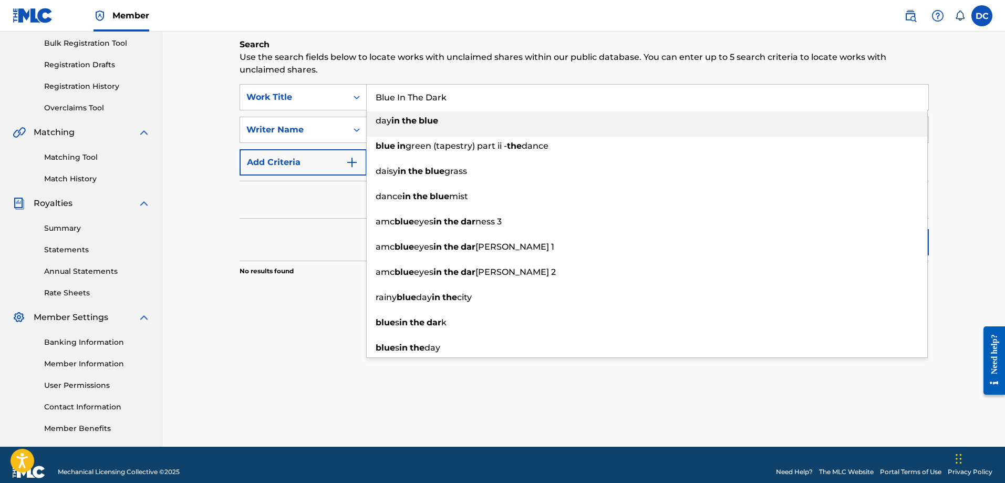
type input "amc blue eyes in the darkness 1"
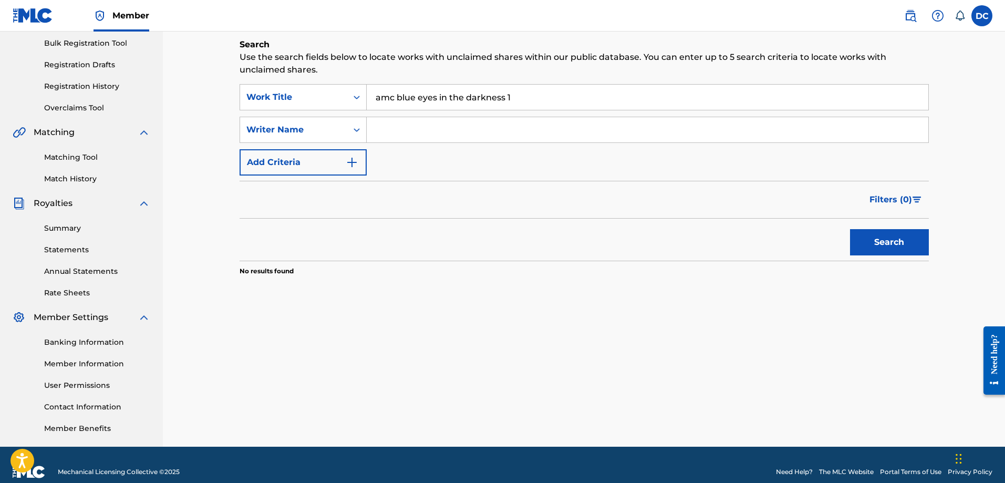
drag, startPoint x: 550, startPoint y: 100, endPoint x: 211, endPoint y: 91, distance: 339.4
click at [231, 91] on div "Claiming Tool Search Add Publishers & Shares Review Submit Search Use the searc…" at bounding box center [584, 120] width 710 height 435
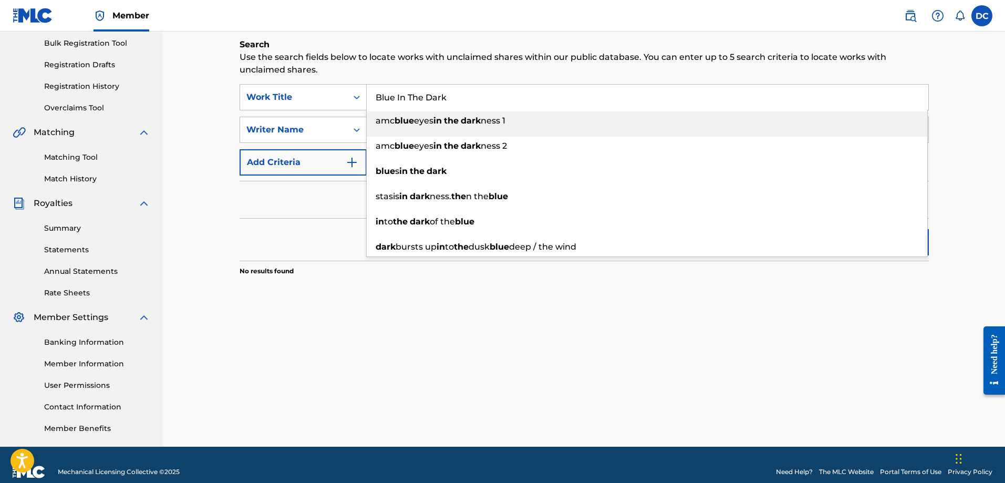
type input "Blue In The Dark"
click at [230, 135] on div "Claiming Tool Search Add Publishers & Shares Review Submit Search Use the searc…" at bounding box center [584, 120] width 710 height 435
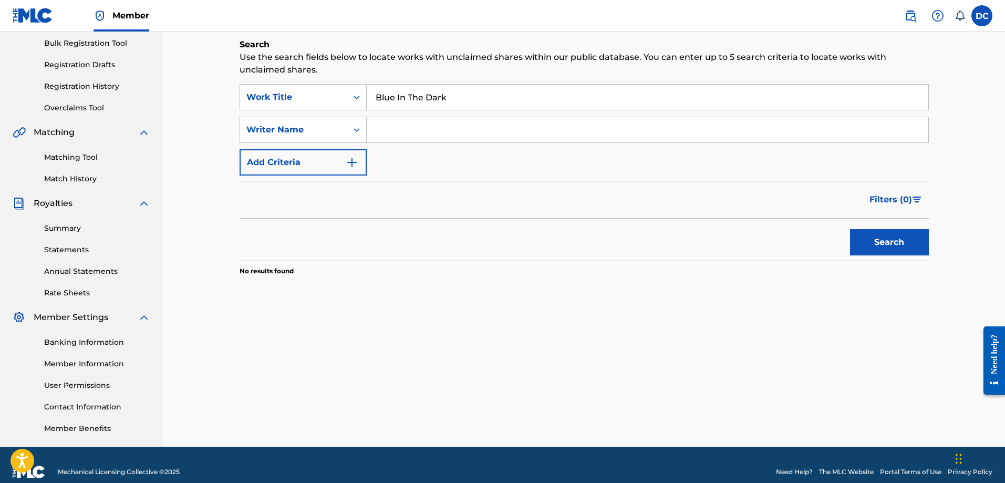
click at [894, 249] on button "Search" at bounding box center [889, 242] width 79 height 26
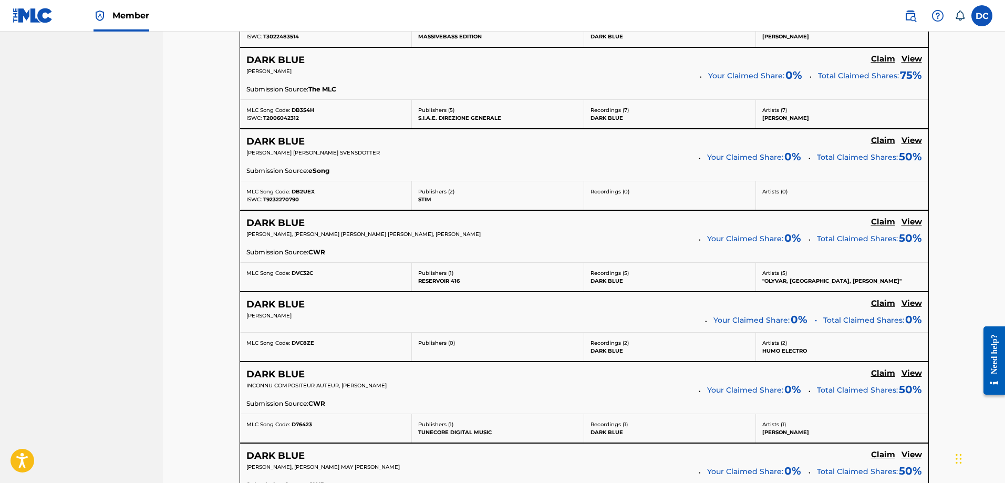
scroll to position [918, 0]
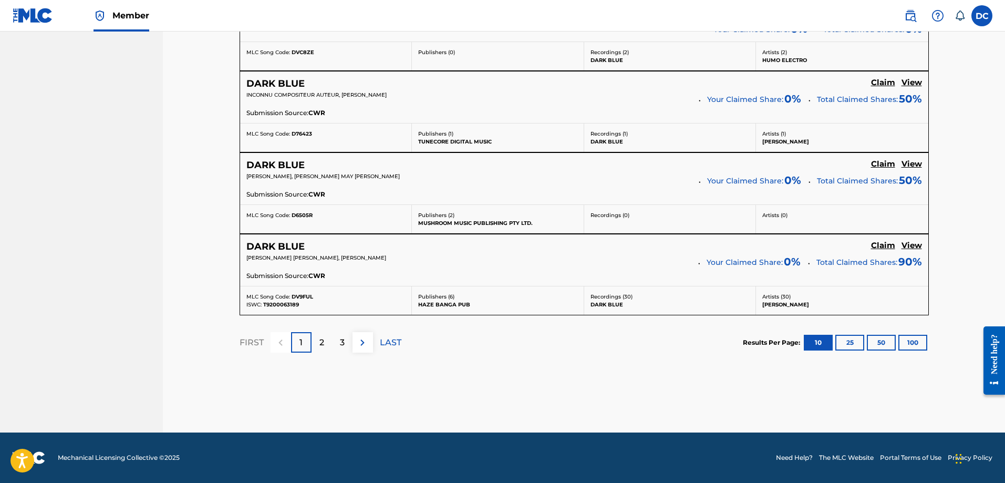
click at [328, 343] on div "2" at bounding box center [321, 342] width 20 height 20
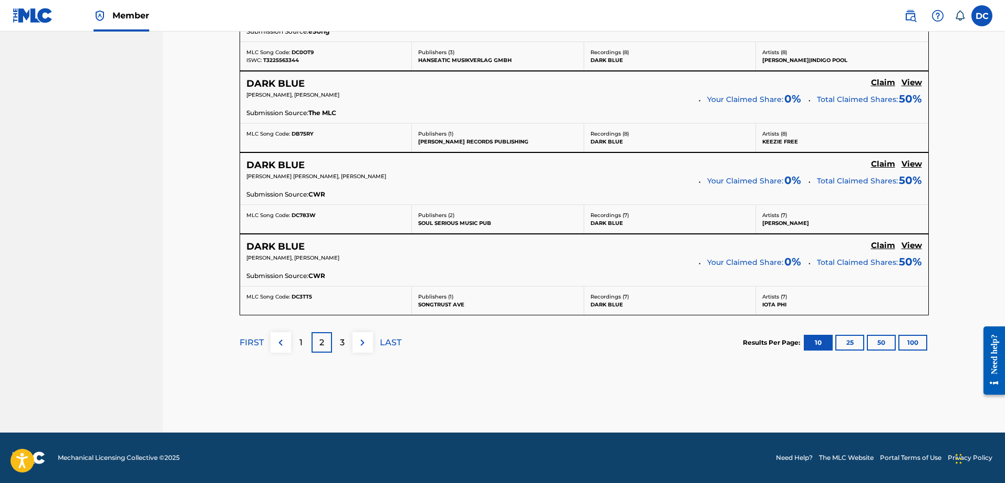
click at [347, 335] on div "3" at bounding box center [342, 342] width 20 height 20
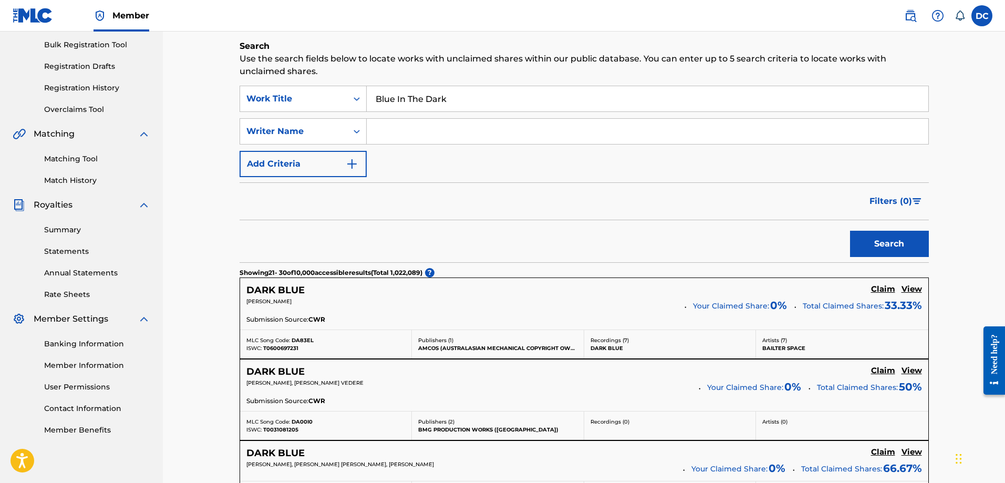
scroll to position [0, 0]
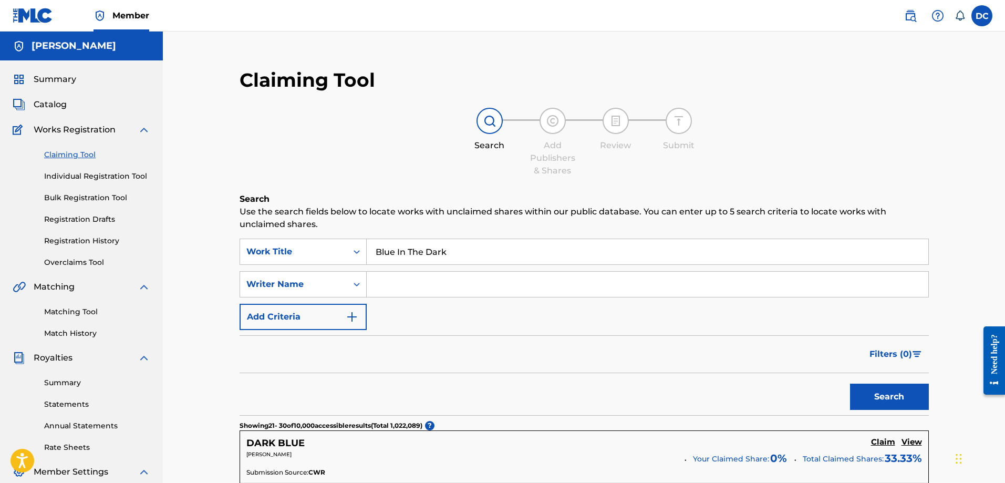
click at [455, 288] on input "Search Form" at bounding box center [647, 284] width 561 height 25
click at [850, 383] on button "Search" at bounding box center [889, 396] width 79 height 26
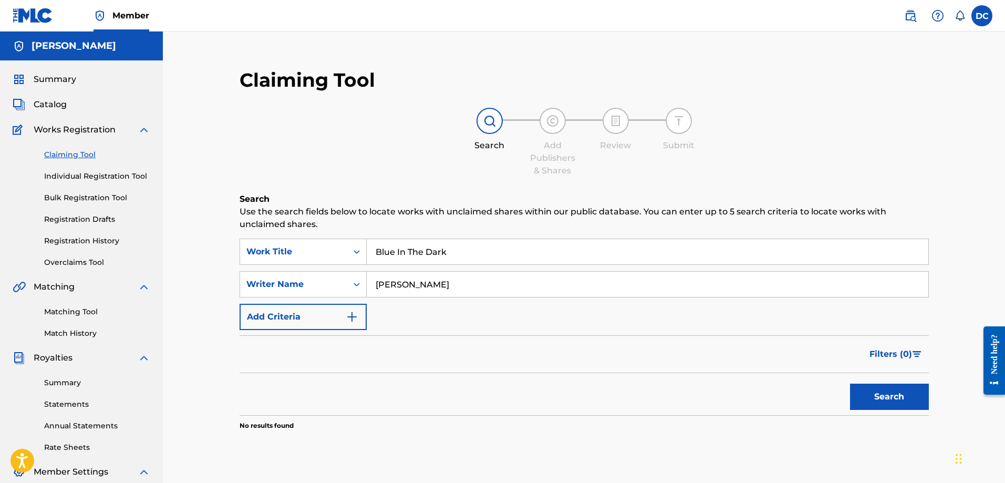
type input "Anton Delost"
click at [850, 383] on button "Search" at bounding box center [889, 396] width 79 height 26
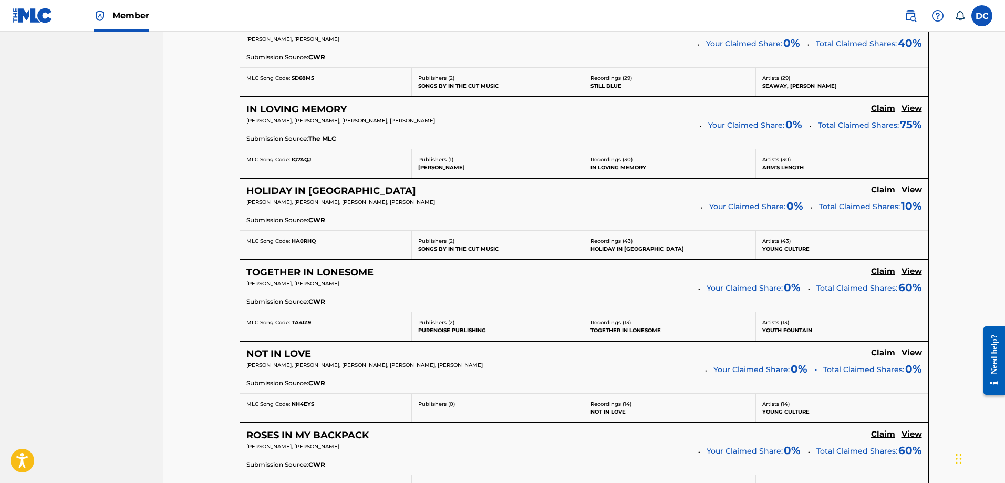
scroll to position [893, 0]
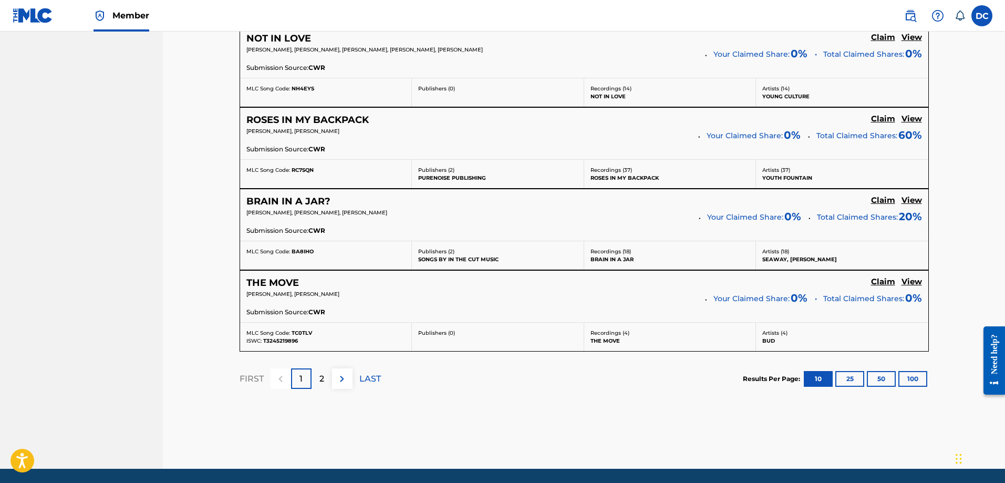
click at [320, 381] on p "2" at bounding box center [321, 378] width 5 height 13
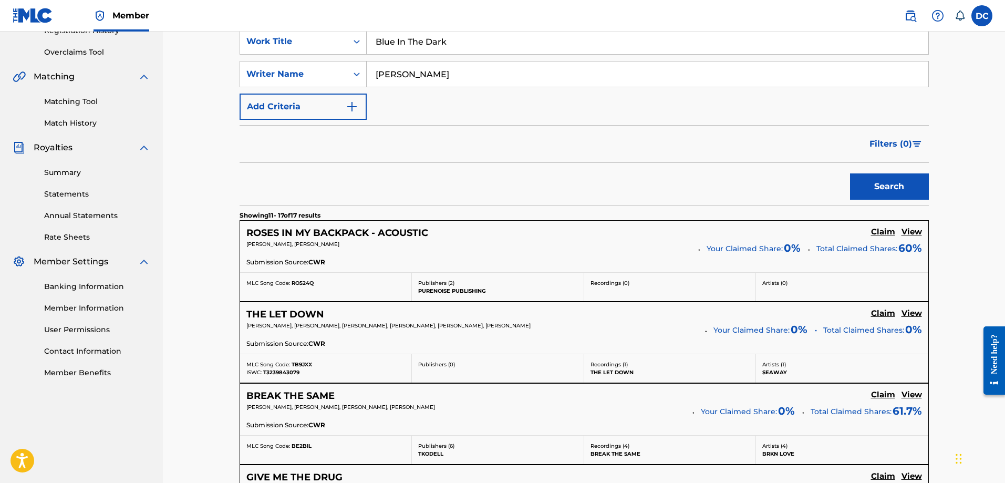
scroll to position [0, 0]
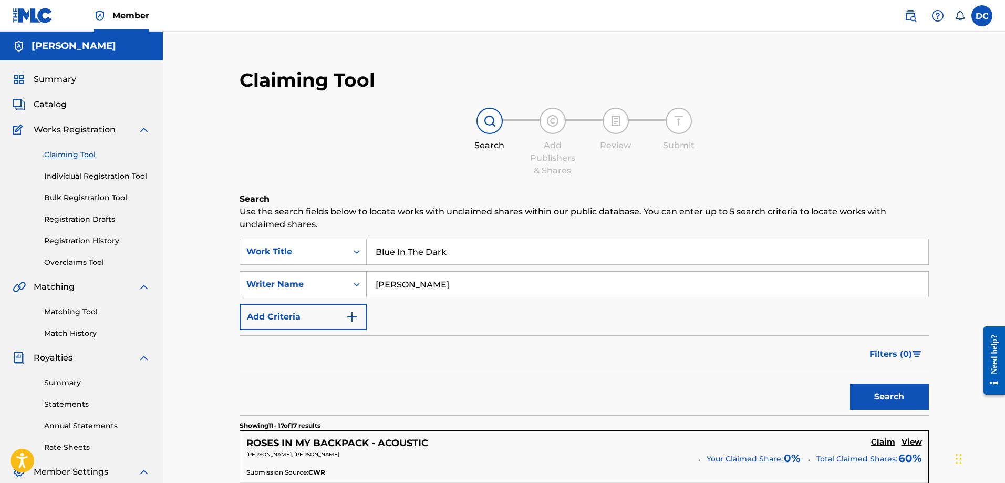
drag, startPoint x: 351, startPoint y: 289, endPoint x: 342, endPoint y: 289, distance: 8.9
click at [342, 289] on div "SearchWithCriteria5a054d17-ece3-42ae-b35a-6b3df7a793b8 Writer Name Anton Delost" at bounding box center [583, 284] width 689 height 26
drag, startPoint x: 487, startPoint y: 251, endPoint x: 273, endPoint y: 245, distance: 213.8
click at [273, 245] on div "SearchWithCriteriaa13c0d34-4d9f-468b-9e7c-0c9a123e42c6 Work Title Blue In The D…" at bounding box center [583, 251] width 689 height 26
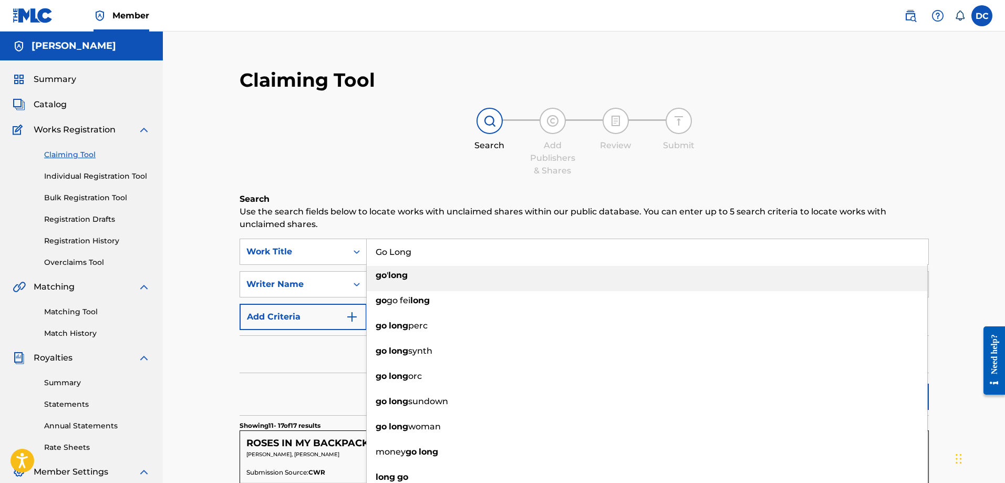
type input "Go Long"
click at [401, 193] on h6 "Search" at bounding box center [583, 199] width 689 height 13
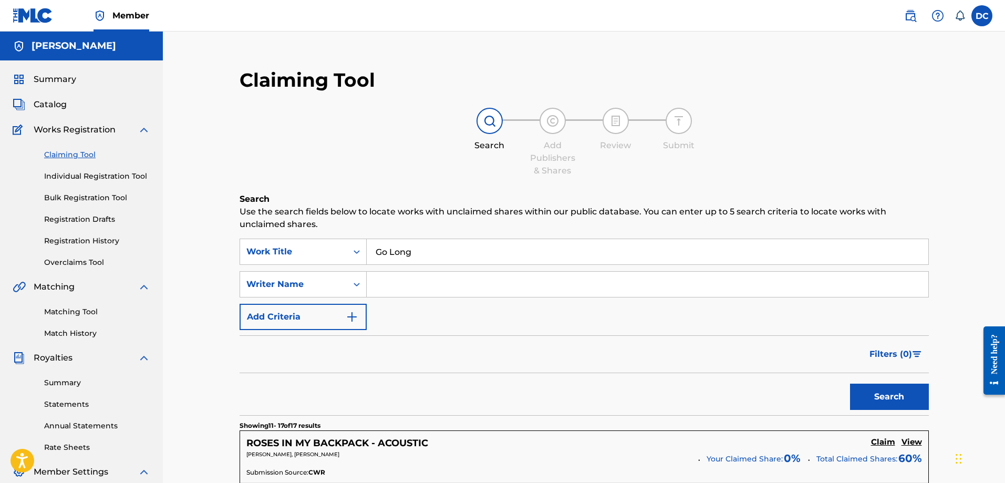
click at [885, 398] on button "Search" at bounding box center [889, 396] width 79 height 26
click at [412, 279] on input "Search Form" at bounding box center [647, 284] width 561 height 25
type input "Cousins"
click at [850, 383] on button "Search" at bounding box center [889, 396] width 79 height 26
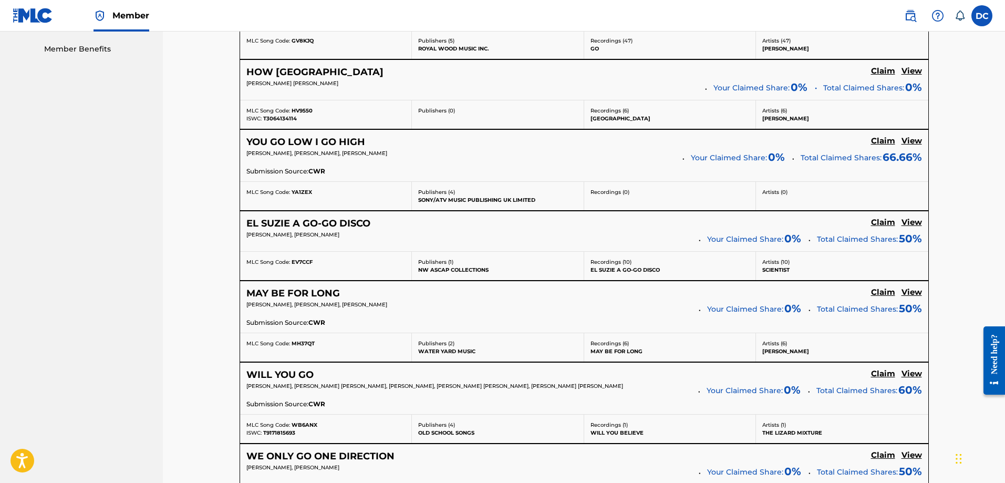
scroll to position [218, 0]
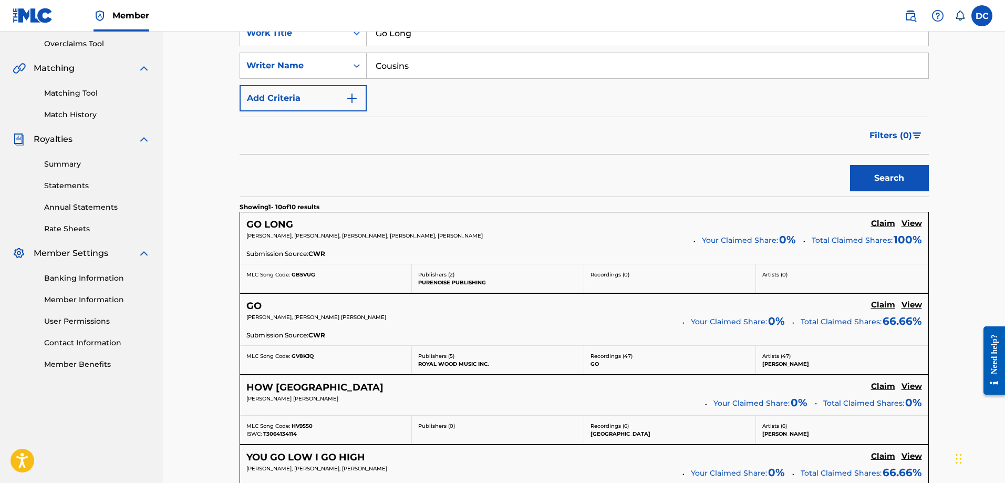
click at [918, 222] on h5 "View" at bounding box center [911, 223] width 20 height 10
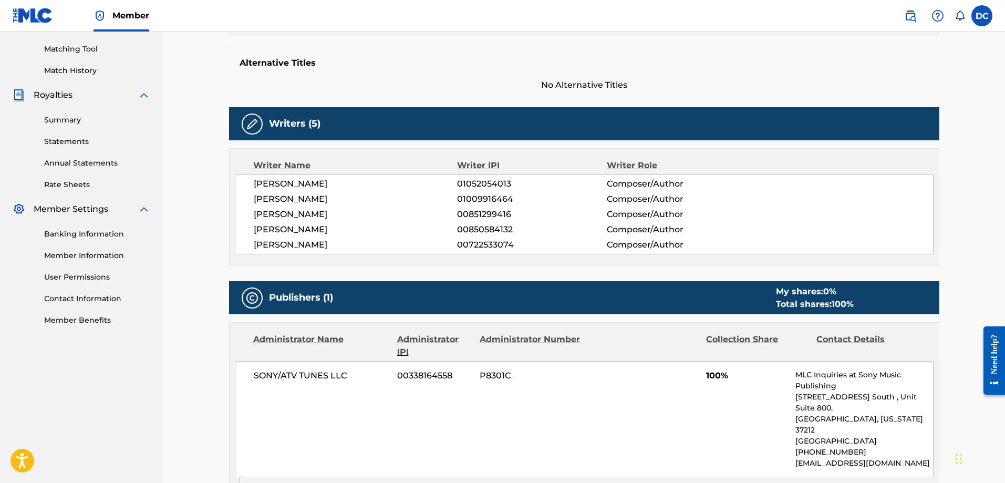
scroll to position [420, 0]
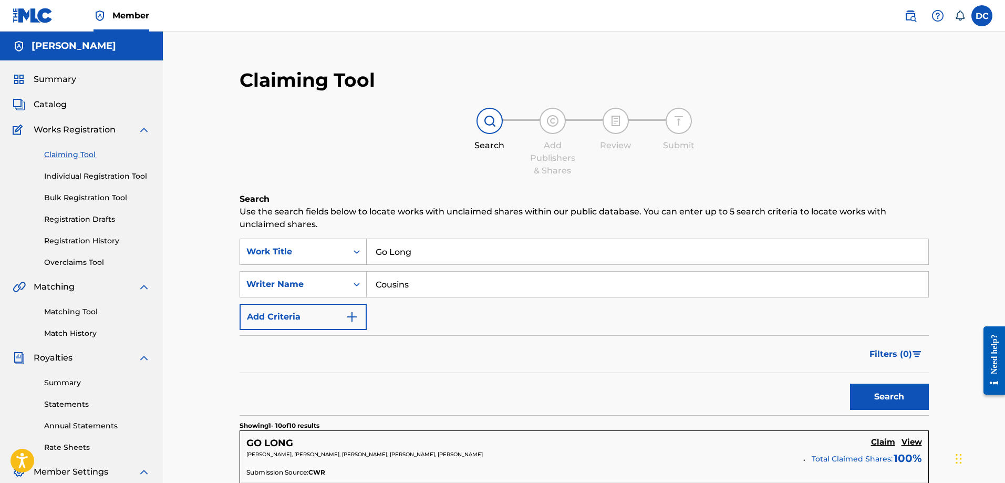
drag, startPoint x: 425, startPoint y: 251, endPoint x: 327, endPoint y: 249, distance: 98.2
click at [327, 249] on div "SearchWithCriteriaa13c0d34-4d9f-468b-9e7c-0c9a123e42c6 Work Title Go Long" at bounding box center [583, 251] width 689 height 26
drag, startPoint x: 446, startPoint y: 283, endPoint x: 323, endPoint y: 280, distance: 123.5
click at [325, 280] on div "SearchWithCriteria5a054d17-ece3-42ae-b35a-6b3df7a793b8 Writer Name Cousins" at bounding box center [583, 284] width 689 height 26
type input "Doug Cousins"
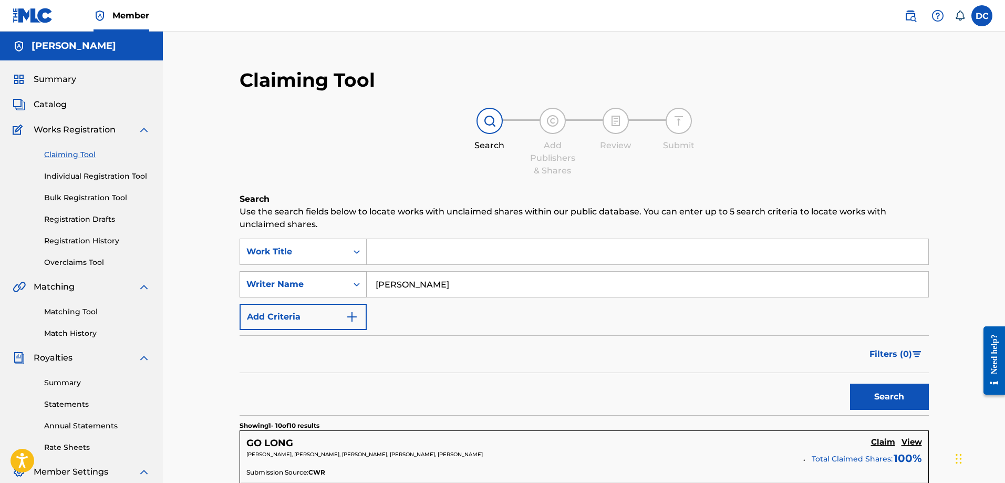
click at [850, 383] on button "Search" at bounding box center [889, 396] width 79 height 26
click at [927, 143] on div "Search Add Publishers & Shares Review Submit" at bounding box center [583, 142] width 689 height 69
click at [416, 249] on input "Search Form" at bounding box center [647, 251] width 561 height 25
drag, startPoint x: 422, startPoint y: 252, endPoint x: 315, endPoint y: 248, distance: 106.7
click at [315, 250] on div "SearchWithCriteriaa13c0d34-4d9f-468b-9e7c-0c9a123e42c6 Work Title exhibition af…" at bounding box center [583, 251] width 689 height 26
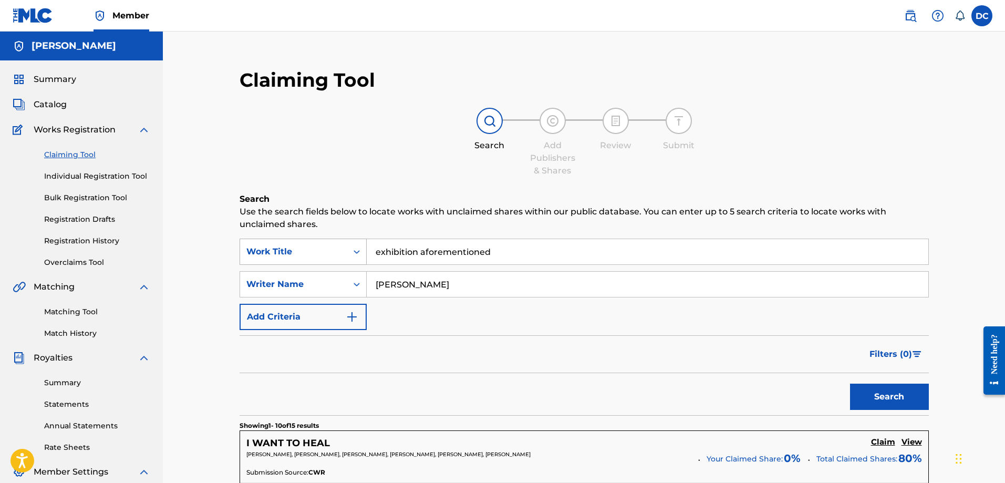
drag, startPoint x: 423, startPoint y: 251, endPoint x: 355, endPoint y: 259, distance: 69.3
click at [355, 259] on div "SearchWithCriteriaa13c0d34-4d9f-468b-9e7c-0c9a123e42c6 Work Title exhibition af…" at bounding box center [583, 251] width 689 height 26
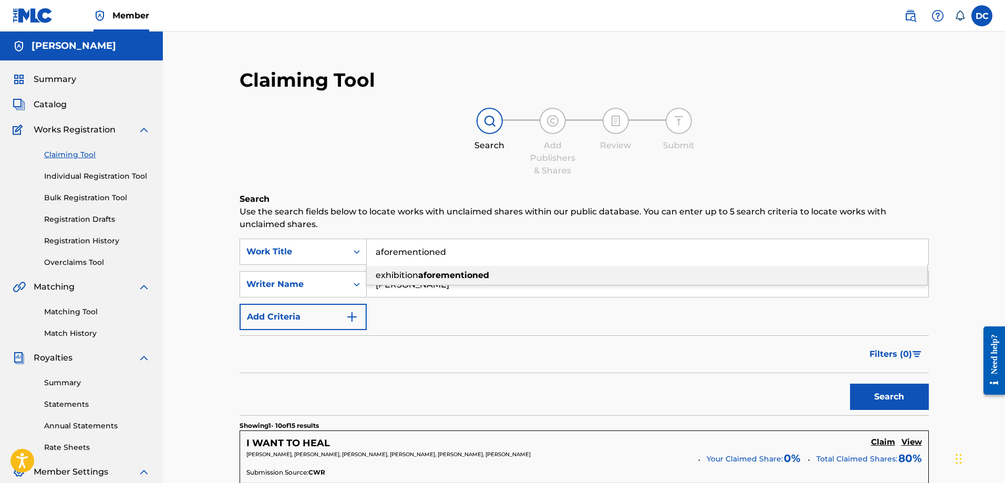
type input "aforementioned"
click at [381, 136] on div "Search Add Publishers & Shares Review Submit" at bounding box center [583, 142] width 689 height 69
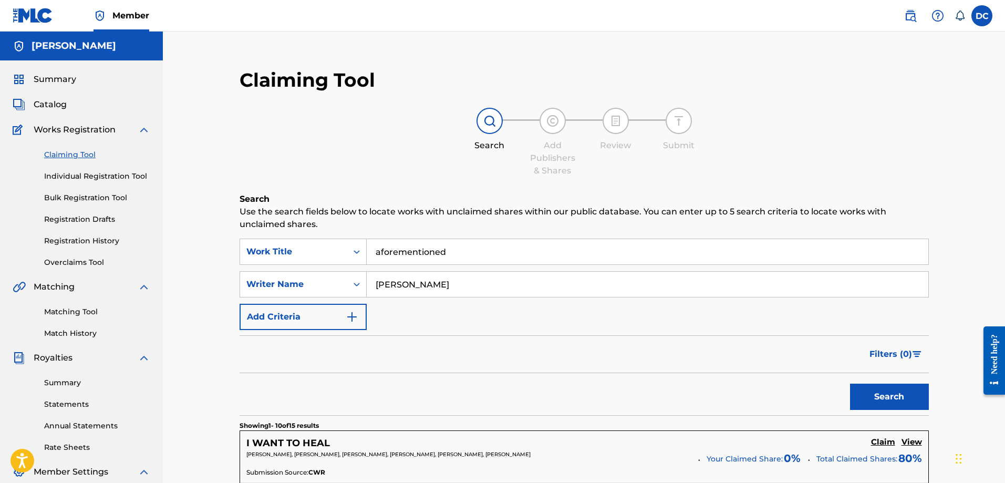
click at [897, 392] on button "Search" at bounding box center [889, 396] width 79 height 26
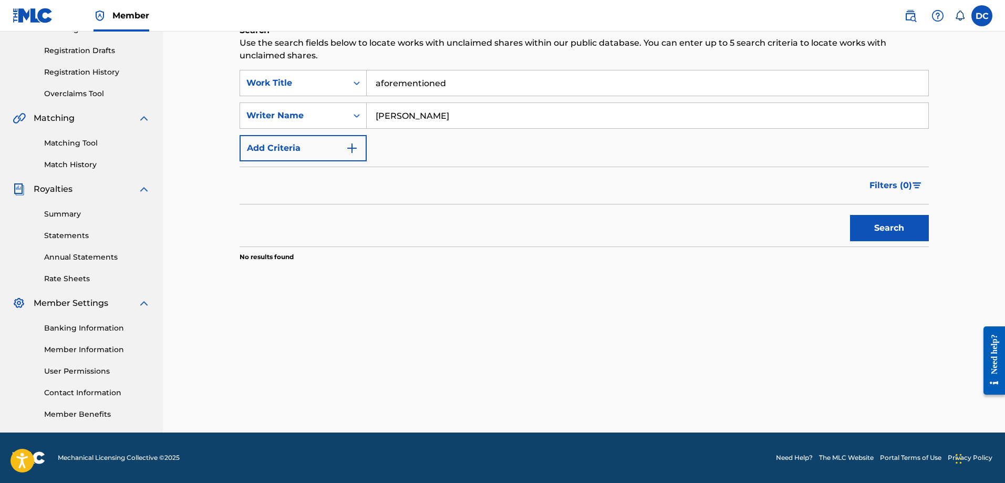
scroll to position [64, 0]
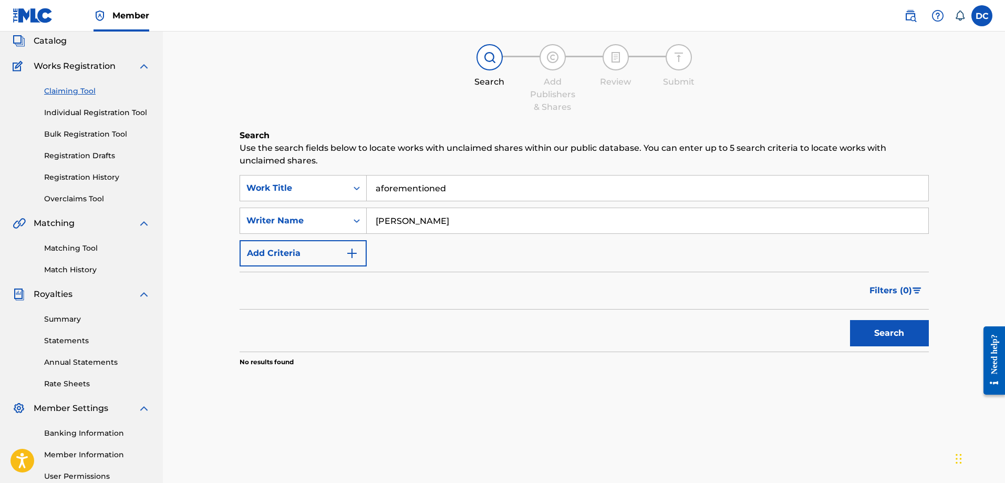
drag, startPoint x: 450, startPoint y: 226, endPoint x: 269, endPoint y: 235, distance: 180.9
click at [269, 235] on div "SearchWithCriteriaa13c0d34-4d9f-468b-9e7c-0c9a123e42c6 Work Title aforementione…" at bounding box center [583, 220] width 689 height 91
click at [657, 270] on form "SearchWithCriteriaa13c0d34-4d9f-468b-9e7c-0c9a123e42c6 Work Title aforementione…" at bounding box center [583, 263] width 689 height 176
click at [851, 337] on button "Search" at bounding box center [889, 333] width 79 height 26
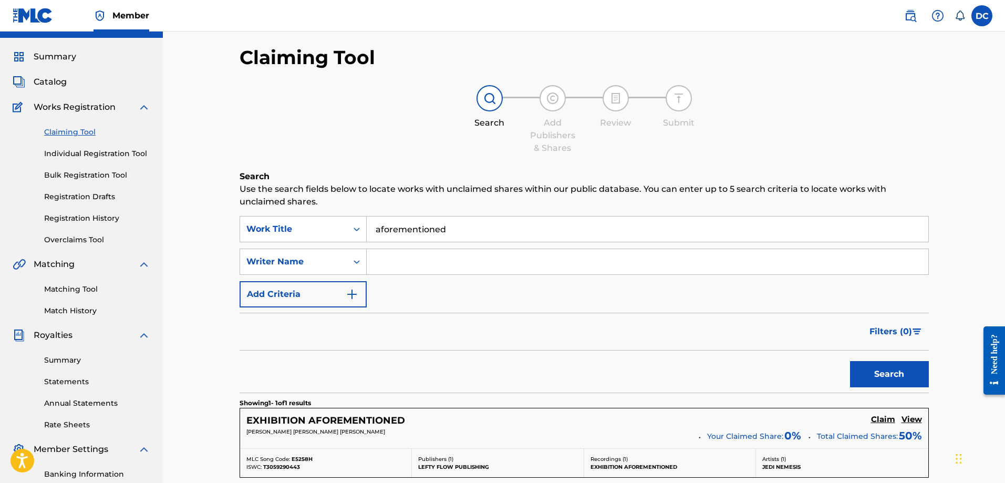
scroll to position [0, 0]
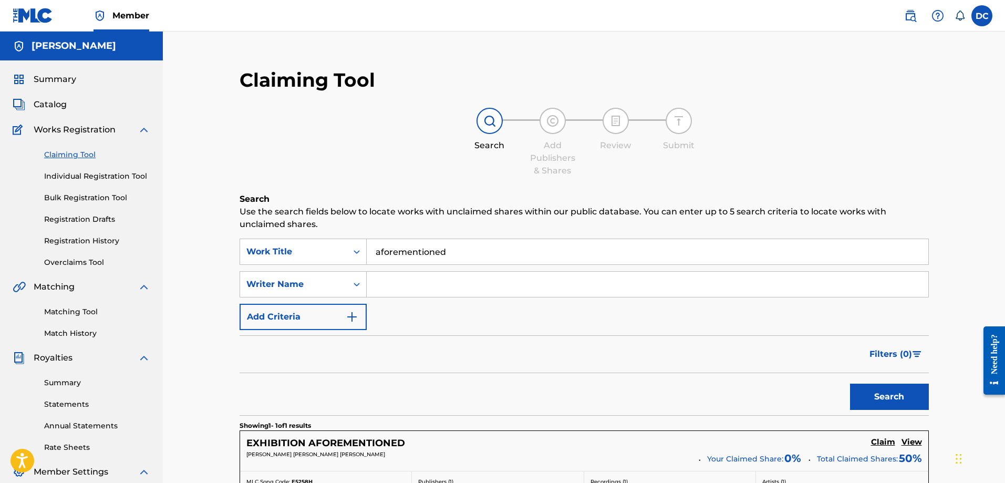
click at [432, 291] on input "Search Form" at bounding box center [647, 284] width 561 height 25
click at [898, 397] on button "Search" at bounding box center [889, 396] width 79 height 26
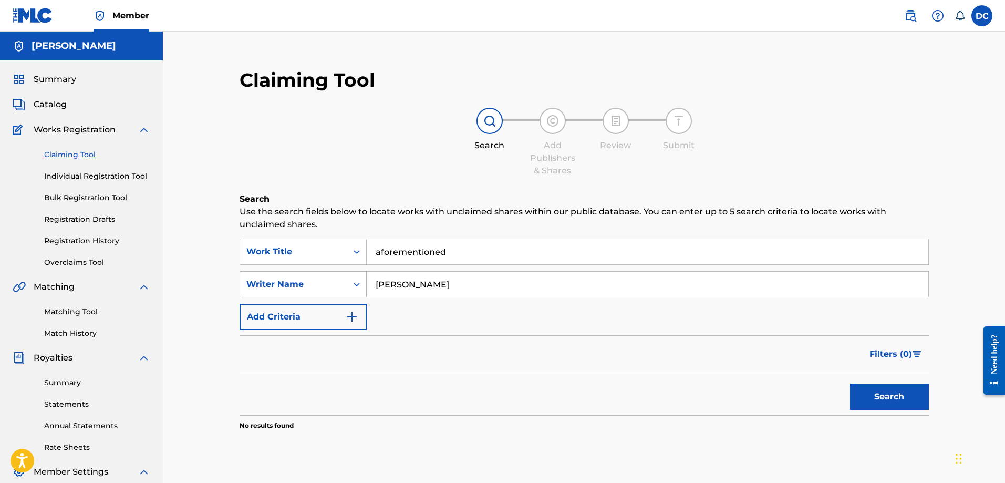
drag, startPoint x: 474, startPoint y: 286, endPoint x: 285, endPoint y: 285, distance: 188.6
click at [285, 285] on div "SearchWithCriteria5a054d17-ece3-42ae-b35a-6b3df7a793b8 Writer Name Anton" at bounding box center [583, 284] width 689 height 26
type input "Culligan"
click at [864, 398] on button "Search" at bounding box center [889, 396] width 79 height 26
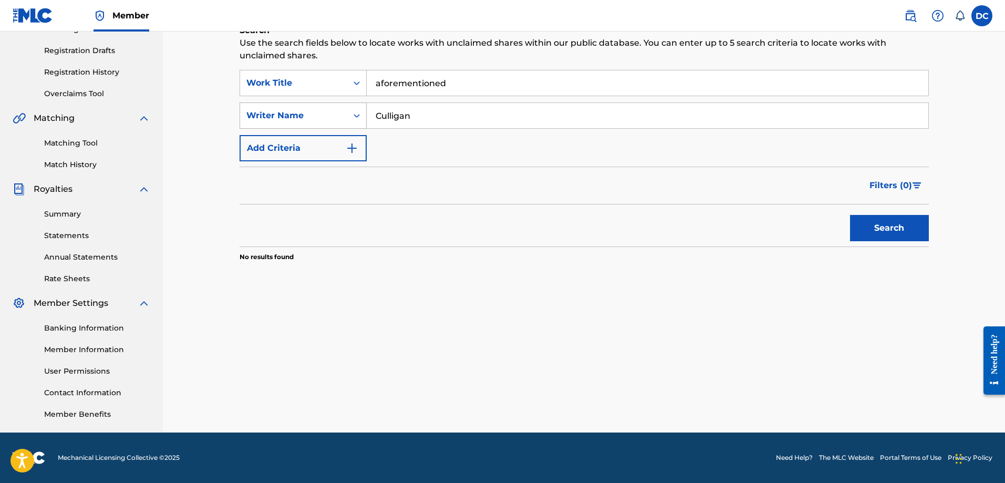
drag, startPoint x: 445, startPoint y: 121, endPoint x: 305, endPoint y: 124, distance: 139.8
click at [305, 124] on div "SearchWithCriteria5a054d17-ece3-42ae-b35a-6b3df7a793b8 Writer Name Culligan" at bounding box center [583, 115] width 689 height 26
drag, startPoint x: 459, startPoint y: 86, endPoint x: 285, endPoint y: 114, distance: 175.6
click at [285, 114] on div "SearchWithCriteriaa13c0d34-4d9f-468b-9e7c-0c9a123e42c6 Work Title aforementione…" at bounding box center [583, 115] width 689 height 91
click at [446, 113] on input "Search Form" at bounding box center [647, 115] width 561 height 25
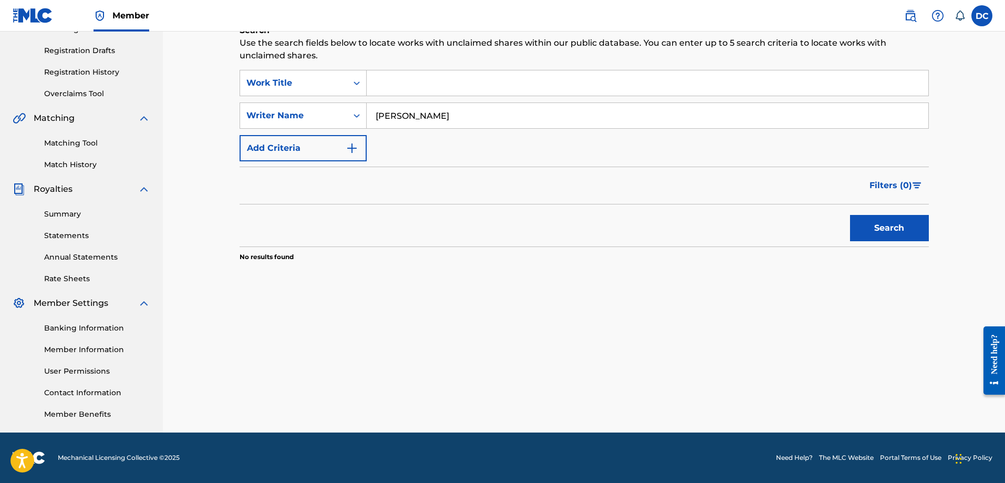
type input "Doug Cousins"
click at [613, 199] on div "Filters ( 0 )" at bounding box center [583, 185] width 689 height 38
click at [908, 214] on div "Search" at bounding box center [887, 225] width 84 height 42
click at [911, 224] on button "Search" at bounding box center [889, 228] width 79 height 26
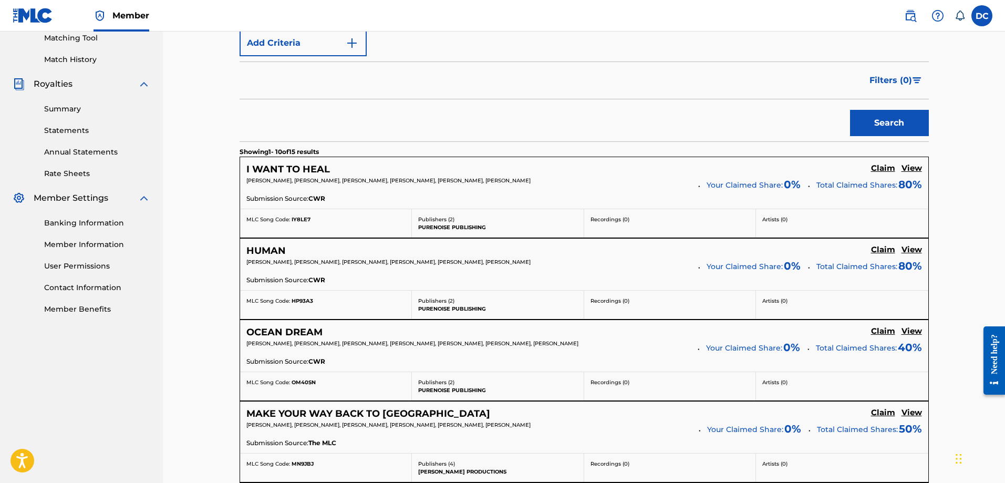
scroll to position [379, 0]
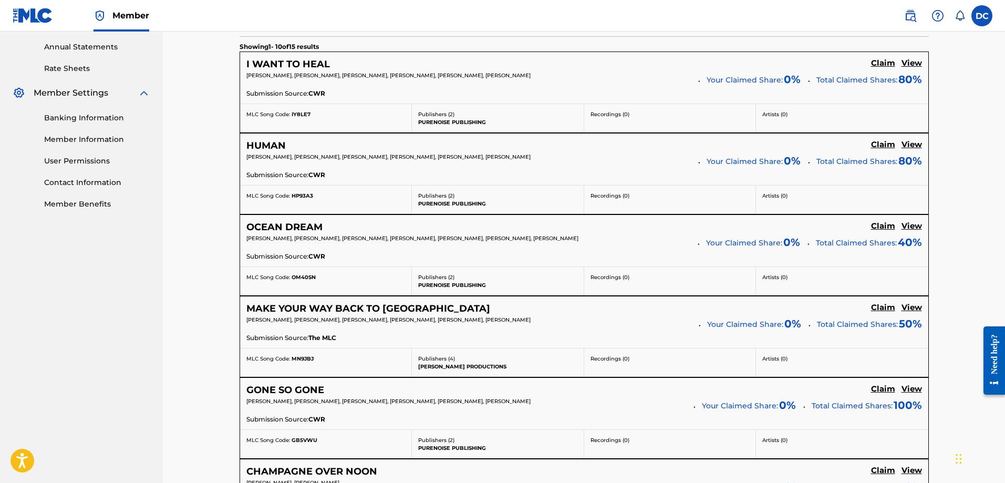
click at [271, 151] on h5 "HUMAN" at bounding box center [265, 146] width 39 height 12
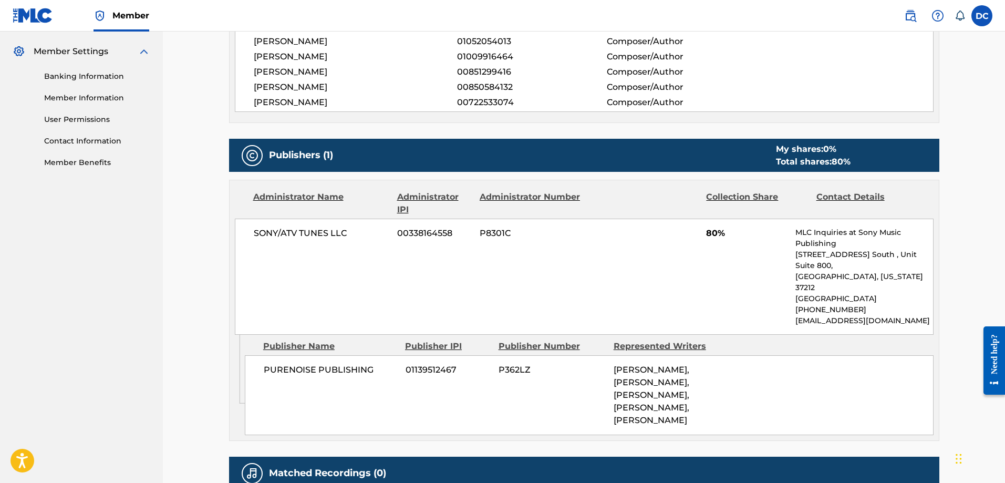
scroll to position [531, 0]
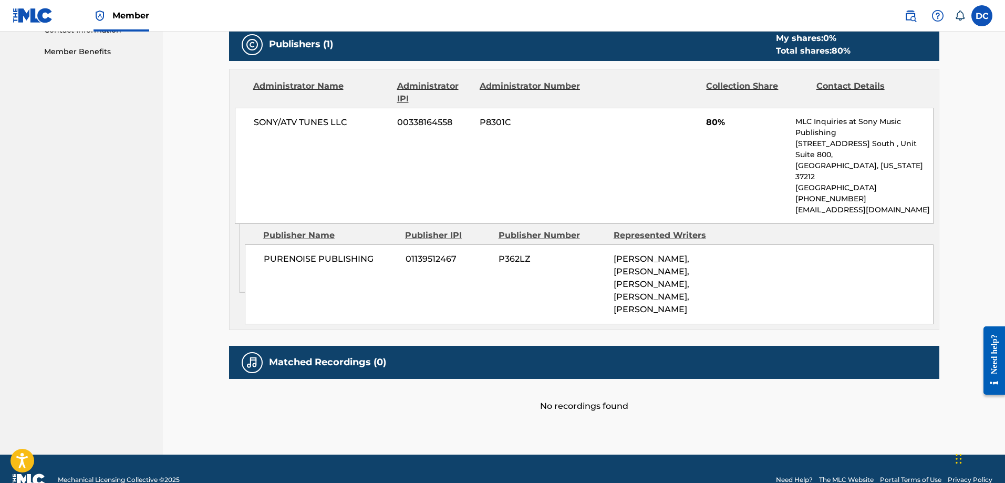
scroll to position [379, 0]
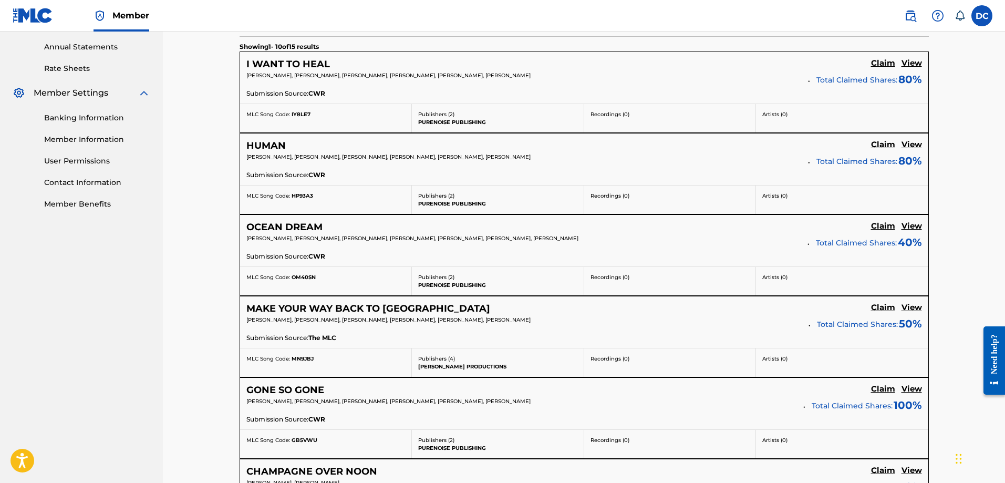
click at [277, 221] on div "OCEAN DREAM Claim View DOUG COUSINS, COLLIN HANES, RYAN CULLIGAN, RYAN FITZPATR…" at bounding box center [584, 240] width 688 height 51
click at [291, 230] on h5 "OCEAN DREAM" at bounding box center [284, 227] width 76 height 12
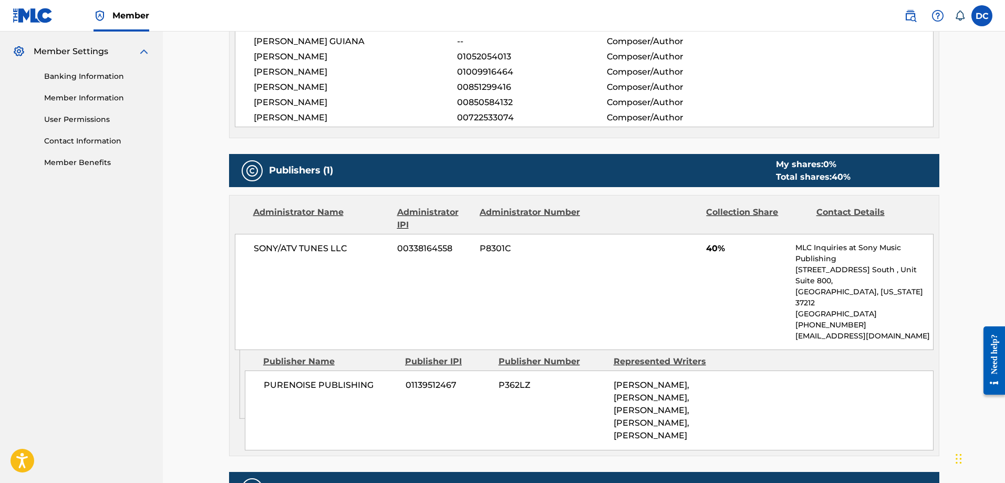
scroll to position [546, 0]
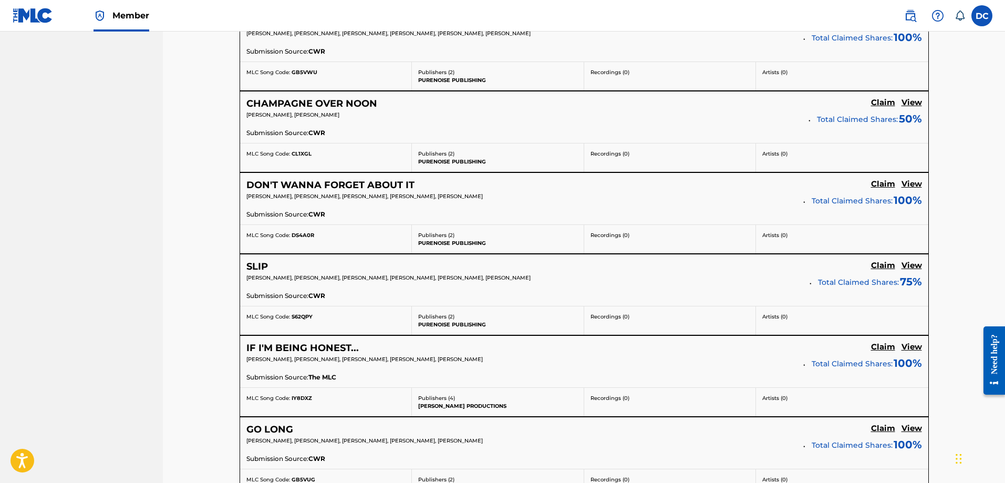
scroll to position [929, 0]
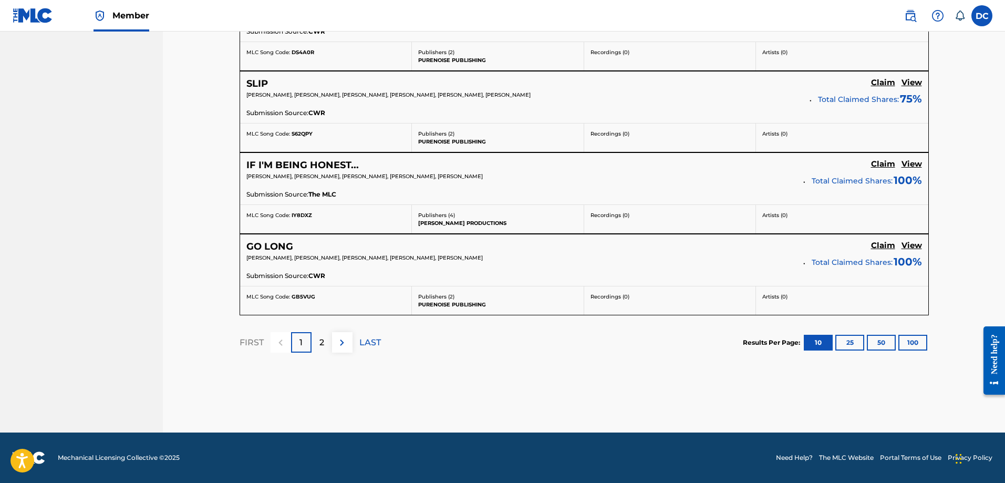
click at [313, 342] on div "2" at bounding box center [321, 342] width 20 height 20
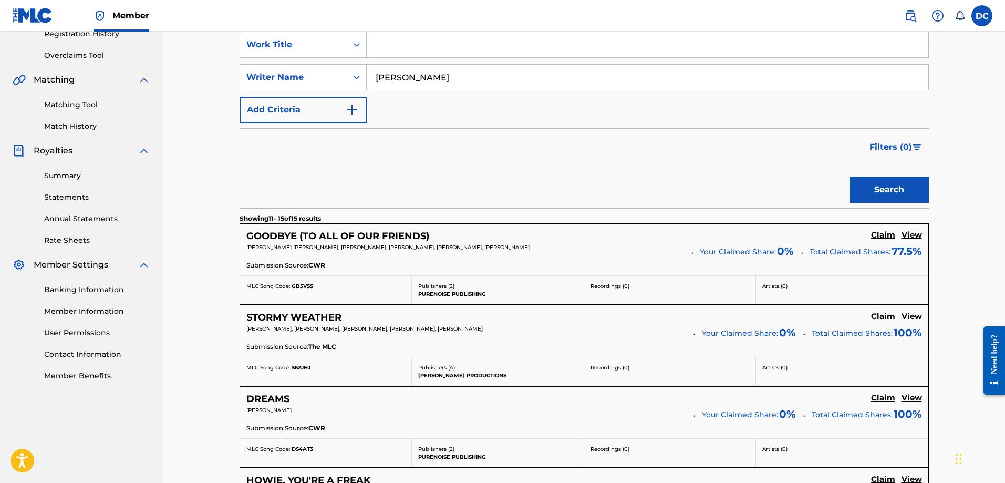
scroll to position [49, 0]
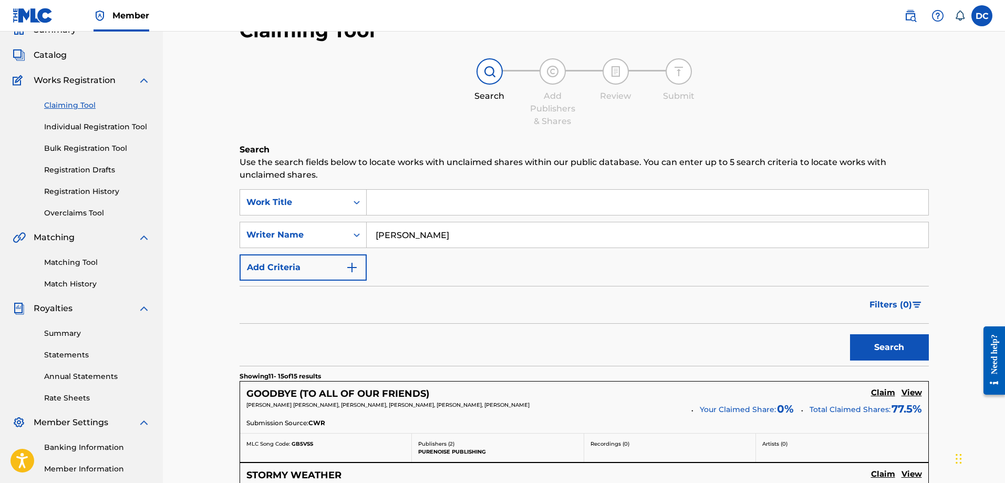
click at [87, 195] on link "Registration History" at bounding box center [97, 191] width 106 height 11
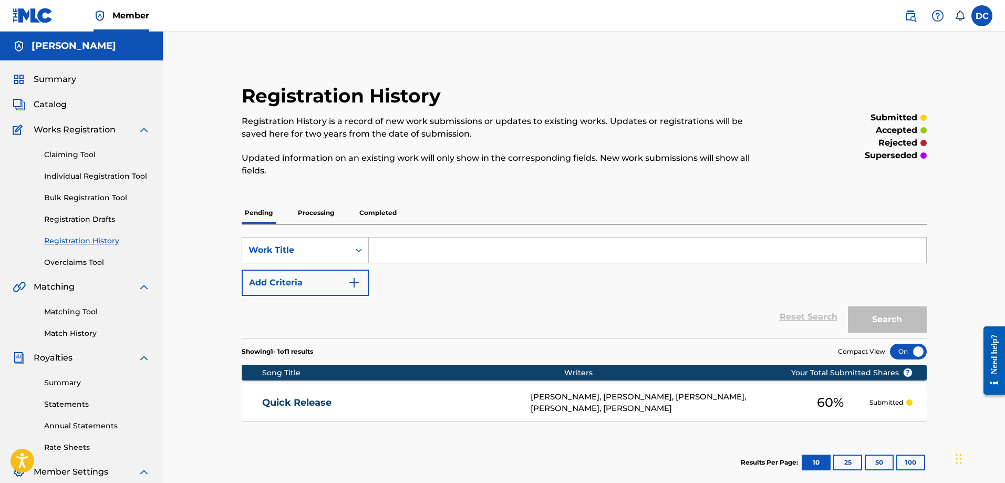
scroll to position [53, 0]
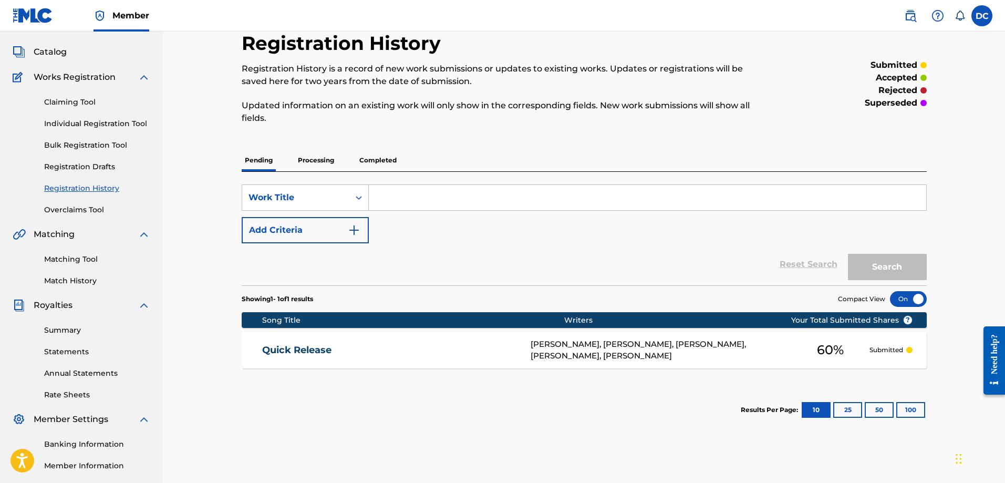
click at [677, 346] on div "Kyle Marchand, COLLIN HANES, RYAN CULLIGAN, MICHAEL MCKERRACHER, DOUG COUSINS" at bounding box center [660, 350] width 261 height 24
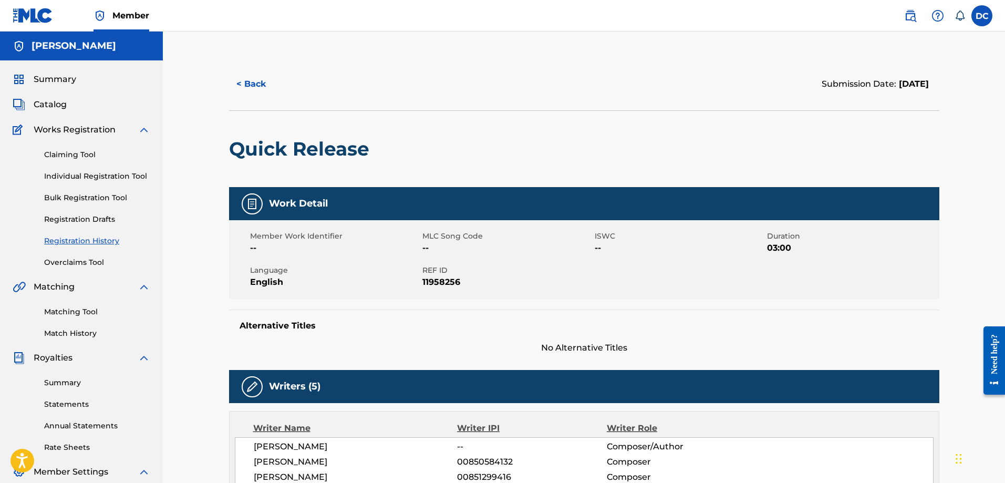
scroll to position [158, 0]
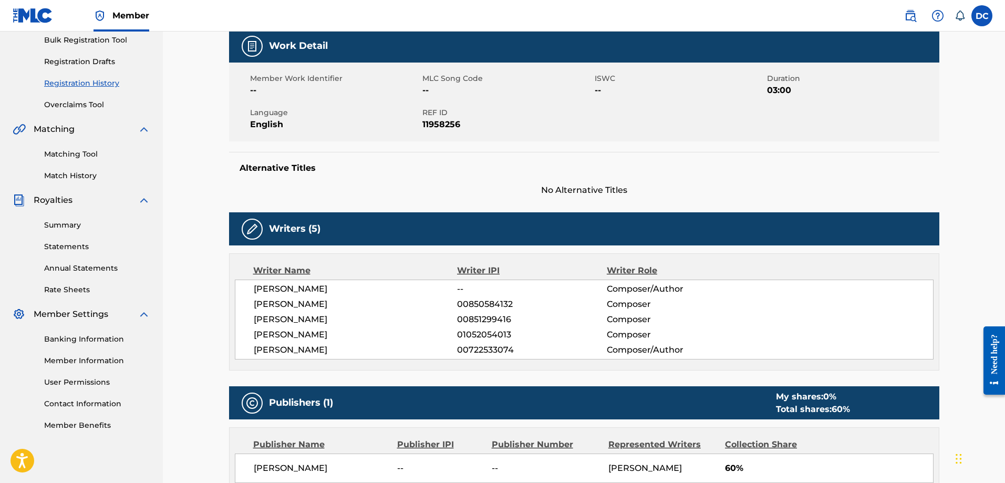
click at [288, 272] on div "Writer Name" at bounding box center [355, 270] width 204 height 13
click at [284, 273] on div "Writer Name" at bounding box center [355, 270] width 204 height 13
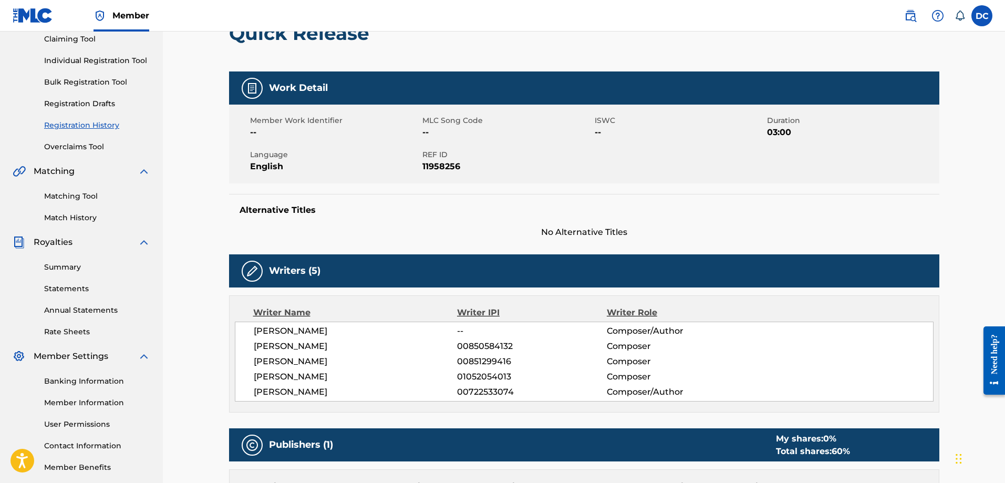
scroll to position [0, 0]
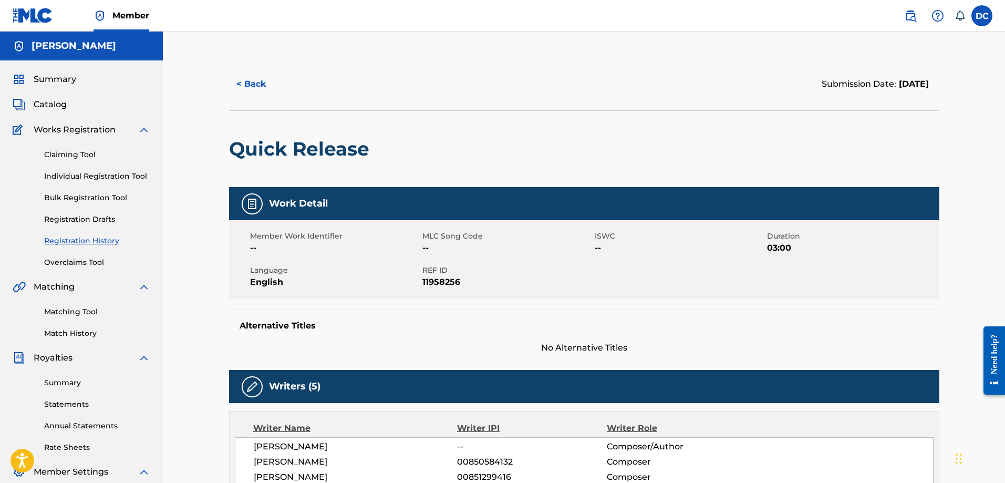
click at [264, 328] on h5 "Alternative Titles" at bounding box center [583, 325] width 689 height 11
click at [53, 102] on span "Catalog" at bounding box center [50, 104] width 33 height 13
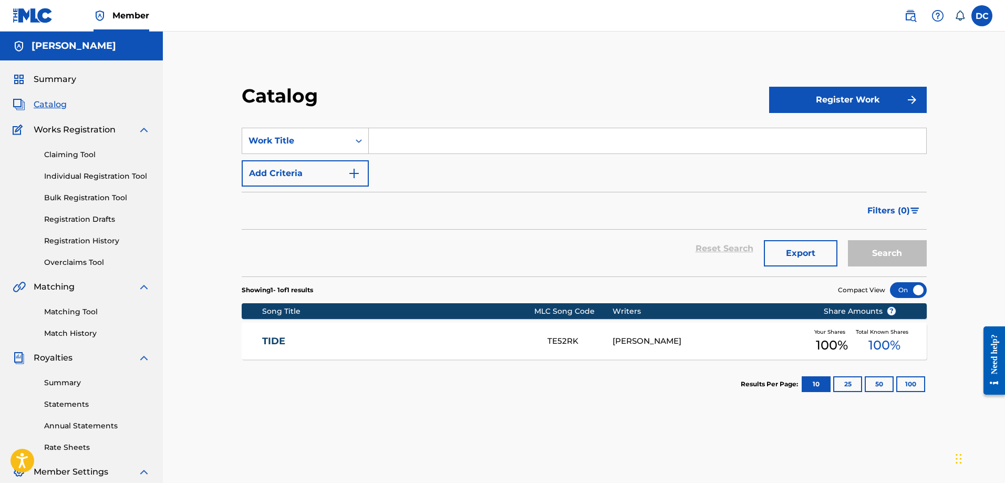
click at [289, 106] on h2 "Catalog" at bounding box center [282, 96] width 81 height 24
click at [400, 136] on input "Search Form" at bounding box center [647, 140] width 557 height 25
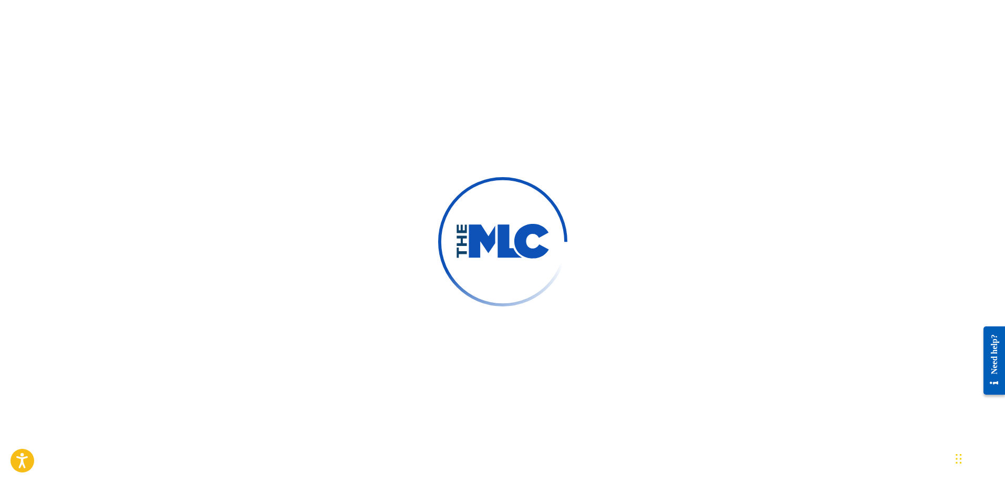
click at [622, 93] on div at bounding box center [502, 241] width 1005 height 483
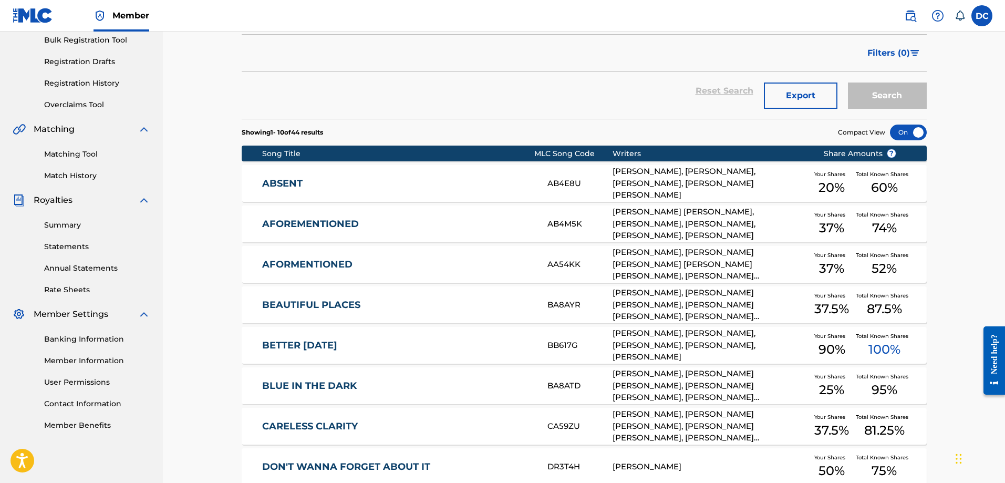
scroll to position [345, 0]
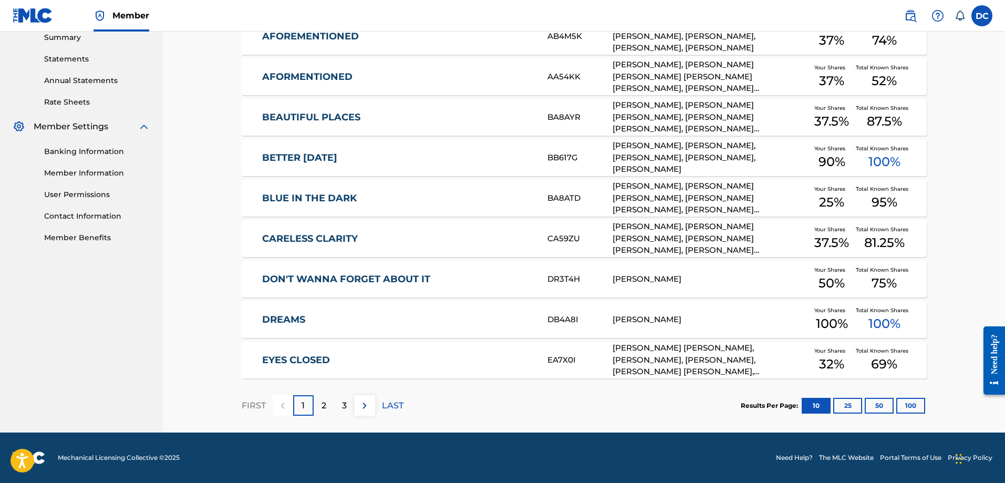
click at [320, 404] on div "2" at bounding box center [324, 405] width 20 height 20
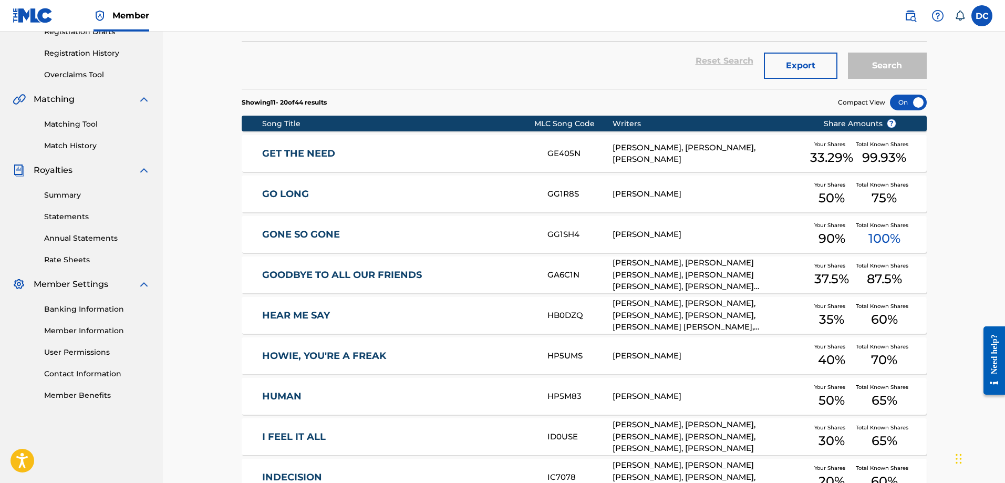
scroll to position [135, 0]
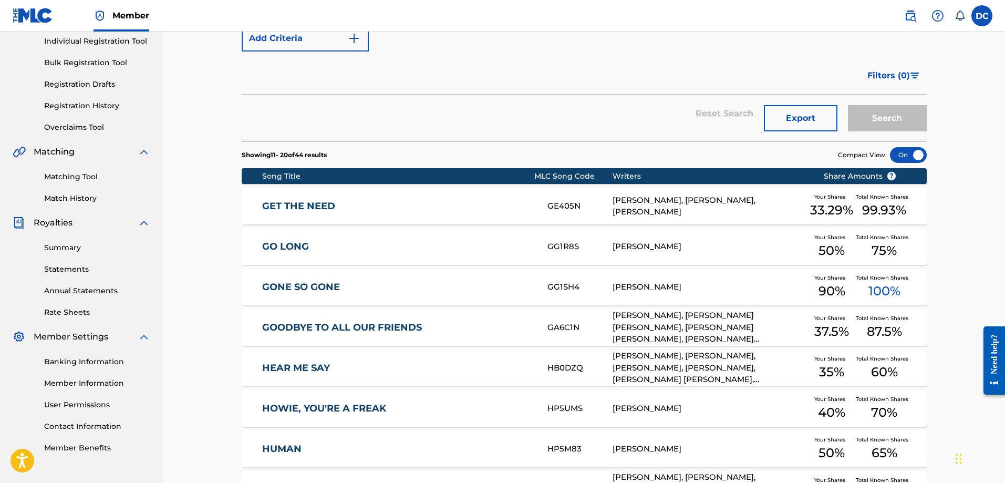
click at [274, 244] on link "GO LONG" at bounding box center [397, 247] width 271 height 12
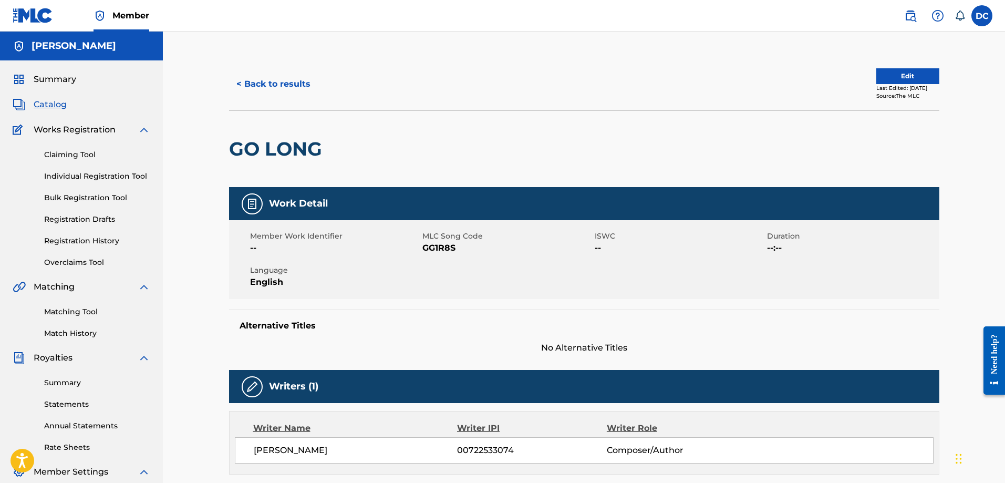
click at [258, 75] on button "< Back to results" at bounding box center [273, 84] width 89 height 26
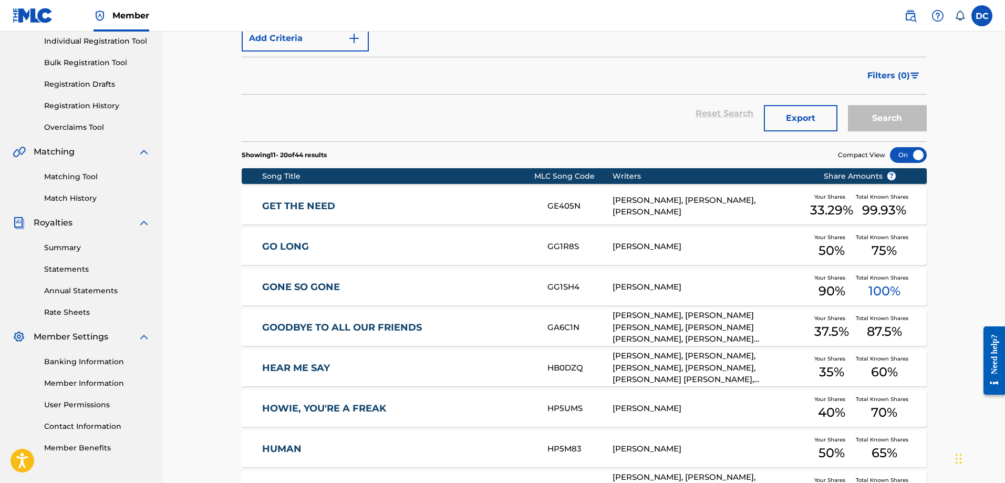
scroll to position [345, 0]
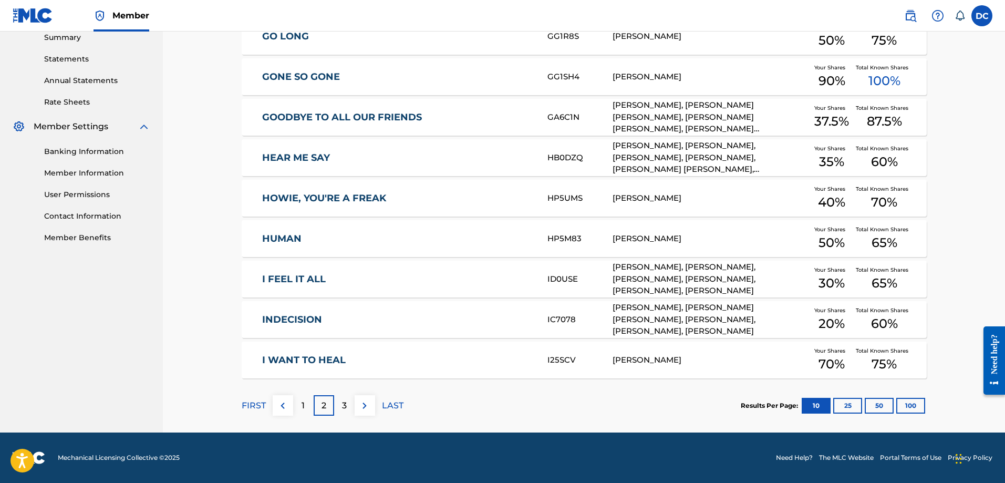
click at [343, 413] on div "3" at bounding box center [344, 405] width 20 height 20
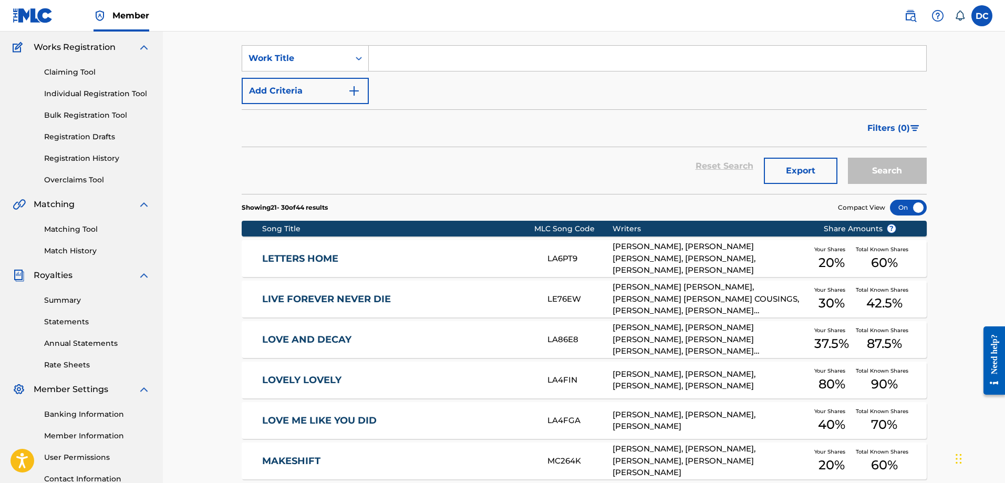
scroll to position [30, 0]
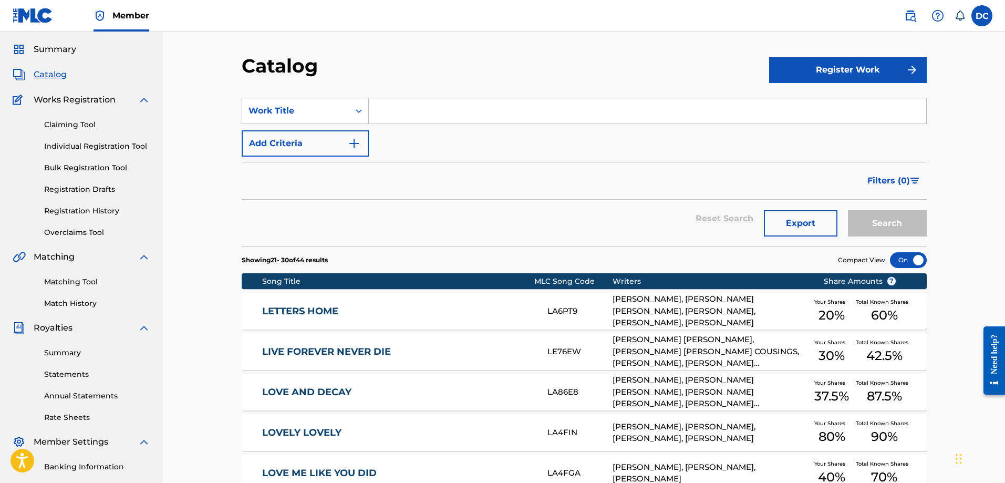
click at [53, 74] on span "Catalog" at bounding box center [50, 74] width 33 height 13
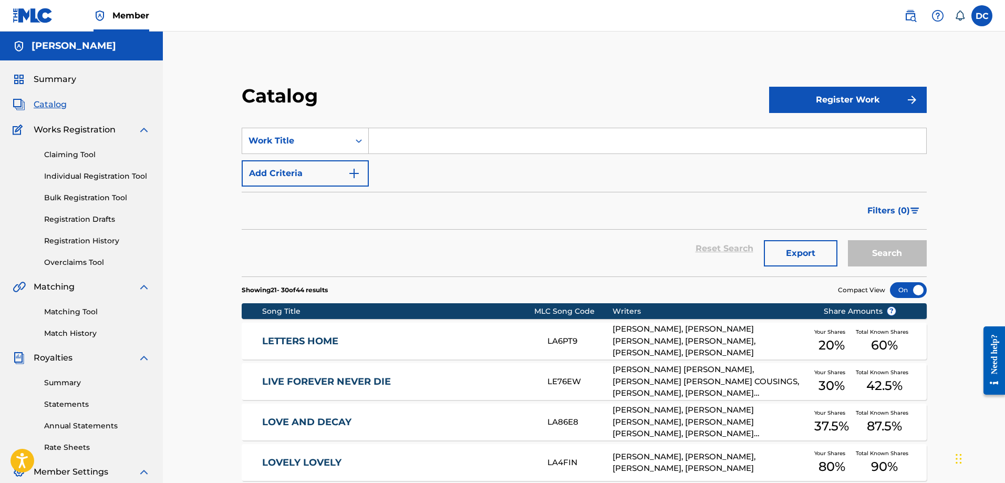
click at [78, 155] on link "Claiming Tool" at bounding box center [97, 154] width 106 height 11
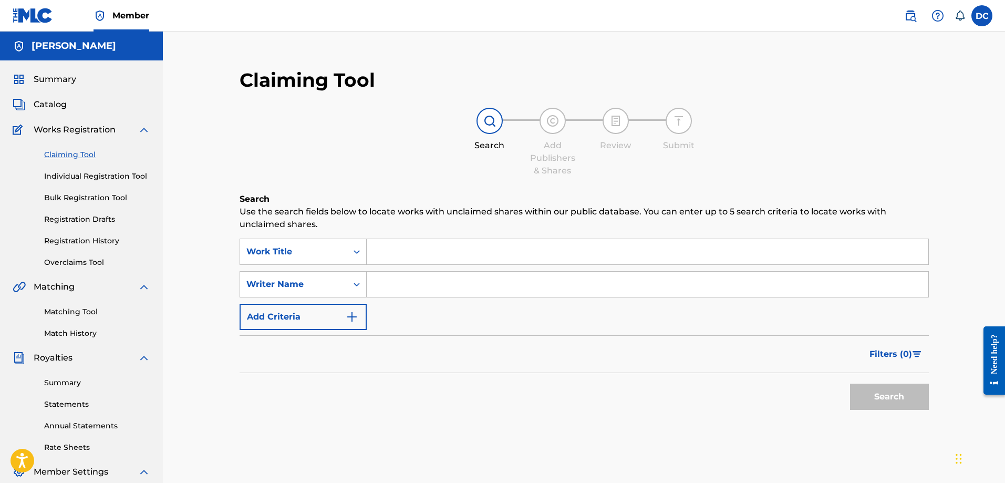
click at [461, 281] on input "Search Form" at bounding box center [647, 284] width 561 height 25
type input "[PERSON_NAME]"
click at [897, 404] on button "Search" at bounding box center [889, 396] width 79 height 26
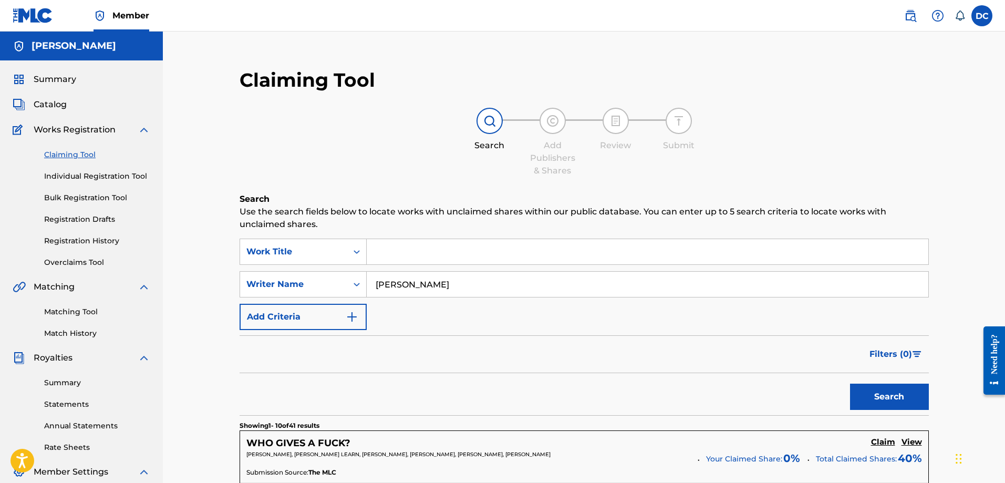
scroll to position [210, 0]
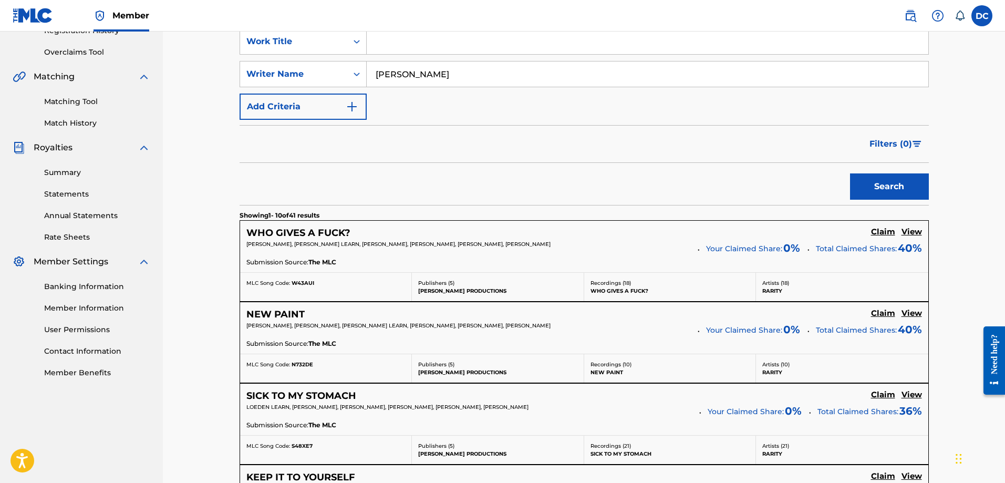
click at [913, 230] on h5 "View" at bounding box center [911, 232] width 20 height 10
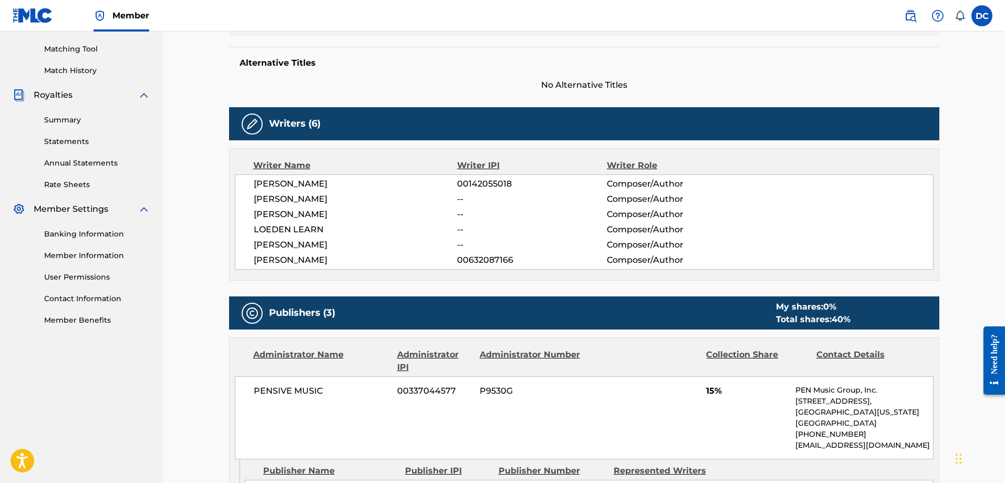
scroll to position [525, 0]
